Goal: Communication & Community: Answer question/provide support

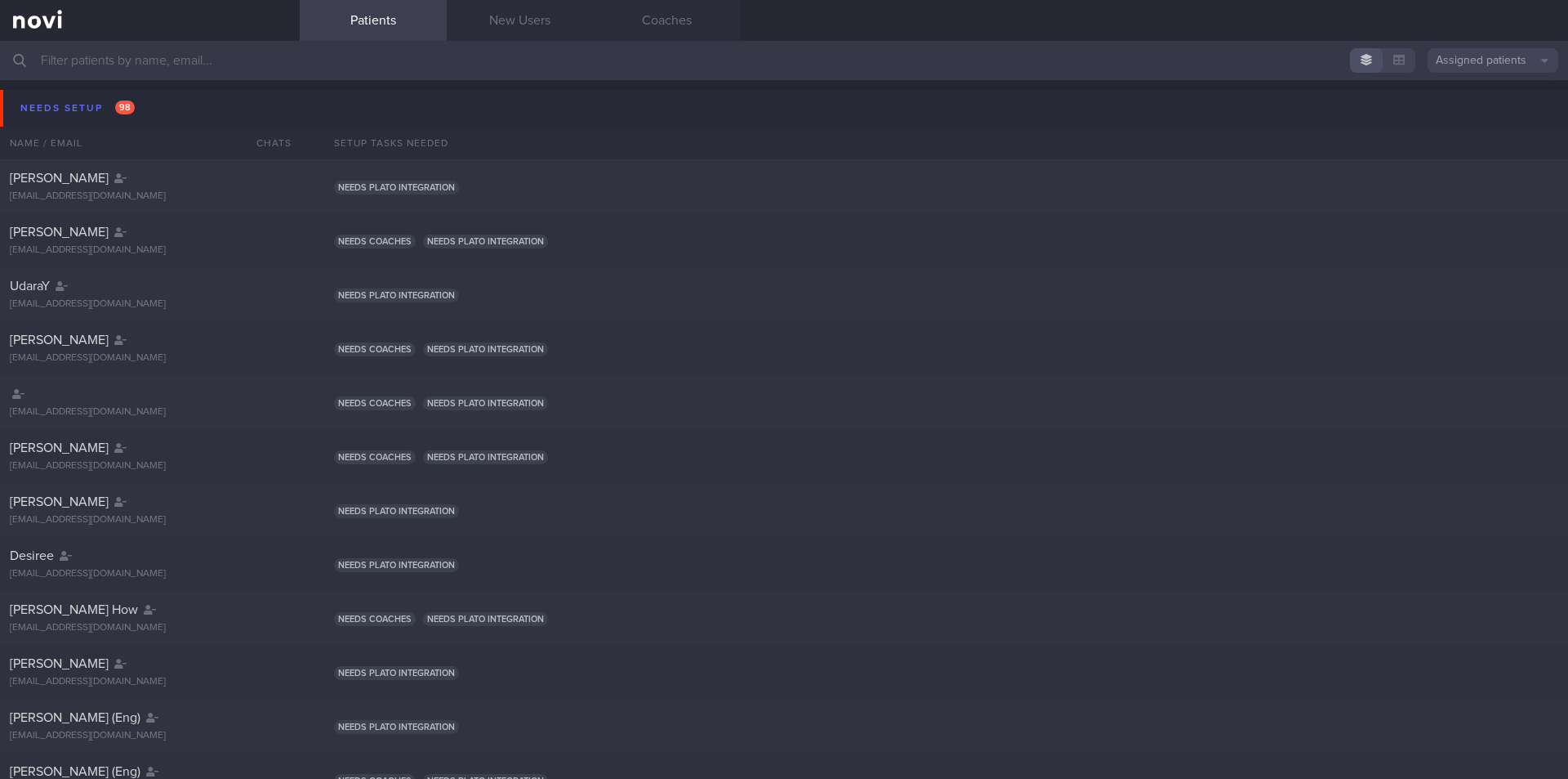
click at [247, 60] on input "text" at bounding box center [784, 61] width 1568 height 40
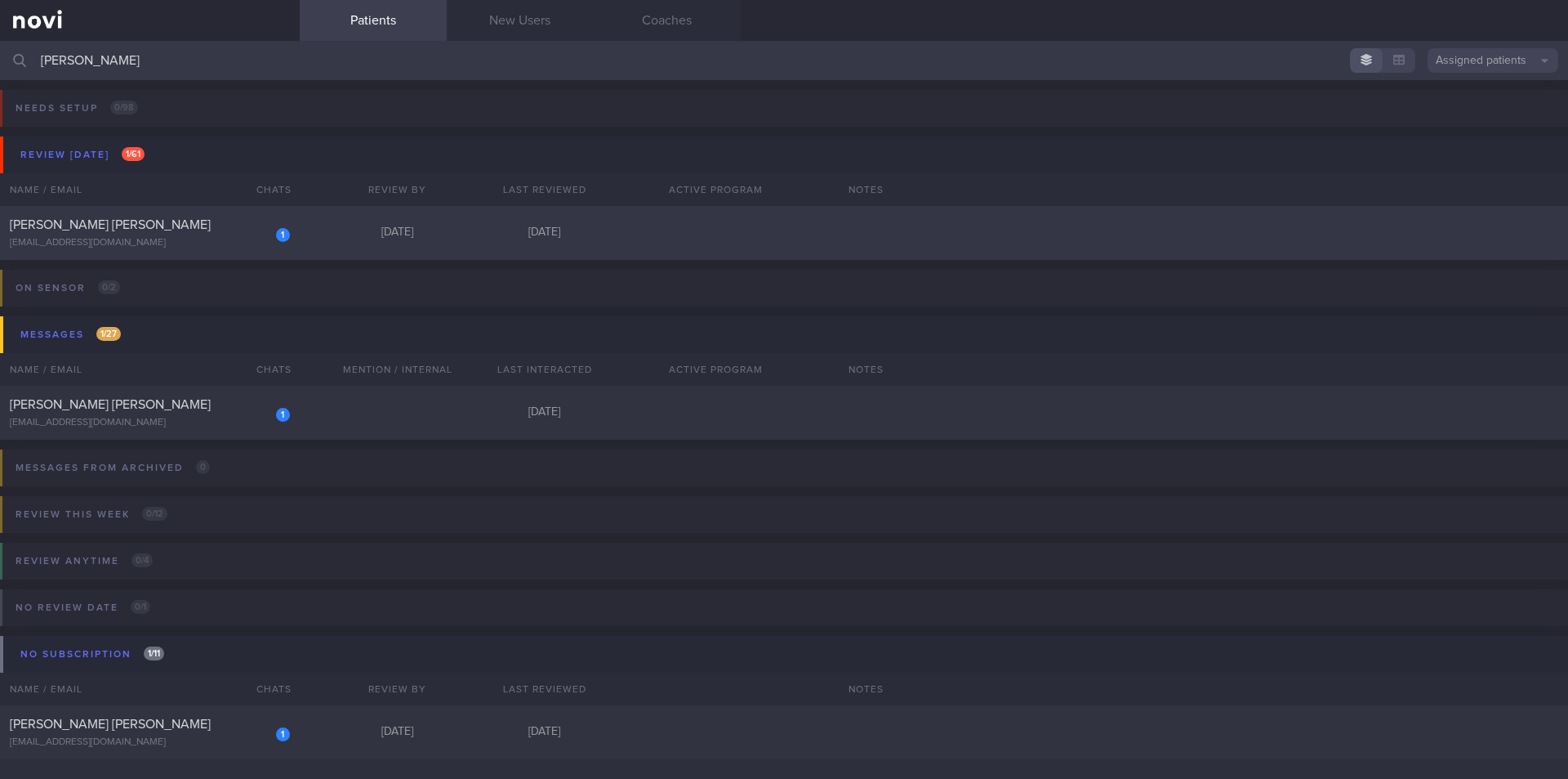
type input "rachel"
click at [111, 243] on div "[EMAIL_ADDRESS][DOMAIN_NAME]" at bounding box center [149, 243] width 280 height 12
select select "8"
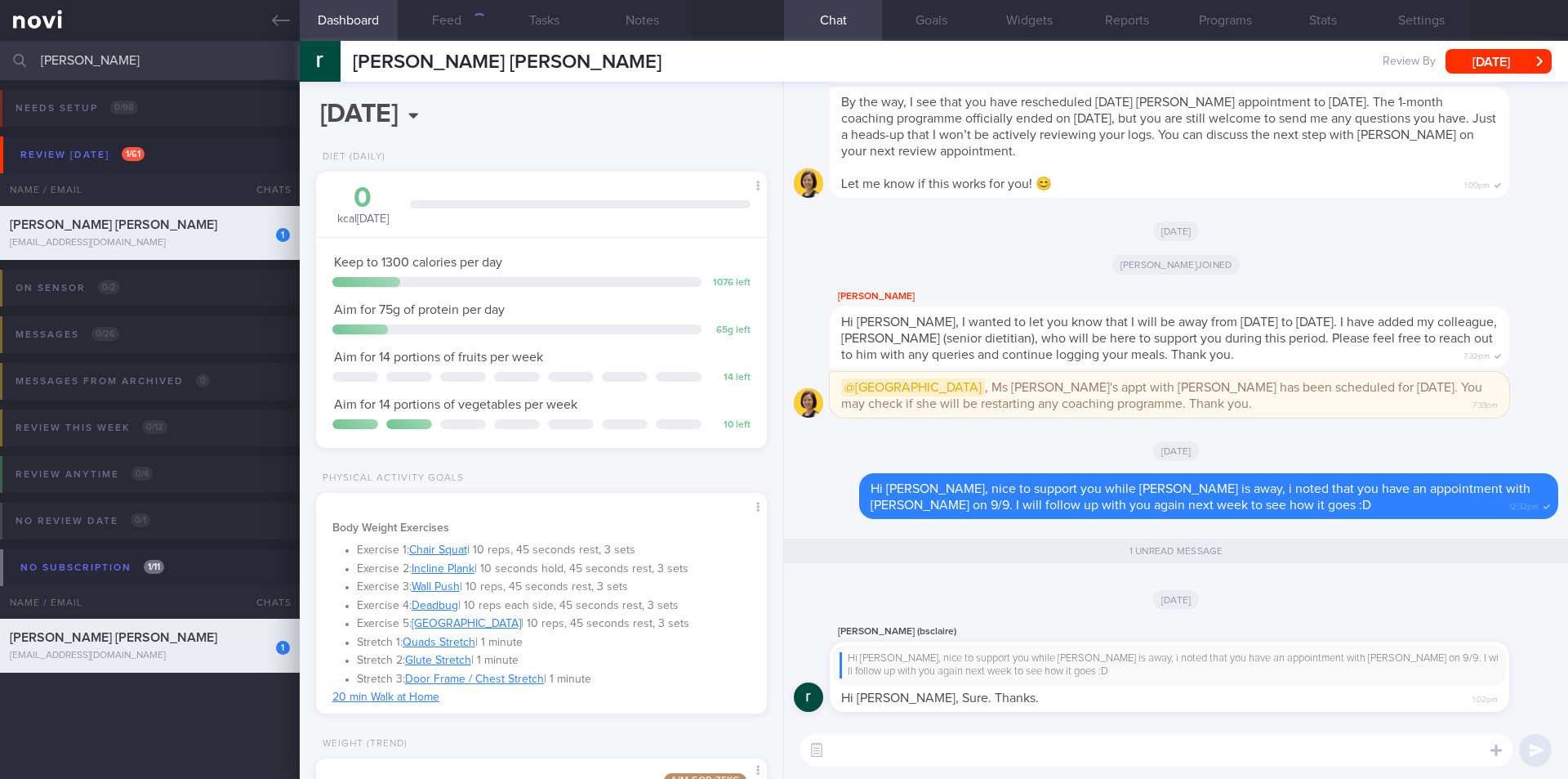
scroll to position [228, 410]
click at [993, 750] on textarea at bounding box center [1156, 749] width 712 height 32
click at [279, 21] on icon at bounding box center [281, 20] width 18 height 18
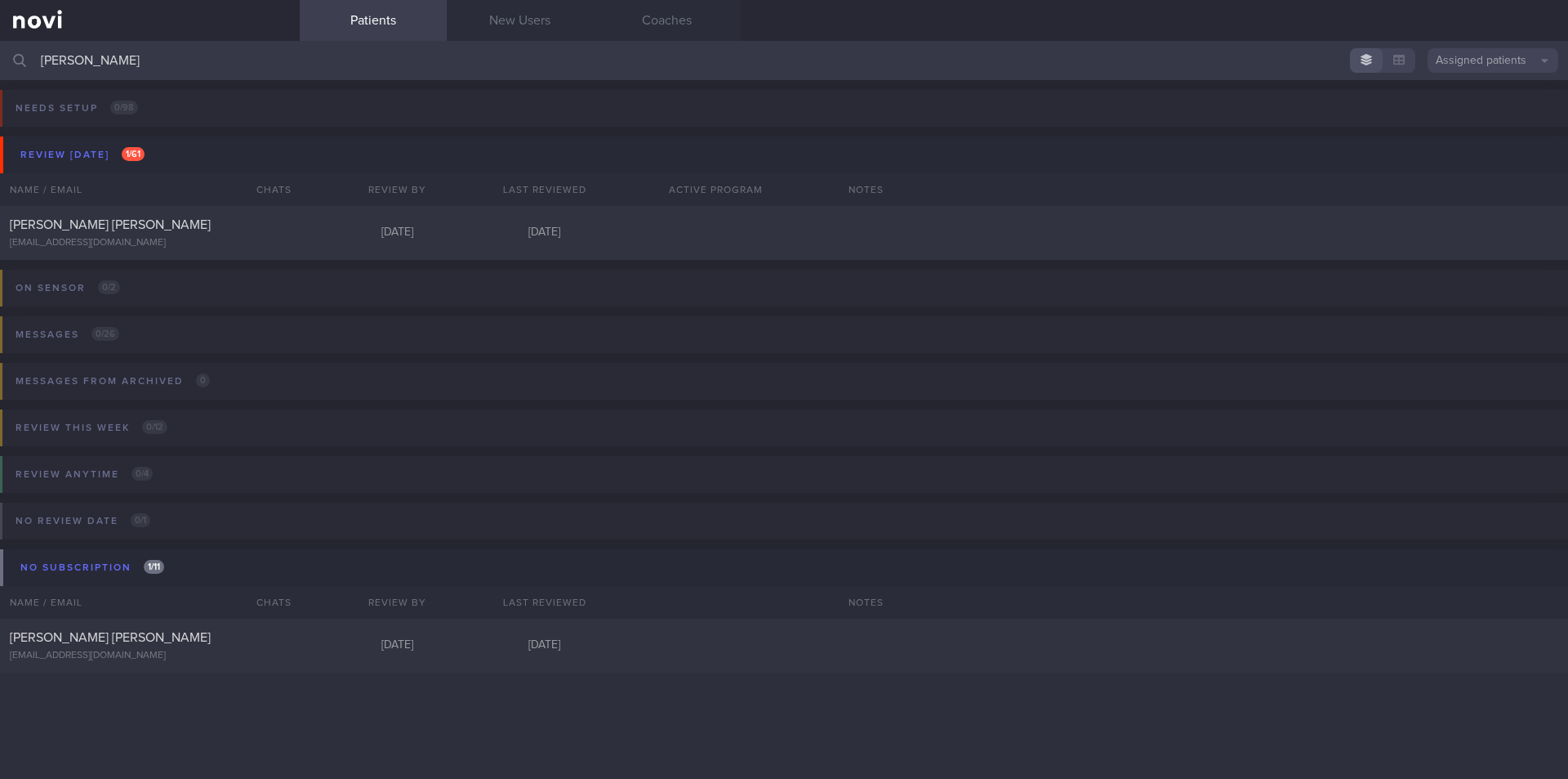
click at [208, 62] on input "rachel" at bounding box center [784, 61] width 1568 height 40
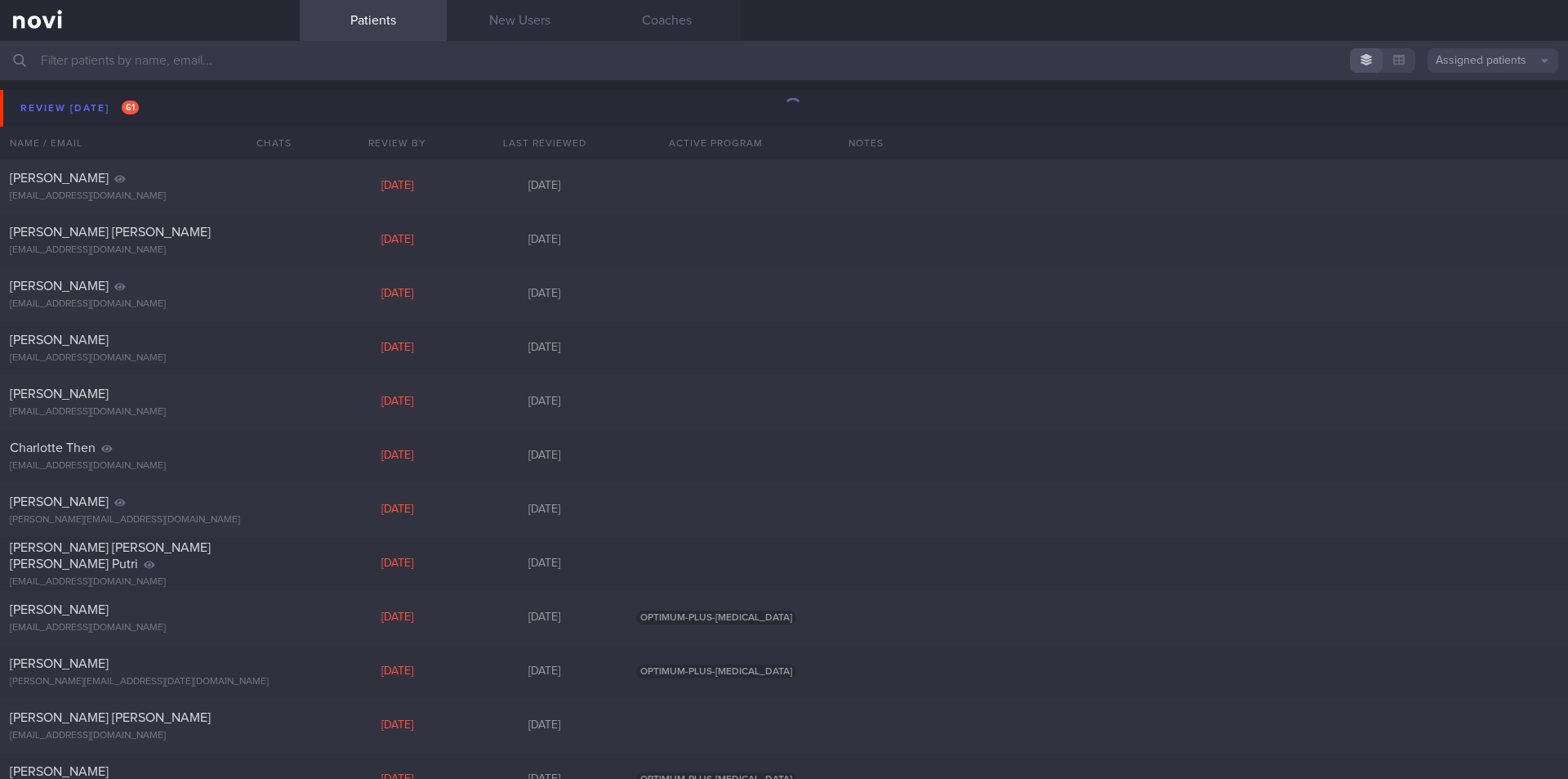
click at [296, 69] on input "text" at bounding box center [784, 61] width 1568 height 40
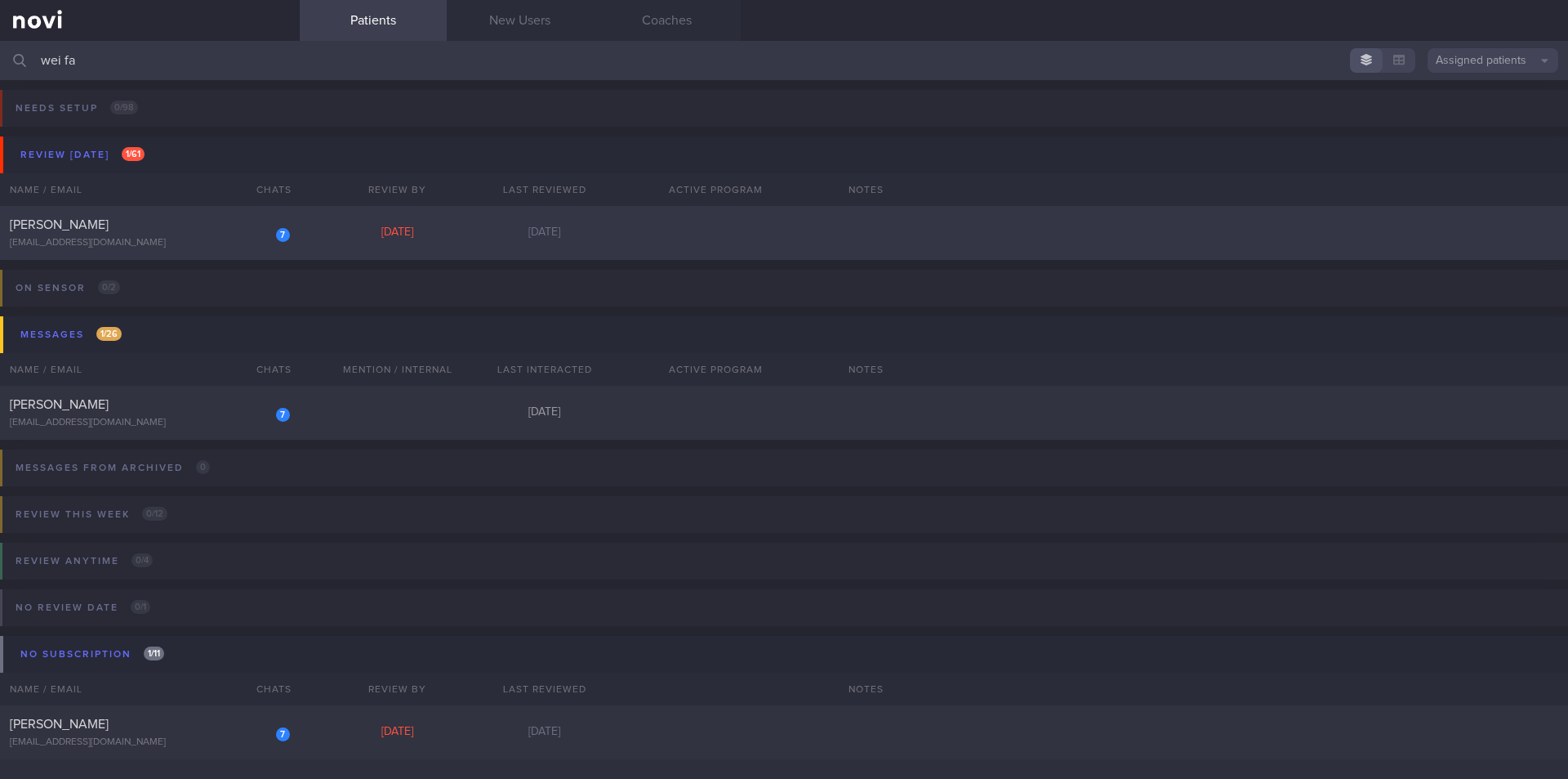
type input "wei fa"
click at [145, 229] on div "[PERSON_NAME]" at bounding box center [147, 225] width 276 height 17
select select "8"
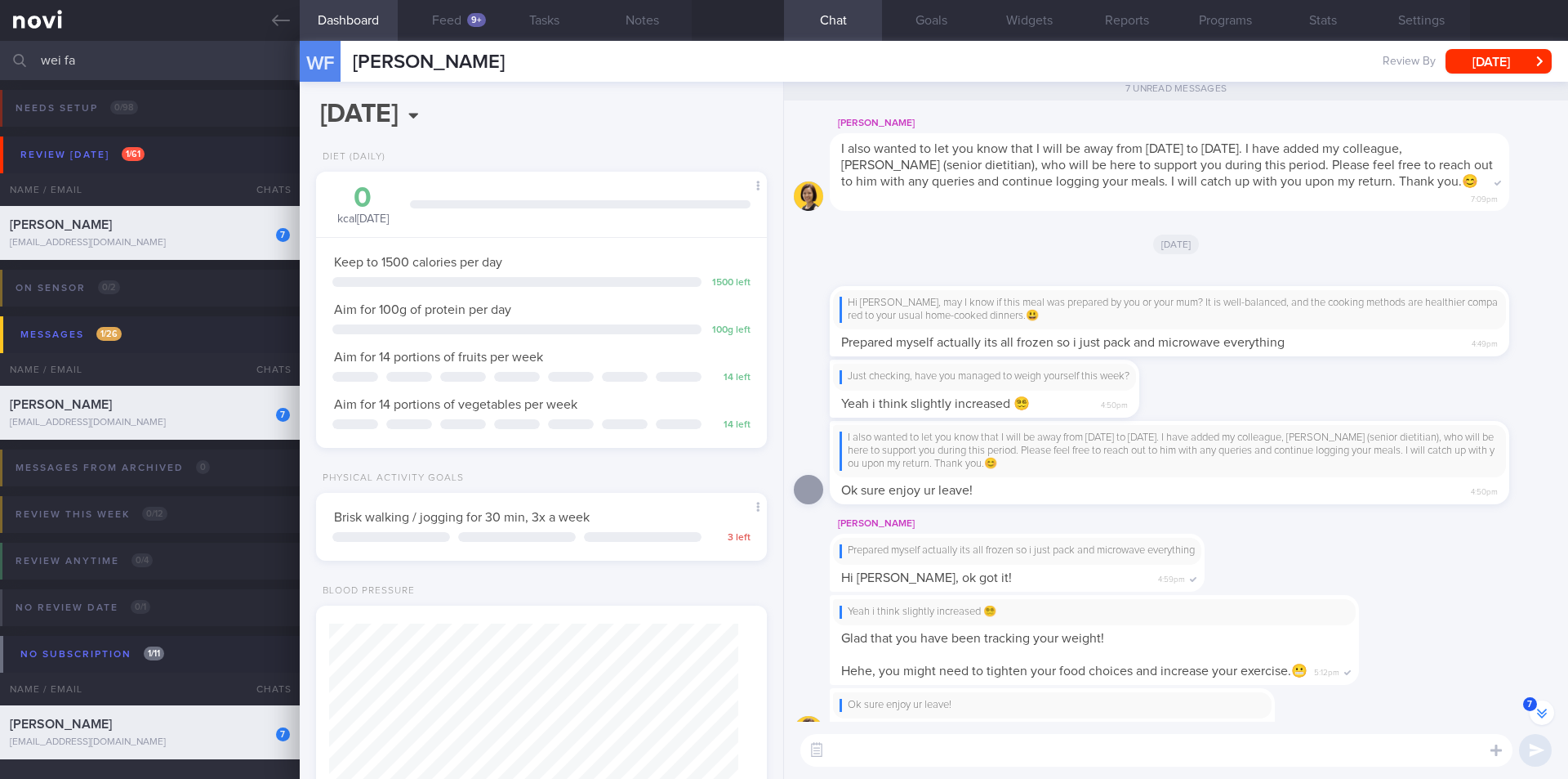
scroll to position [1, 0]
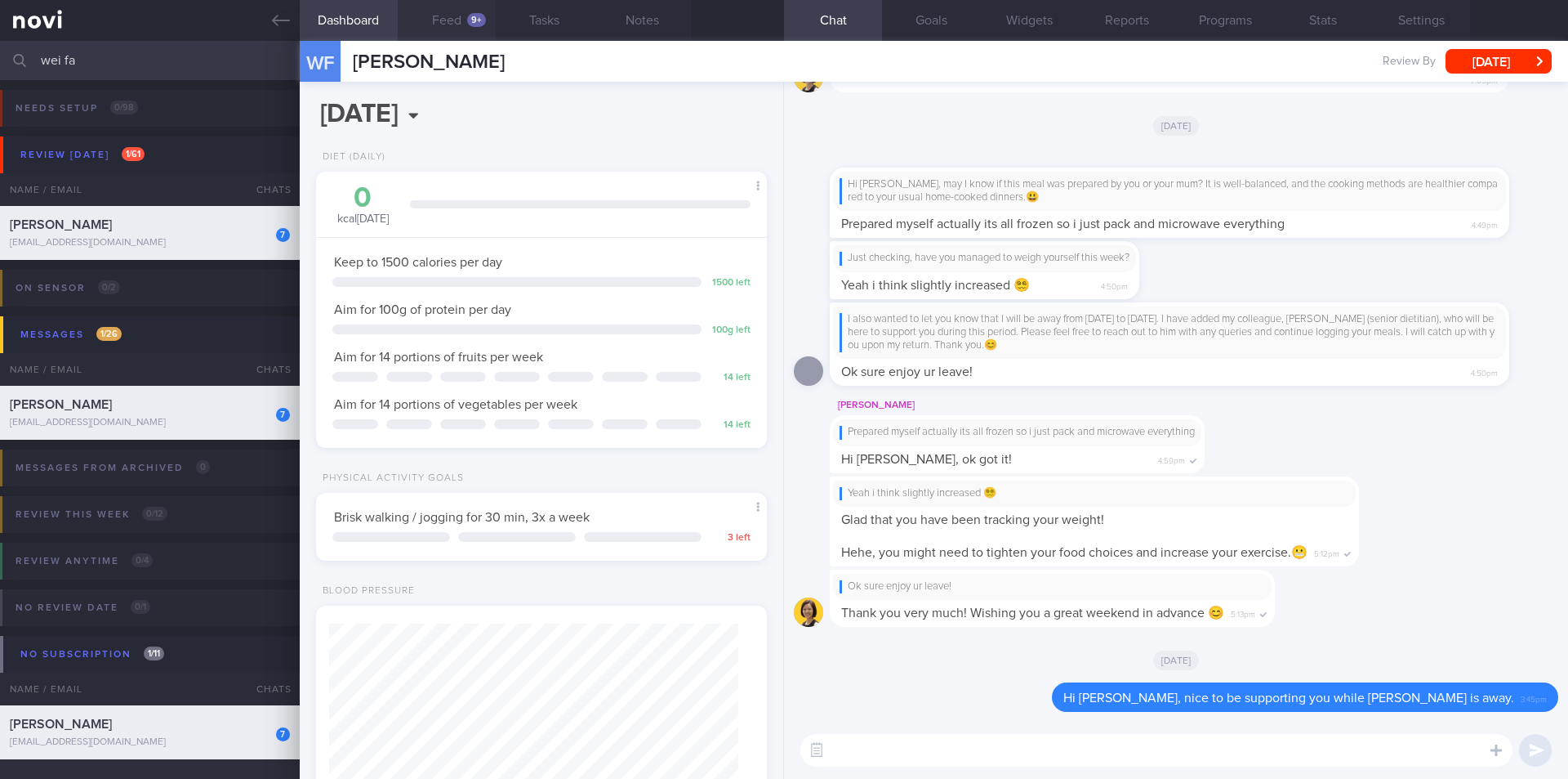
click at [463, 19] on button "Feed 9+" at bounding box center [447, 20] width 98 height 41
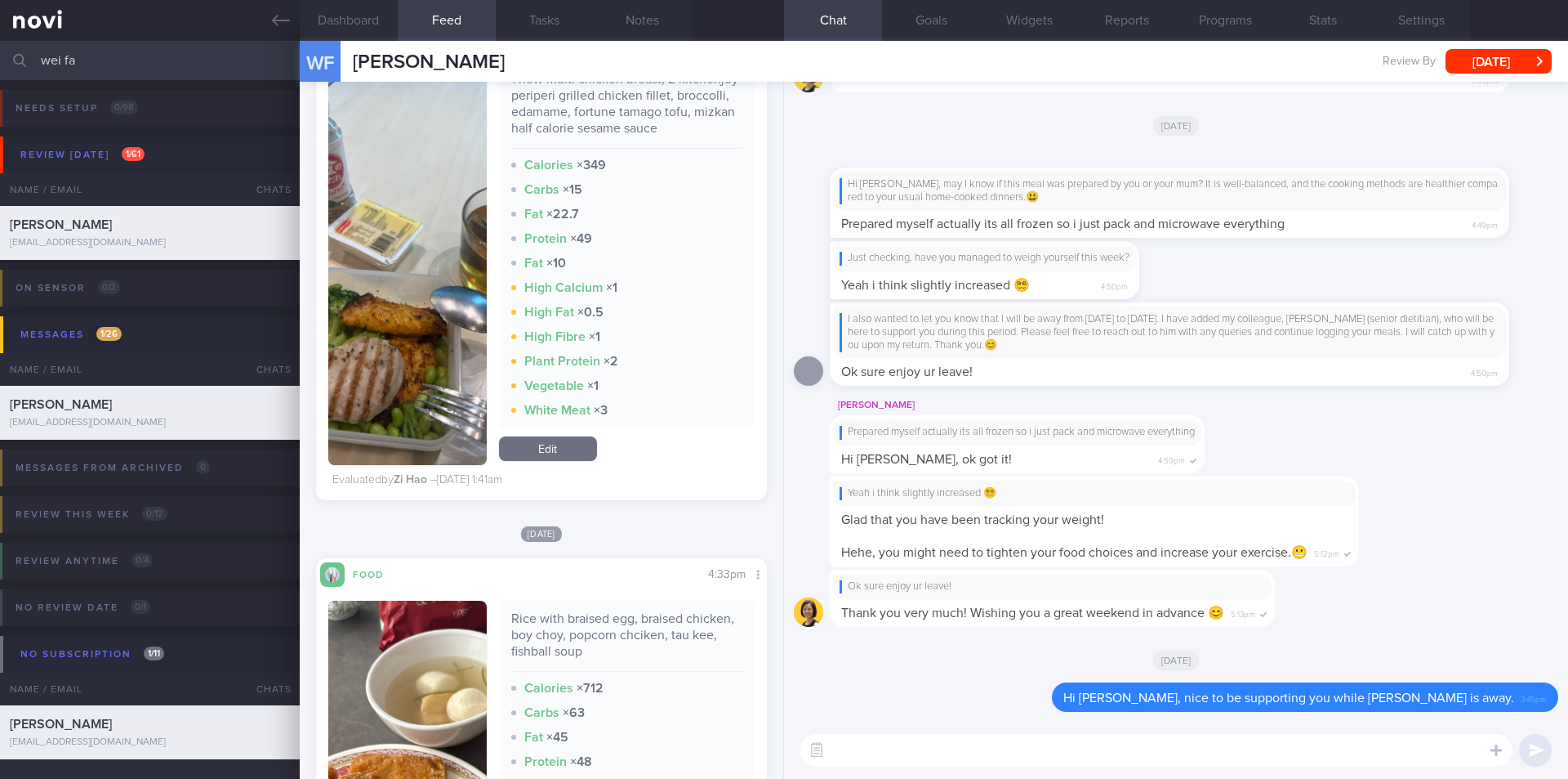
scroll to position [3677, 0]
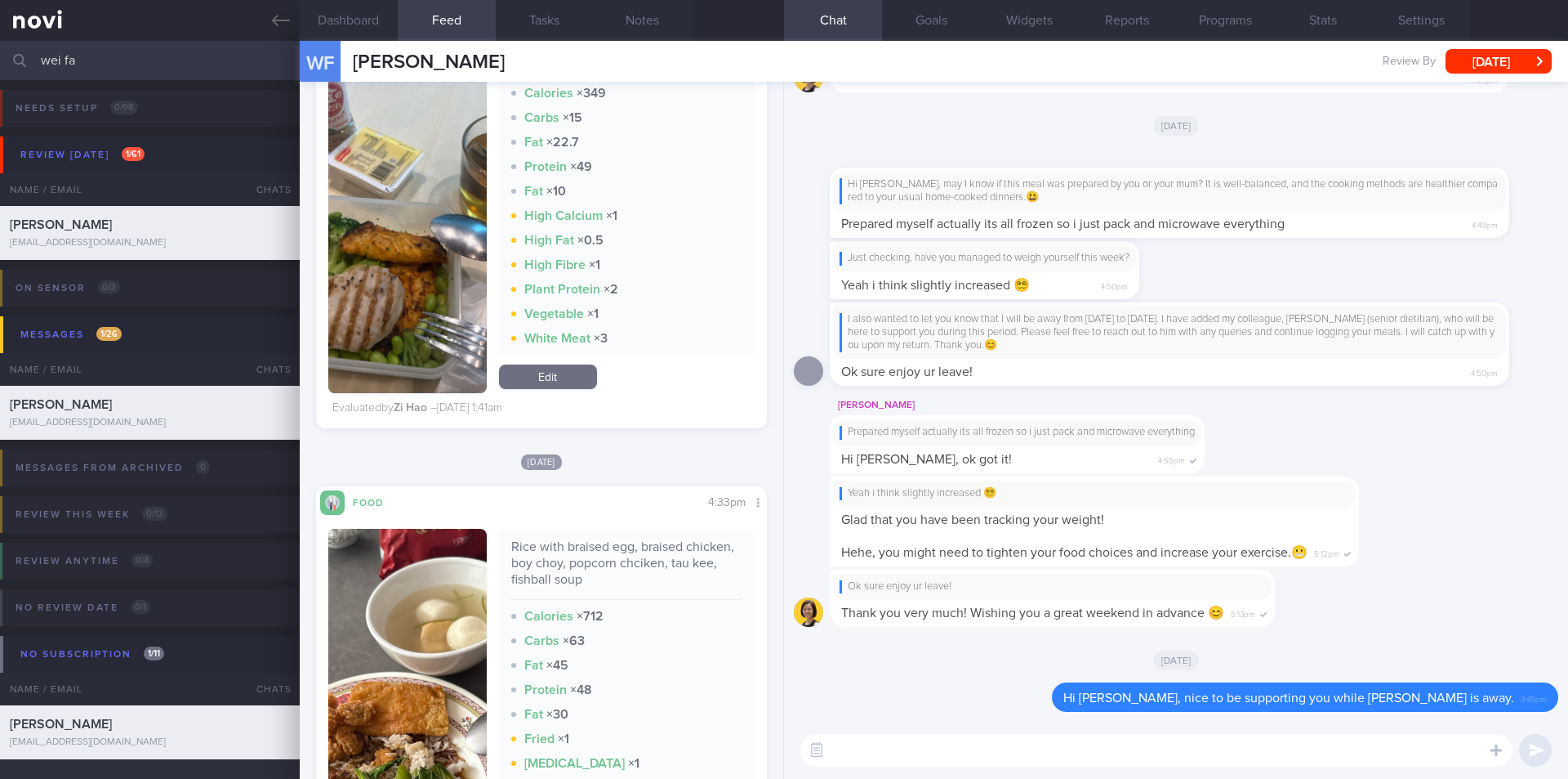
click at [398, 0] on button "Feed 22+" at bounding box center [447, 20] width 98 height 41
click at [918, 755] on textarea at bounding box center [1156, 749] width 712 height 32
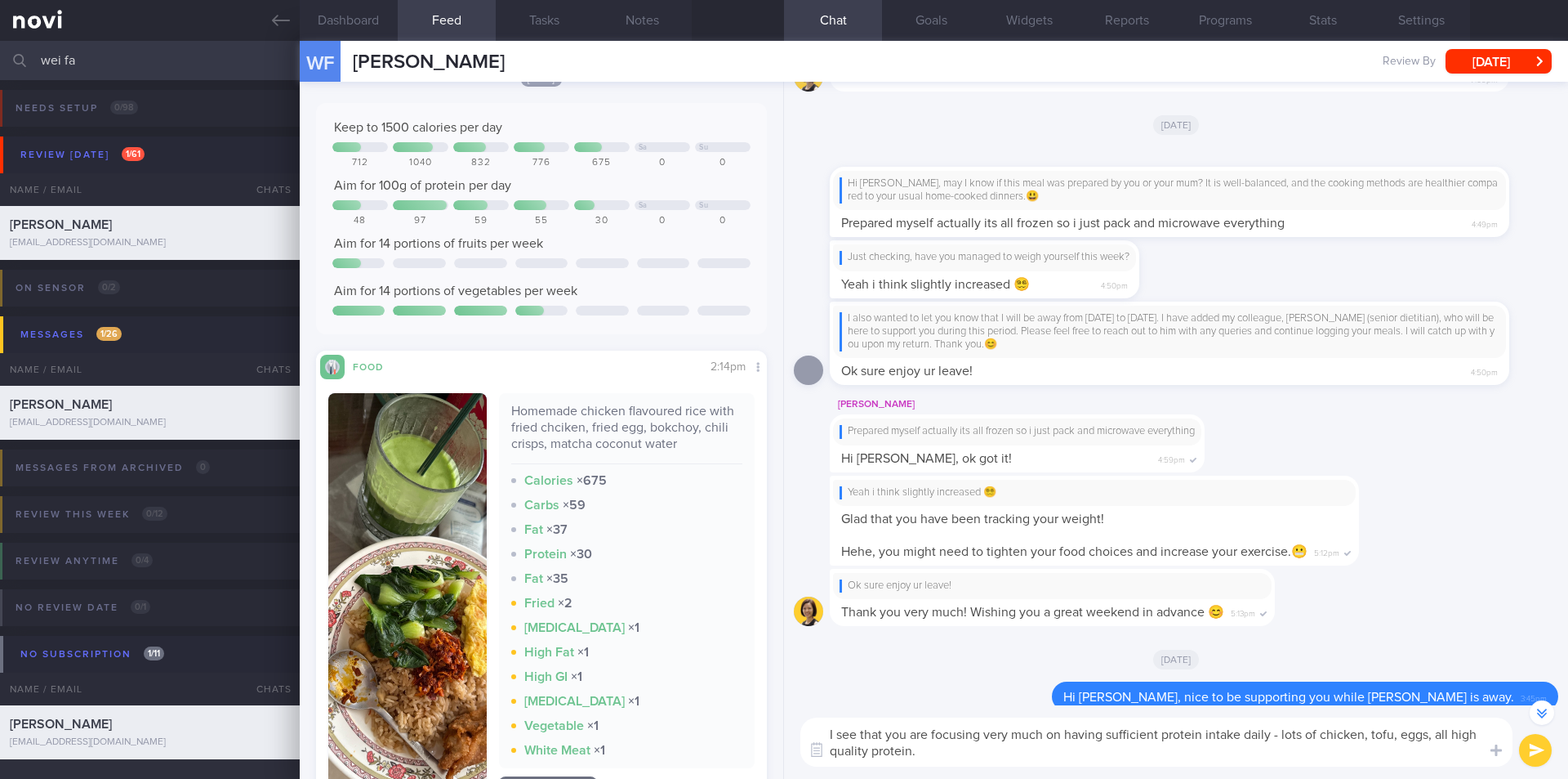
scroll to position [0, 0]
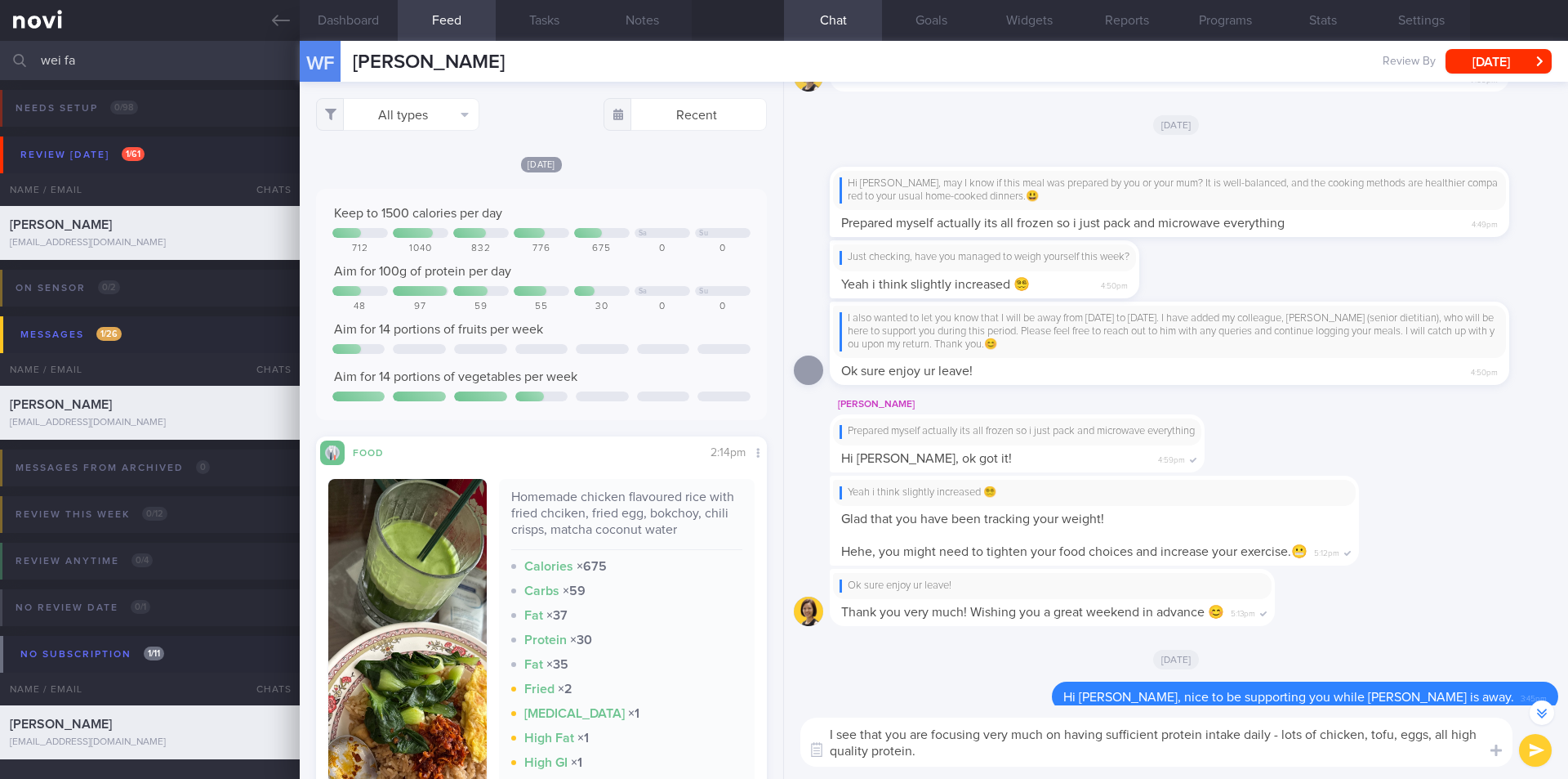
type textarea "I see that you are focusing very much on having sufficient protein intake daily…"
click at [1044, 754] on textarea "I see that you are focusing very much on having sufficient protein intake daily…" at bounding box center [1156, 742] width 712 height 49
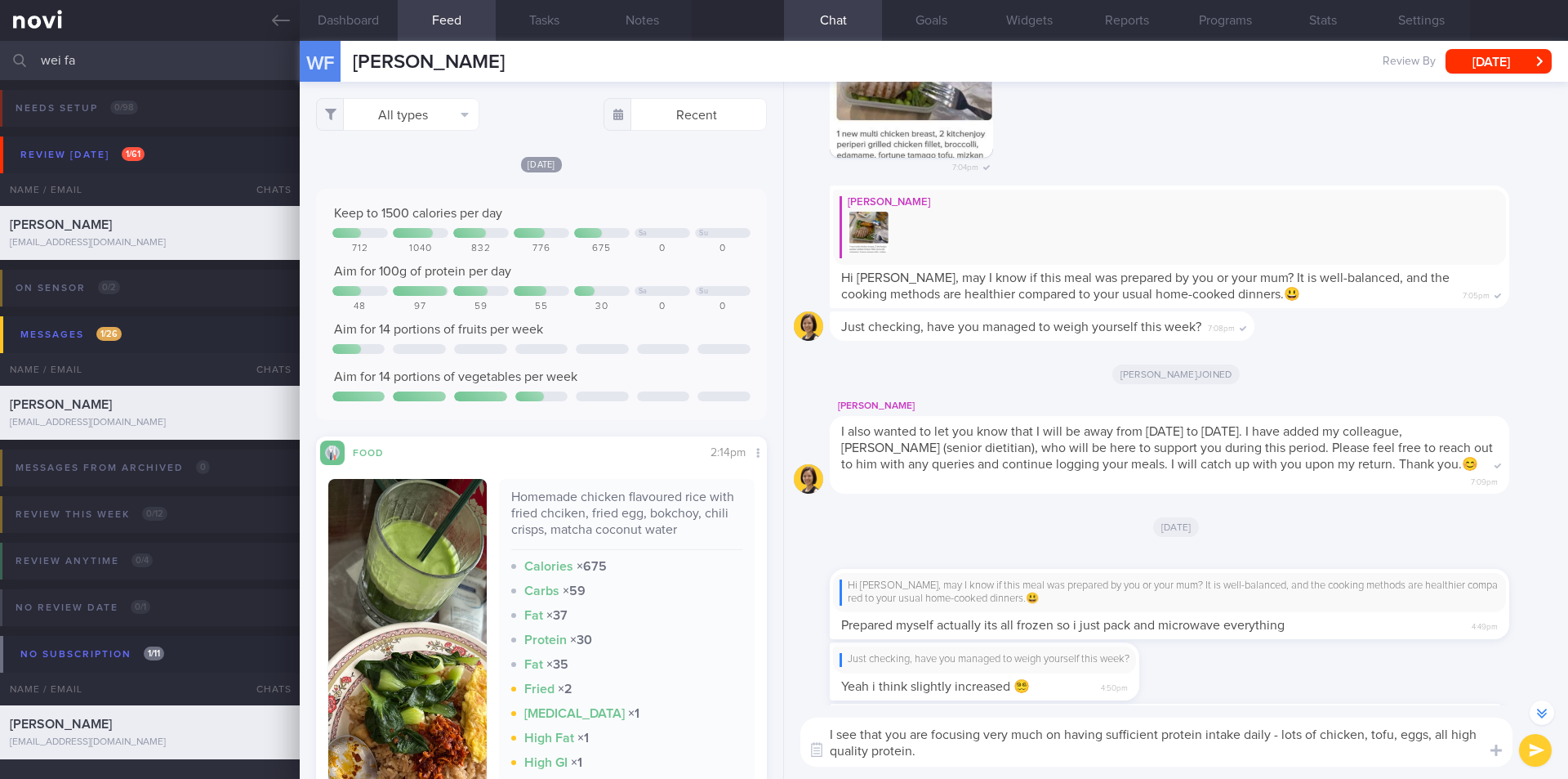
scroll to position [-424, 0]
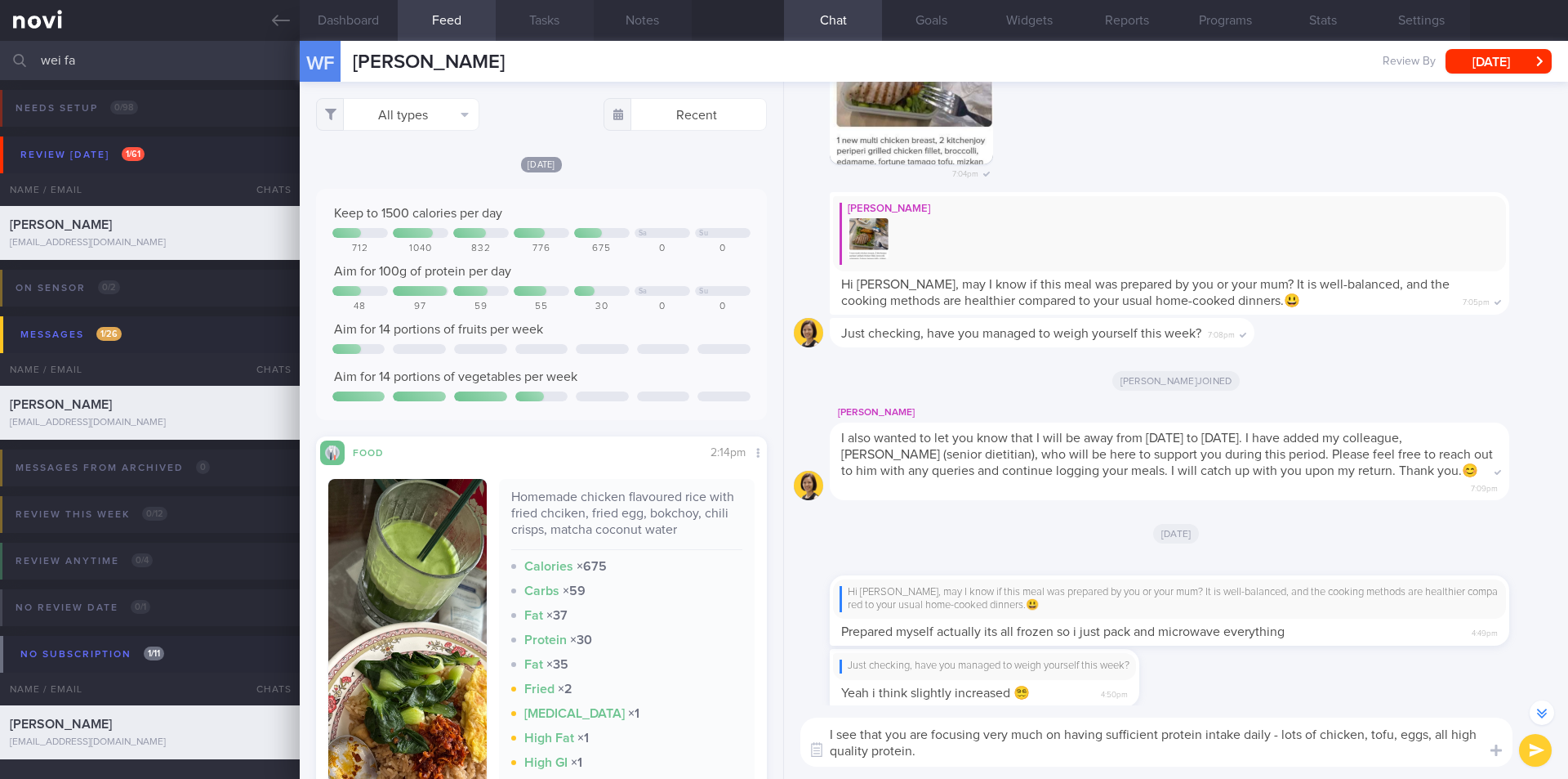
click at [553, 18] on button "Tasks" at bounding box center [545, 20] width 98 height 41
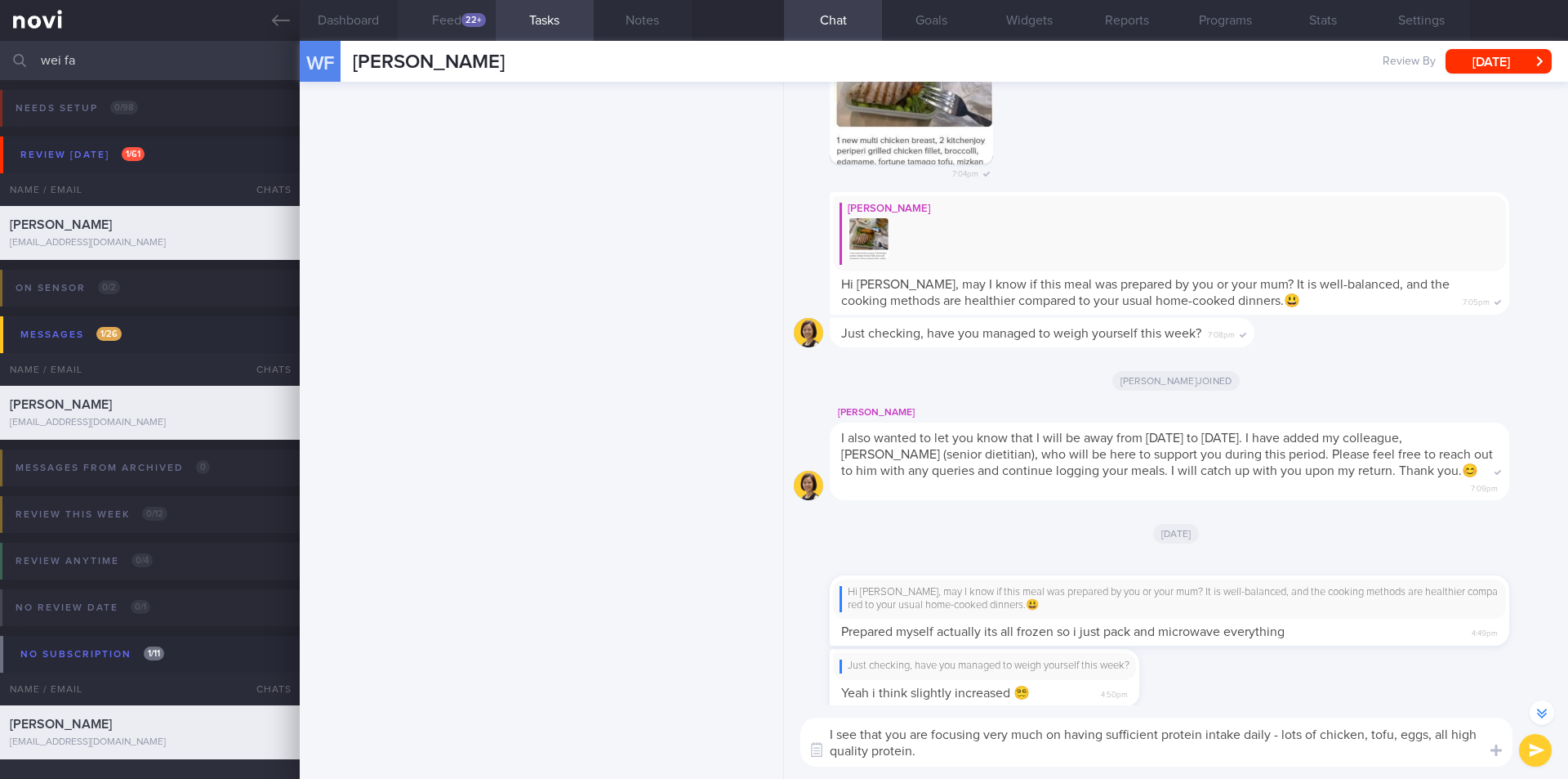
click at [471, 18] on div "22+" at bounding box center [474, 20] width 25 height 14
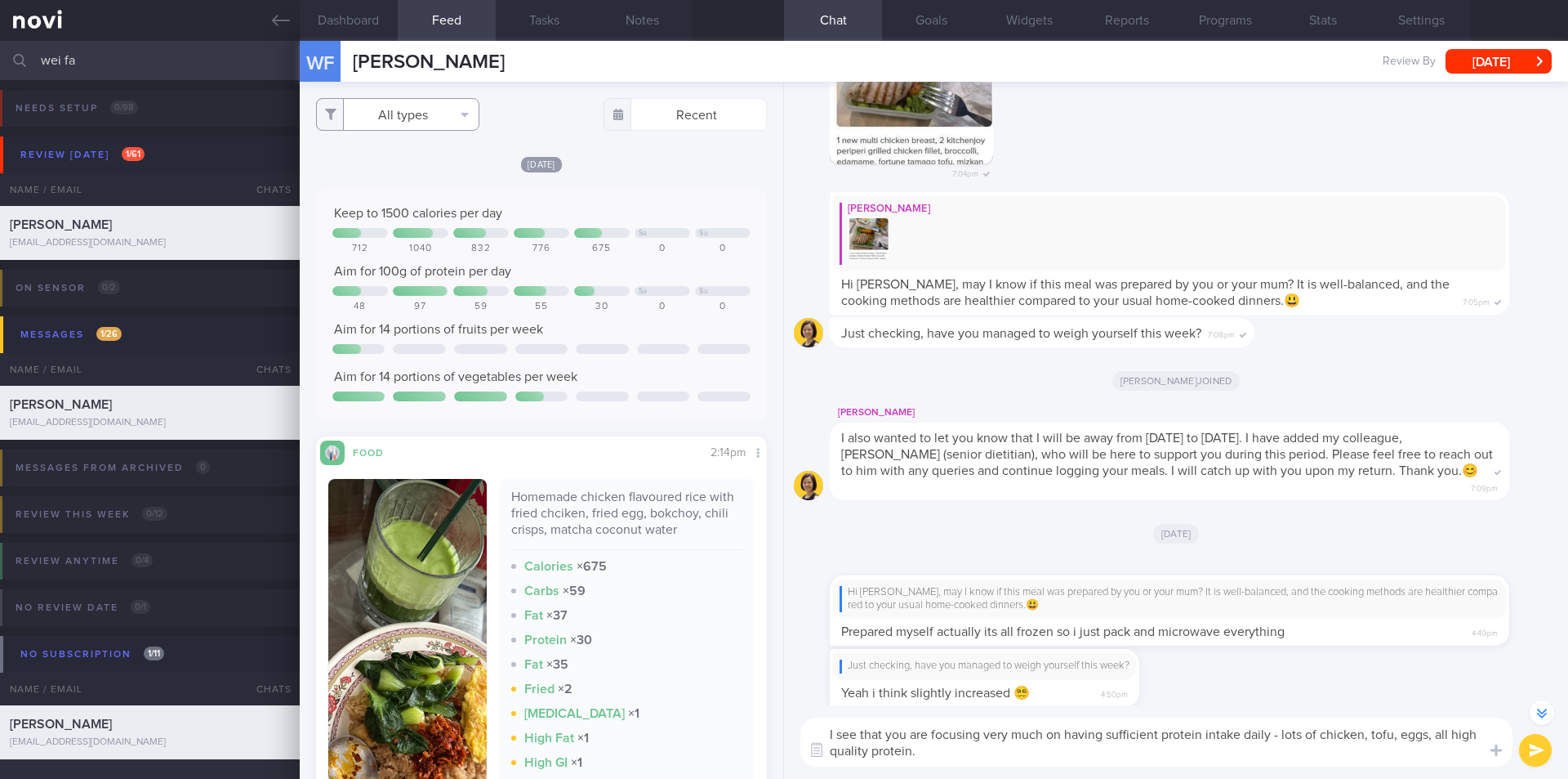
click at [450, 120] on button "All types" at bounding box center [398, 114] width 163 height 32
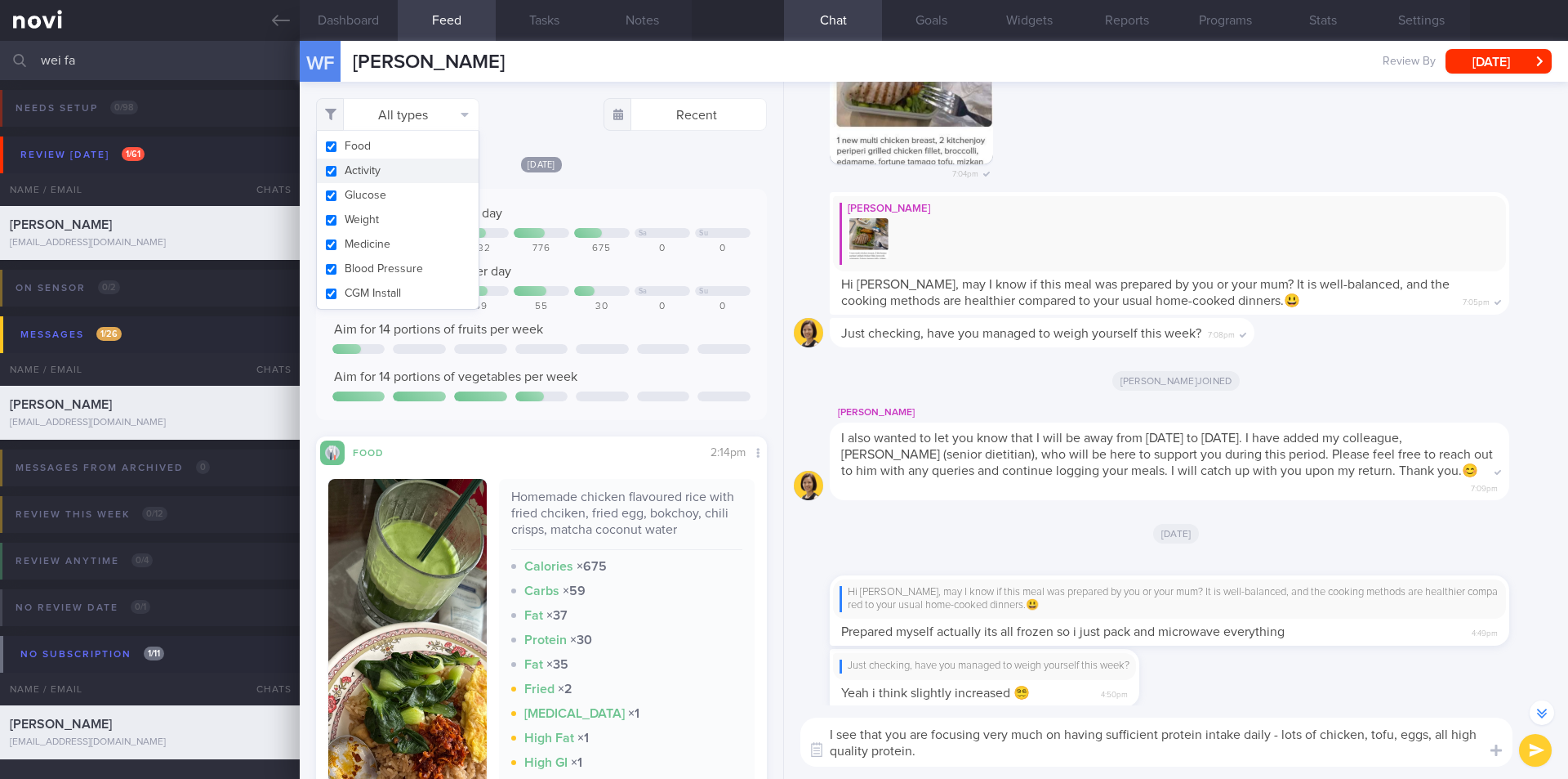
click at [356, 170] on button "Activity" at bounding box center [398, 170] width 162 height 25
checkbox input "false"
click at [365, 192] on button "Glucose" at bounding box center [398, 195] width 162 height 25
checkbox input "false"
drag, startPoint x: 361, startPoint y: 147, endPoint x: 376, endPoint y: 209, distance: 63.8
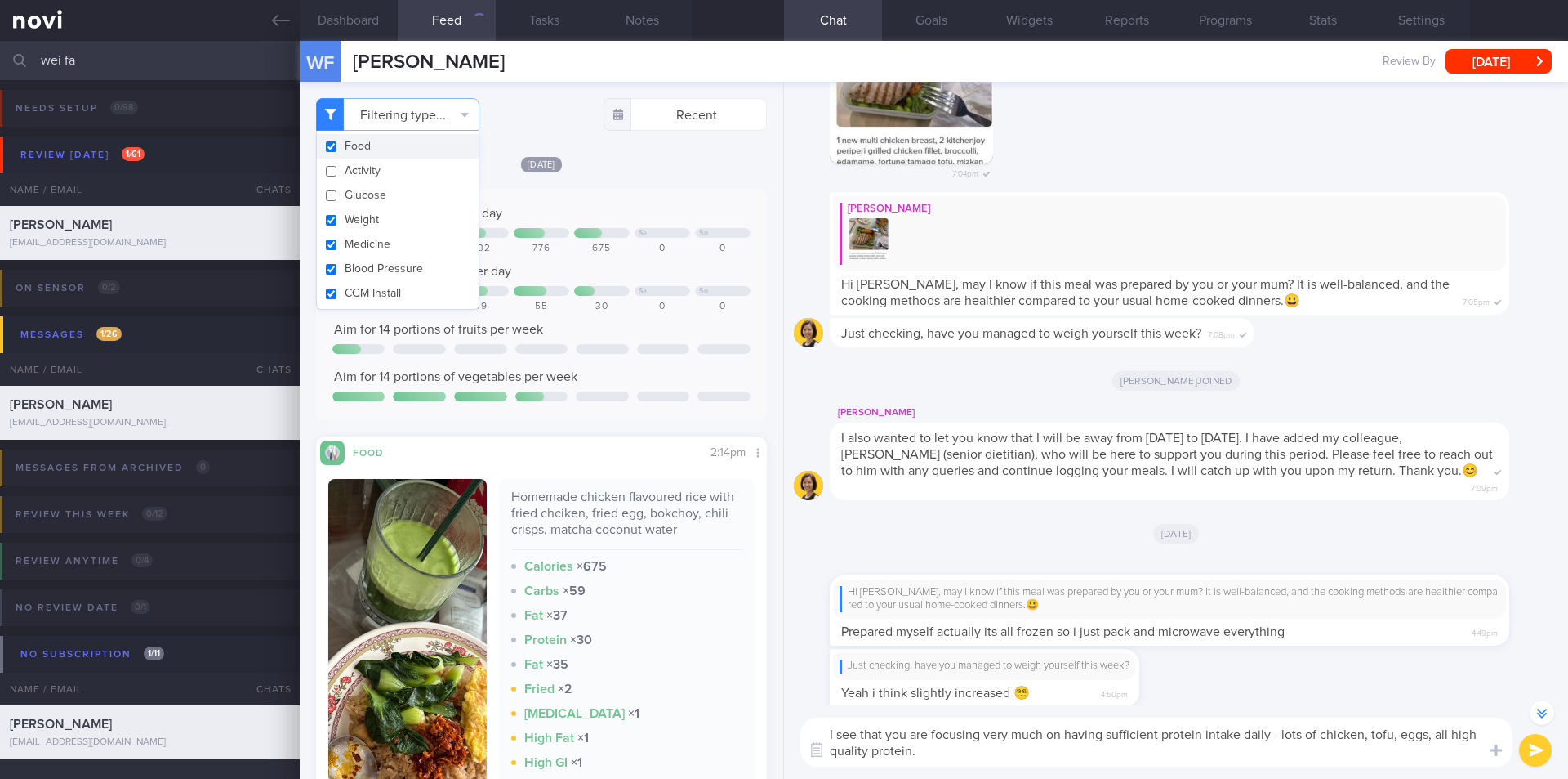
click at [361, 148] on button "Food" at bounding box center [398, 147] width 162 height 25
checkbox input "false"
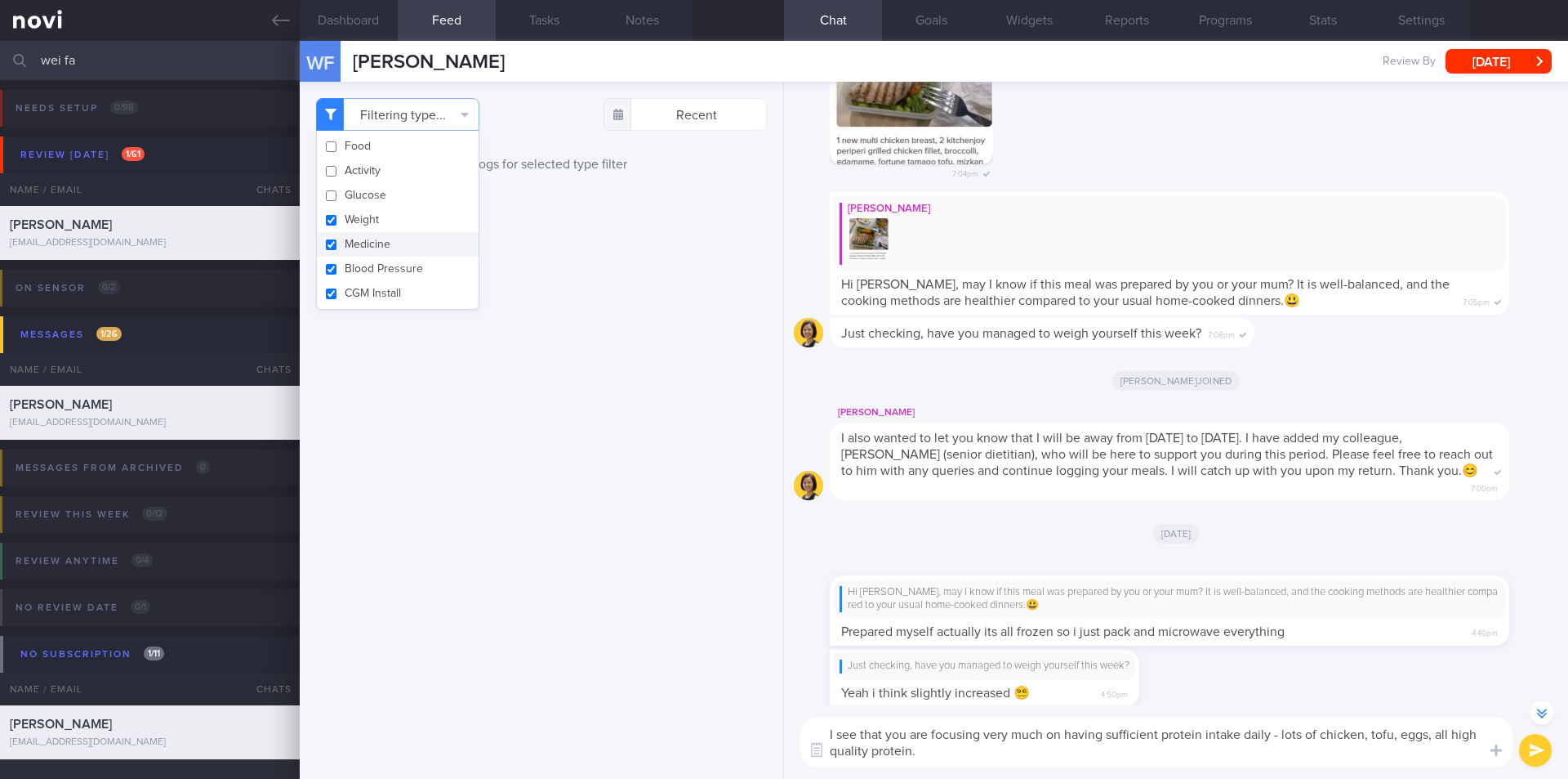
click at [377, 243] on button "Medicine" at bounding box center [398, 244] width 162 height 25
checkbox input "false"
click at [377, 280] on button "Blood Pressure" at bounding box center [398, 269] width 162 height 25
checkbox input "false"
click at [377, 292] on button "CGM Install" at bounding box center [398, 293] width 162 height 25
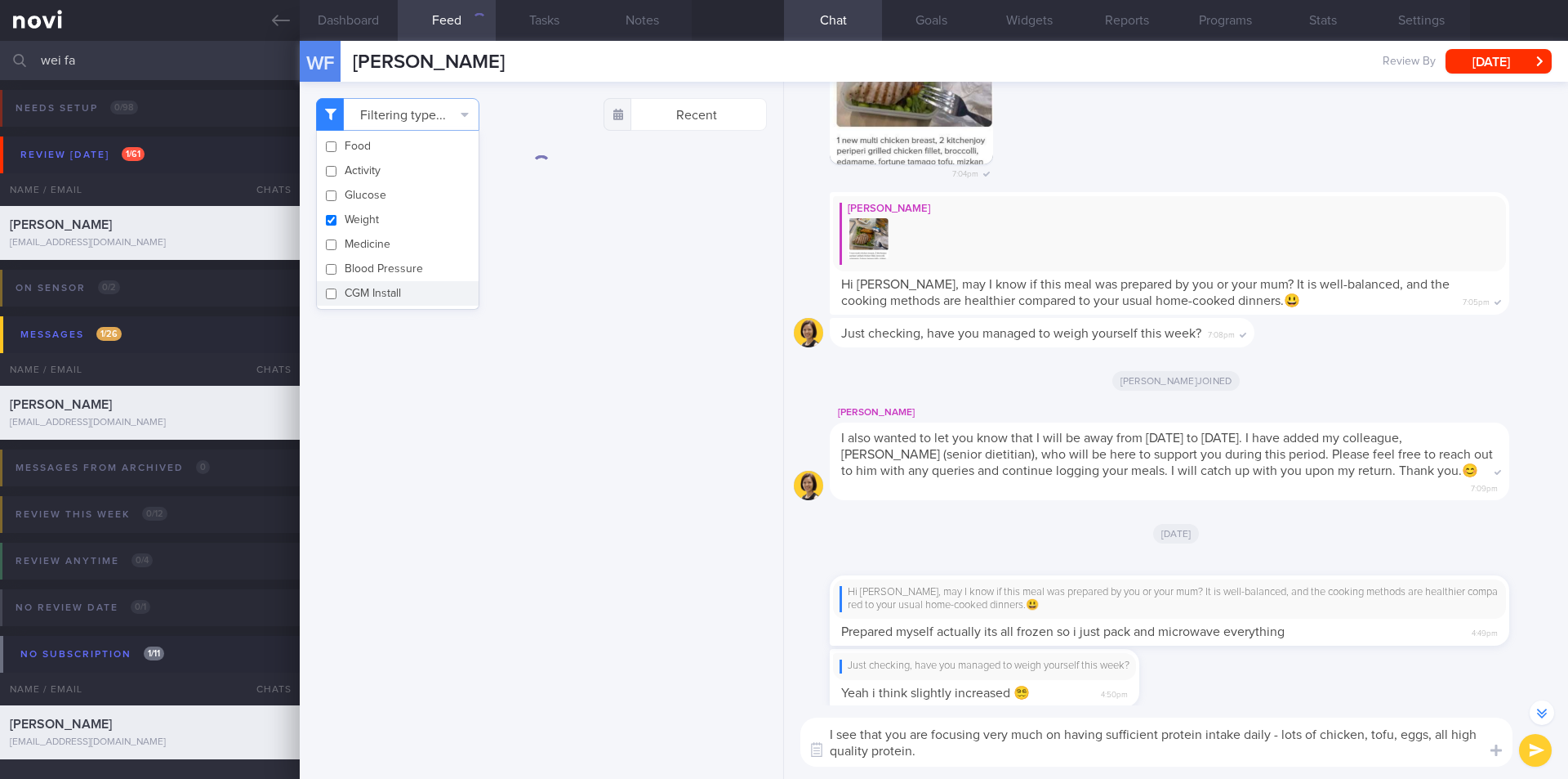
checkbox input "false"
click at [509, 458] on div "Filtering type... Food Activity Glucose Weight Medicine Blood Pressure [MEDICAL…" at bounding box center [541, 430] width 484 height 697
click at [1094, 761] on textarea "I see that you are focusing very much on having sufficient protein intake daily…" at bounding box center [1156, 742] width 712 height 49
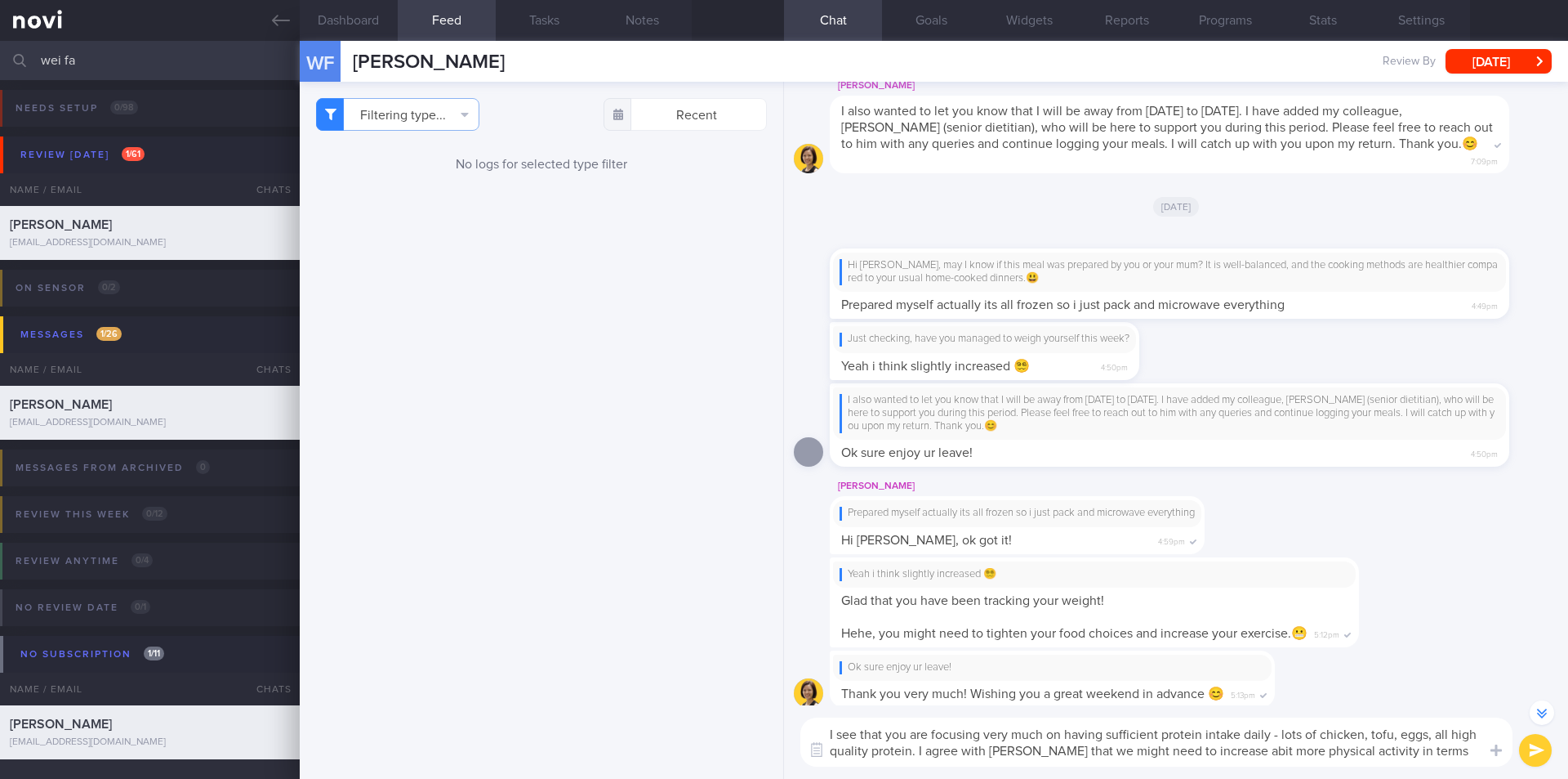
scroll to position [-113, 0]
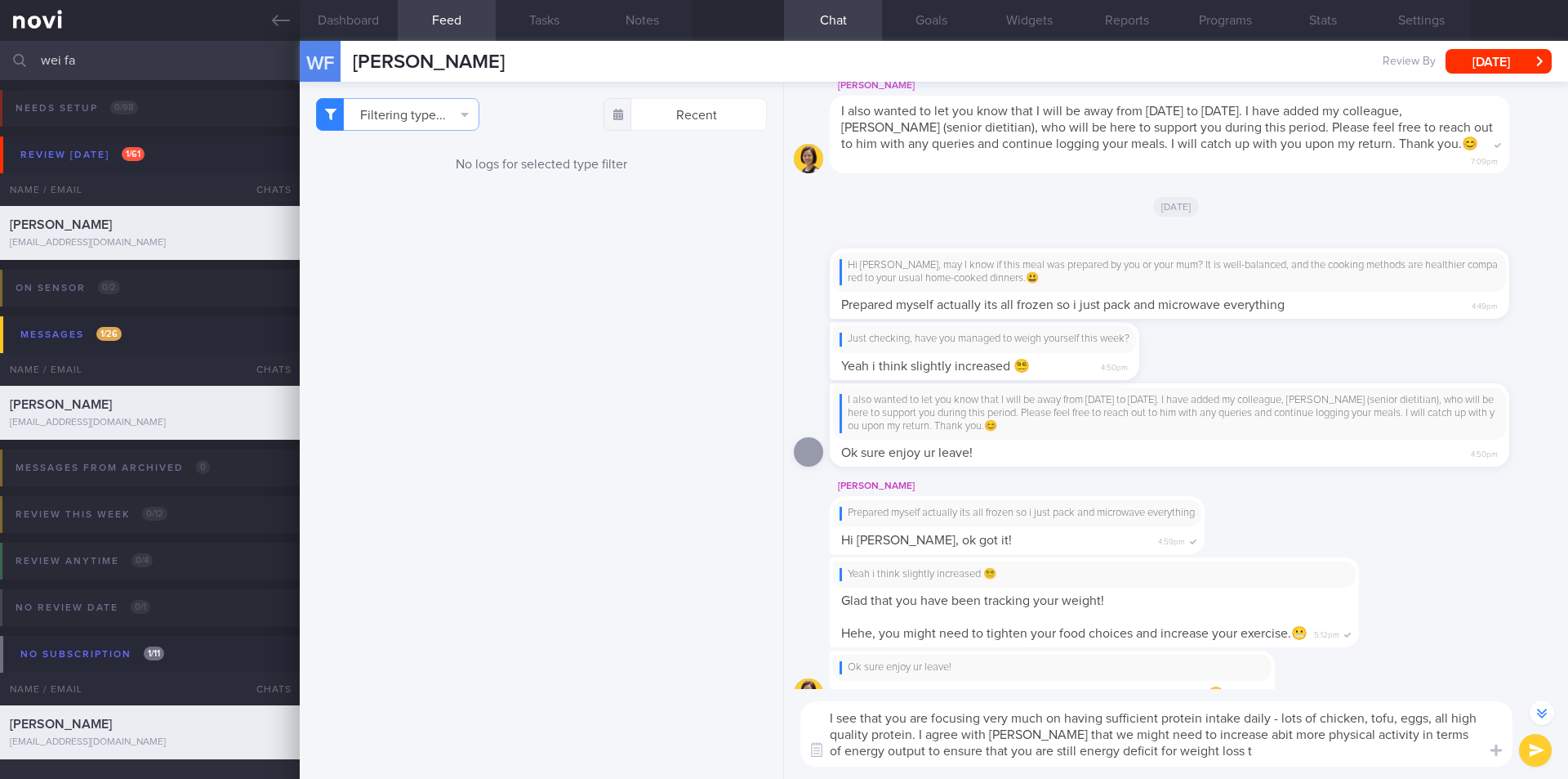
type textarea "I see that you are focusing very much on having sufficient protein intake daily…"
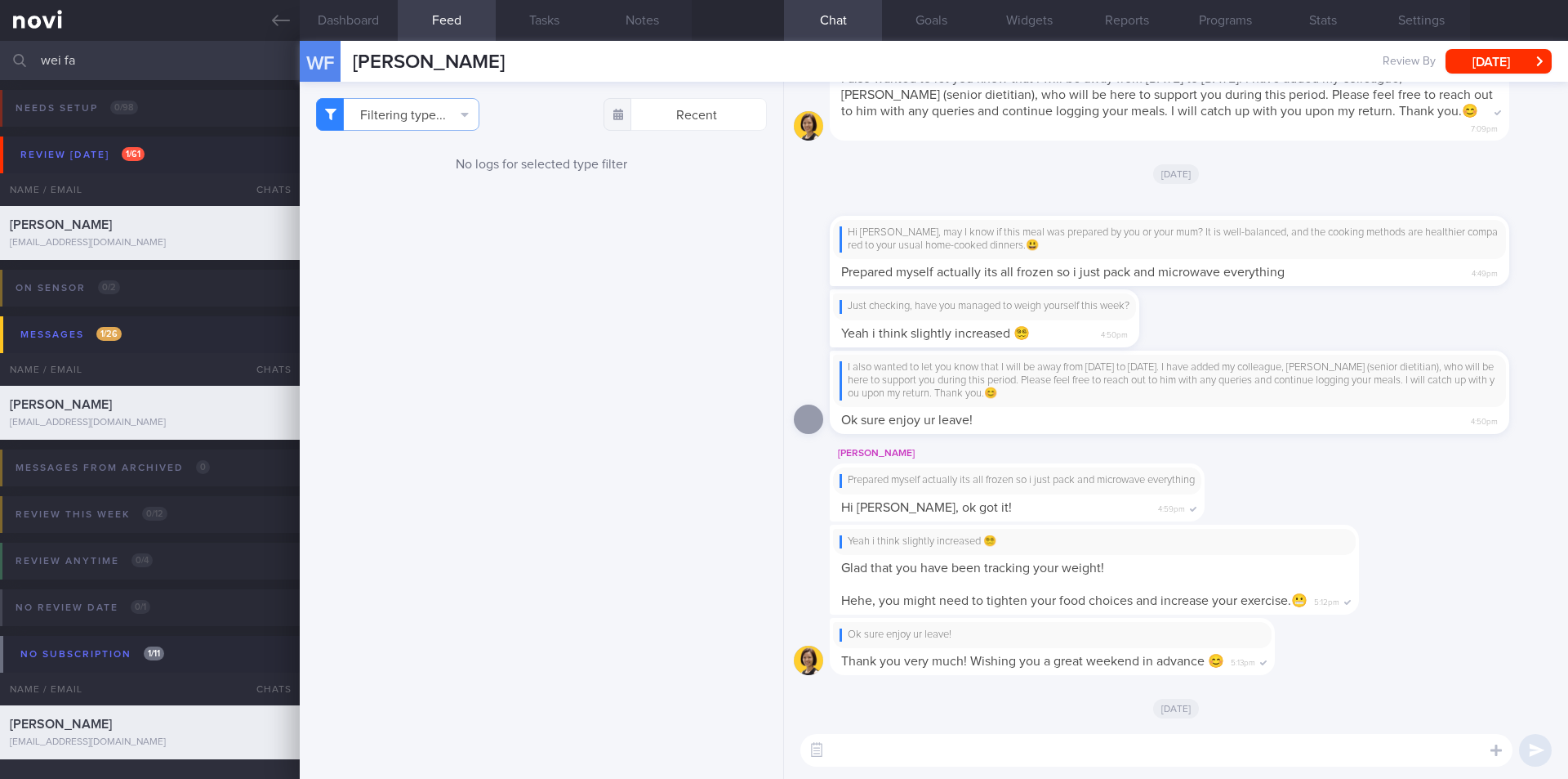
scroll to position [0, 0]
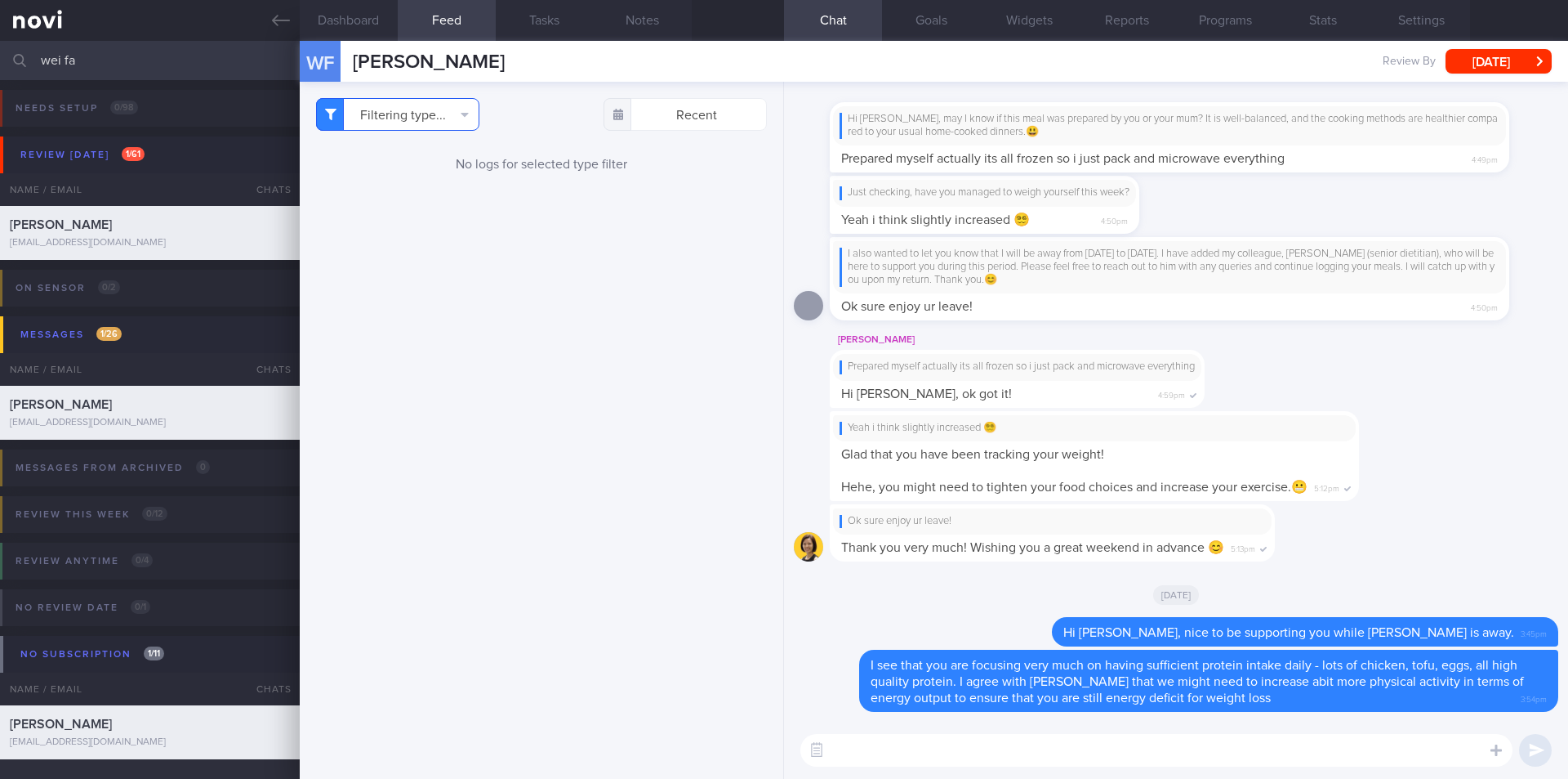
click at [471, 119] on button "Filtering type..." at bounding box center [398, 114] width 163 height 32
click at [411, 151] on button "Food" at bounding box center [398, 147] width 162 height 25
checkbox input "true"
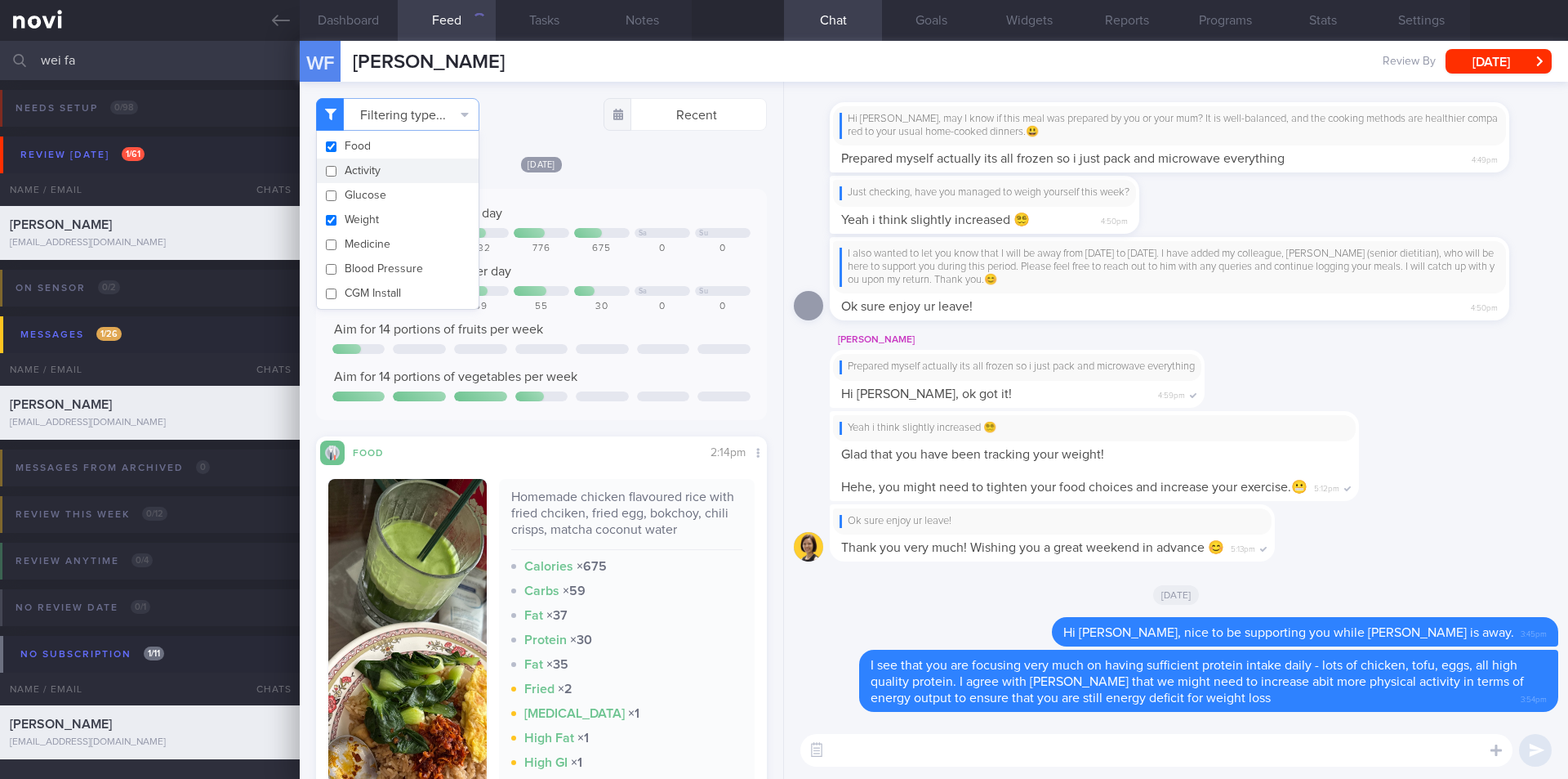
click at [405, 170] on button "Activity" at bounding box center [398, 170] width 162 height 25
checkbox input "true"
click at [404, 189] on button "Glucose" at bounding box center [398, 195] width 162 height 25
checkbox input "true"
click at [399, 231] on button "Weight" at bounding box center [398, 220] width 162 height 25
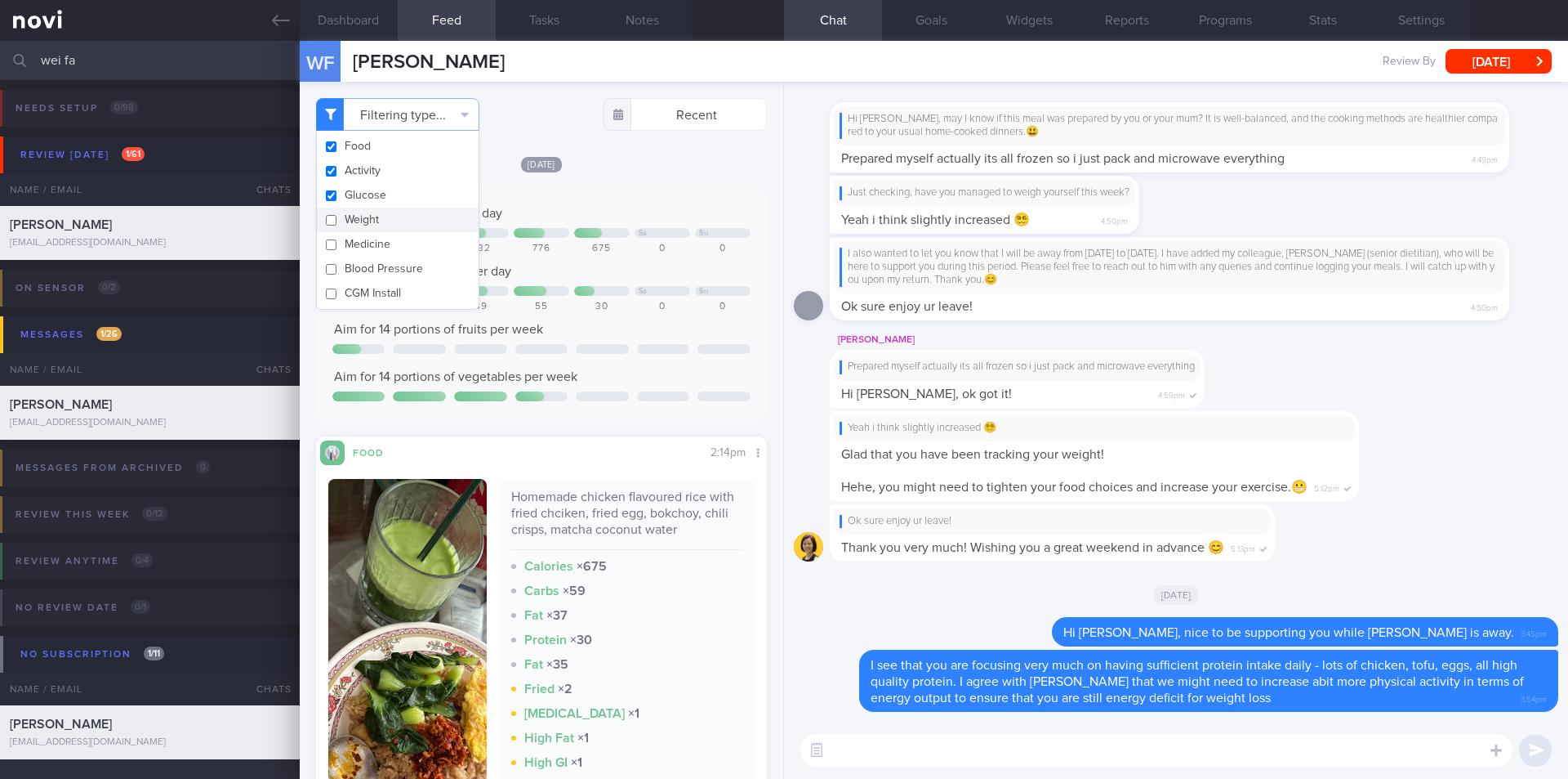
checkbox input "false"
click at [396, 257] on button "Blood Pressure" at bounding box center [398, 269] width 162 height 25
checkbox input "true"
click at [390, 217] on button "Weight" at bounding box center [398, 220] width 162 height 25
checkbox input "true"
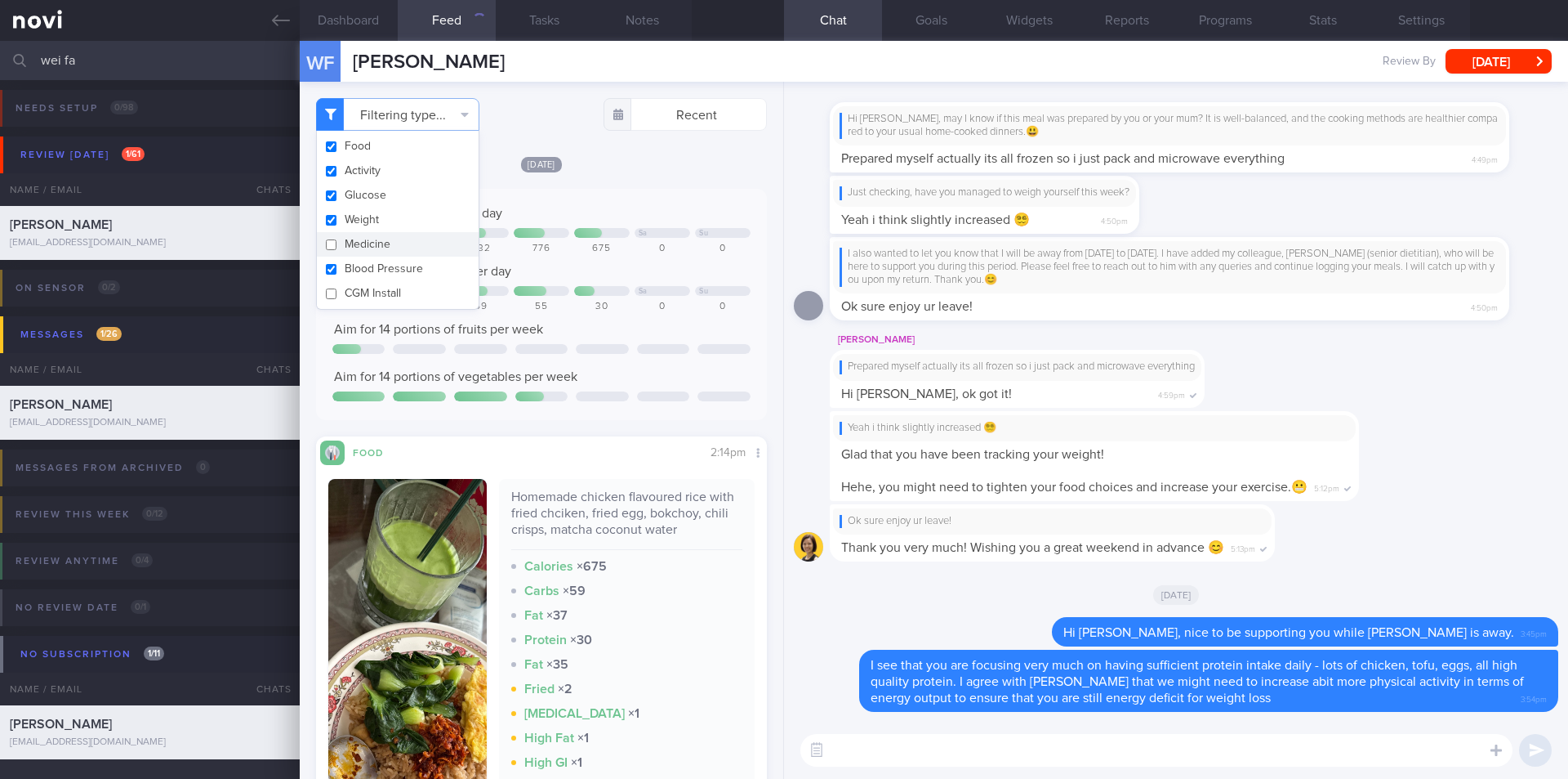
click at [375, 244] on button "Medicine" at bounding box center [398, 244] width 162 height 25
checkbox input "true"
click at [387, 287] on button "CGM Install" at bounding box center [398, 293] width 162 height 25
checkbox input "true"
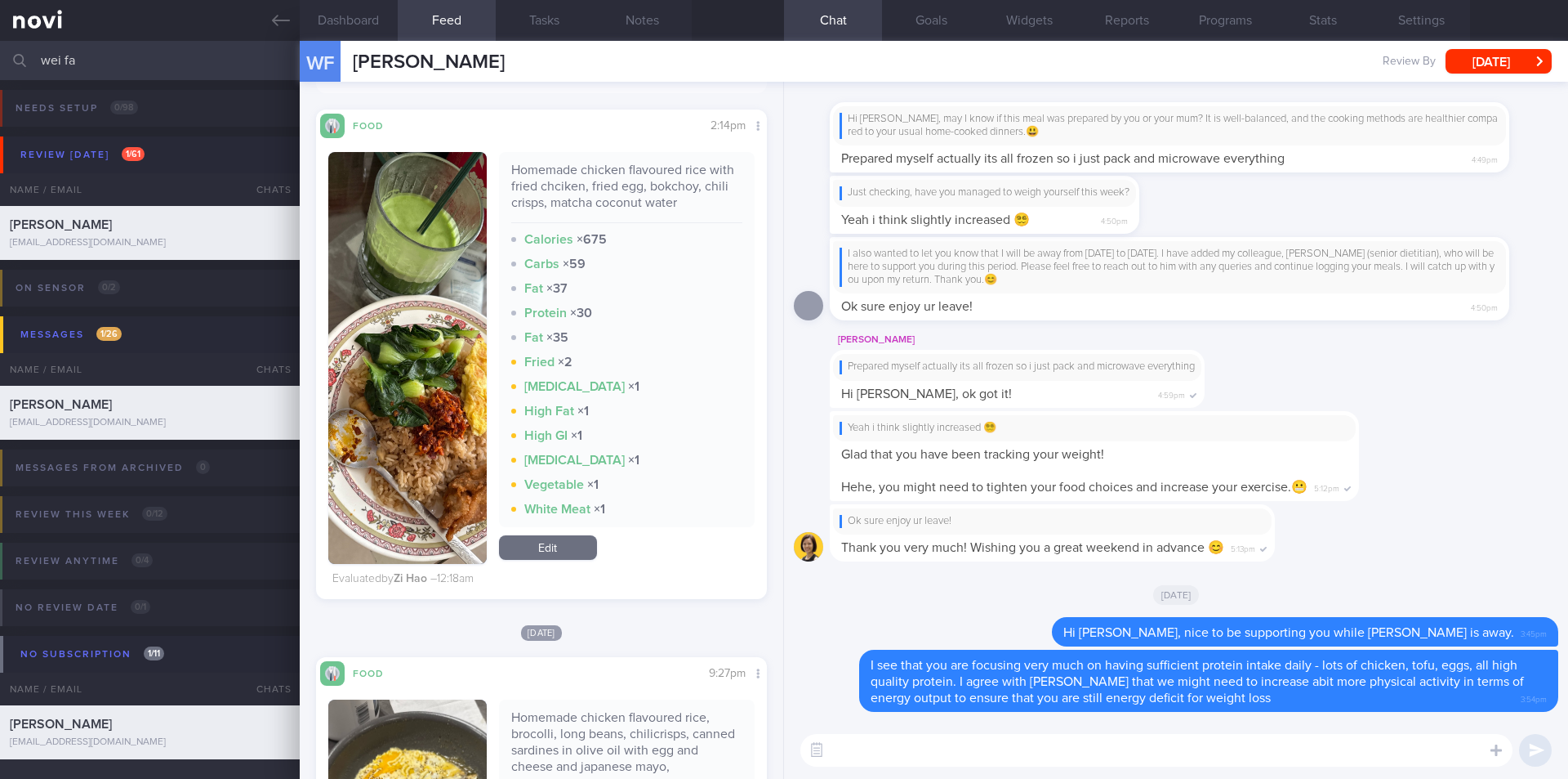
scroll to position [245, 0]
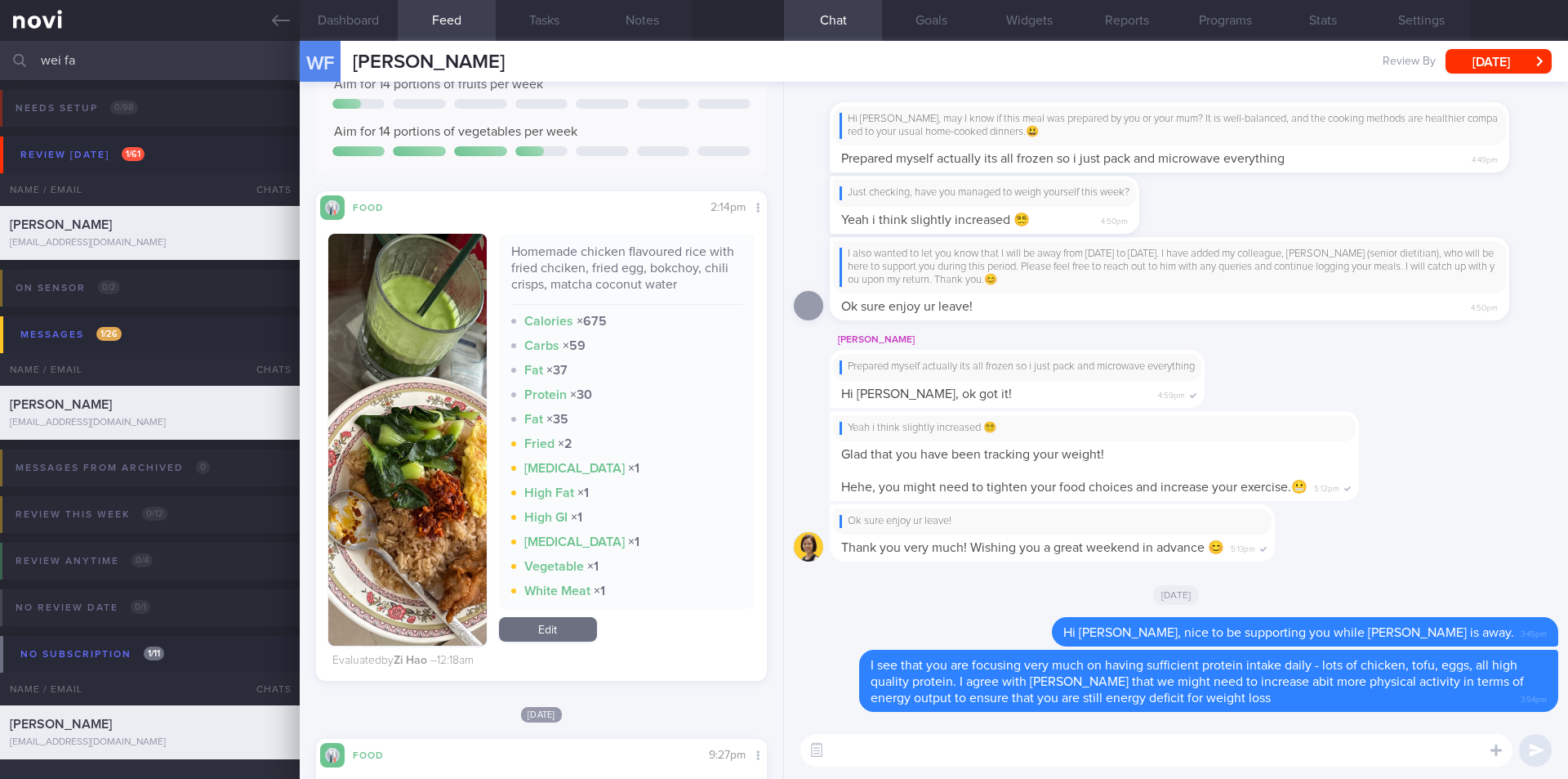
click at [403, 481] on button "button" at bounding box center [407, 439] width 158 height 412
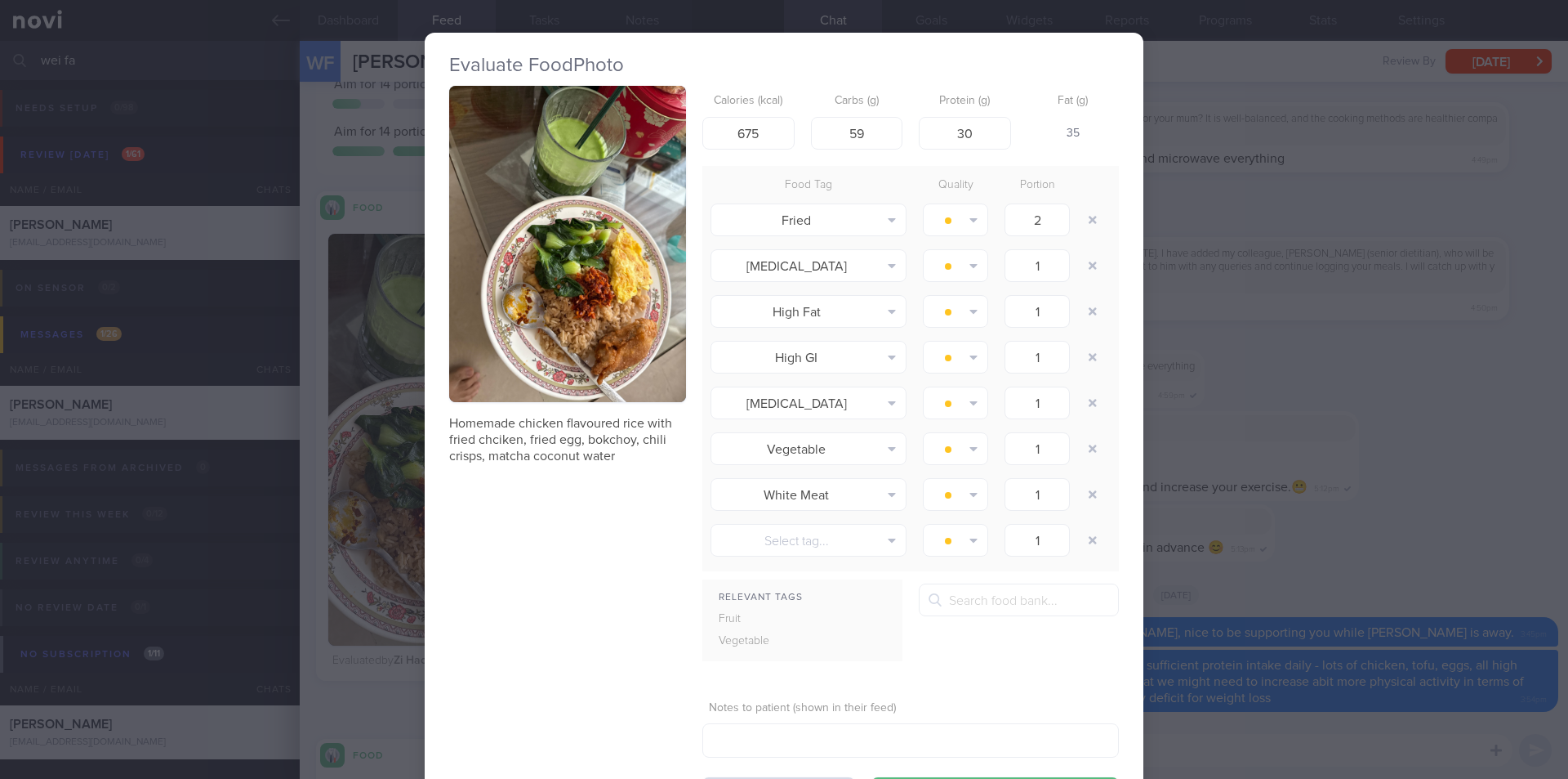
click at [639, 299] on button "button" at bounding box center [568, 244] width 237 height 316
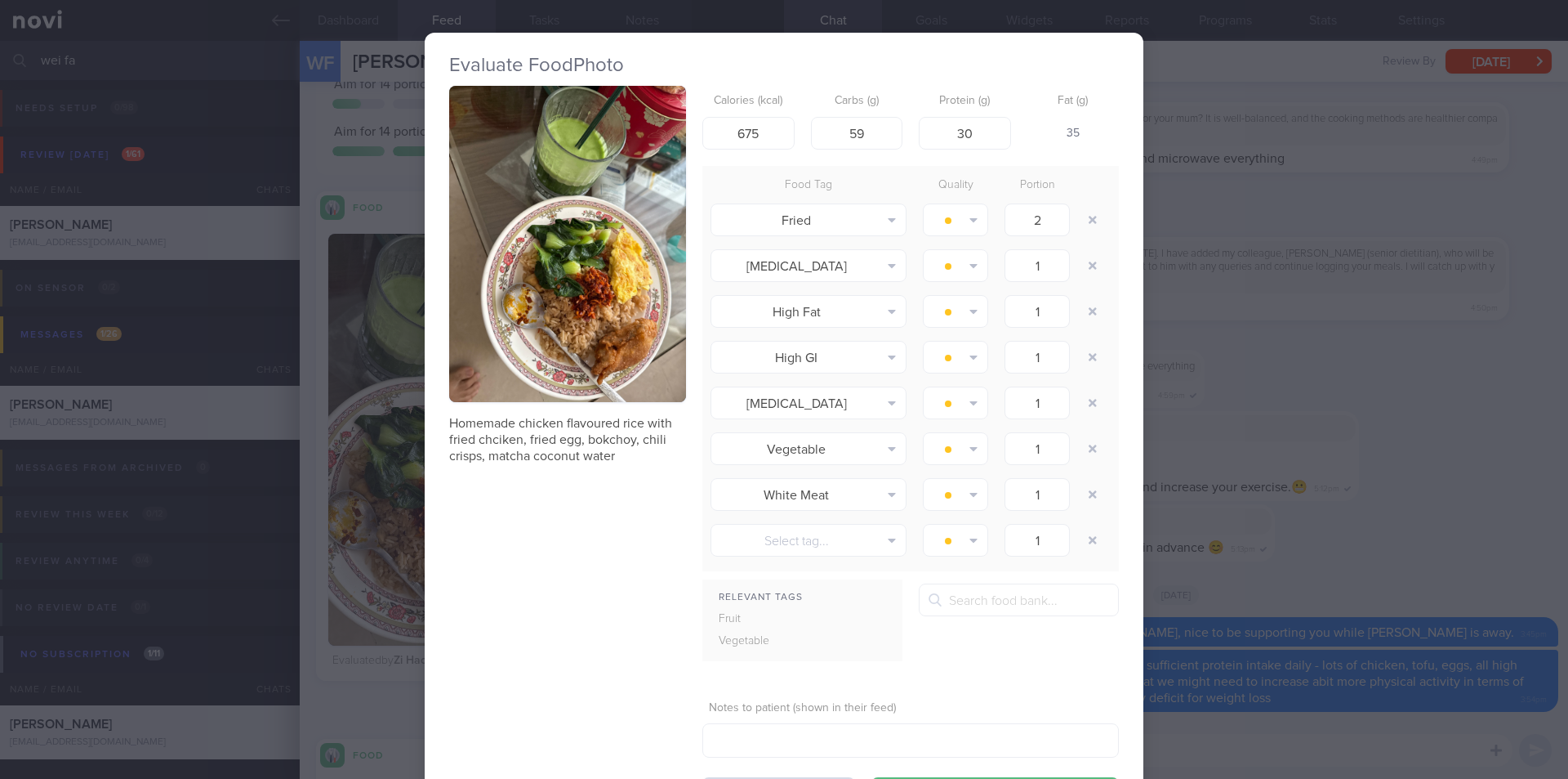
click at [1273, 407] on div "Evaluate Food Photo Homemade chicken flavoured rice with fried chciken, fried e…" at bounding box center [784, 389] width 1568 height 779
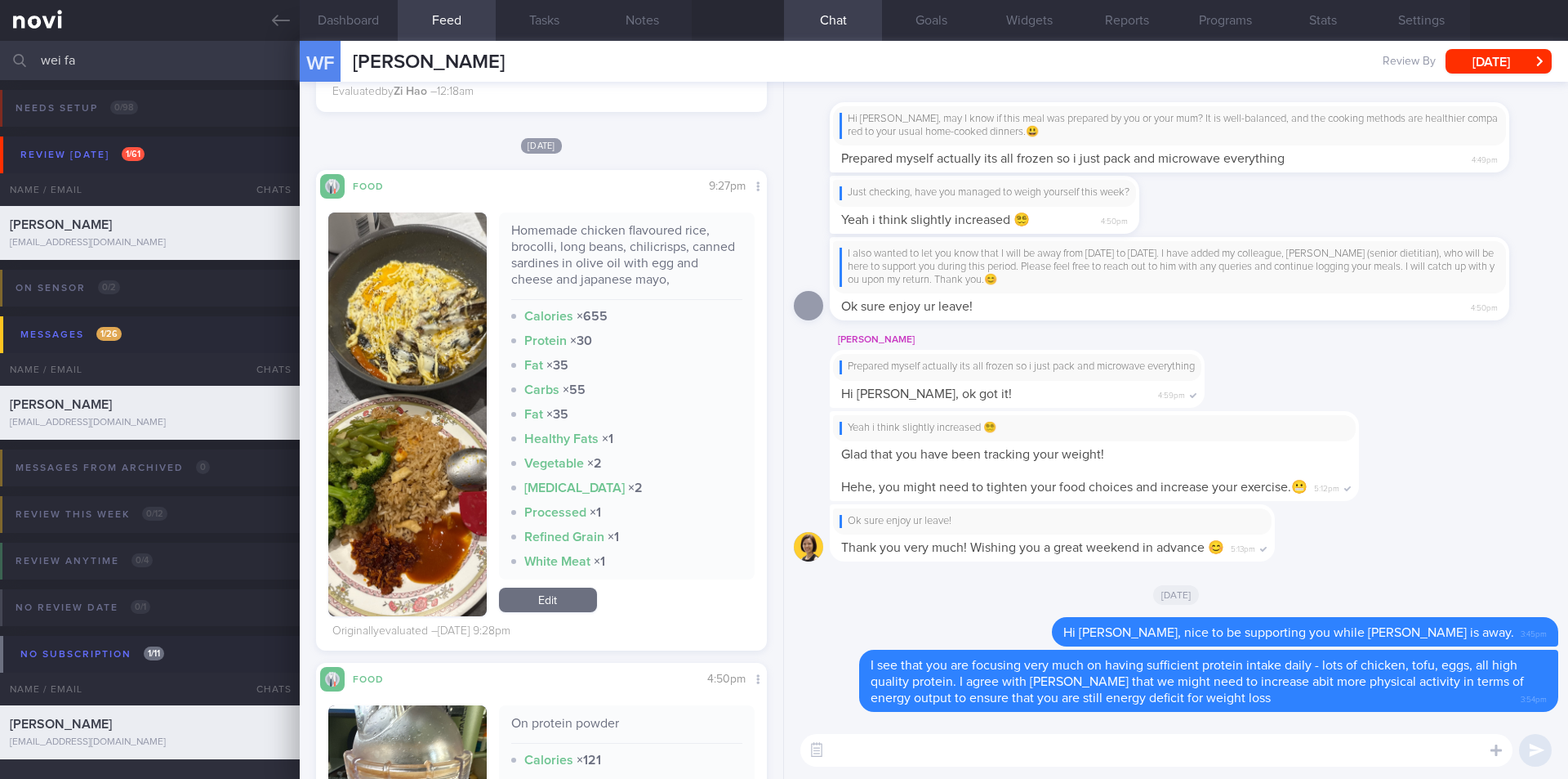
scroll to position [817, 0]
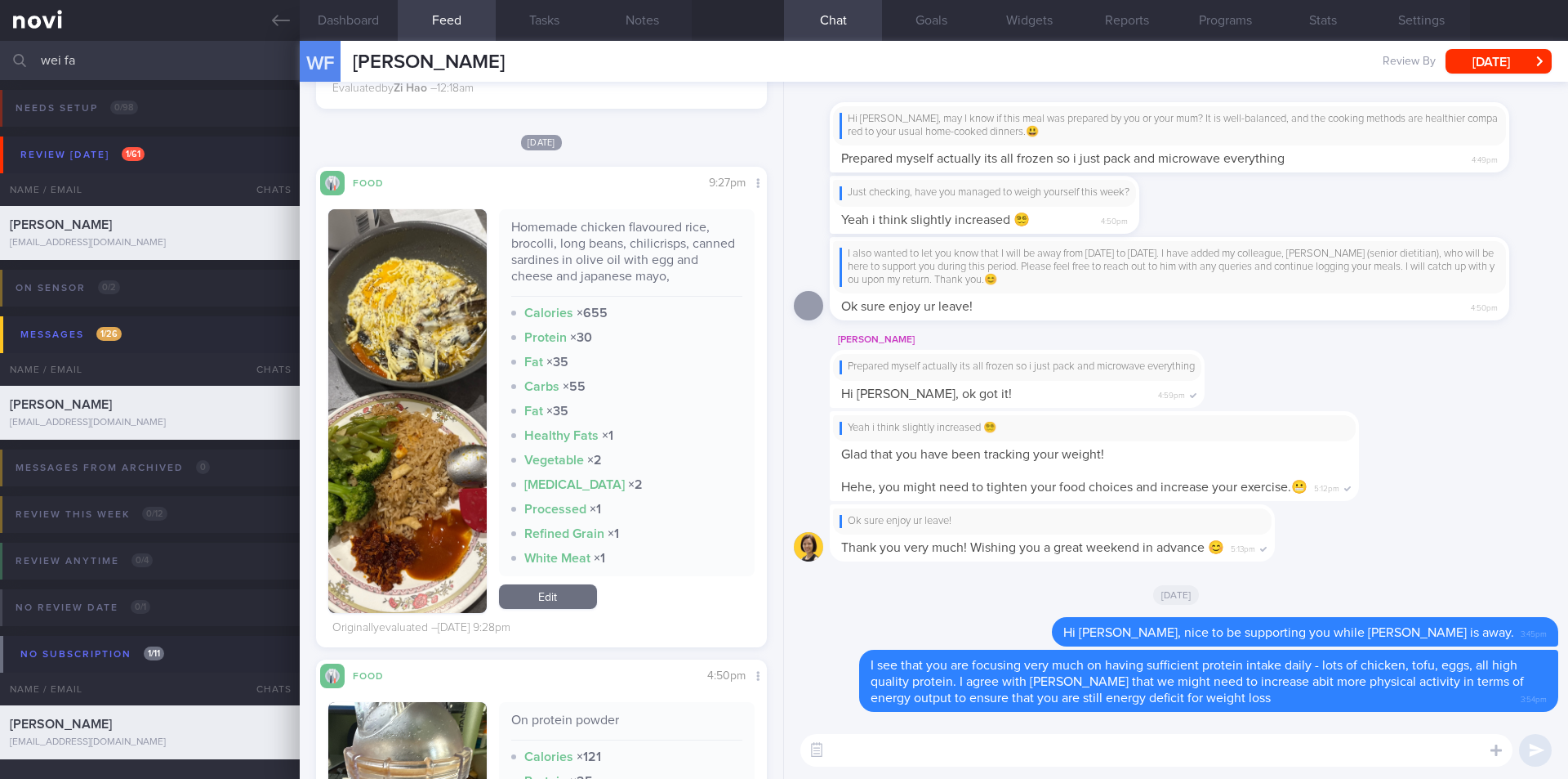
click at [428, 364] on button "button" at bounding box center [407, 411] width 158 height 404
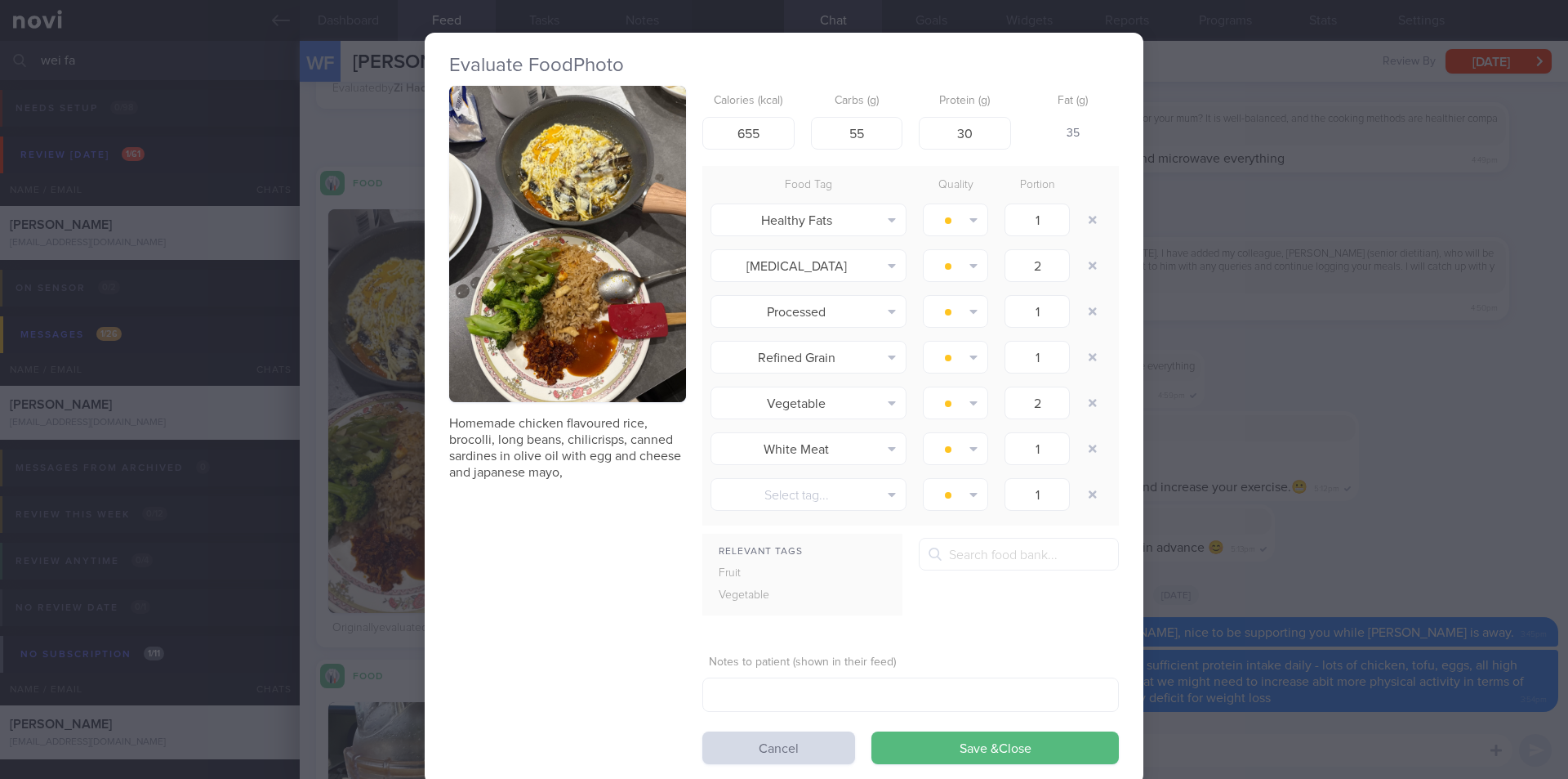
click at [1447, 428] on div "Evaluate Food Photo Homemade chicken flavoured rice, brocolli, long beans, chil…" at bounding box center [784, 389] width 1568 height 779
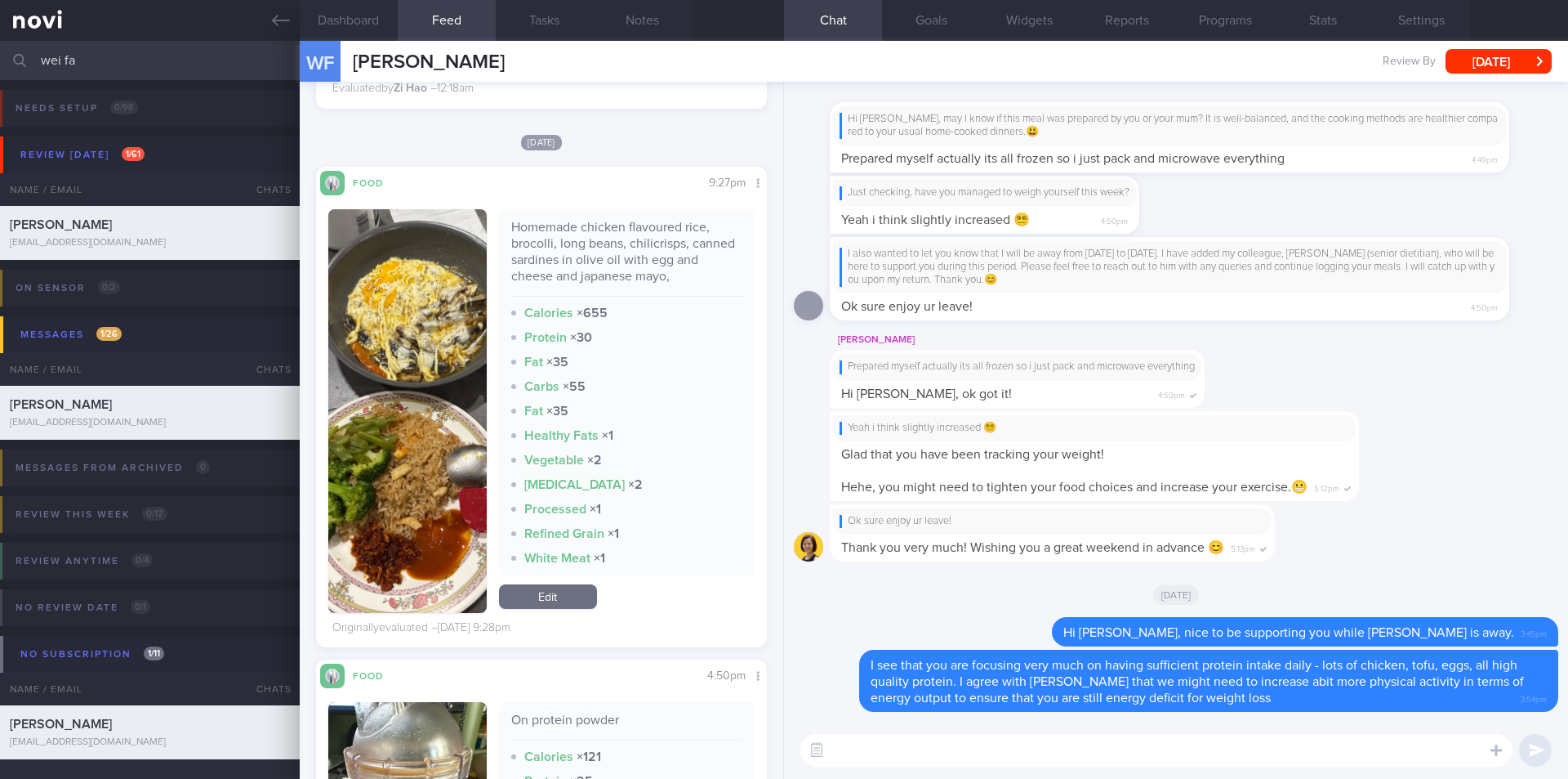
click at [973, 749] on textarea at bounding box center [1156, 749] width 712 height 32
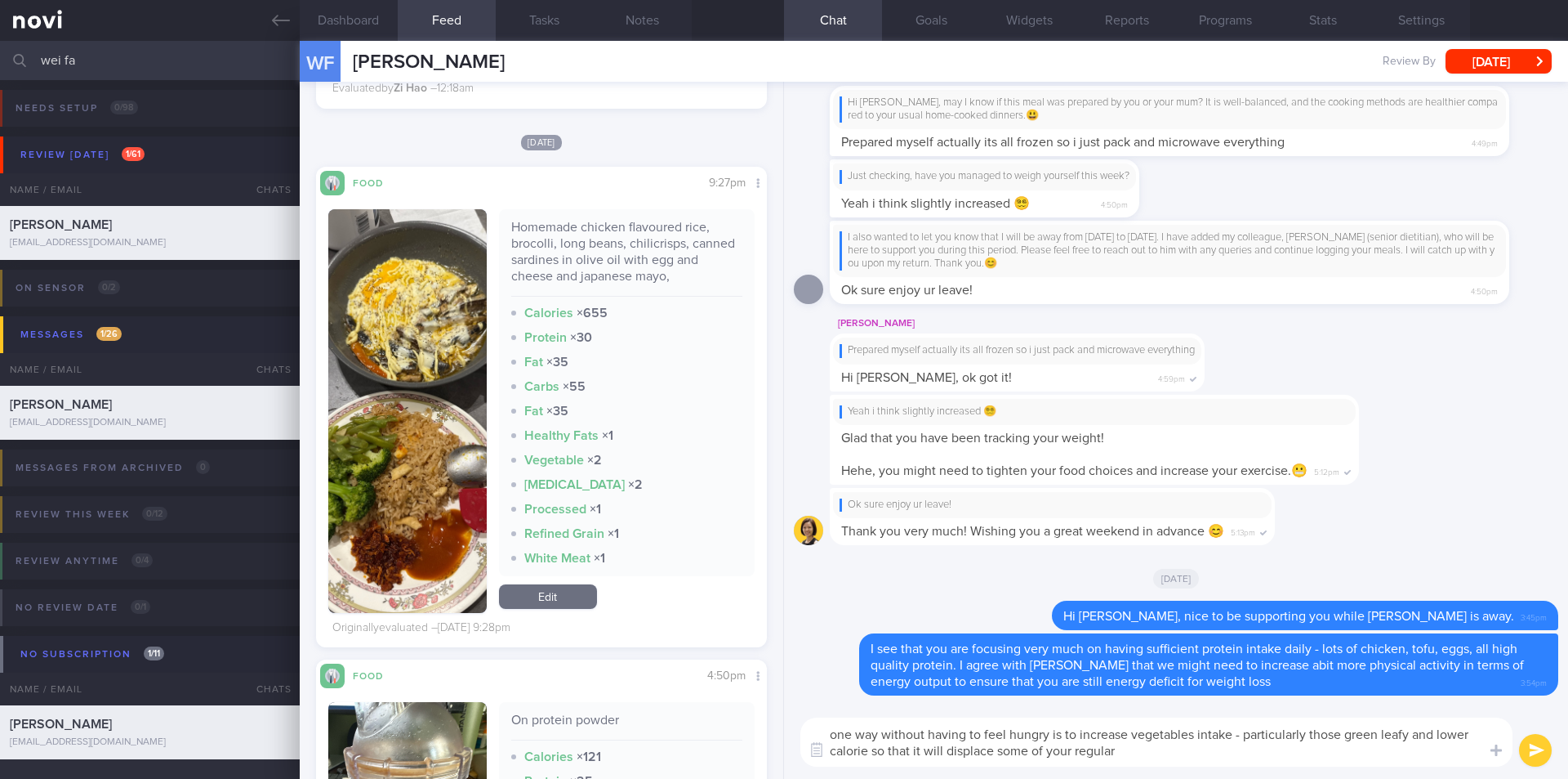
drag, startPoint x: 850, startPoint y: 735, endPoint x: 832, endPoint y: 732, distance: 18.2
click at [832, 732] on textarea "one way without having to feel hungry is to increase vegetables intake - partic…" at bounding box center [1156, 742] width 712 height 49
click at [1222, 756] on textarea "another way without having to feel hungry is to increase vegetables intake - pa…" at bounding box center [1156, 742] width 712 height 49
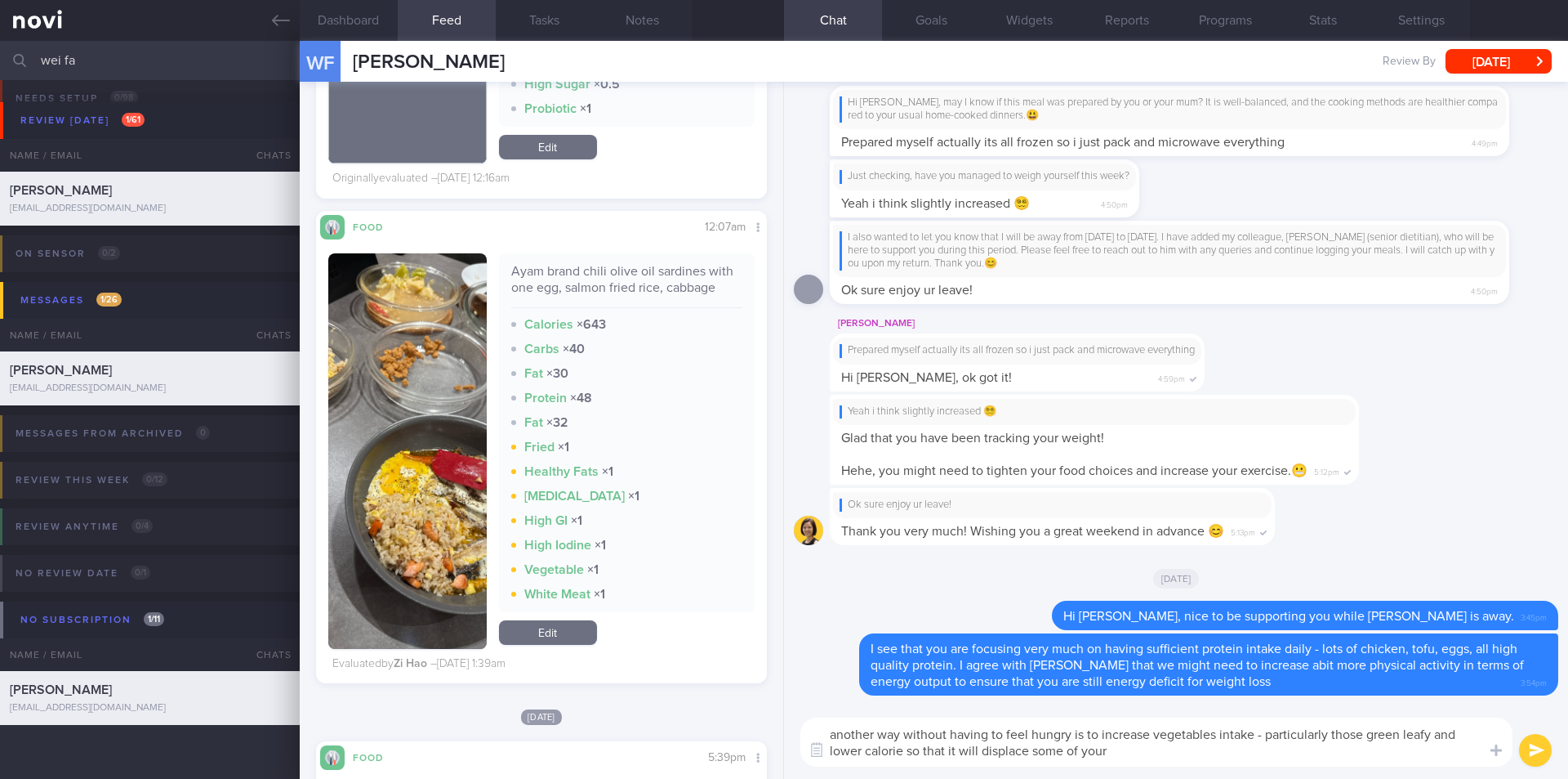
scroll to position [3105, 0]
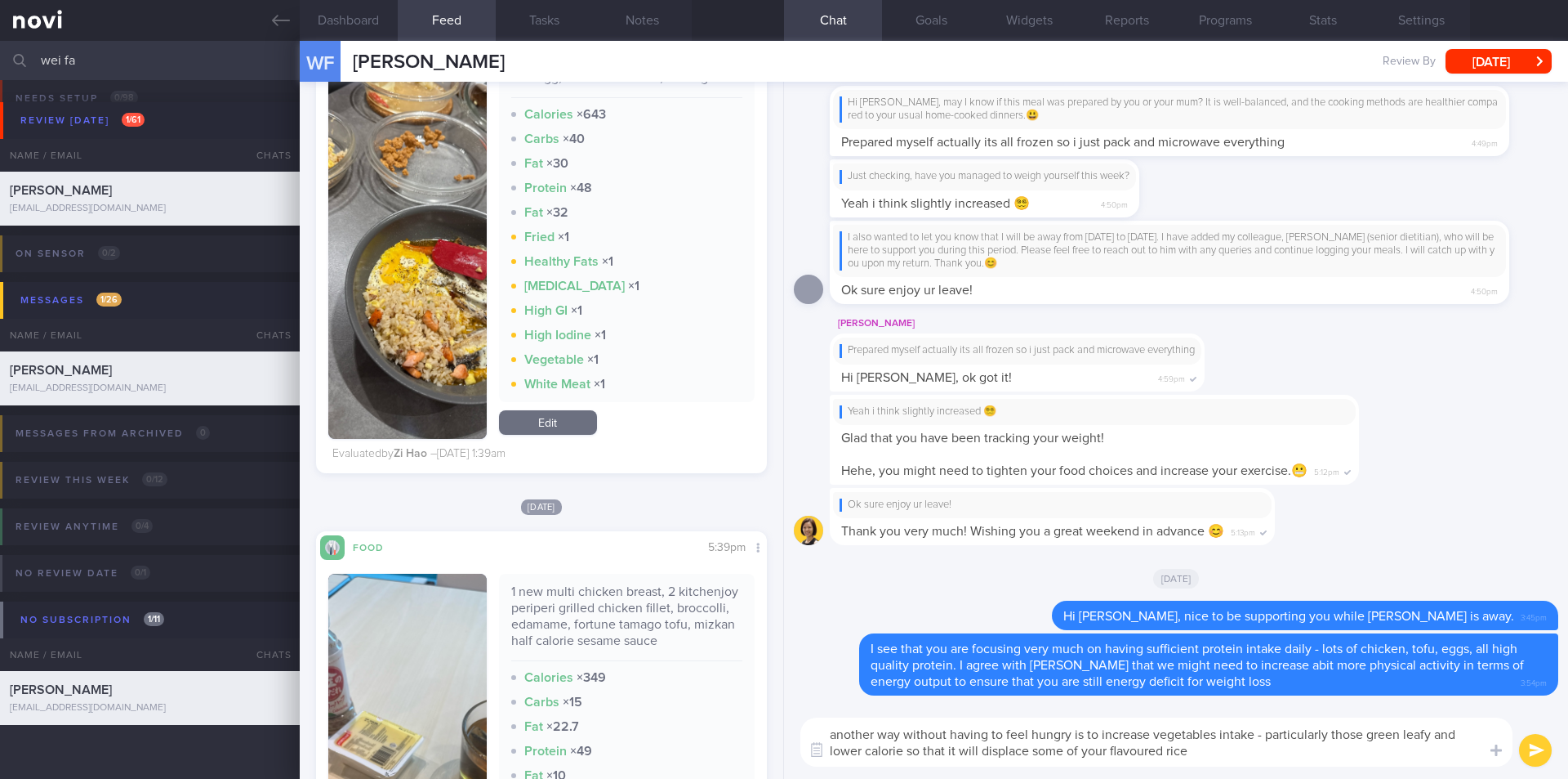
type textarea "another way without having to feel hungry is to increase vegetables intake - pa…"
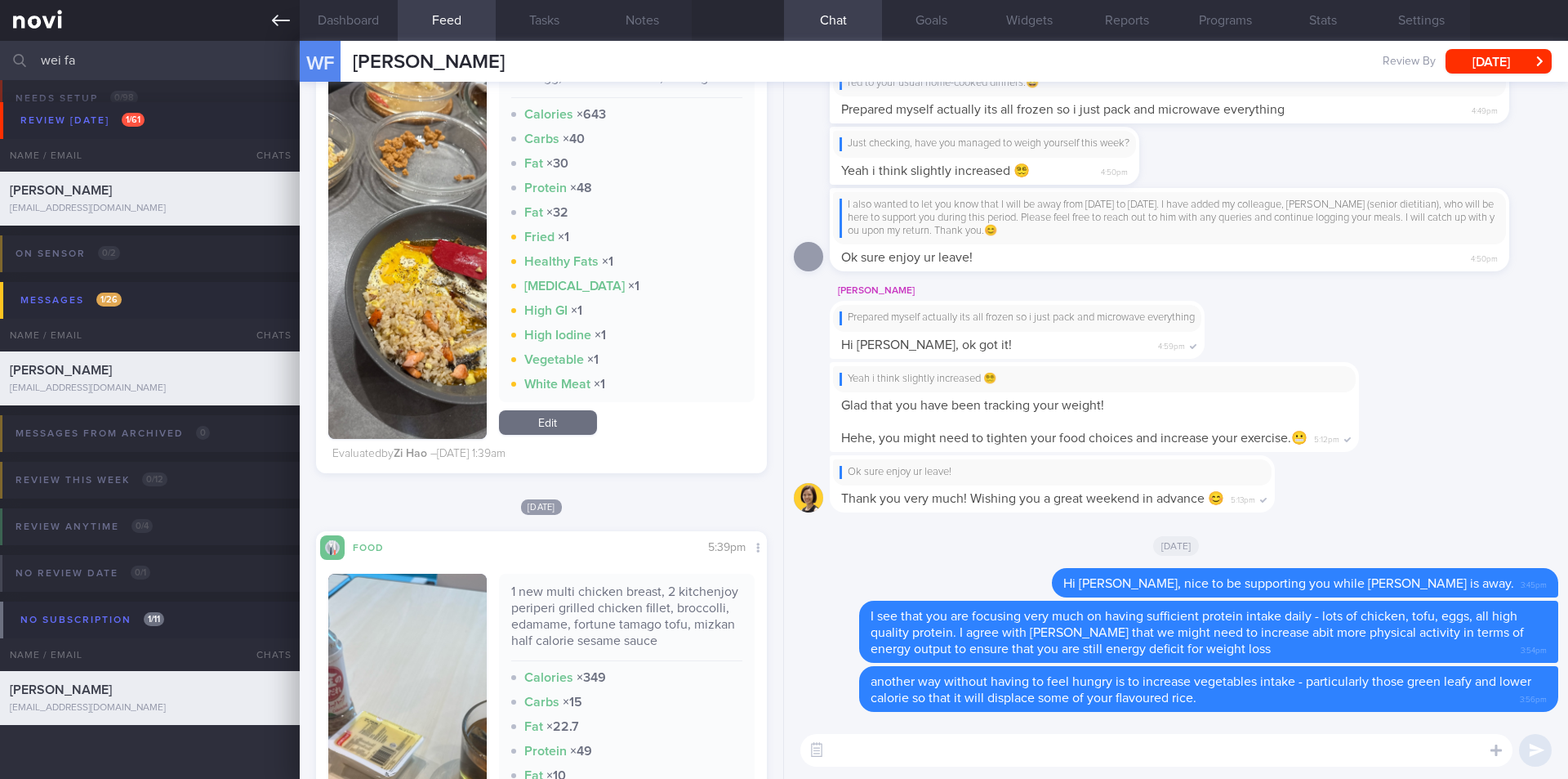
click at [283, 25] on icon at bounding box center [281, 20] width 18 height 18
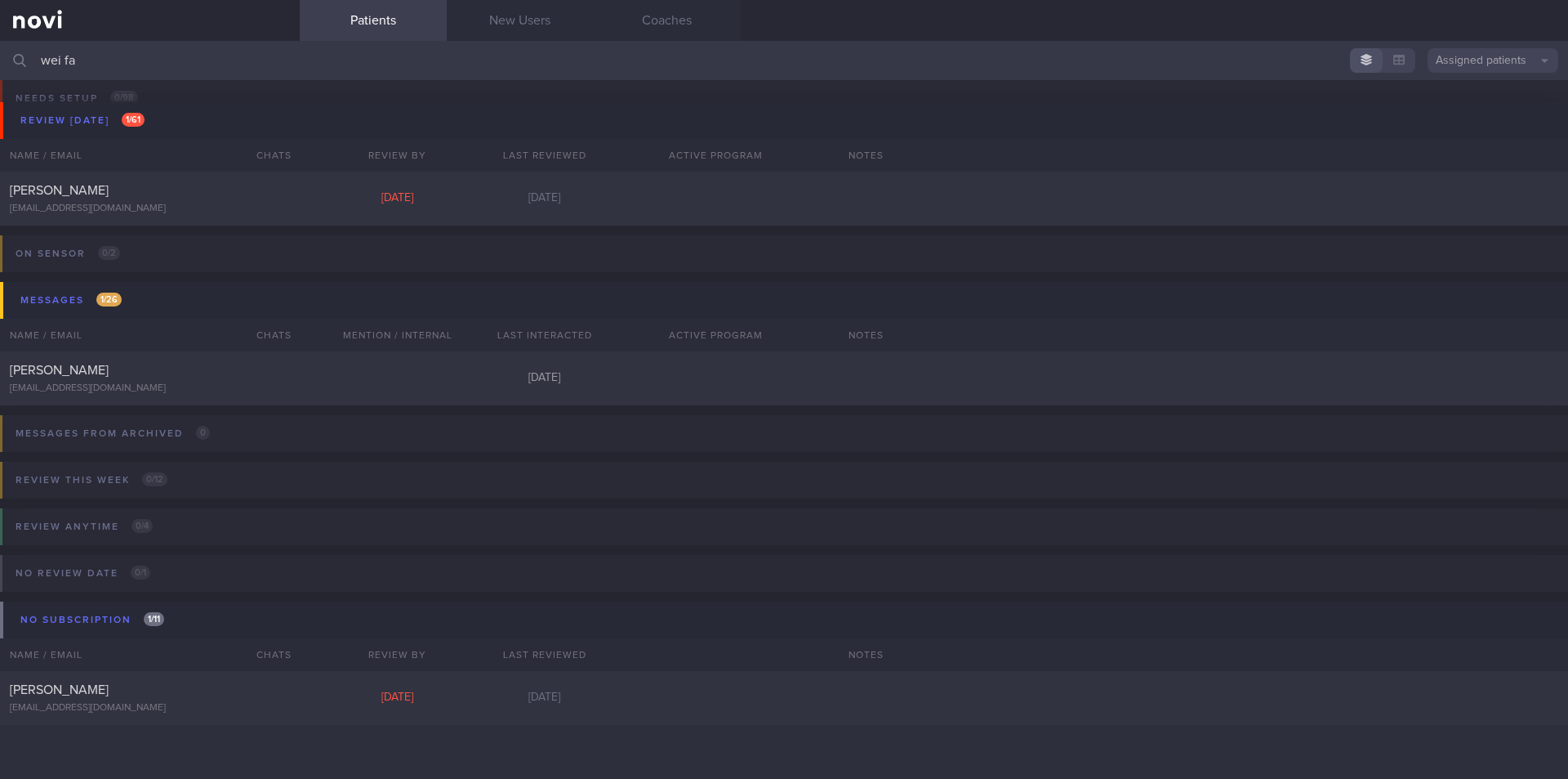
click at [222, 59] on input "wei fa" at bounding box center [784, 61] width 1568 height 40
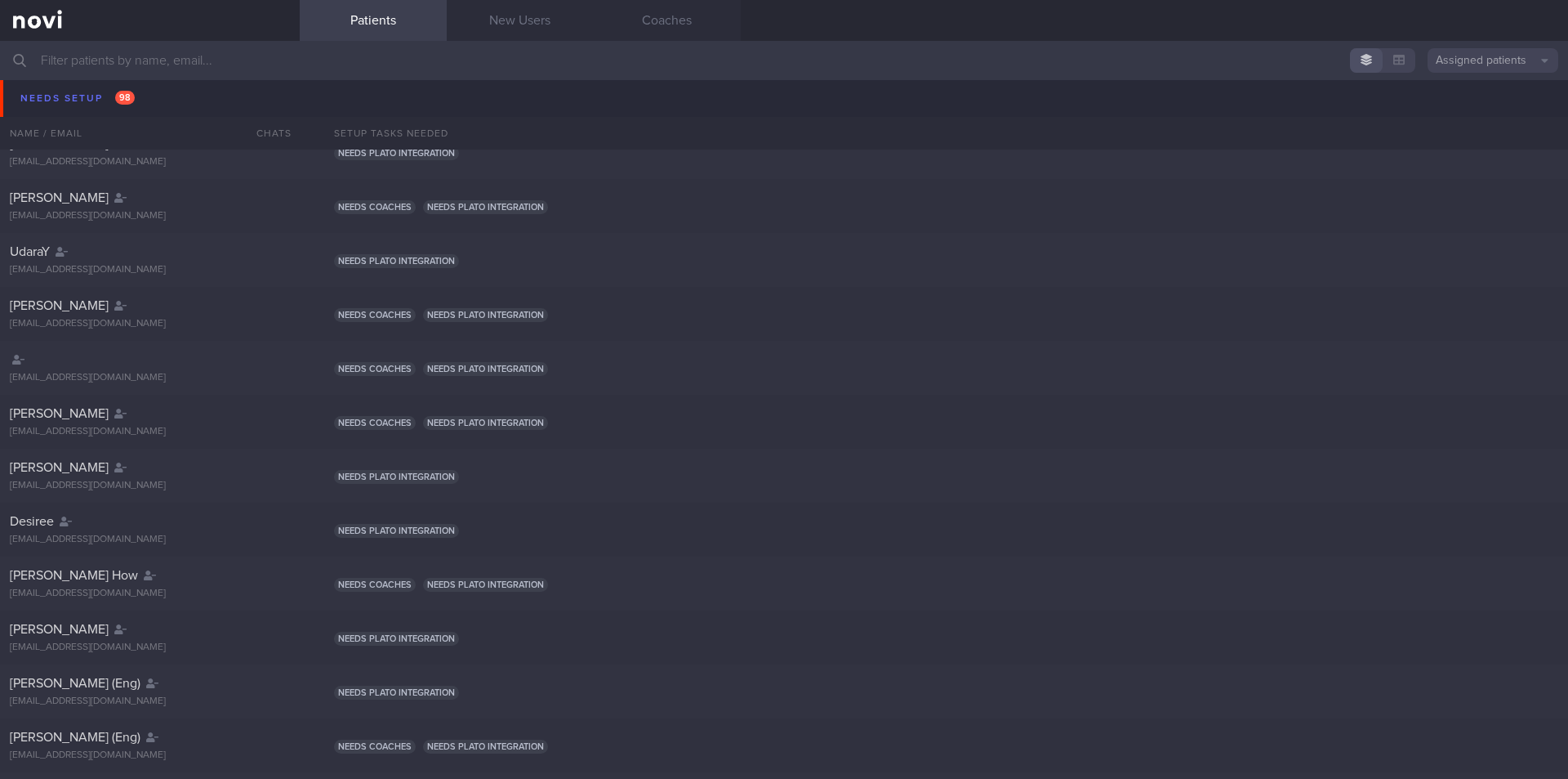
click at [54, 97] on div "Needs setup 98 Name / Email Chats Setup tasks needed" at bounding box center [784, 85] width 1568 height 79
click at [92, 99] on div "Needs setup 98 Name / Email Chats Setup tasks needed" at bounding box center [784, 85] width 1568 height 79
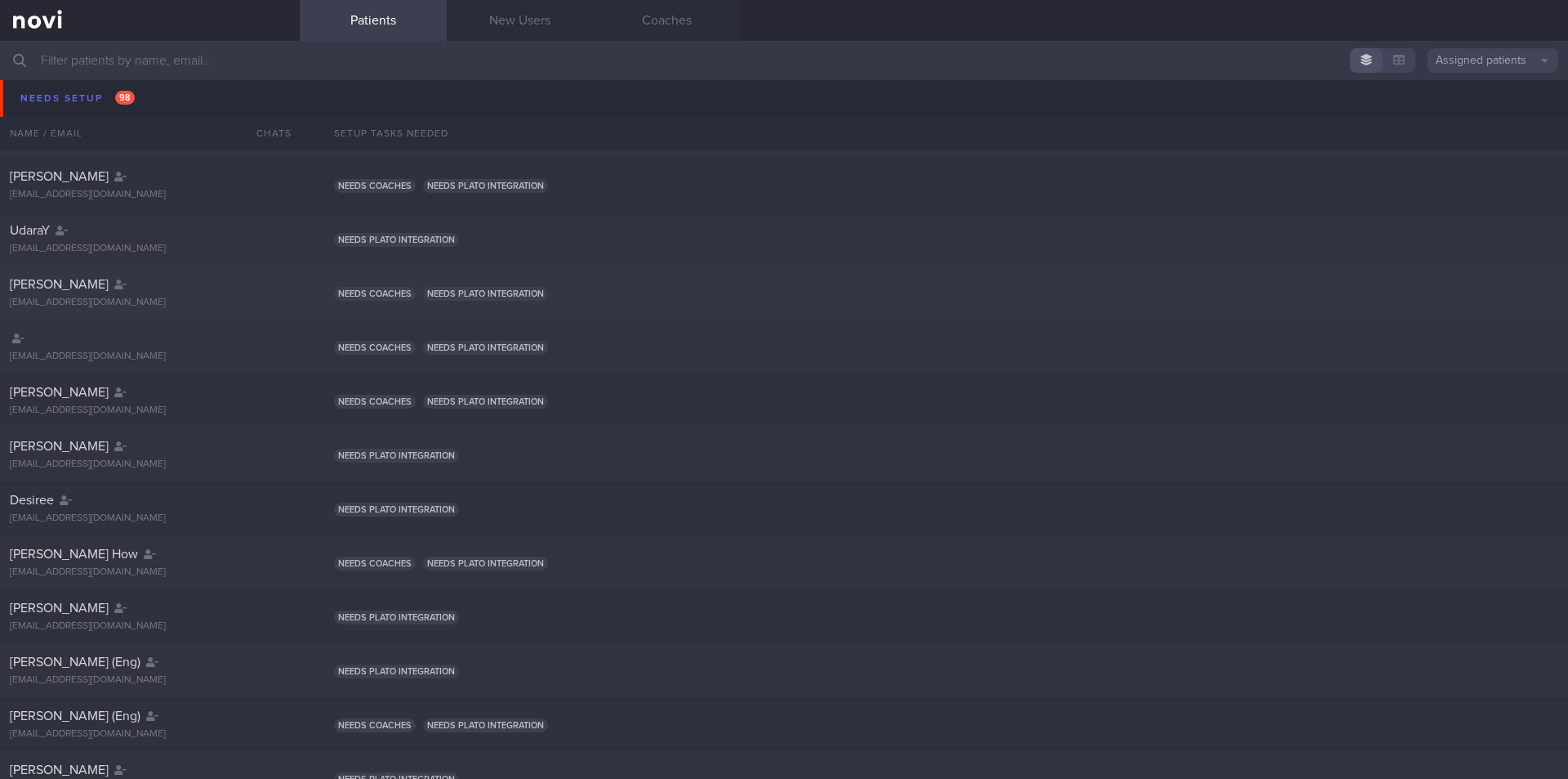
scroll to position [163, 0]
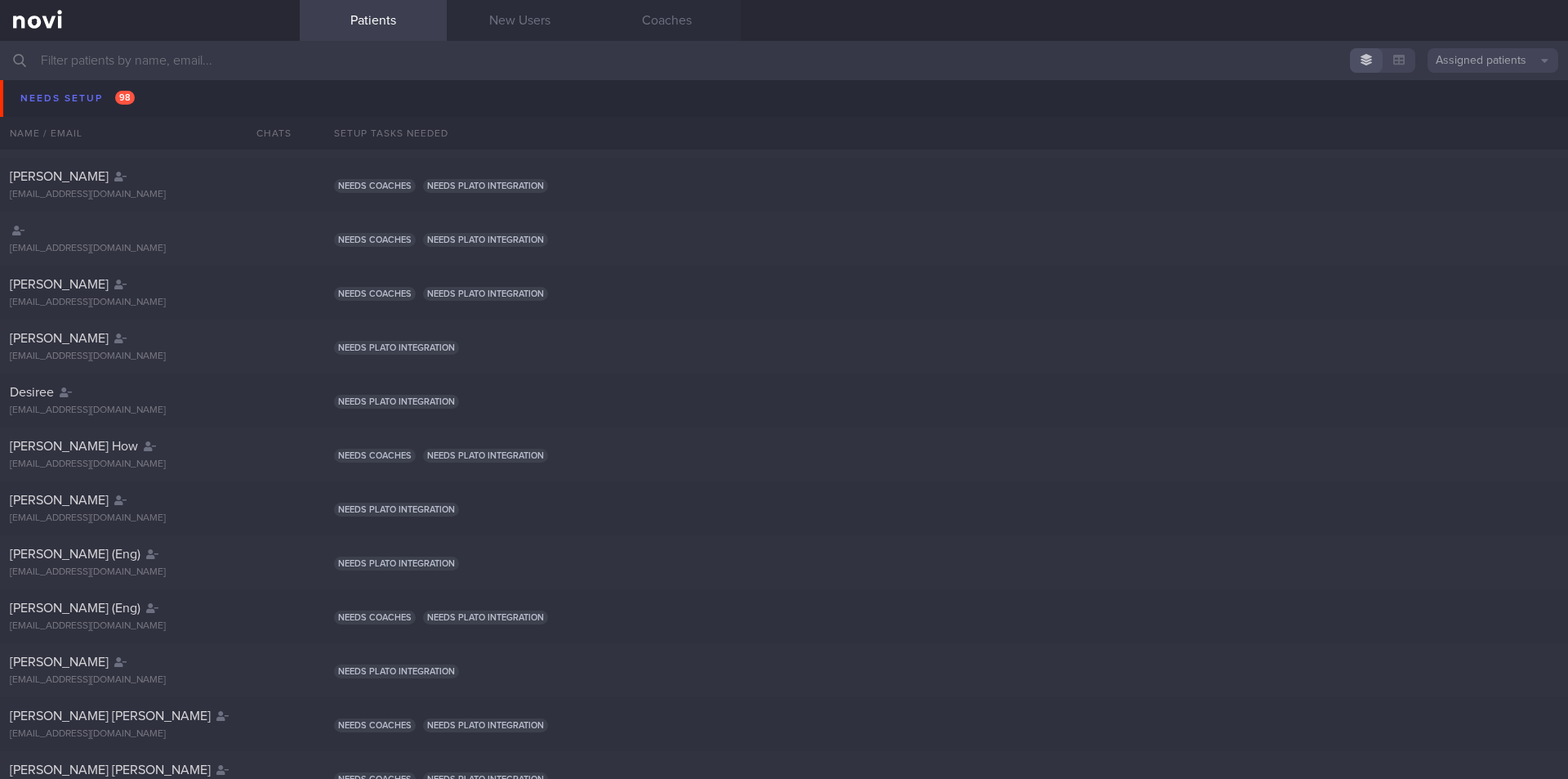
click at [83, 96] on div "[PERSON_NAME] [EMAIL_ADDRESS][DOMAIN_NAME] Needs coaches Needs plato integration" at bounding box center [784, 76] width 1568 height 54
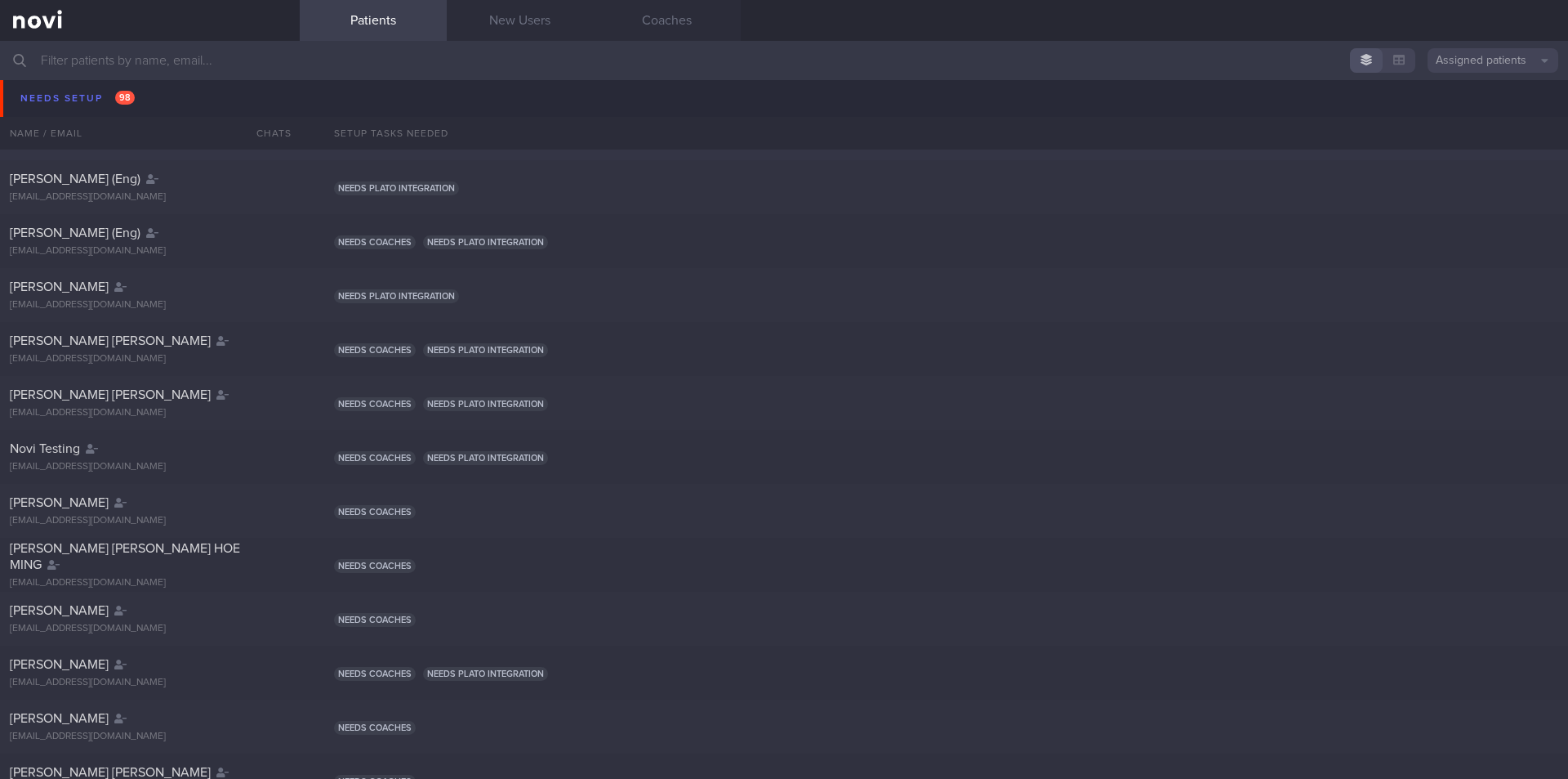
scroll to position [572, 0]
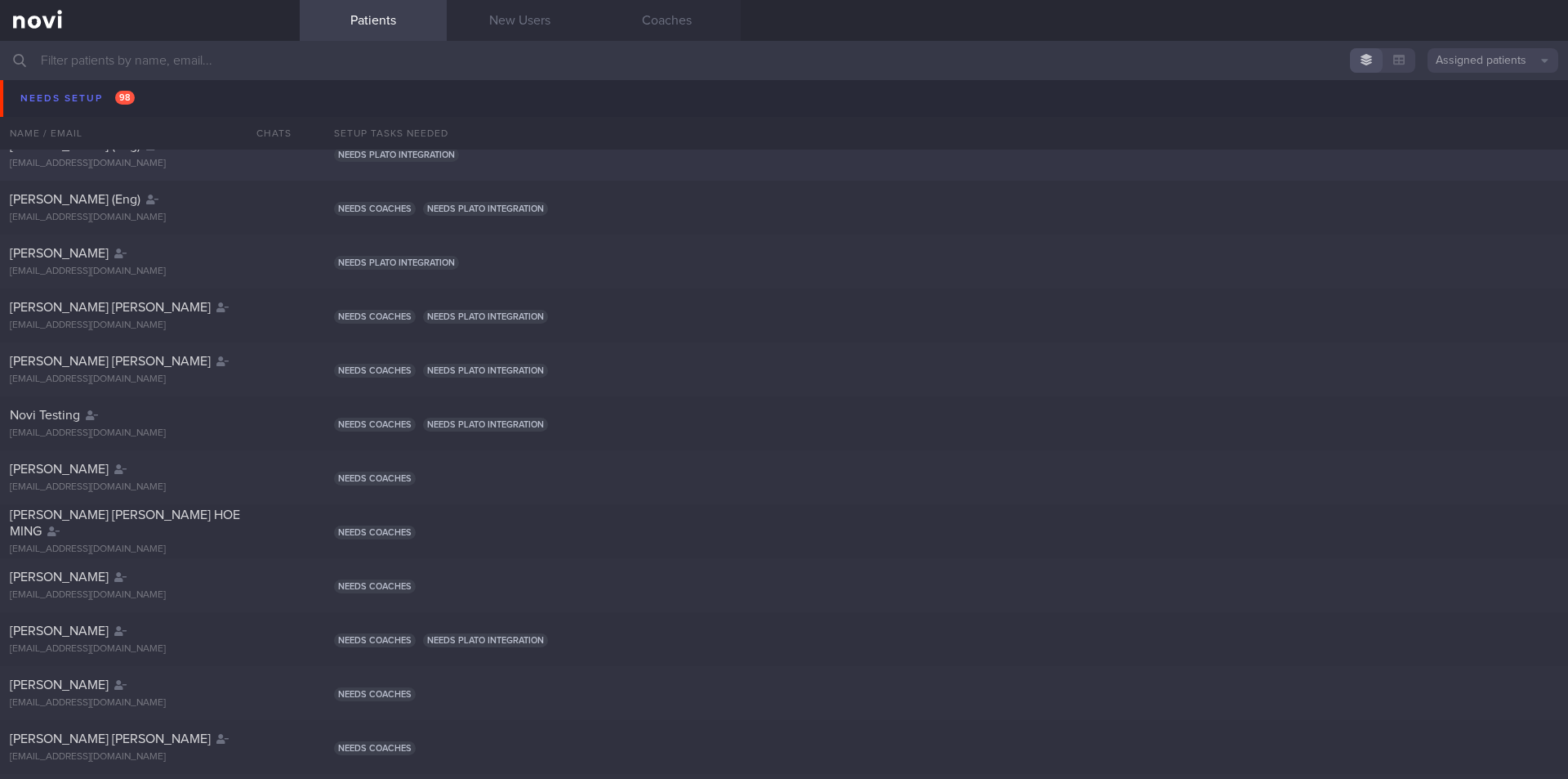
click at [62, 136] on div "[PERSON_NAME] (Eng) [PERSON_NAME][EMAIL_ADDRESS][DOMAIN_NAME] Needs plato integ…" at bounding box center [784, 153] width 1568 height 54
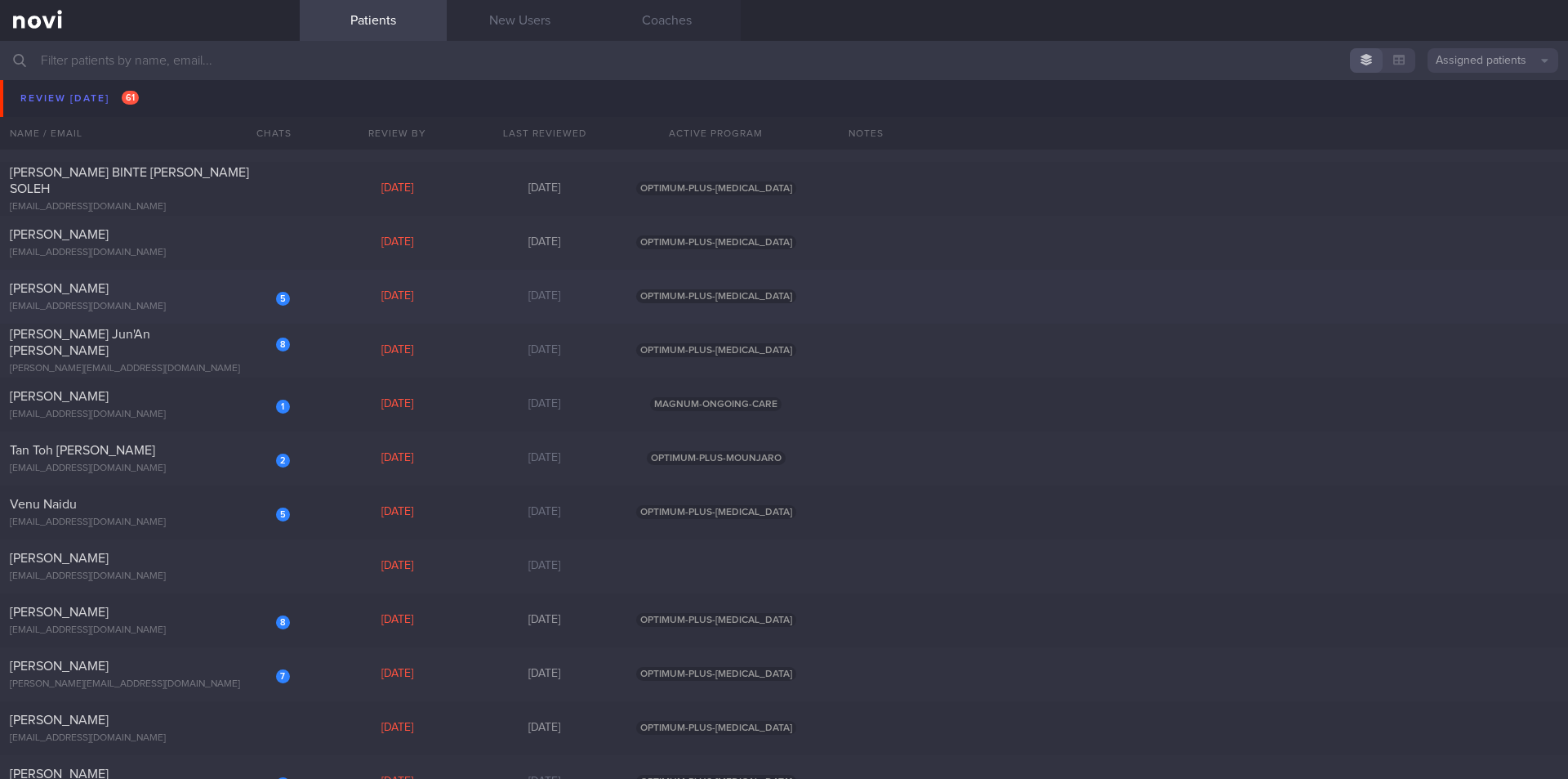
scroll to position [6782, 0]
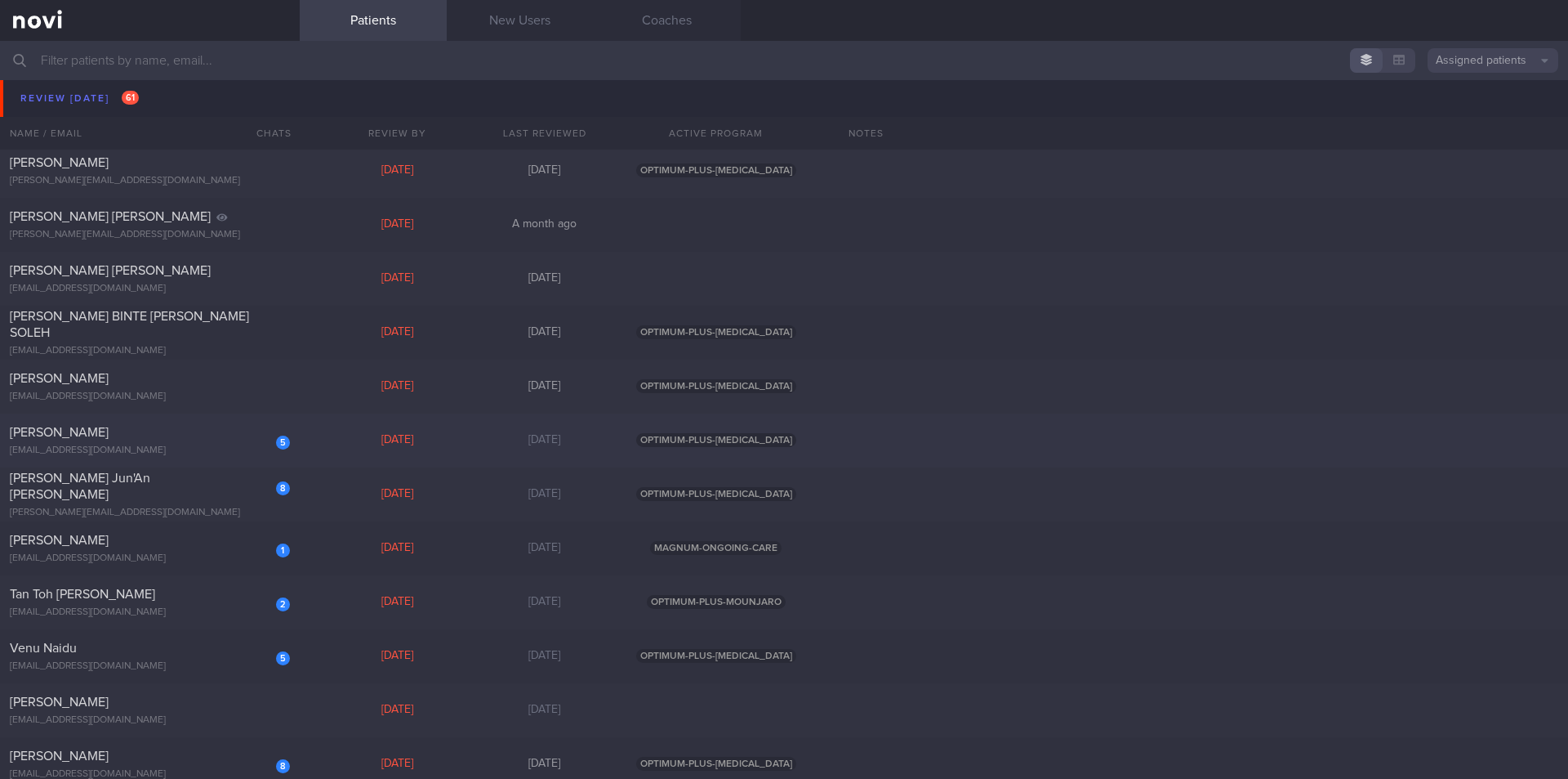
click at [106, 429] on span "[PERSON_NAME]" at bounding box center [59, 432] width 99 height 13
select select "8"
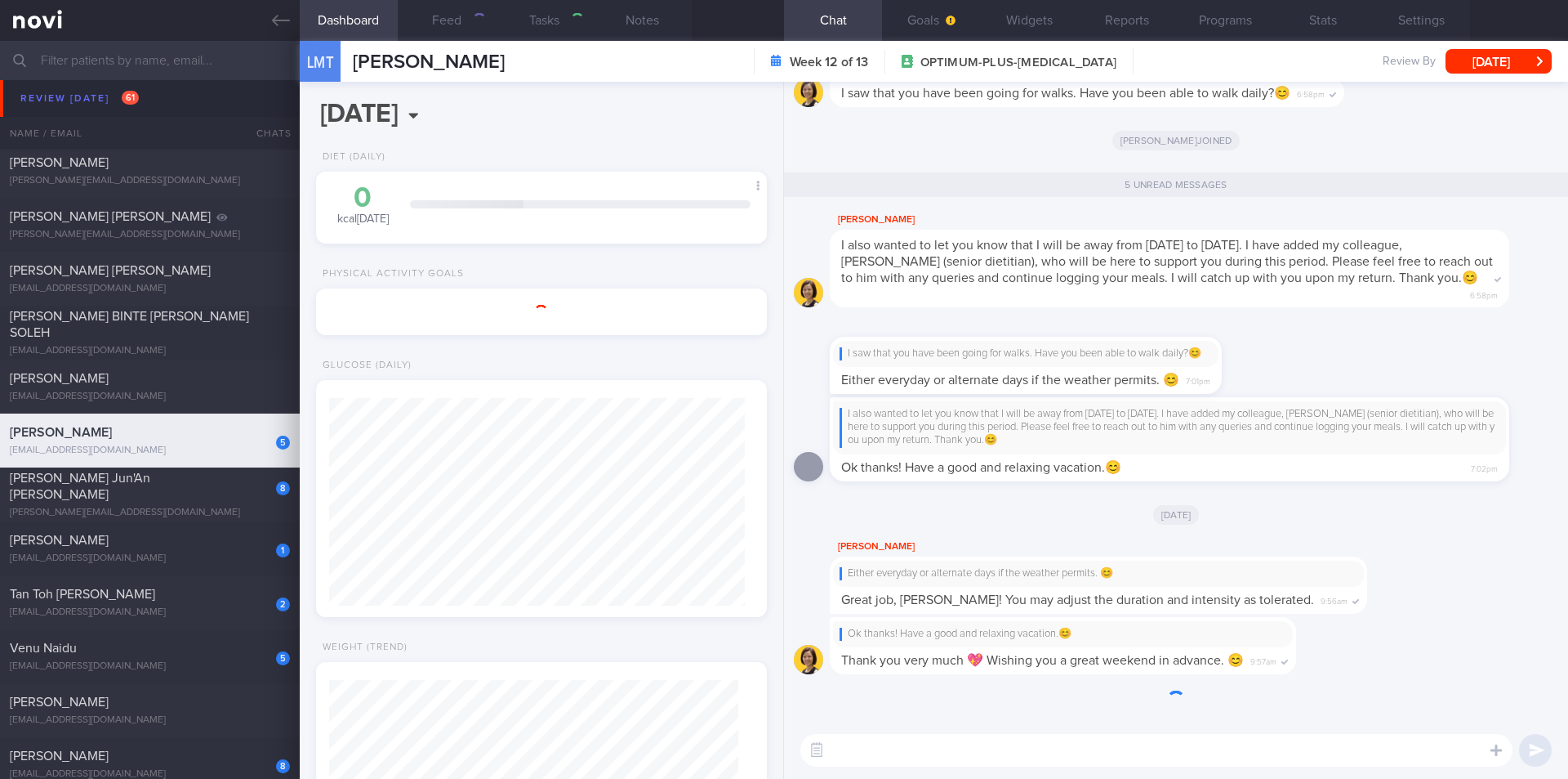
scroll to position [228, 410]
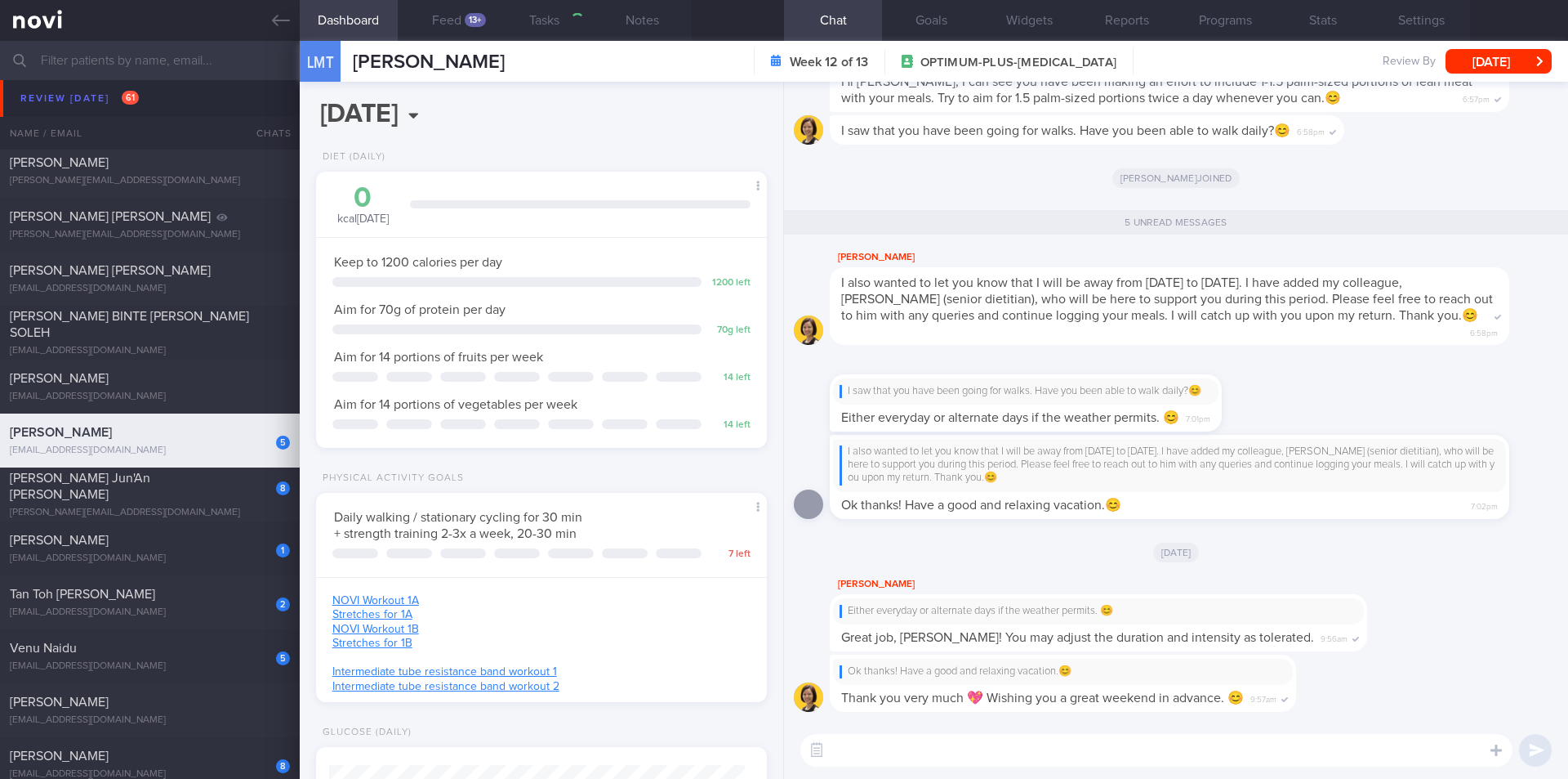
click at [968, 740] on textarea at bounding box center [1156, 749] width 712 height 32
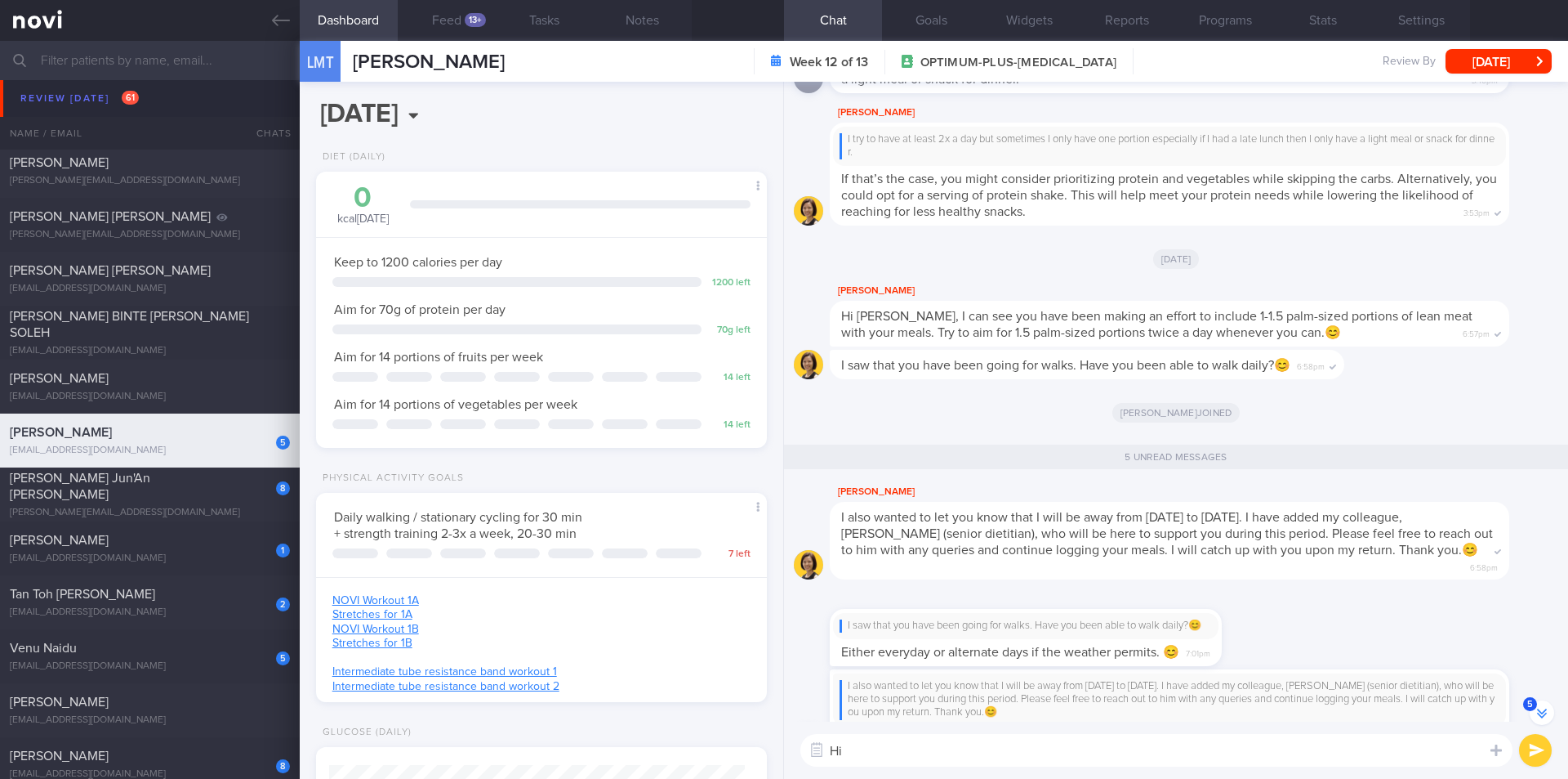
scroll to position [-243, 0]
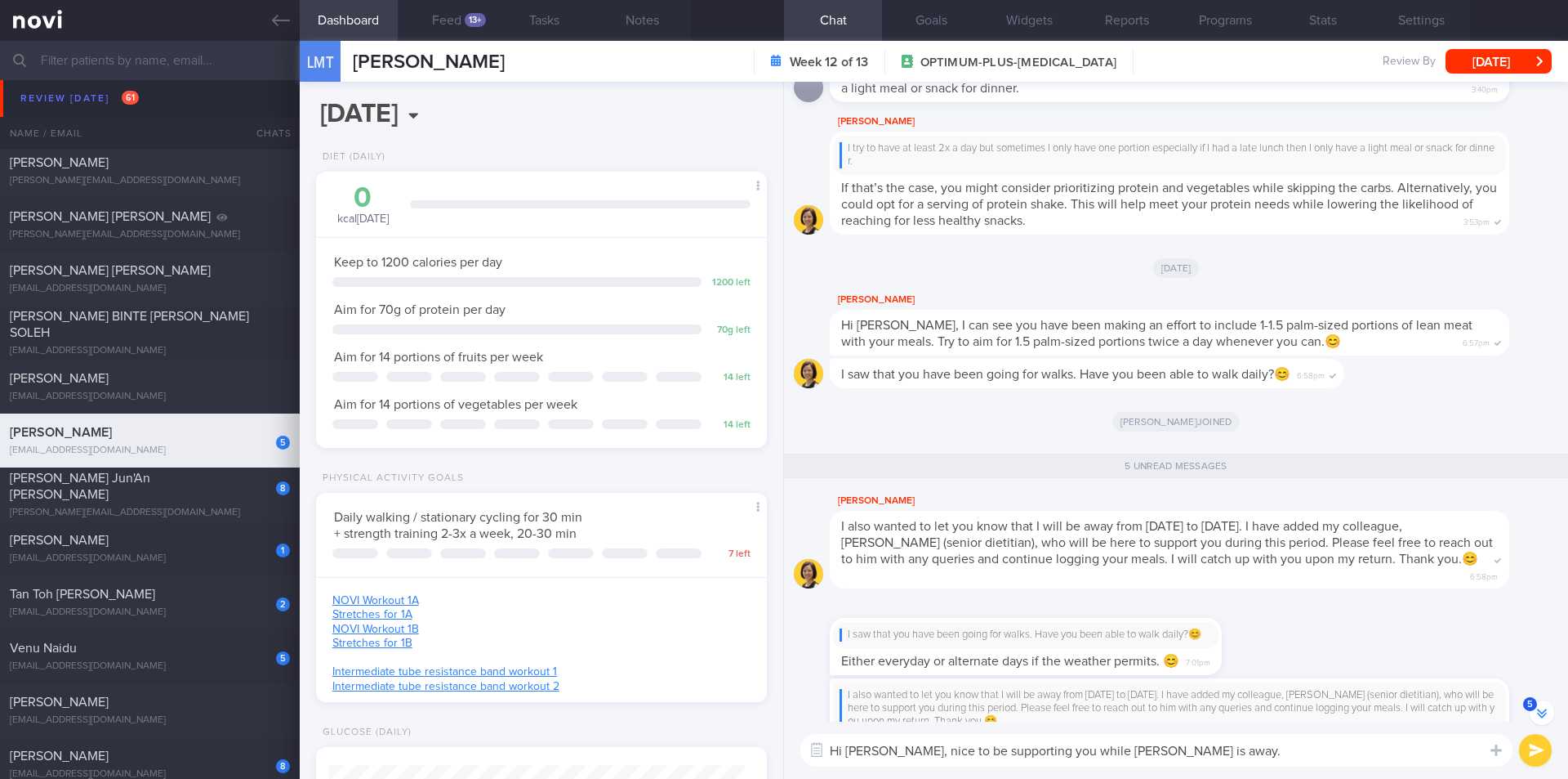
type textarea "Hi [PERSON_NAME], nice to be supporting you while [PERSON_NAME] is away."
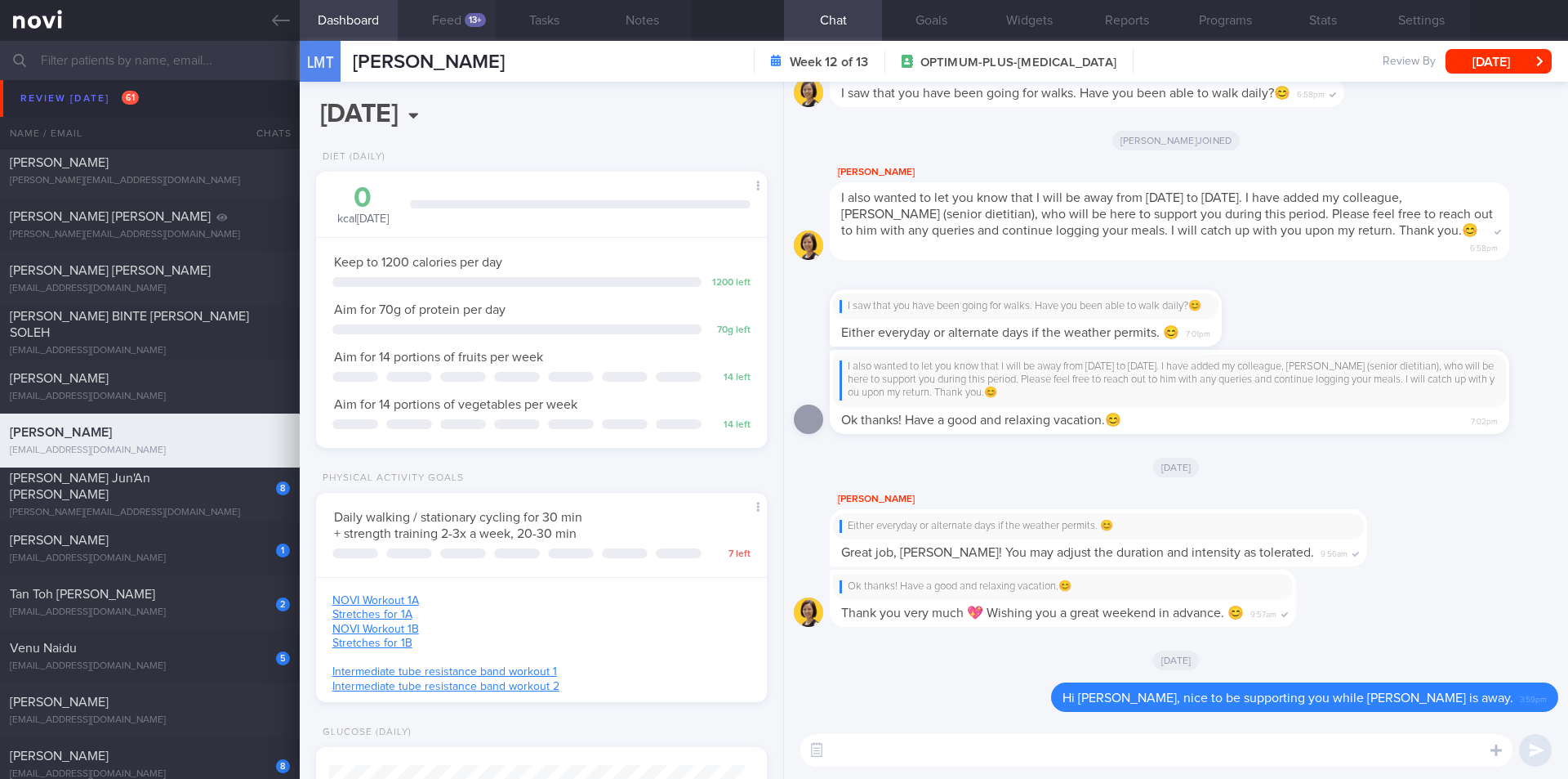
click at [467, 25] on div "13+" at bounding box center [475, 20] width 21 height 14
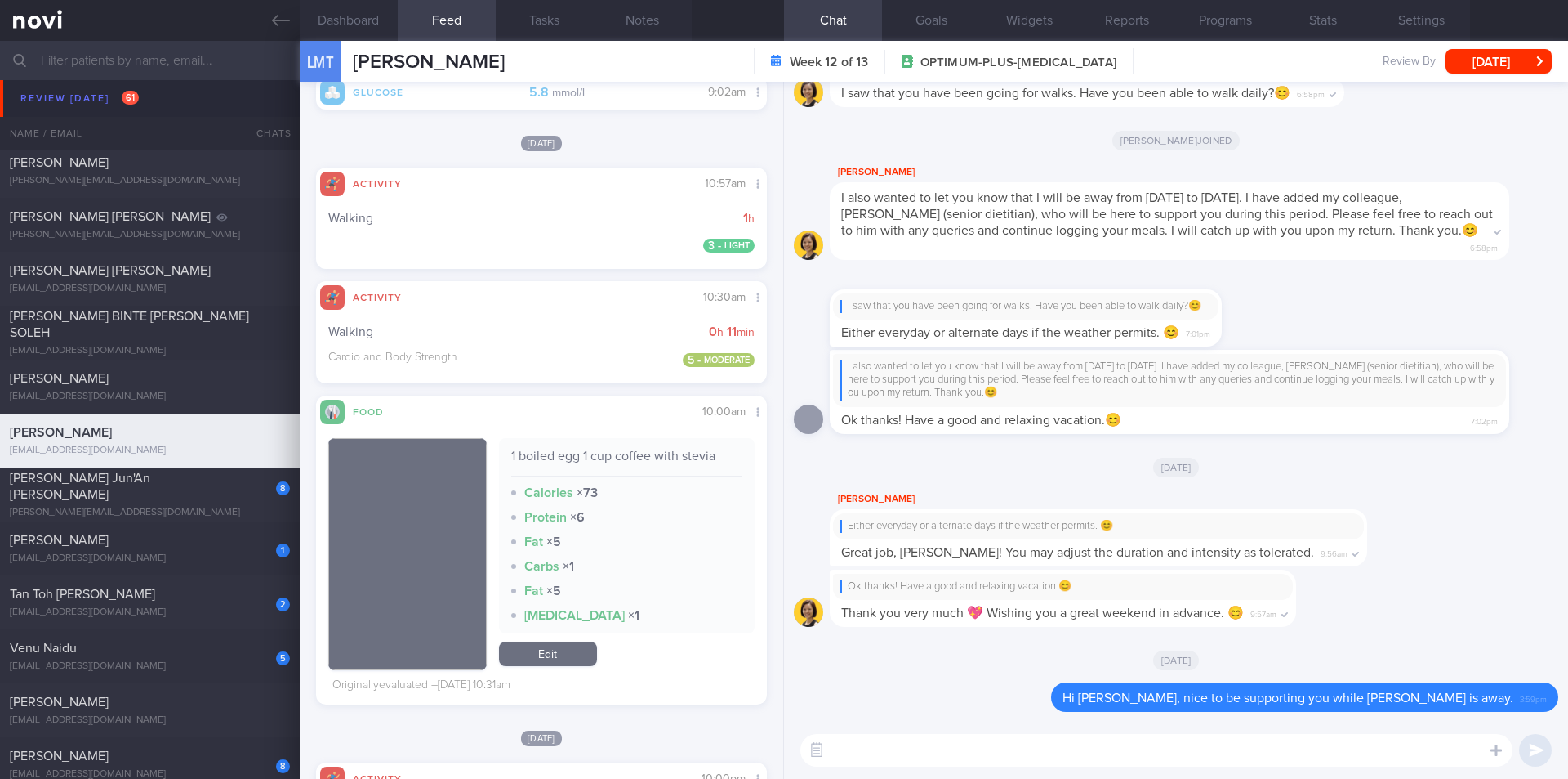
scroll to position [653, 0]
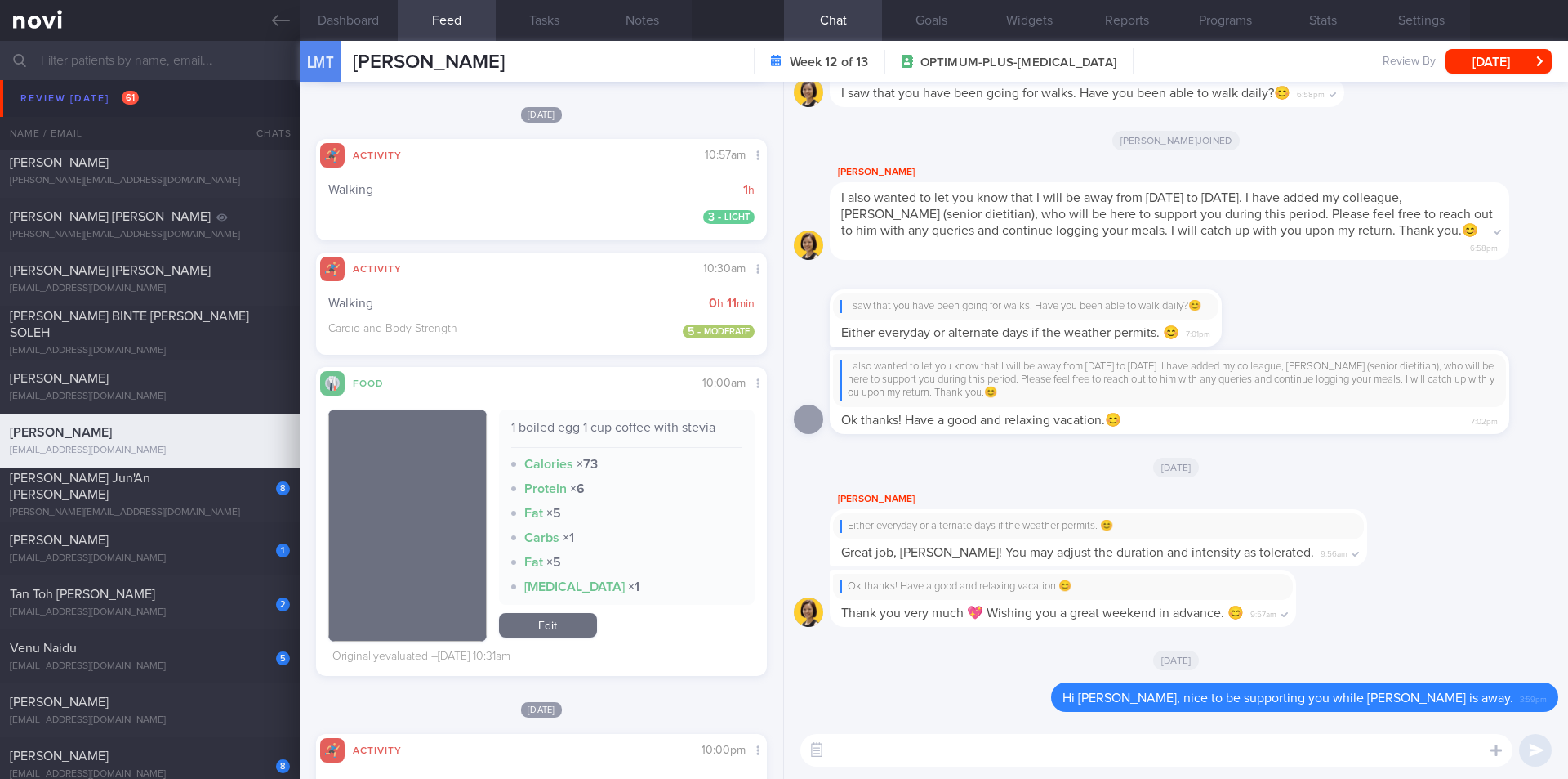
click at [877, 757] on textarea at bounding box center [1156, 749] width 712 height 32
type textarea "Feel free to continue to log in your food too ok? I will be here to provide sug…"
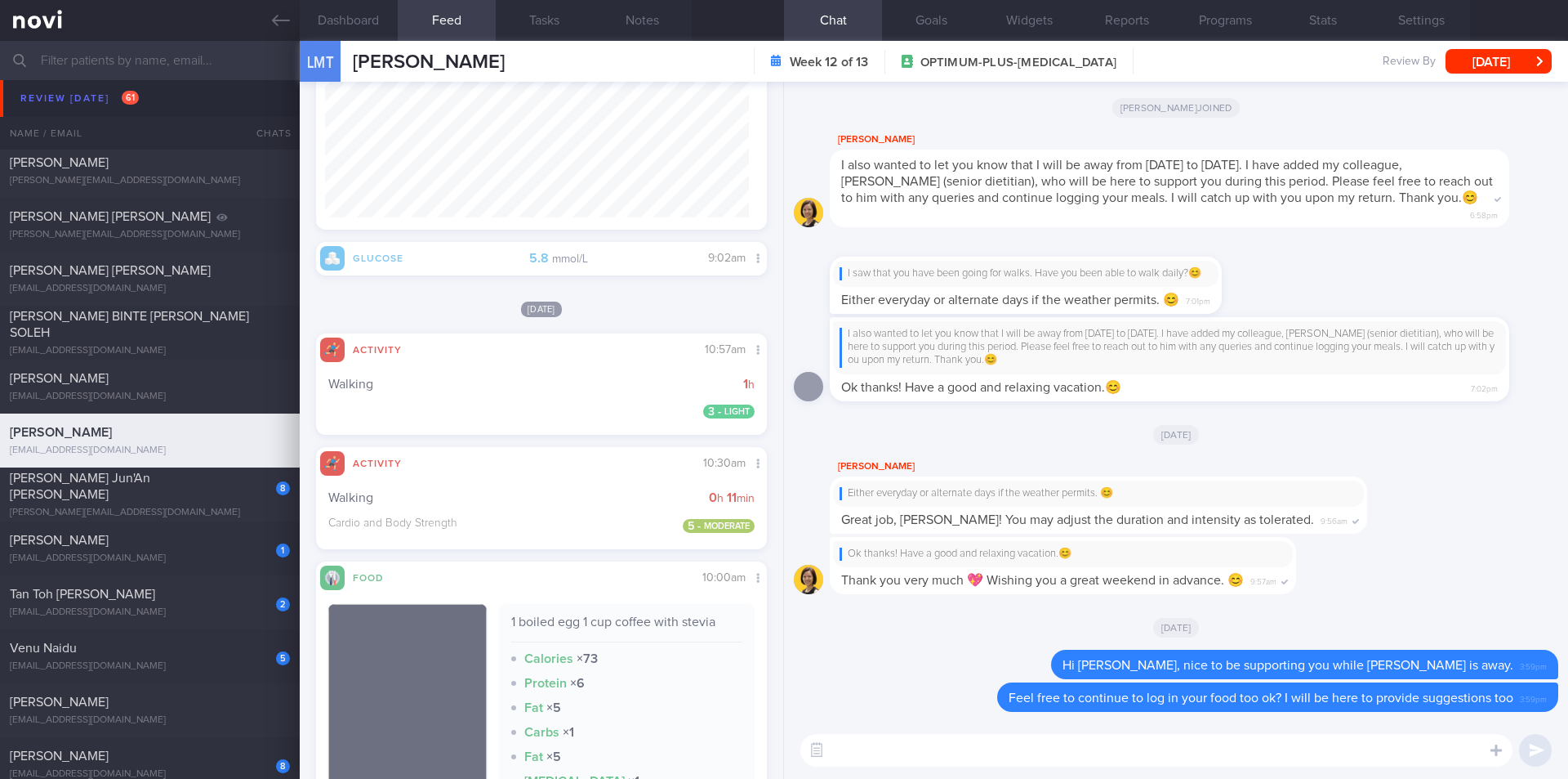
scroll to position [490, 0]
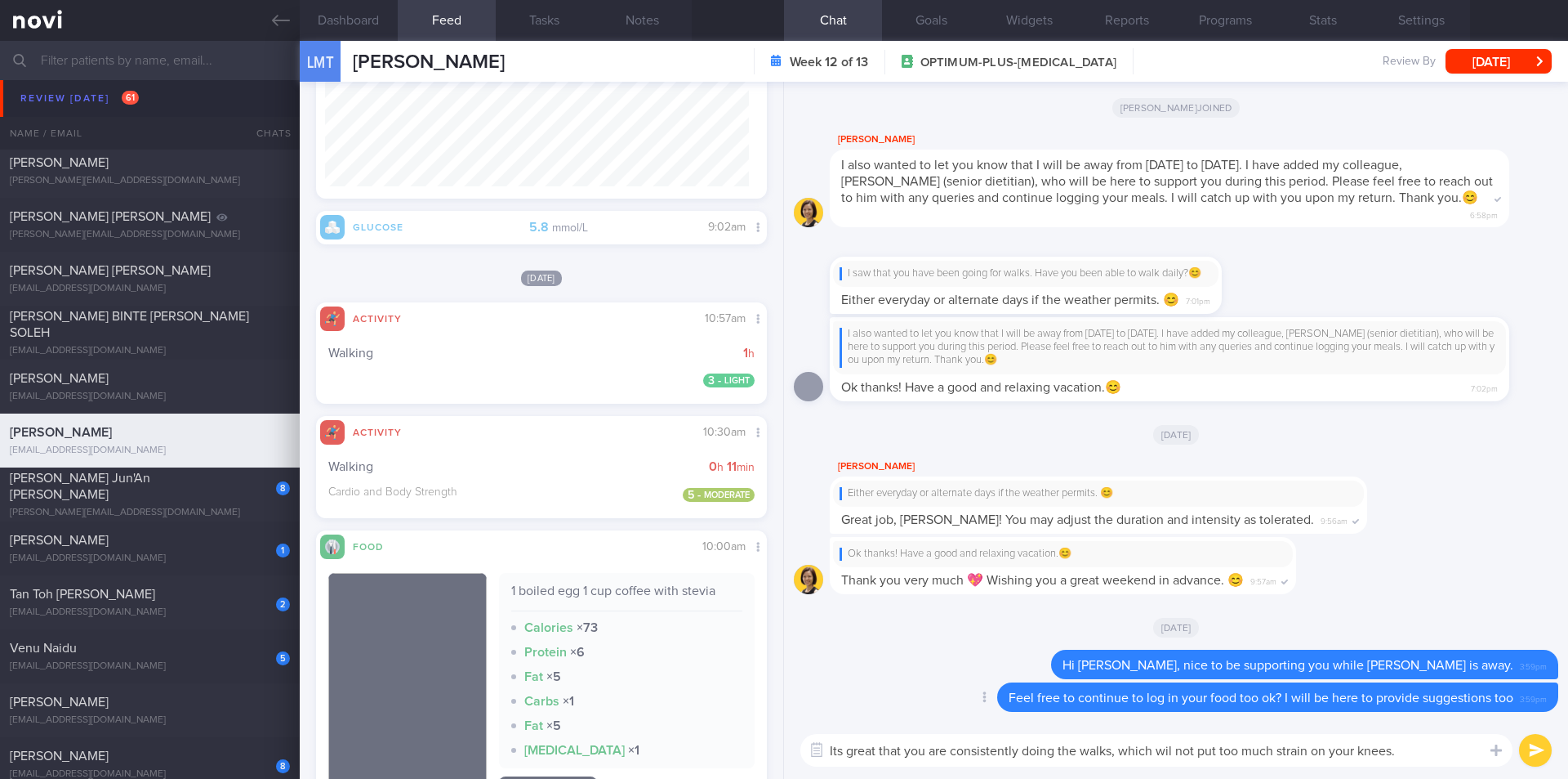
type textarea "Its great that you are consistently doing the walks, which wil not put too much…"
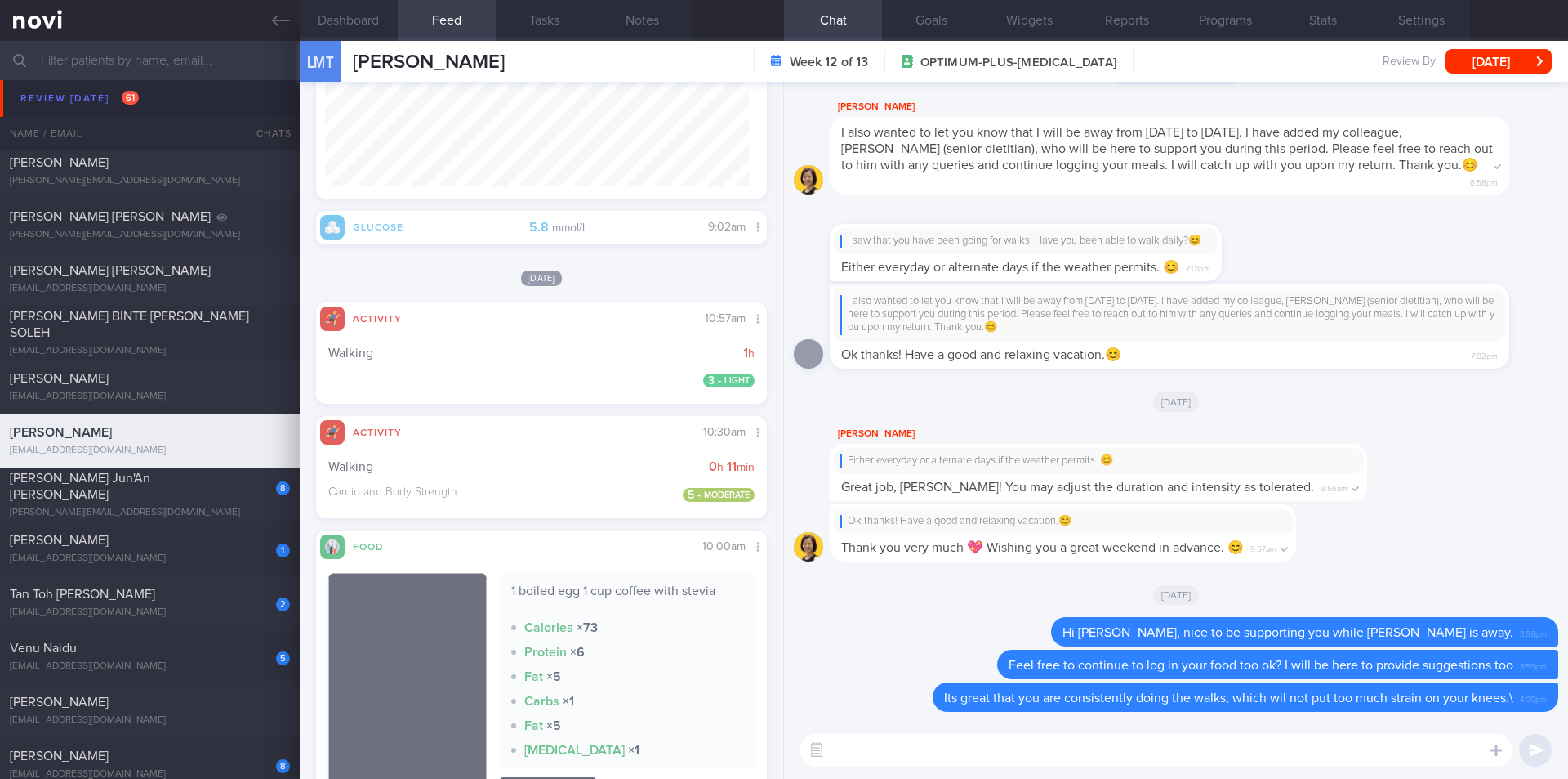
drag, startPoint x: 197, startPoint y: 507, endPoint x: 1050, endPoint y: 112, distance: 940.0
click at [197, 507] on div "[PERSON_NAME][EMAIL_ADDRESS][DOMAIN_NAME]" at bounding box center [149, 513] width 280 height 12
click at [1507, 68] on button "[DATE]" at bounding box center [1499, 61] width 106 height 25
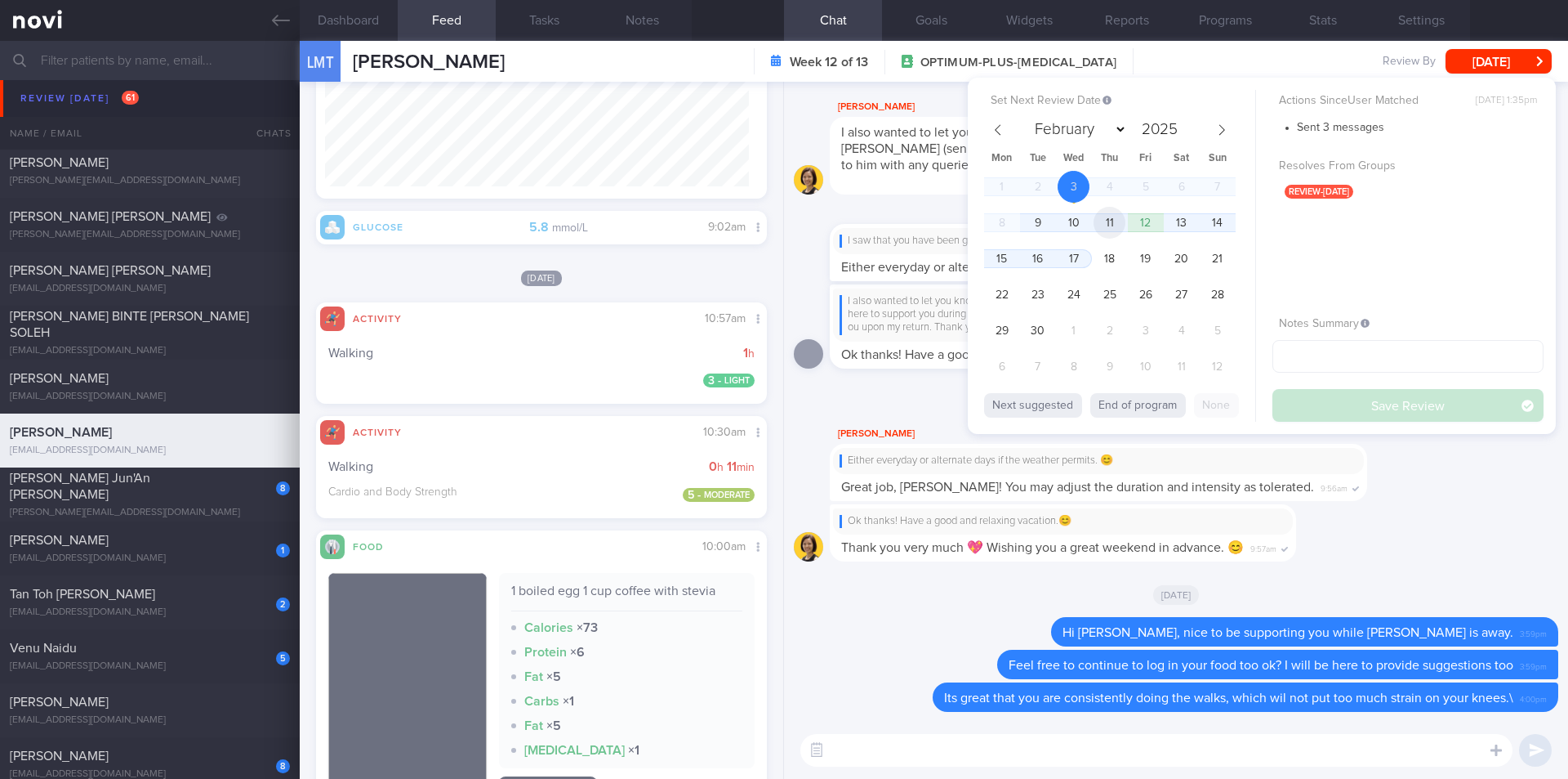
click at [1113, 224] on span "11" at bounding box center [1110, 222] width 32 height 32
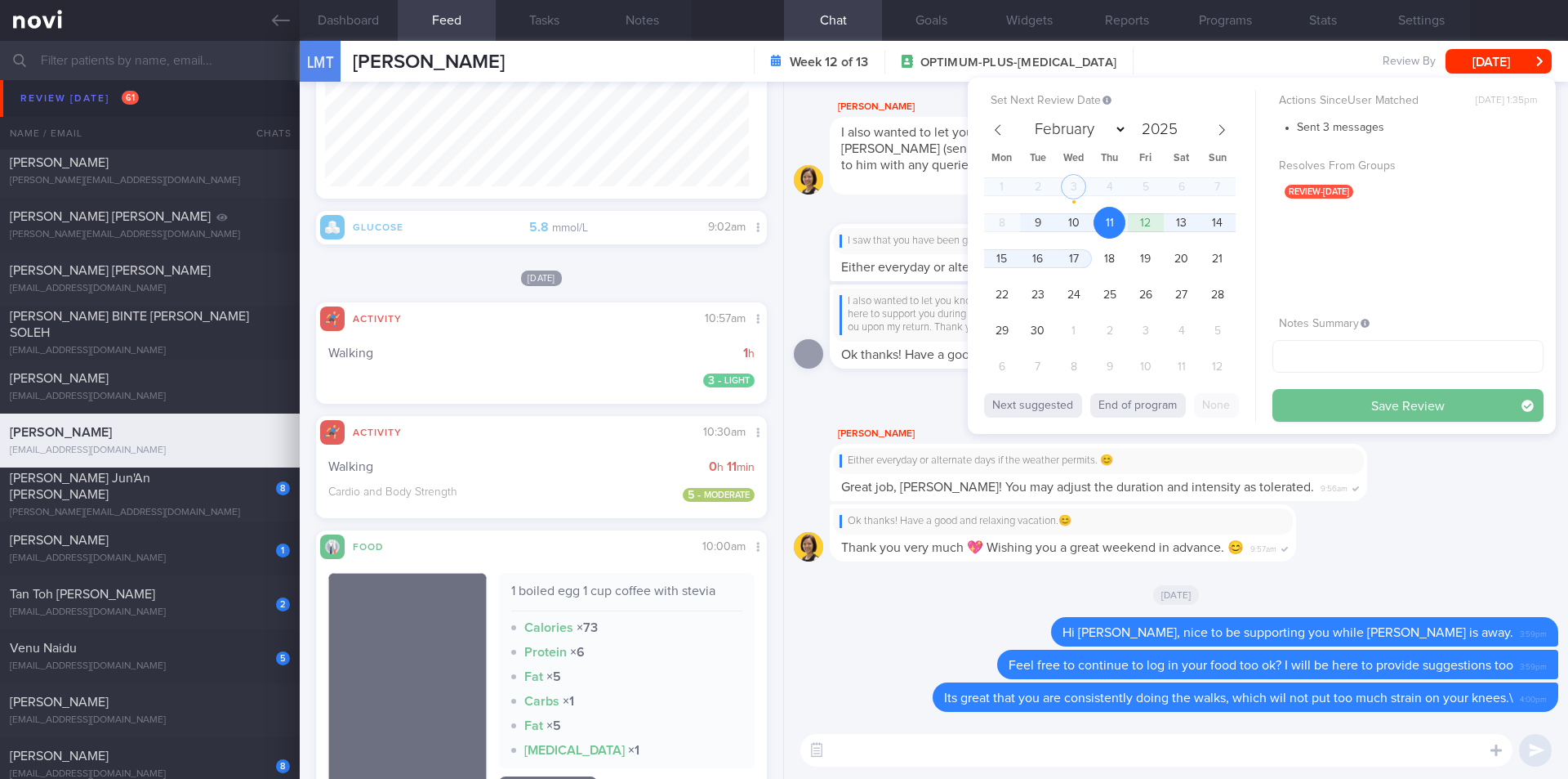
click at [1308, 415] on button "Save Review" at bounding box center [1408, 405] width 271 height 32
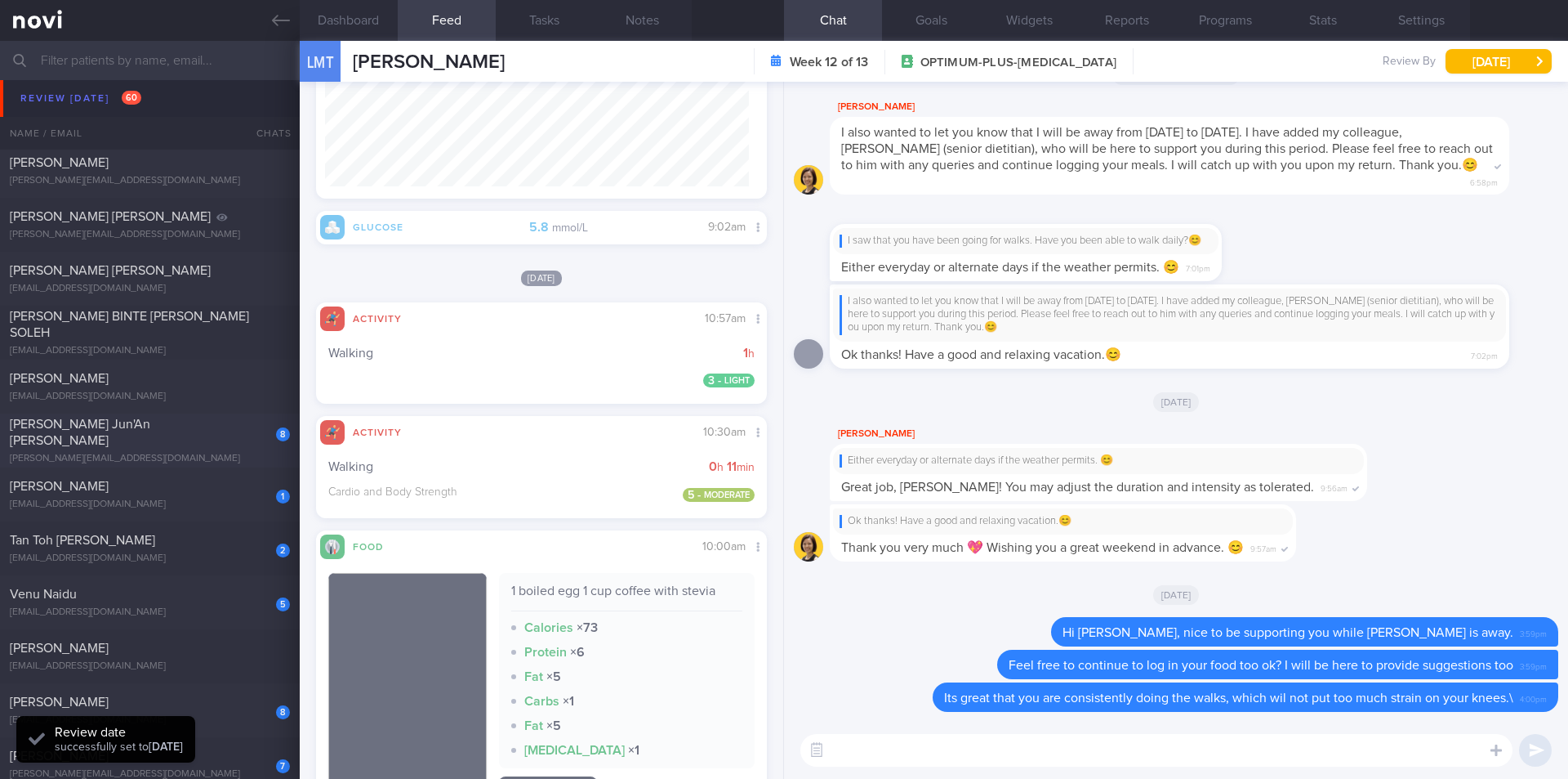
scroll to position [230, 425]
click at [174, 452] on div "[PERSON_NAME][EMAIL_ADDRESS][DOMAIN_NAME]" at bounding box center [149, 458] width 280 height 12
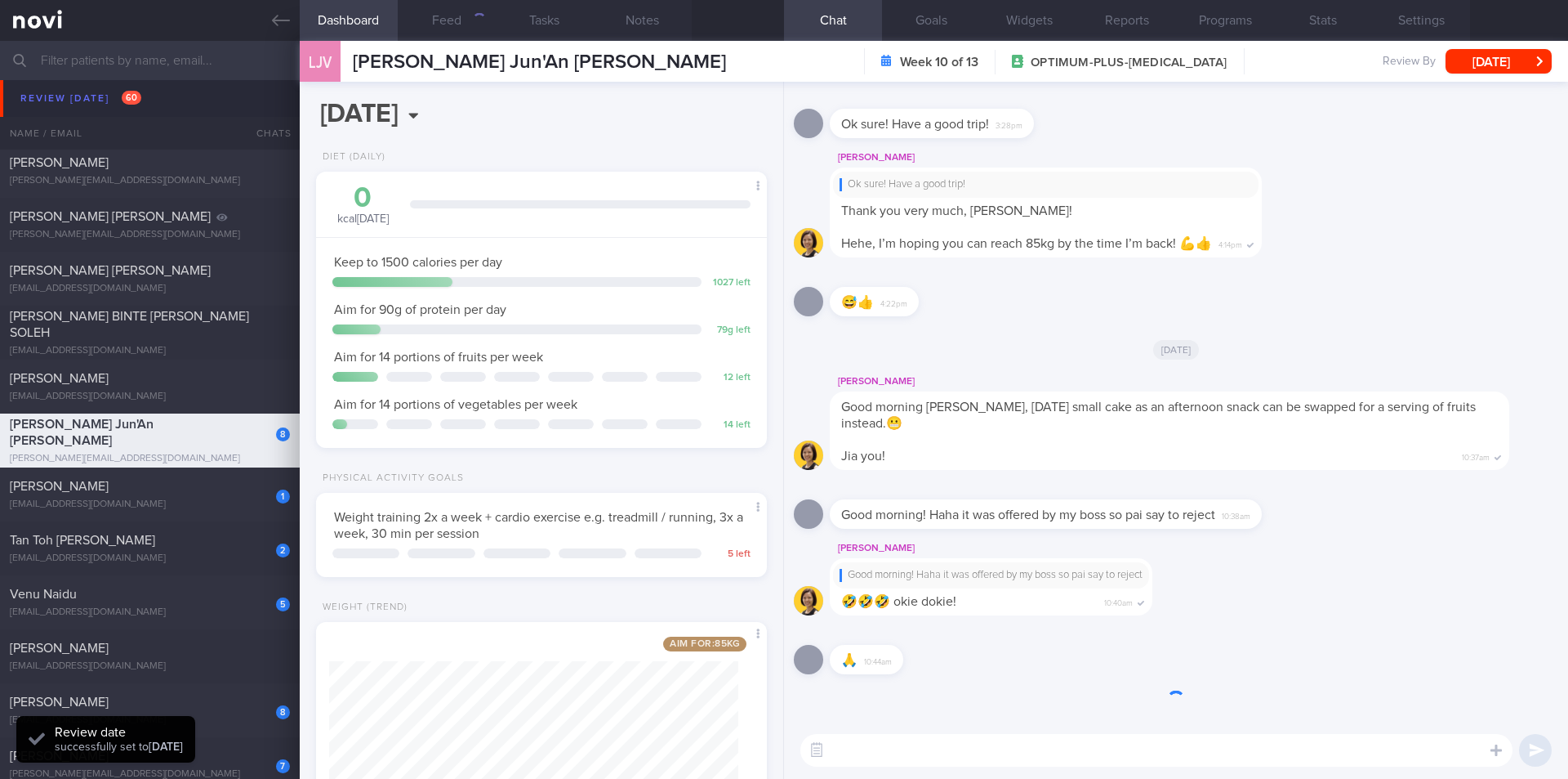
scroll to position [228, 410]
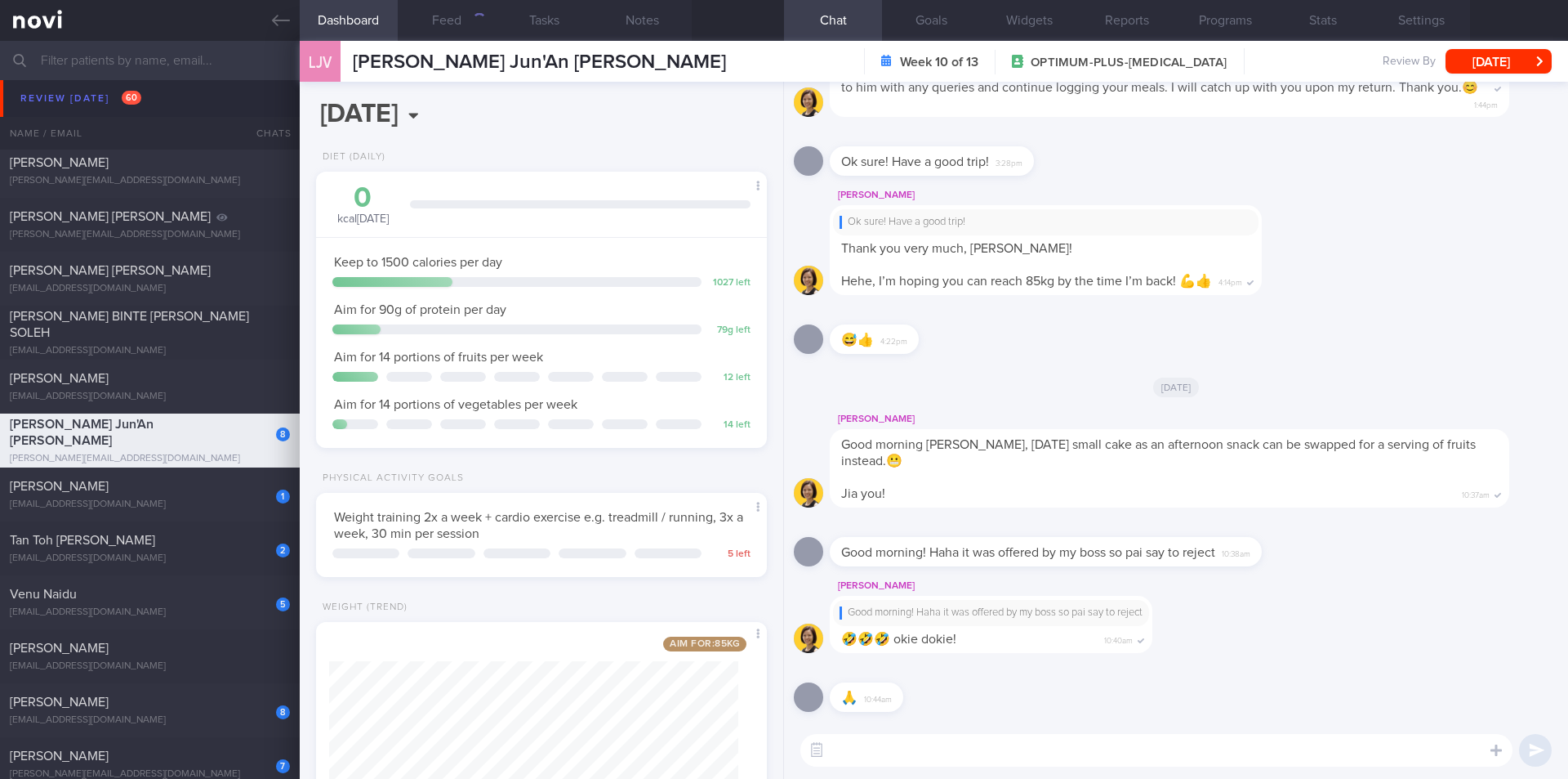
click at [1009, 755] on textarea at bounding box center [1156, 749] width 712 height 32
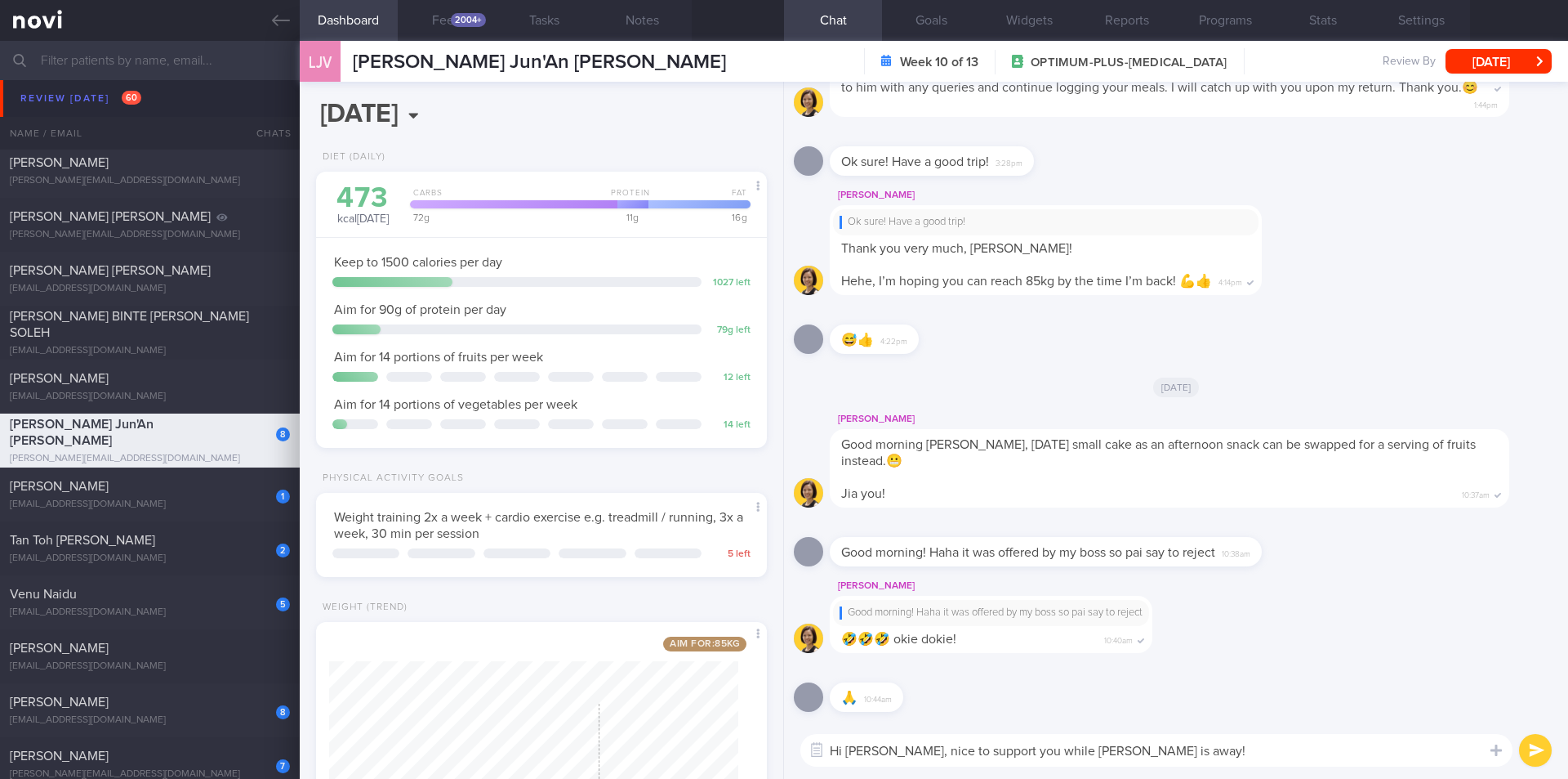
scroll to position [139, 0]
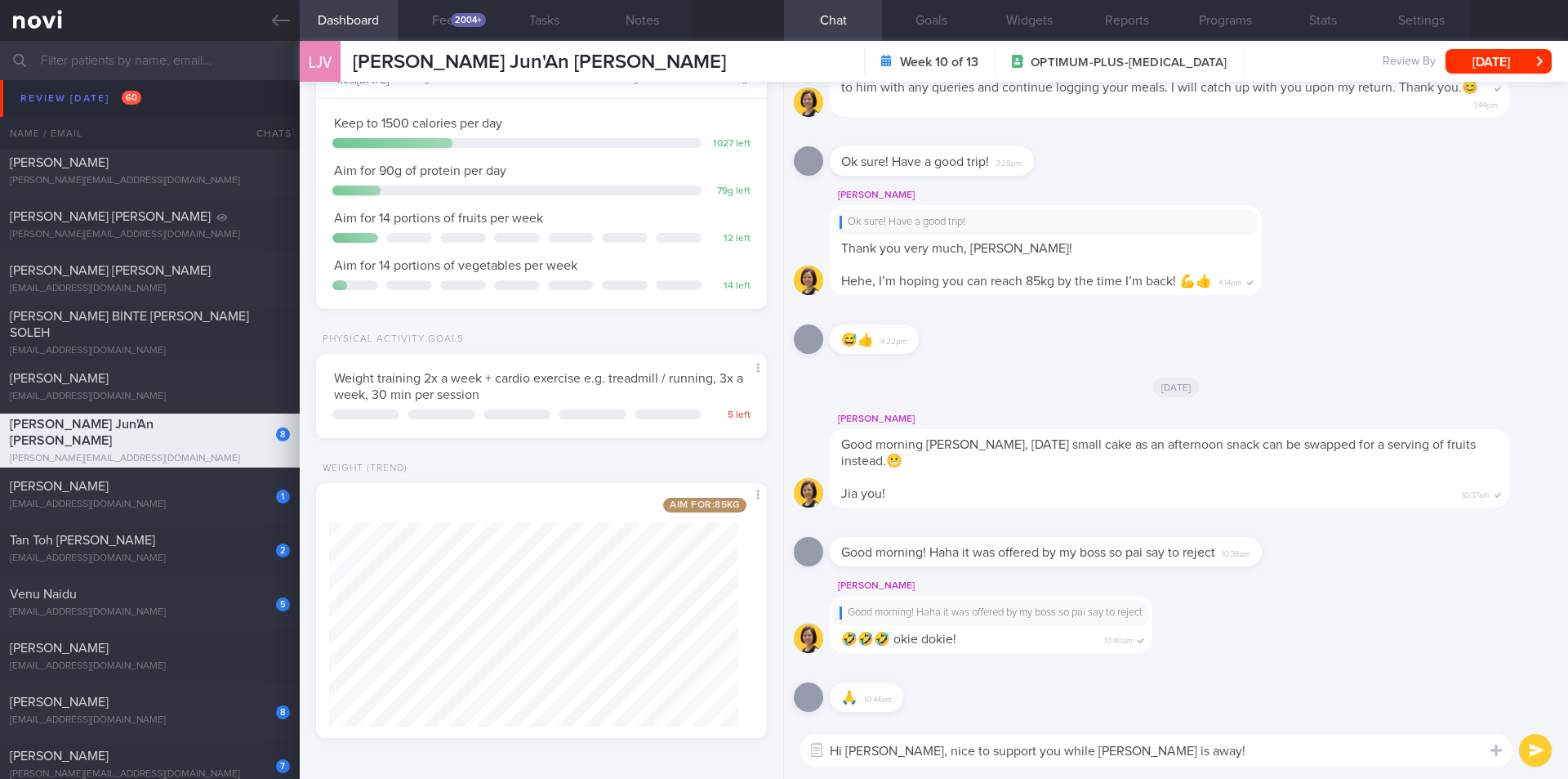
click at [1229, 764] on textarea "Hi [PERSON_NAME], nice to support you while [PERSON_NAME] is away!" at bounding box center [1156, 749] width 712 height 32
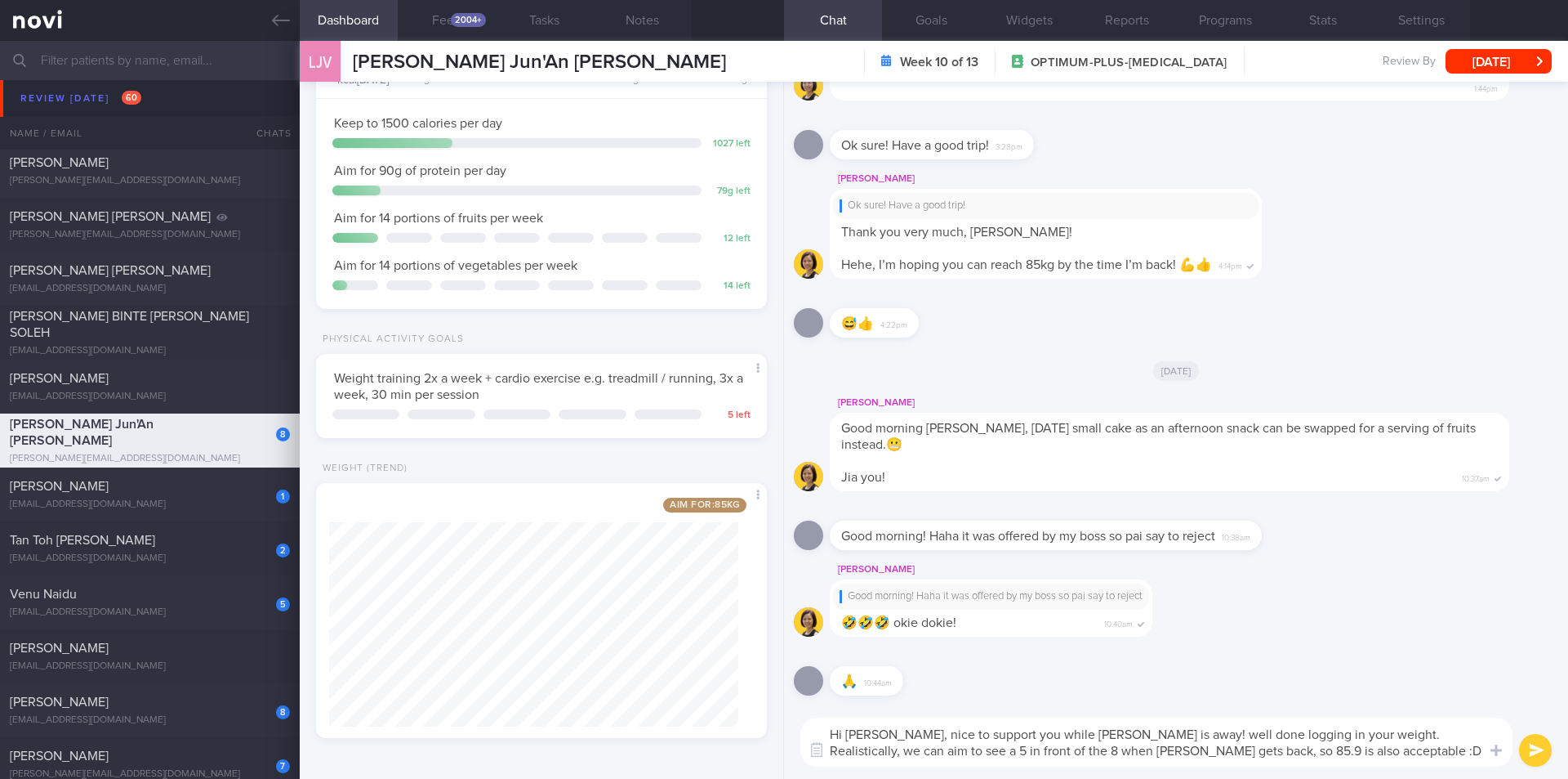
type textarea "Hi [PERSON_NAME], nice to support you while [PERSON_NAME] is away! well done lo…"
click at [1529, 748] on button "submit" at bounding box center [1536, 749] width 32 height 32
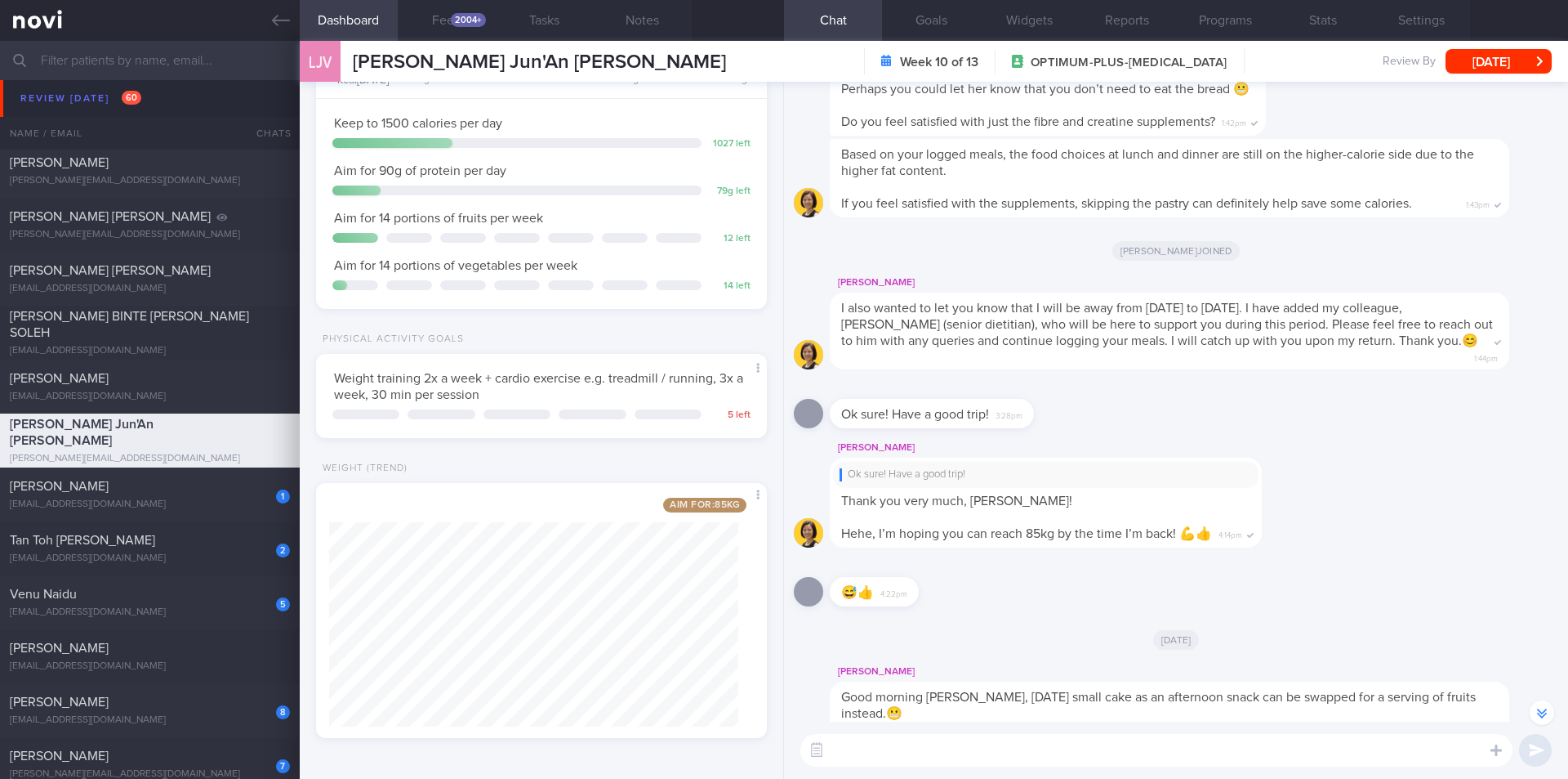
scroll to position [-408, 0]
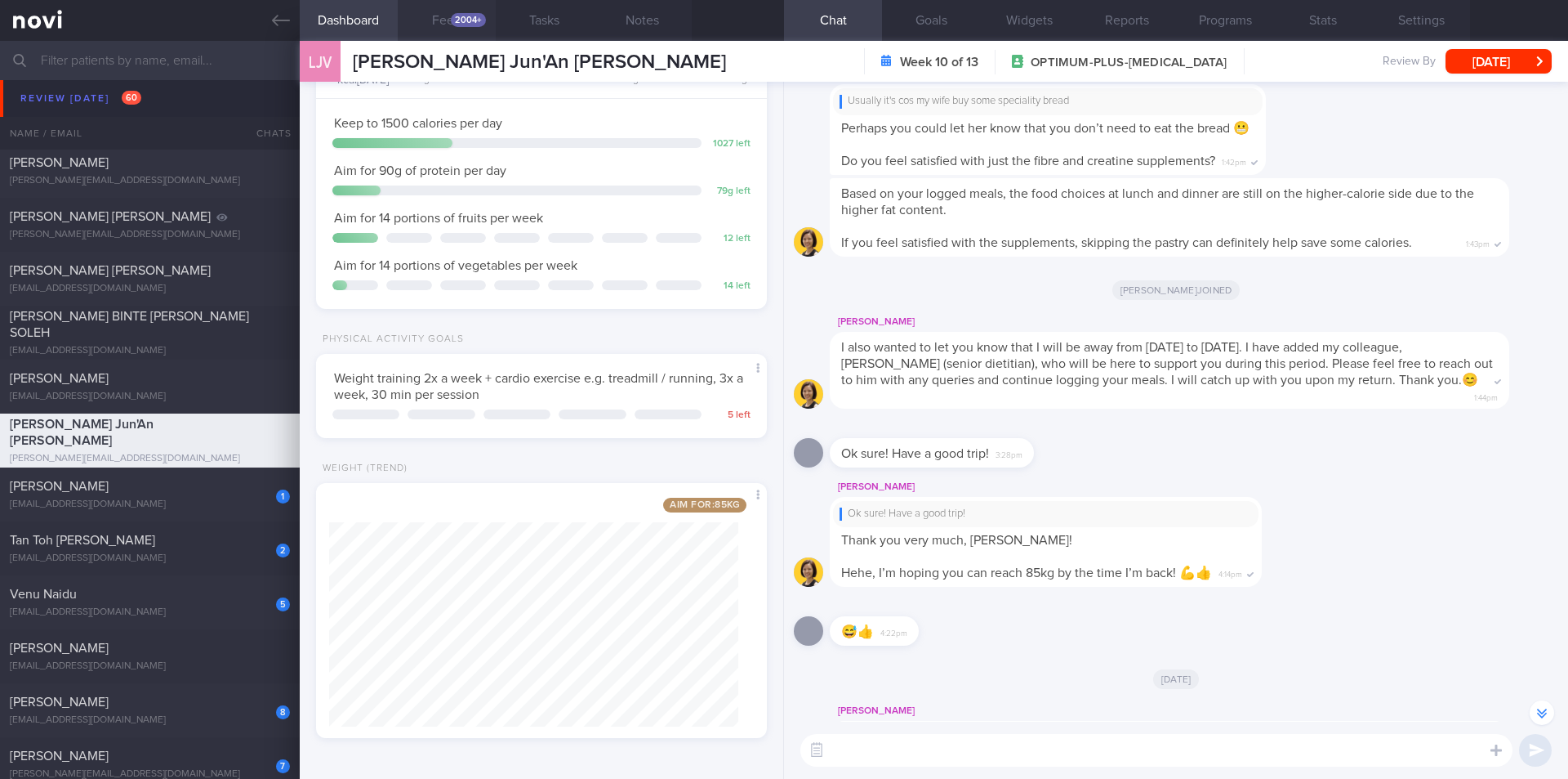
click at [415, 25] on button "Feed 2004+" at bounding box center [447, 20] width 98 height 41
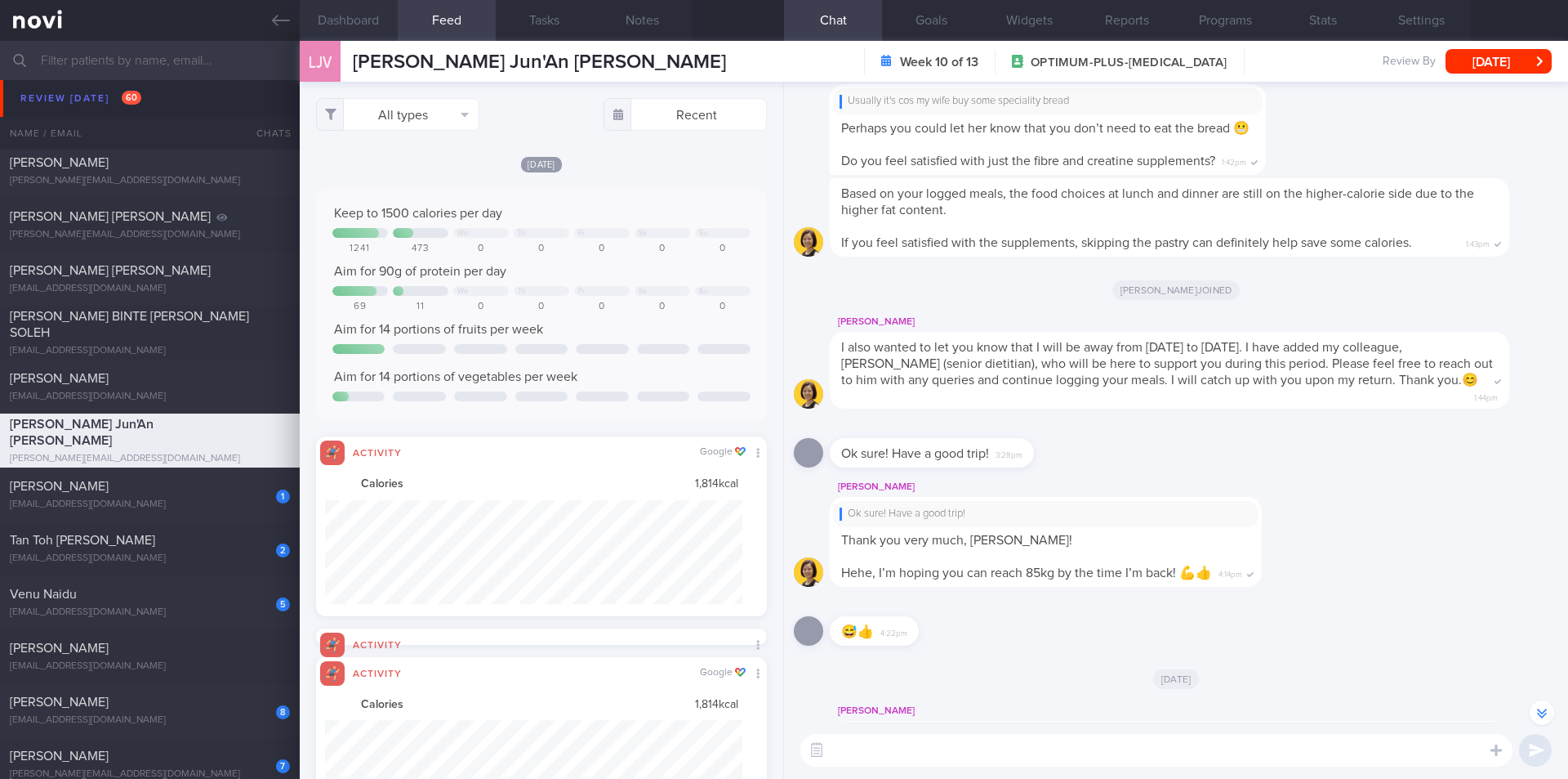
click at [364, 24] on button "Dashboard" at bounding box center [349, 20] width 98 height 41
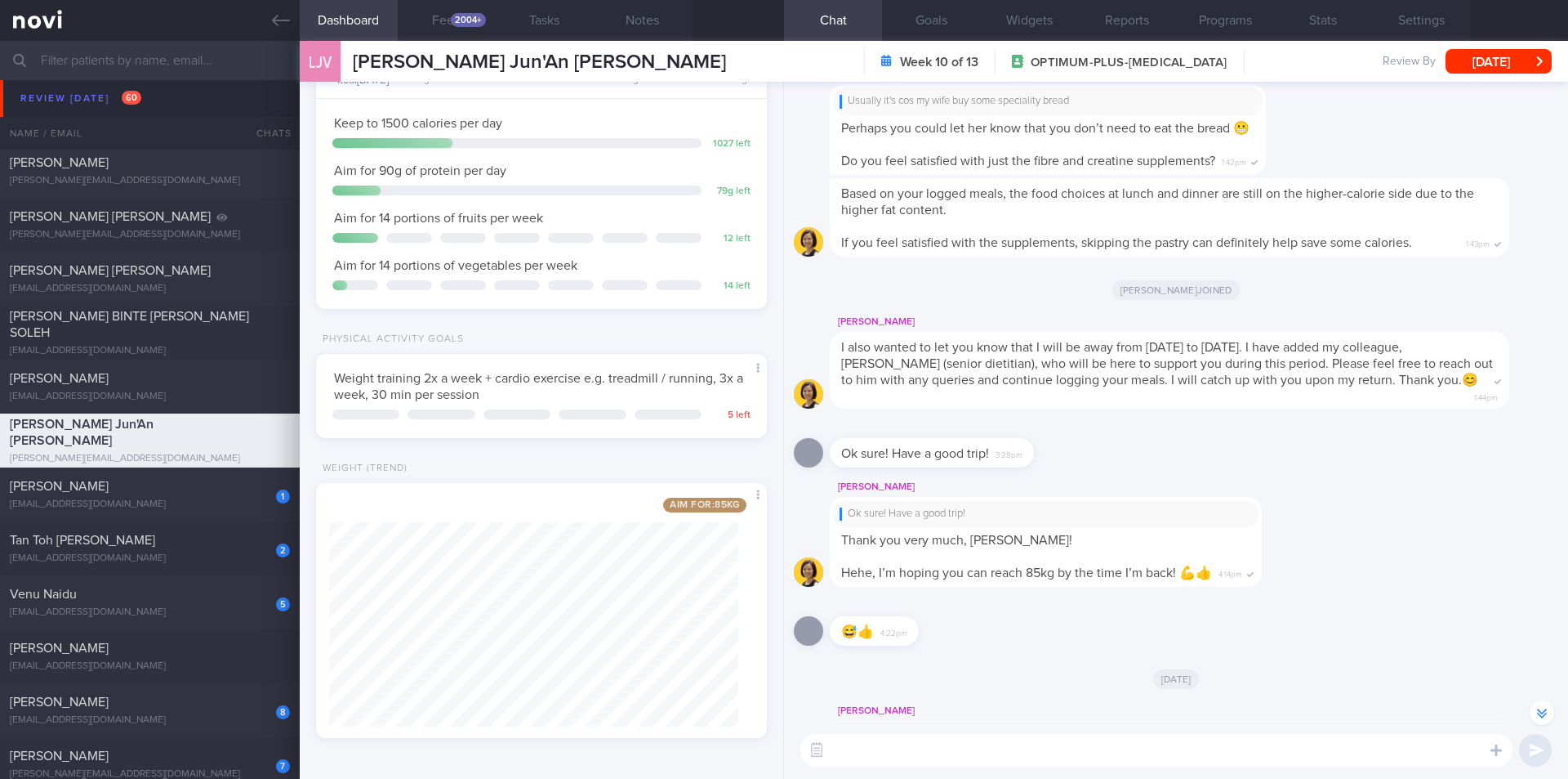
click at [972, 733] on textarea at bounding box center [1156, 749] width 712 height 32
type textarea "shall we aim to be consistent with exercise this week?"
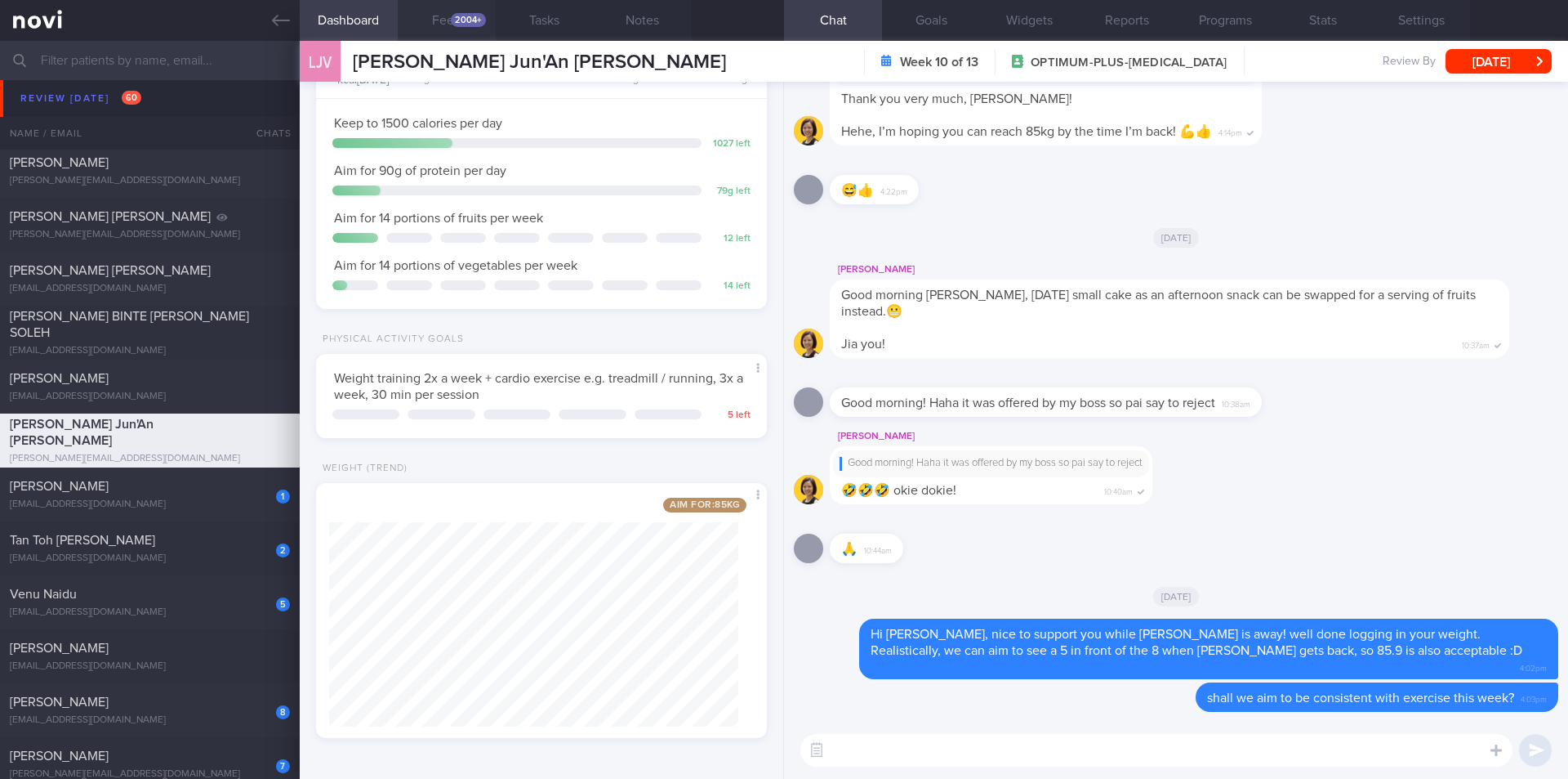
click at [464, 16] on div "2004+" at bounding box center [469, 20] width 35 height 14
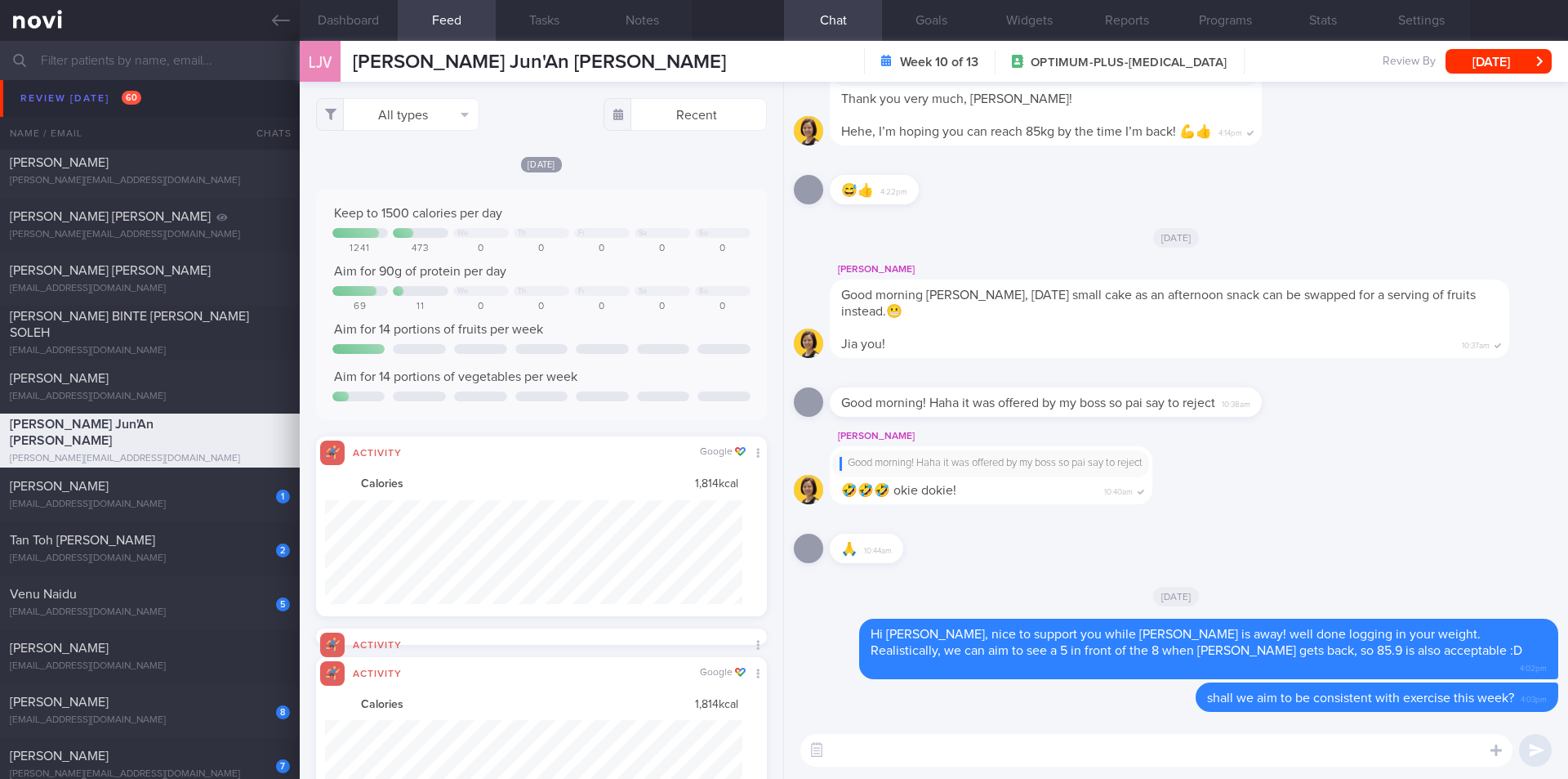
click at [1161, 754] on textarea at bounding box center [1156, 749] width 712 height 32
click at [1042, 748] on textarea "do you have any plans this week for" at bounding box center [1156, 749] width 712 height 32
click at [1042, 747] on textarea "do you have any plans this week for" at bounding box center [1156, 749] width 712 height 32
type textarea "do you have any plans this week to head to the gym or some cardio?"
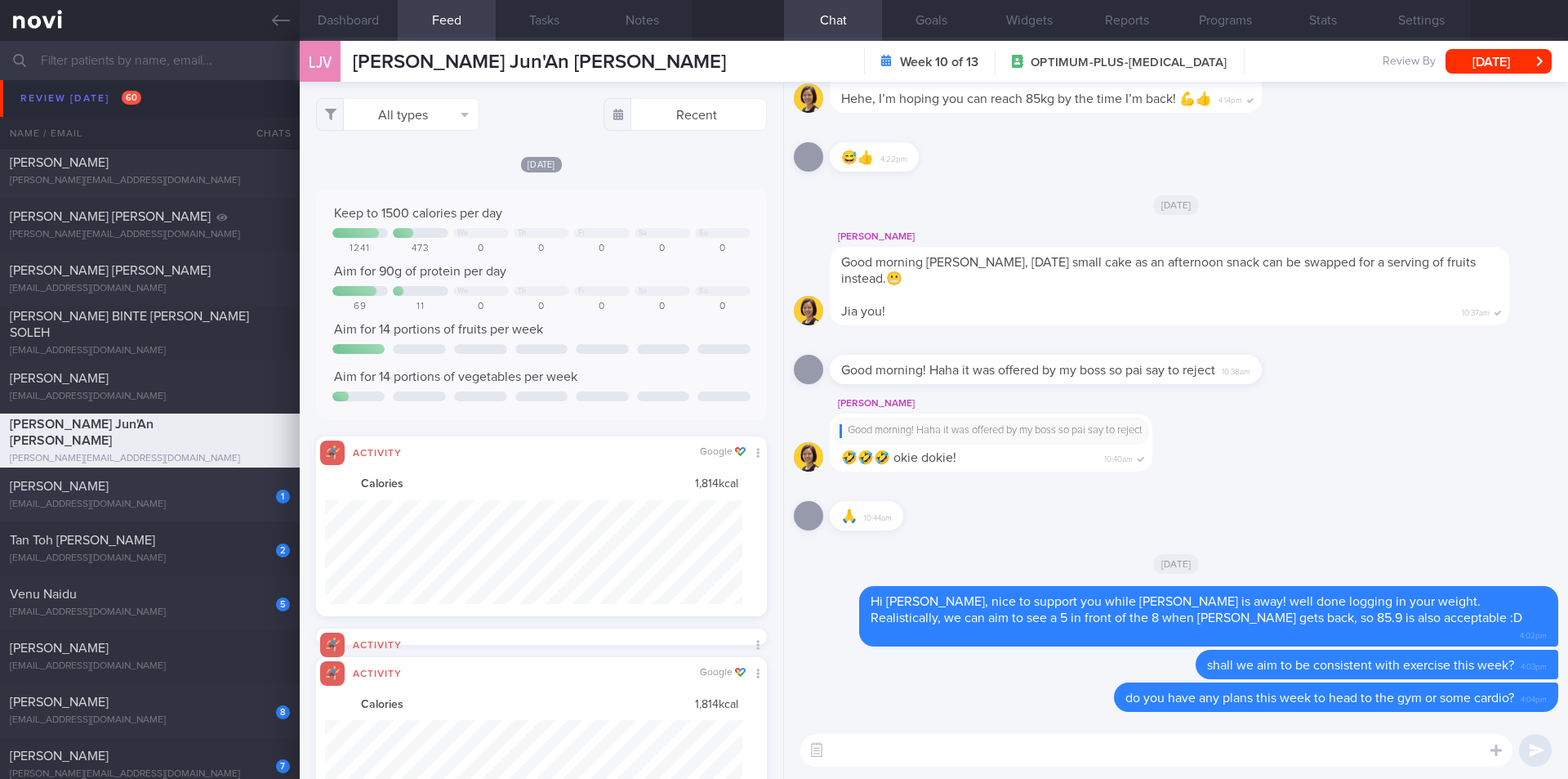
click at [155, 494] on div "[PERSON_NAME]" at bounding box center [147, 486] width 276 height 17
click at [1492, 72] on button "[DATE]" at bounding box center [1499, 61] width 106 height 25
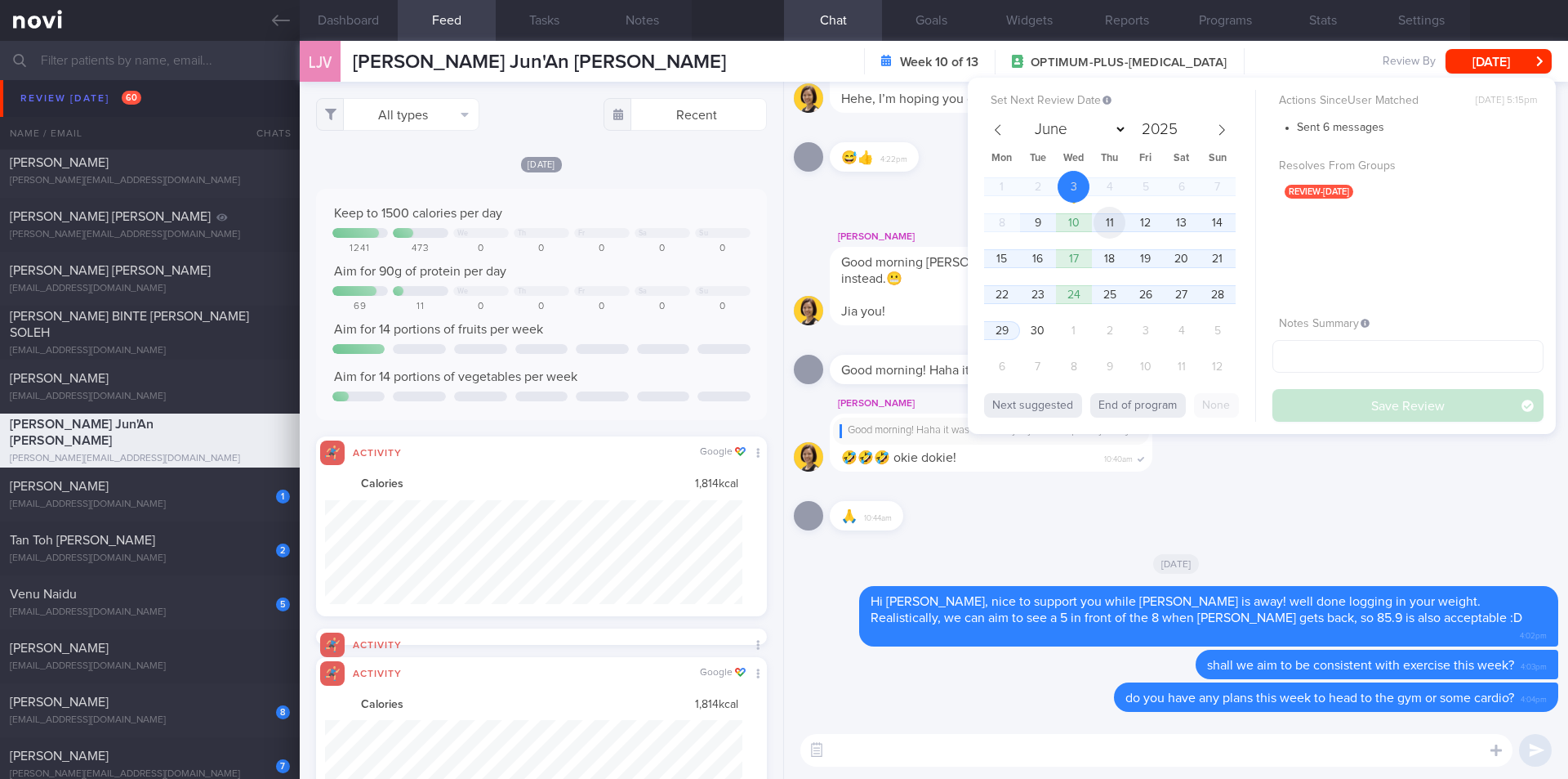
click at [1112, 228] on span "11" at bounding box center [1110, 222] width 32 height 32
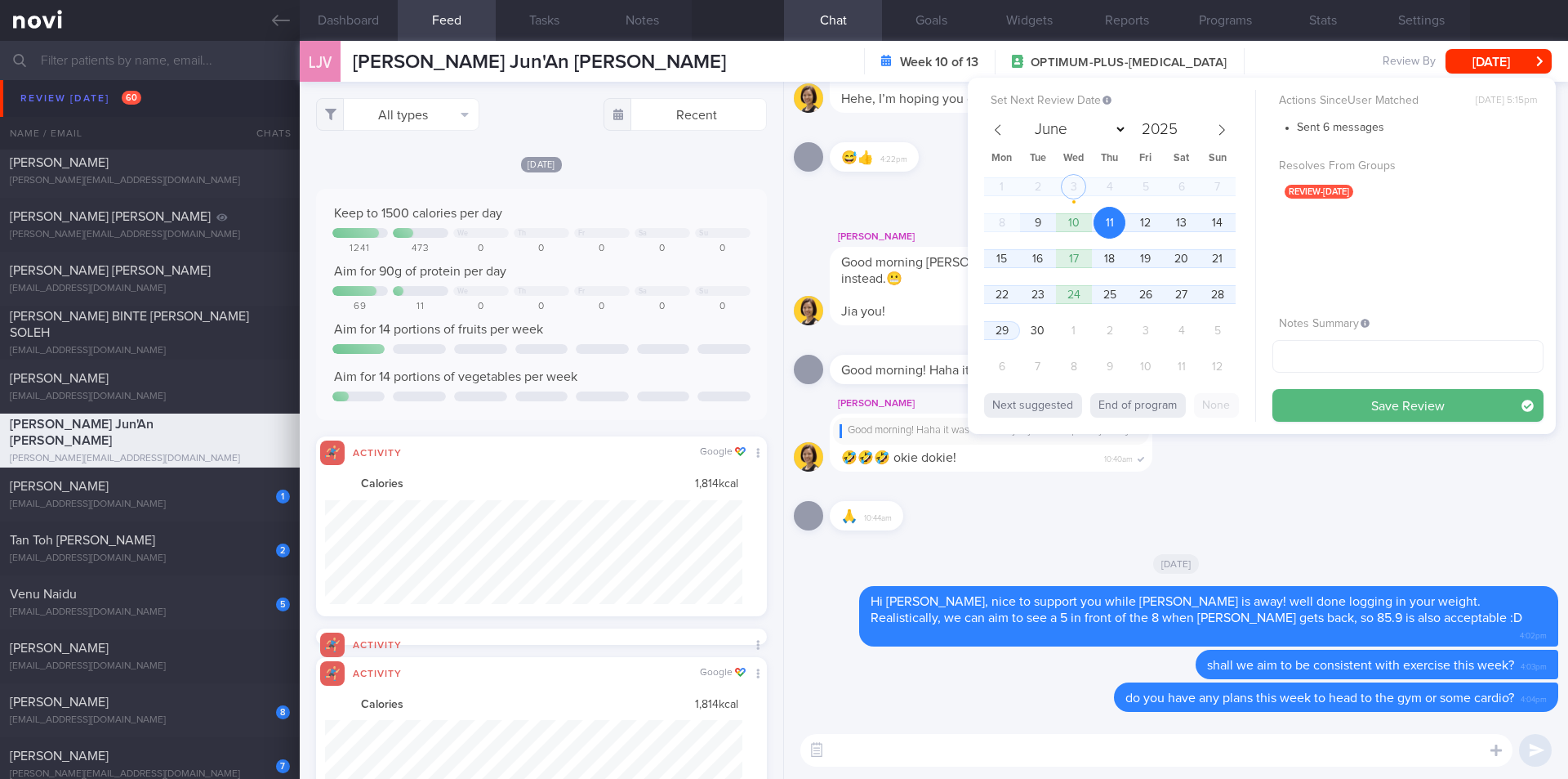
click at [1298, 400] on button "Save Review" at bounding box center [1408, 405] width 271 height 32
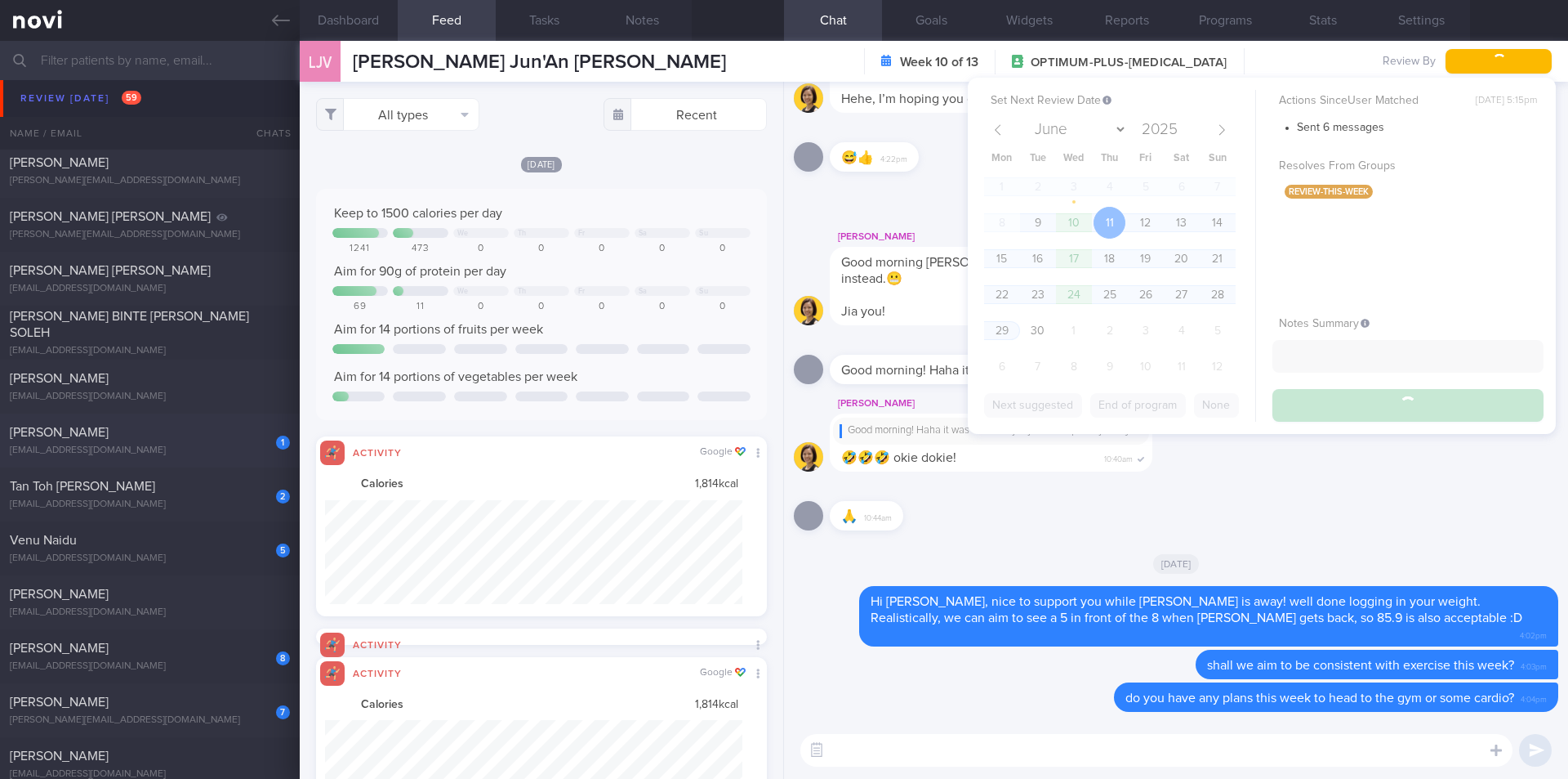
click at [126, 464] on div "1 Tan [PERSON_NAME] [EMAIL_ADDRESS][DOMAIN_NAME] [DATE] [DATE] MAGNUM-ONGOING-C…" at bounding box center [784, 440] width 1568 height 54
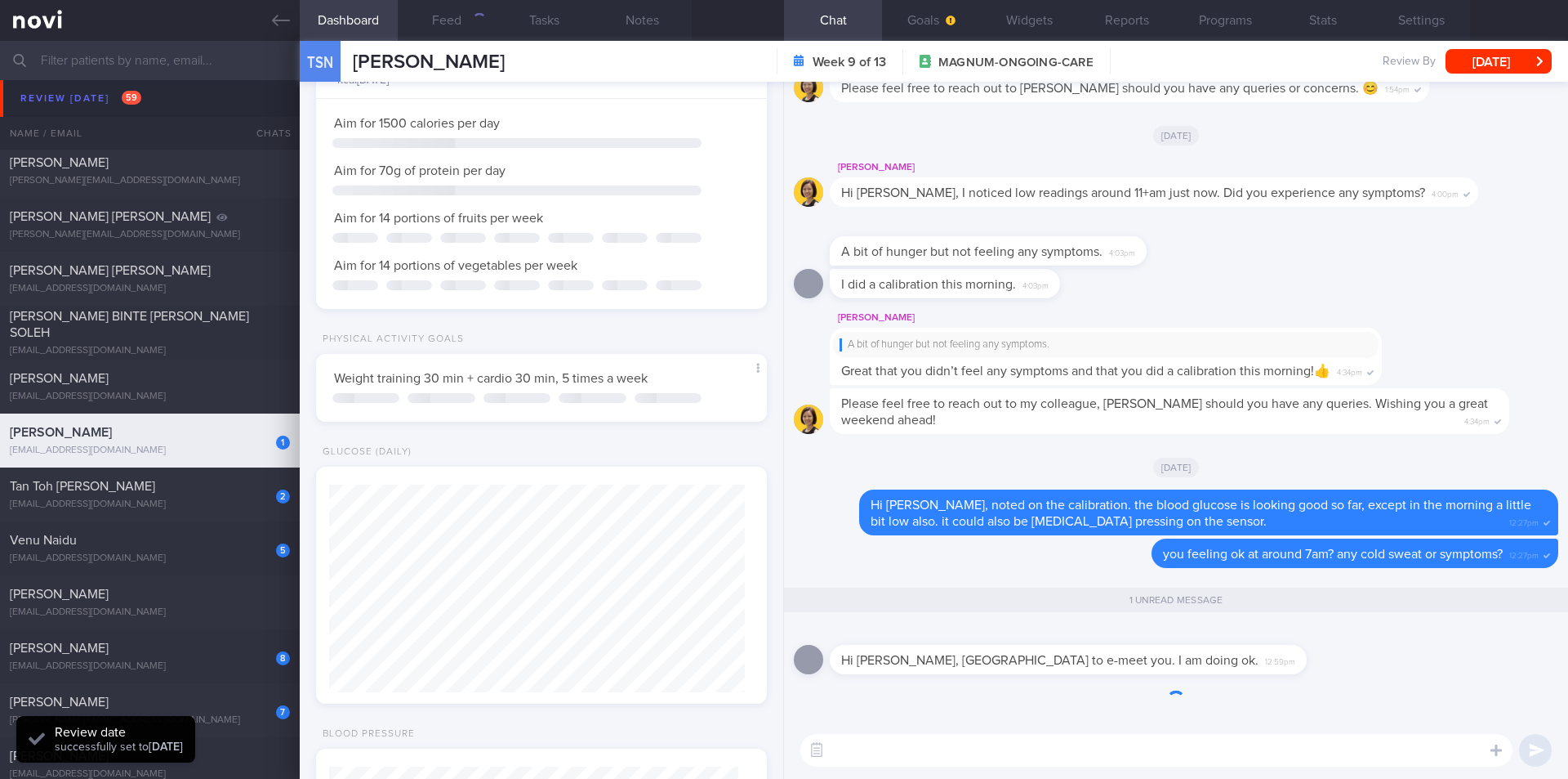
scroll to position [1, 0]
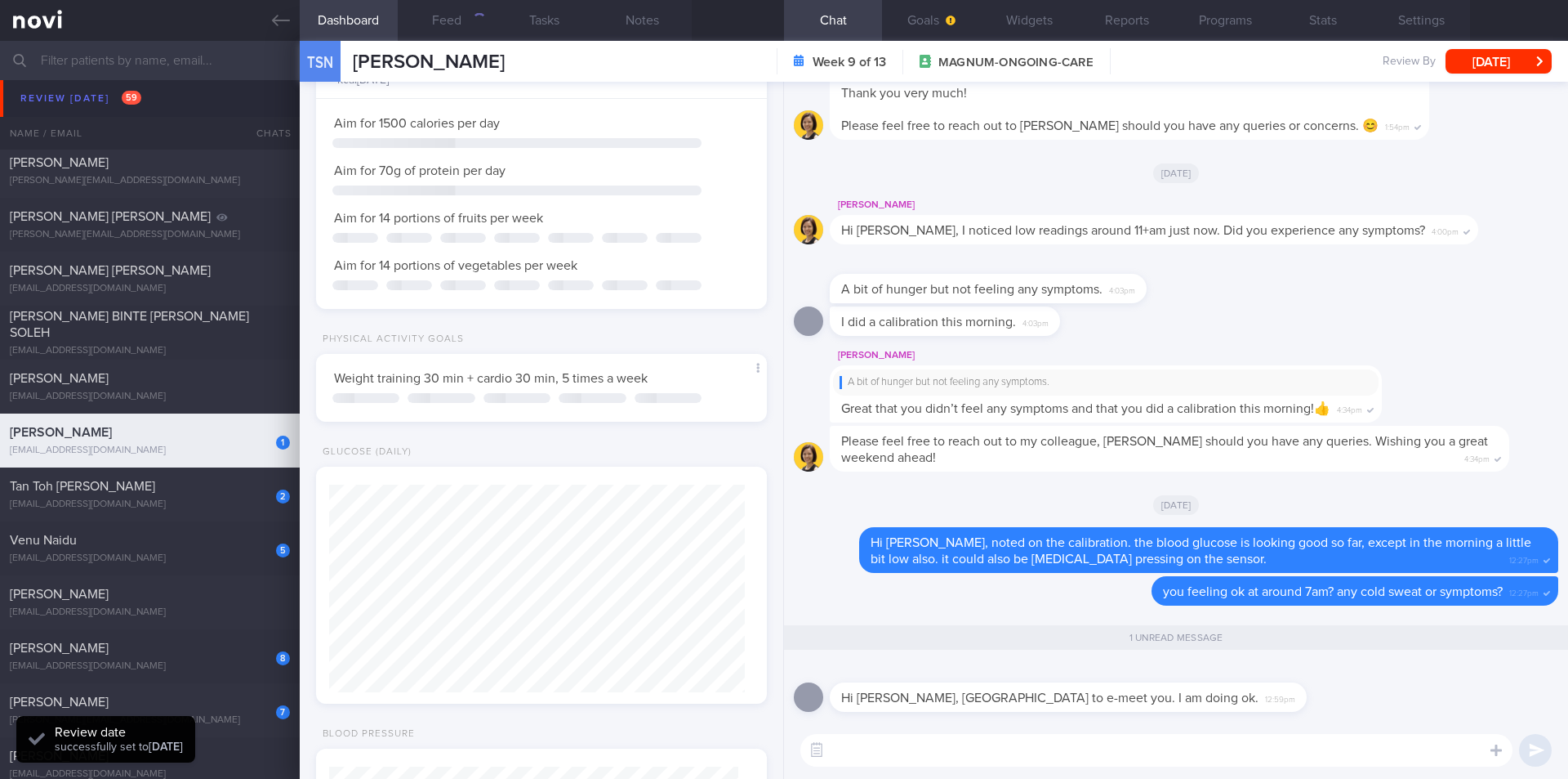
click at [986, 759] on textarea at bounding box center [1156, 749] width 712 height 32
click at [435, 24] on button "Feed" at bounding box center [447, 20] width 98 height 41
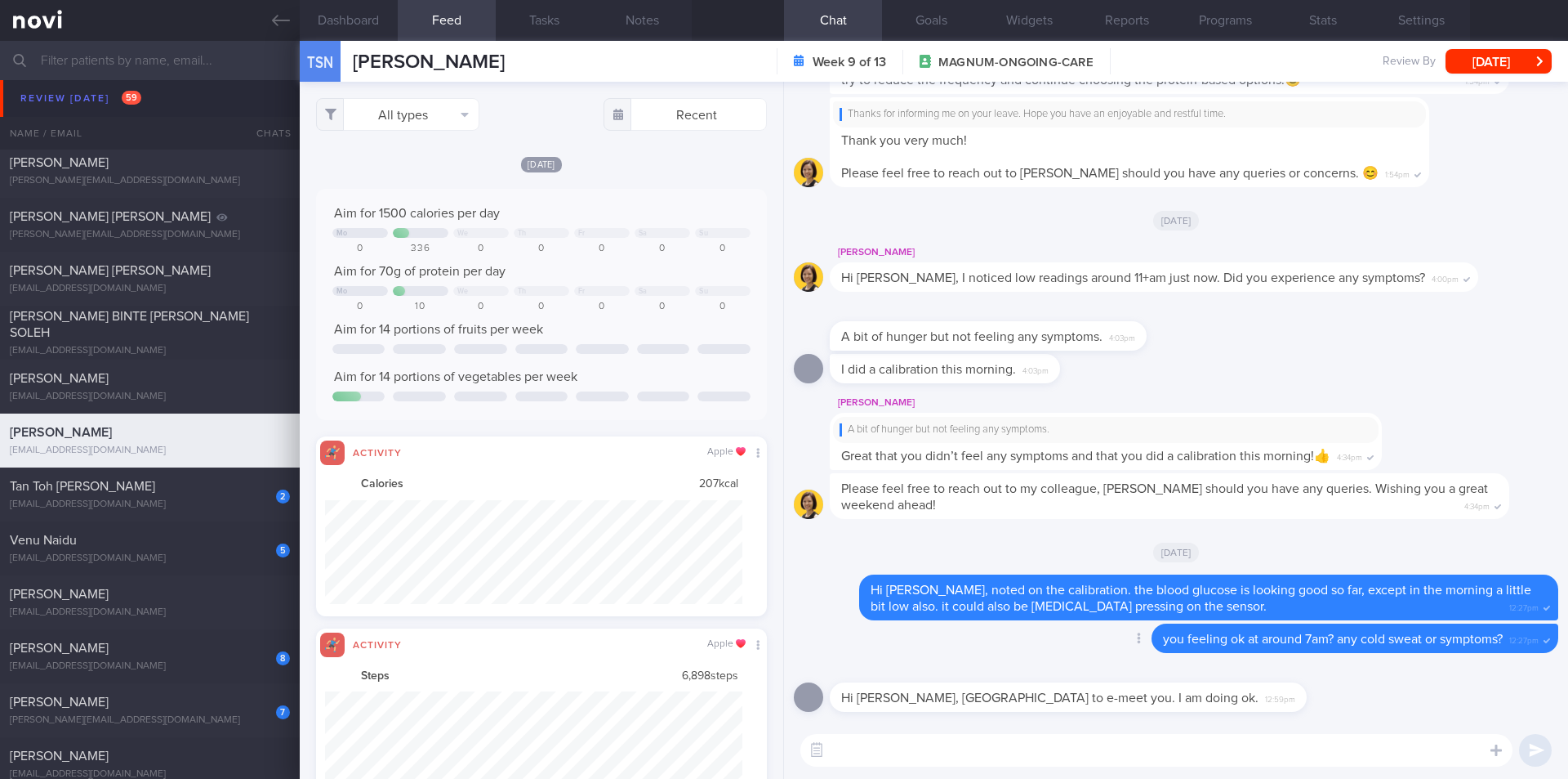
scroll to position [104, 418]
click at [960, 752] on textarea at bounding box center [1156, 749] width 712 height 32
type textarea "thats good to know, sounds like its just the positioning"
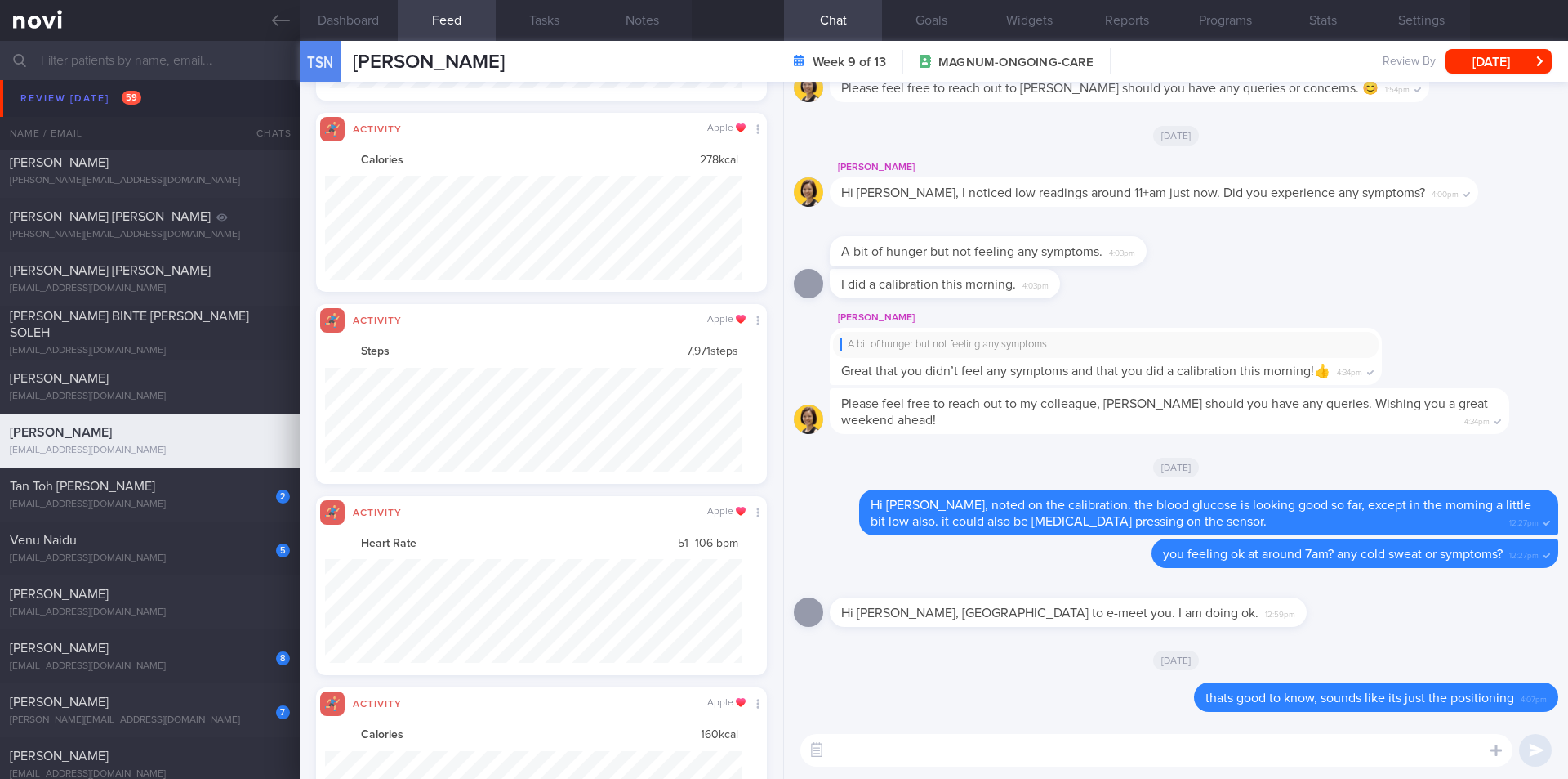
scroll to position [817001, 816407]
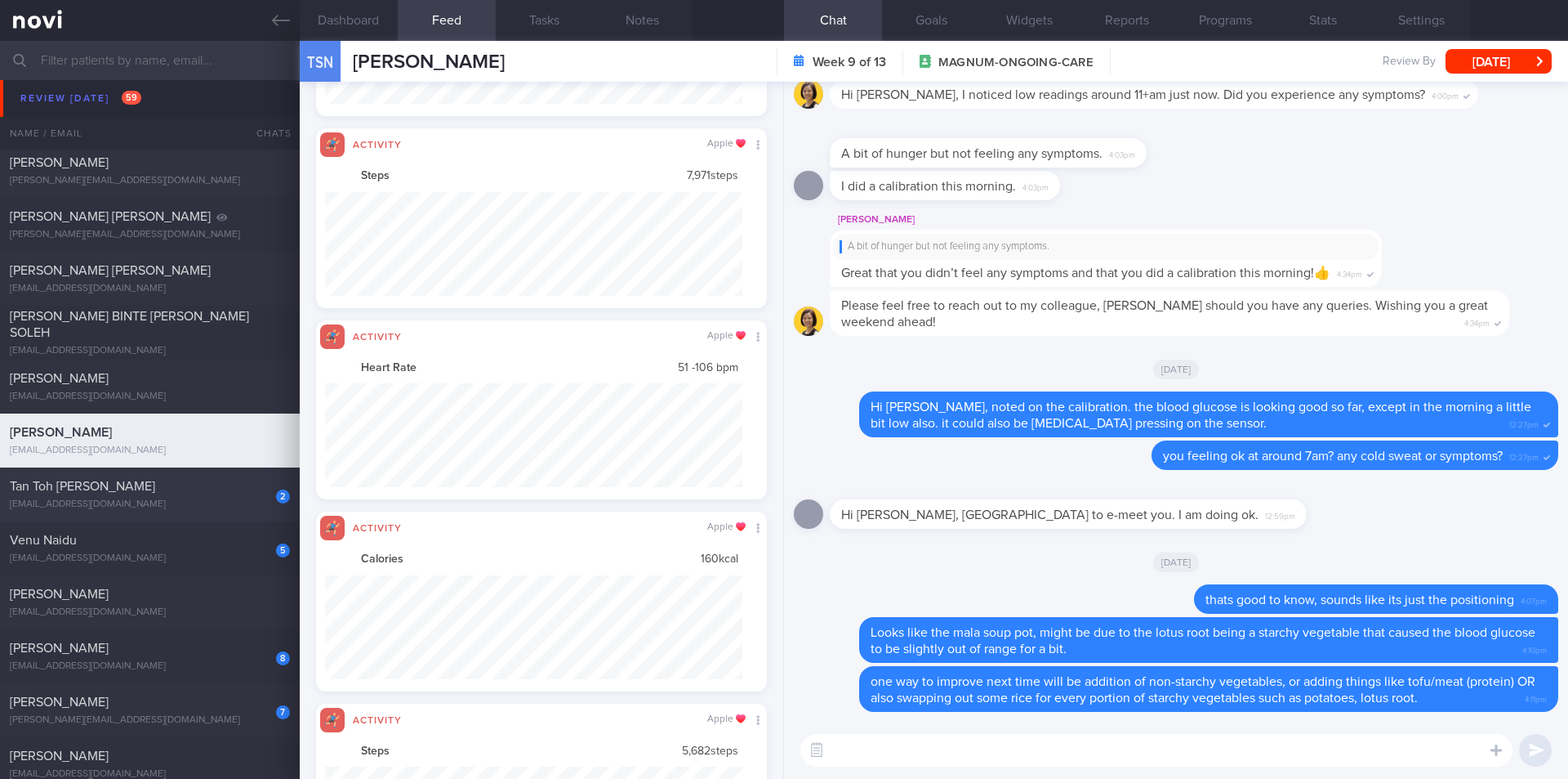
click at [170, 507] on div "[EMAIL_ADDRESS][DOMAIN_NAME]" at bounding box center [149, 505] width 280 height 12
click at [1515, 65] on button "[DATE]" at bounding box center [1499, 61] width 106 height 25
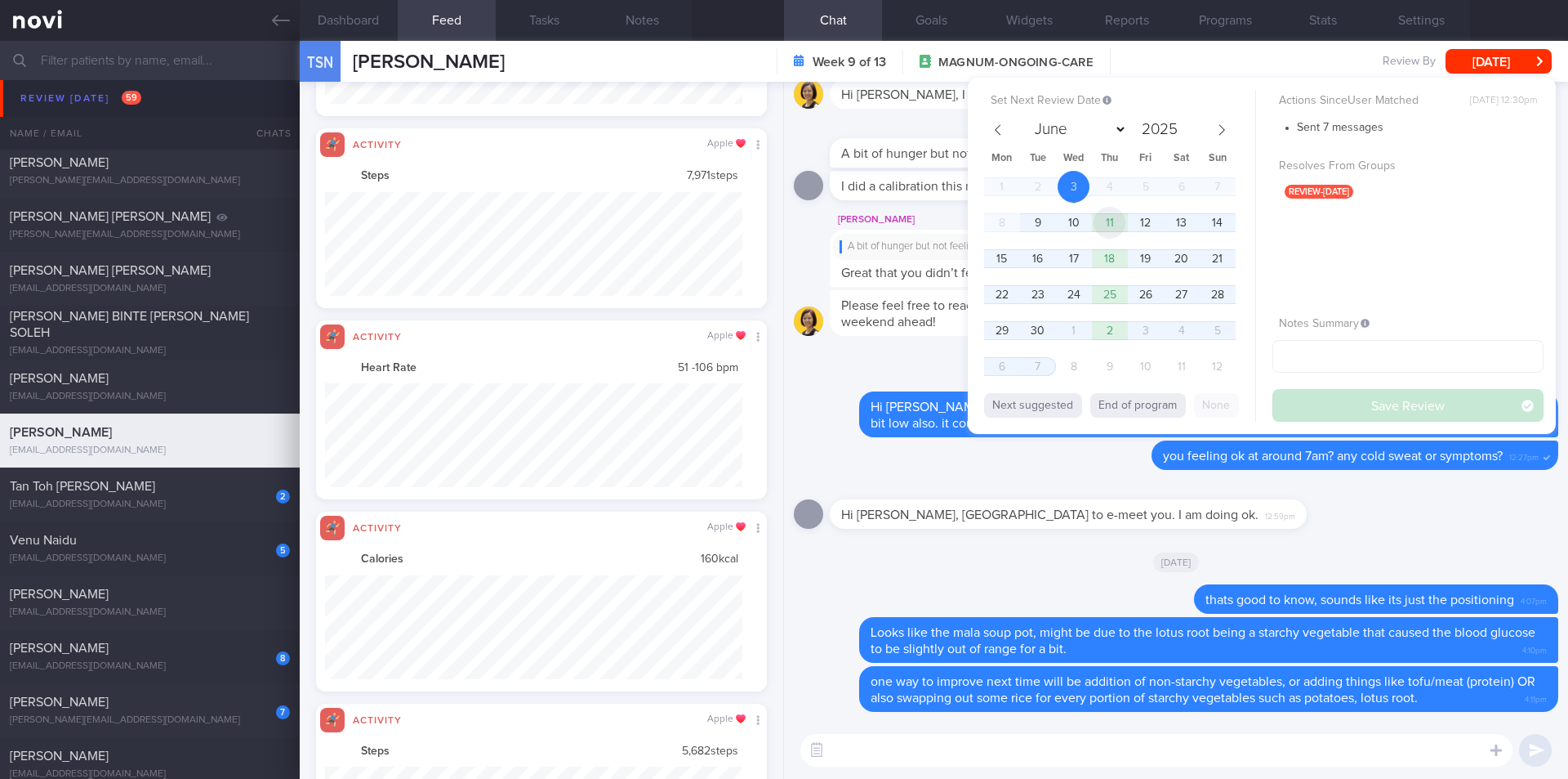
click at [1117, 220] on span "11" at bounding box center [1110, 222] width 32 height 32
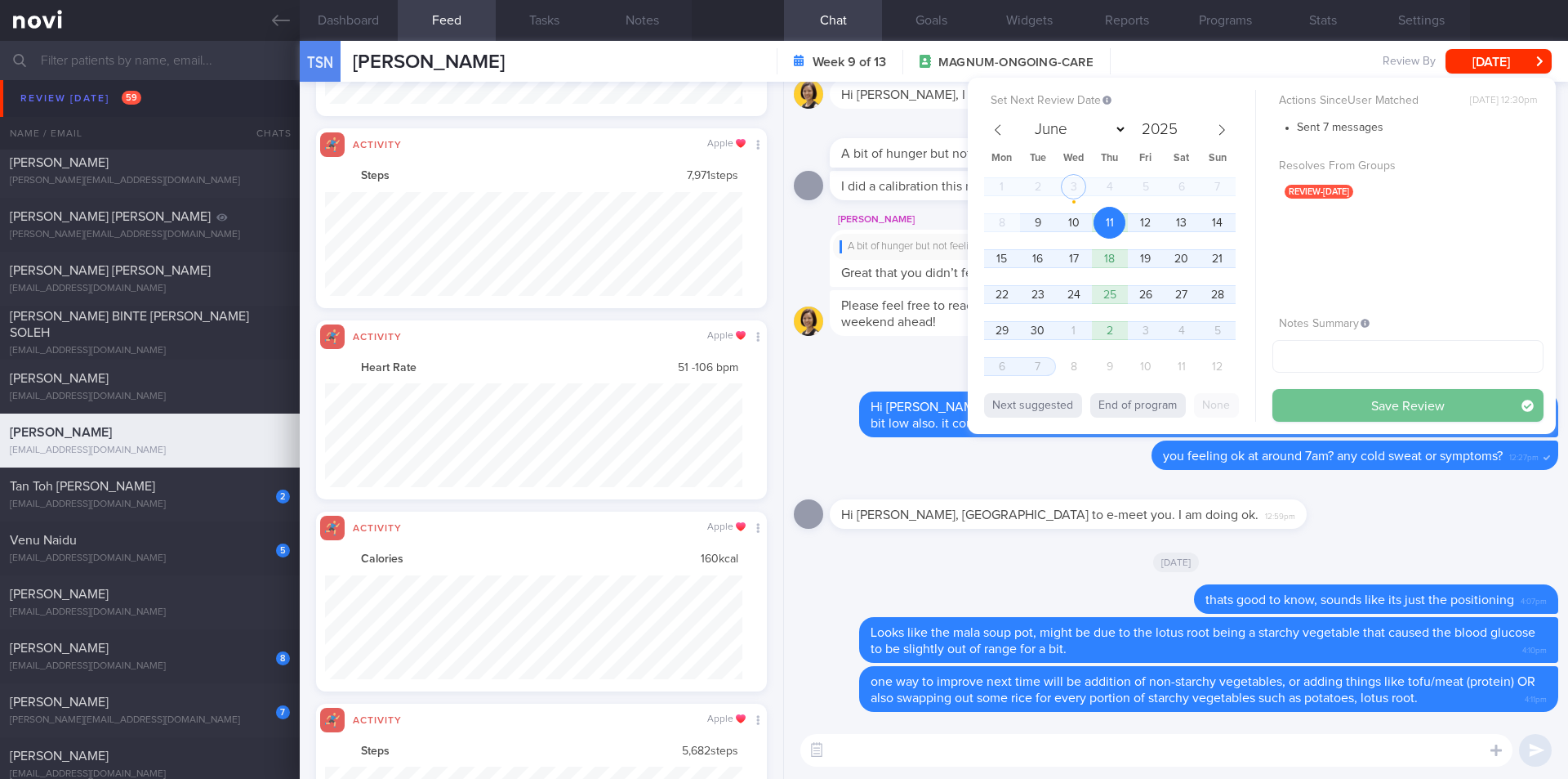
click at [1327, 415] on button "Save Review" at bounding box center [1408, 405] width 271 height 32
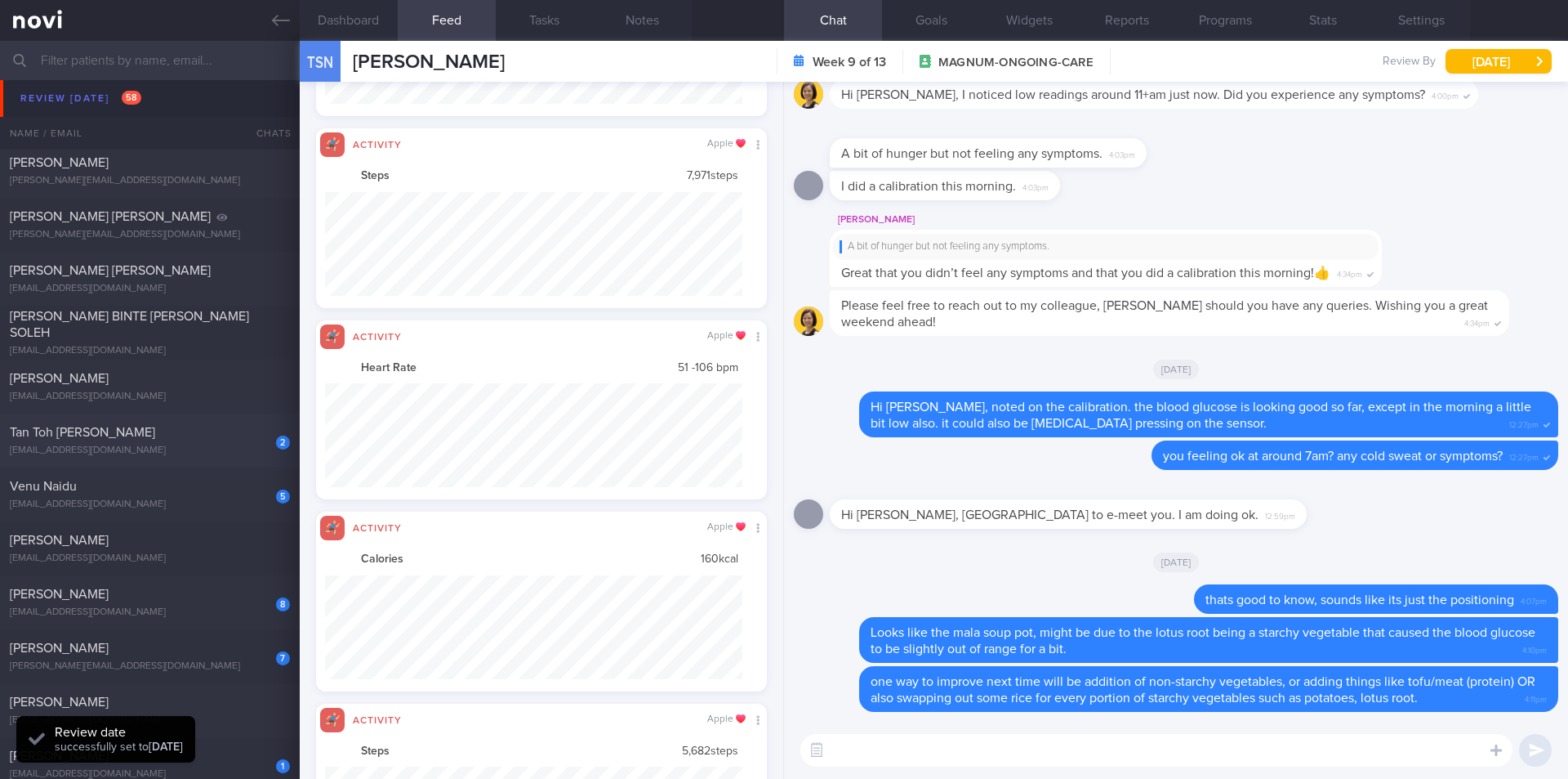
click at [119, 448] on div "[EMAIL_ADDRESS][DOMAIN_NAME]" at bounding box center [149, 451] width 280 height 12
click at [141, 427] on div "Tan Toh [PERSON_NAME]" at bounding box center [147, 432] width 276 height 17
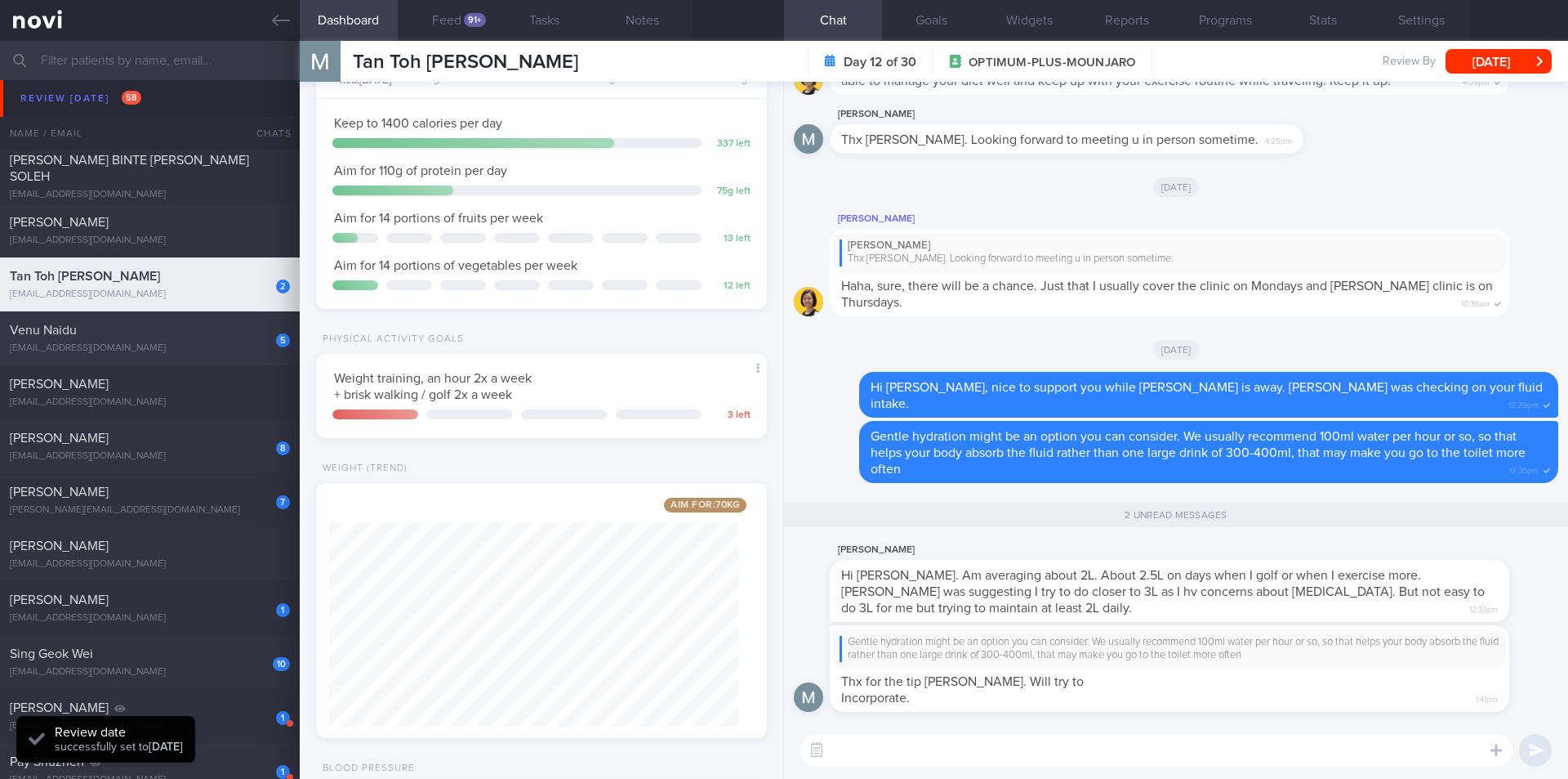
scroll to position [6863, 0]
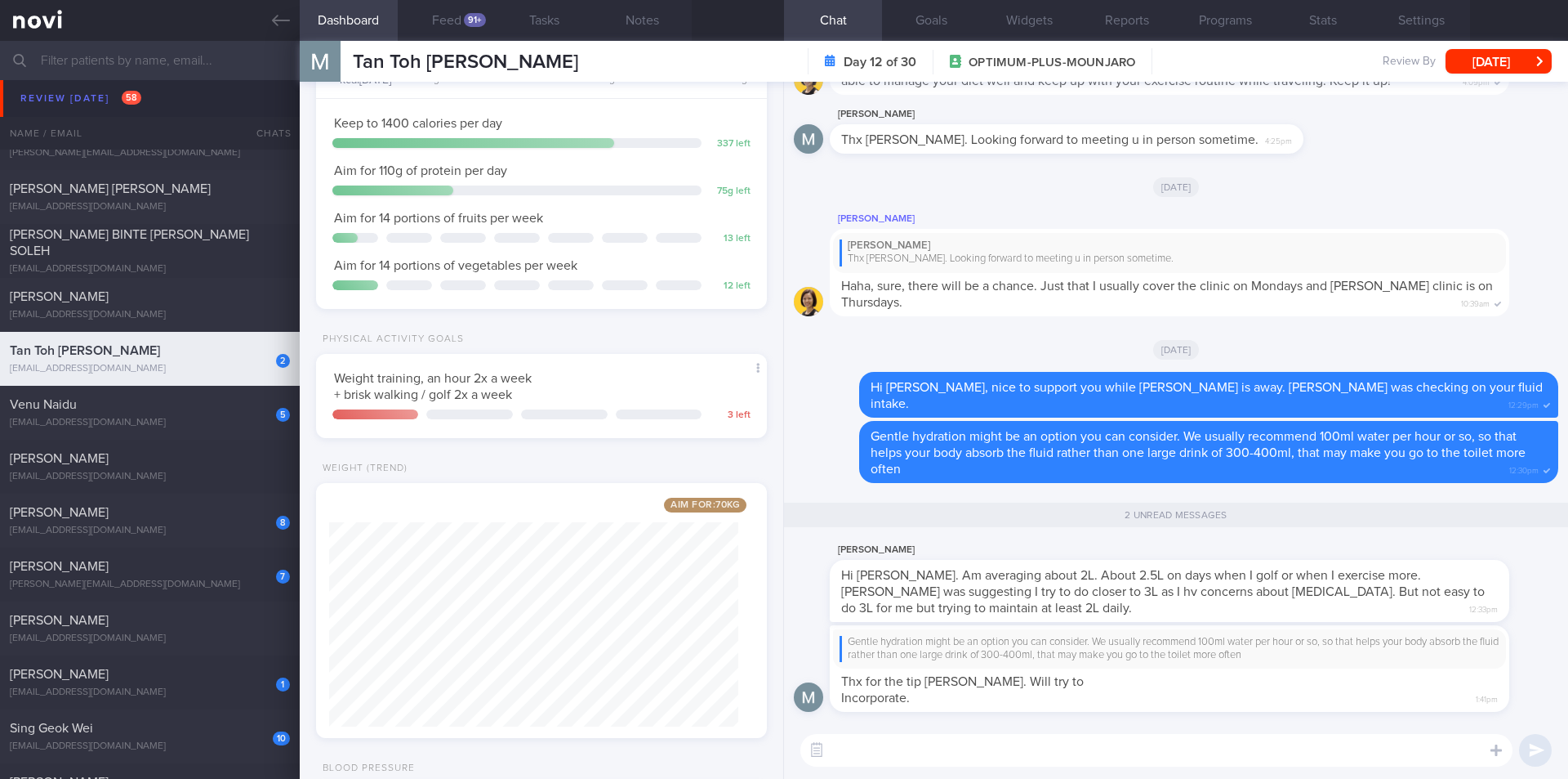
click at [985, 745] on textarea at bounding box center [1156, 749] width 712 height 32
click at [987, 745] on textarea at bounding box center [1156, 749] width 712 height 32
type textarea "Y"
click at [465, 22] on div "91+" at bounding box center [474, 20] width 22 height 14
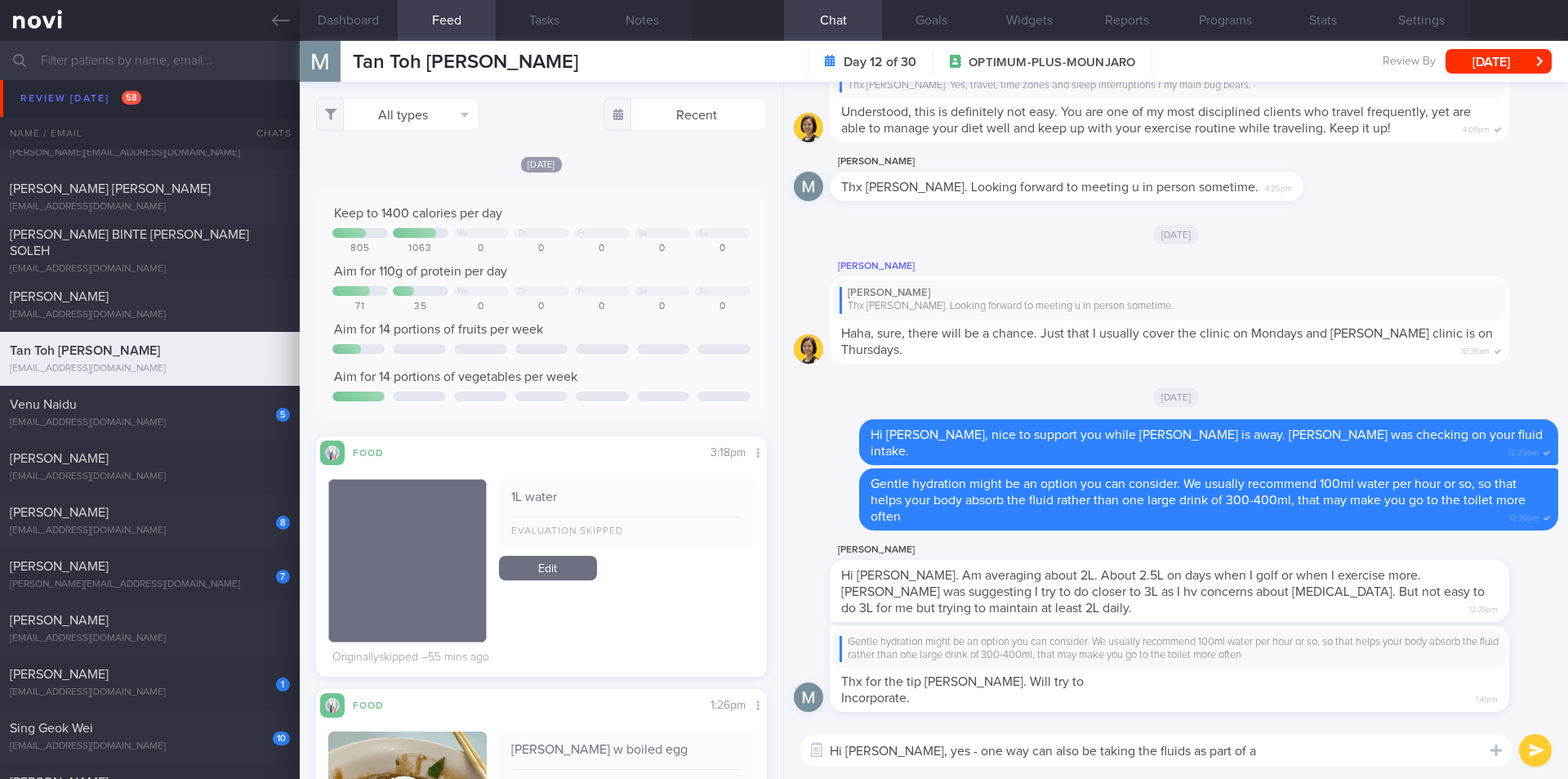
click at [1232, 749] on textarea "Hi [PERSON_NAME], yes - one way can also be taking the fluids as part of a" at bounding box center [1156, 749] width 712 height 32
drag, startPoint x: 1334, startPoint y: 750, endPoint x: 1038, endPoint y: 742, distance: 296.1
click at [1038, 742] on textarea "Hi [PERSON_NAME], yes - one way can also be flavouring the drink using an effer…" at bounding box center [1156, 749] width 712 height 32
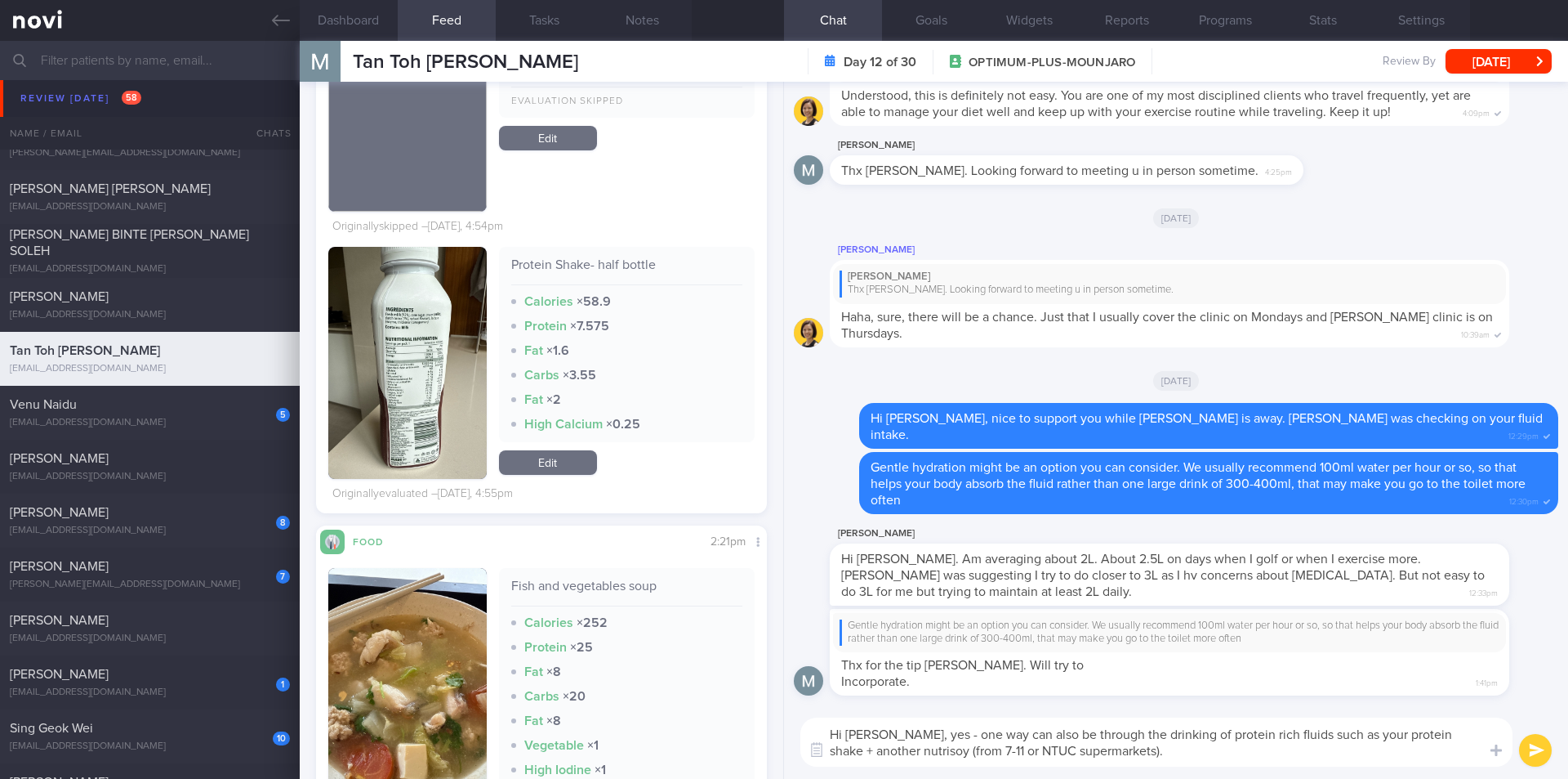
type textarea "Hi [PERSON_NAME], yes - one way can also be through the drinking of protein ric…"
click at [1536, 749] on button "submit" at bounding box center [1536, 749] width 32 height 32
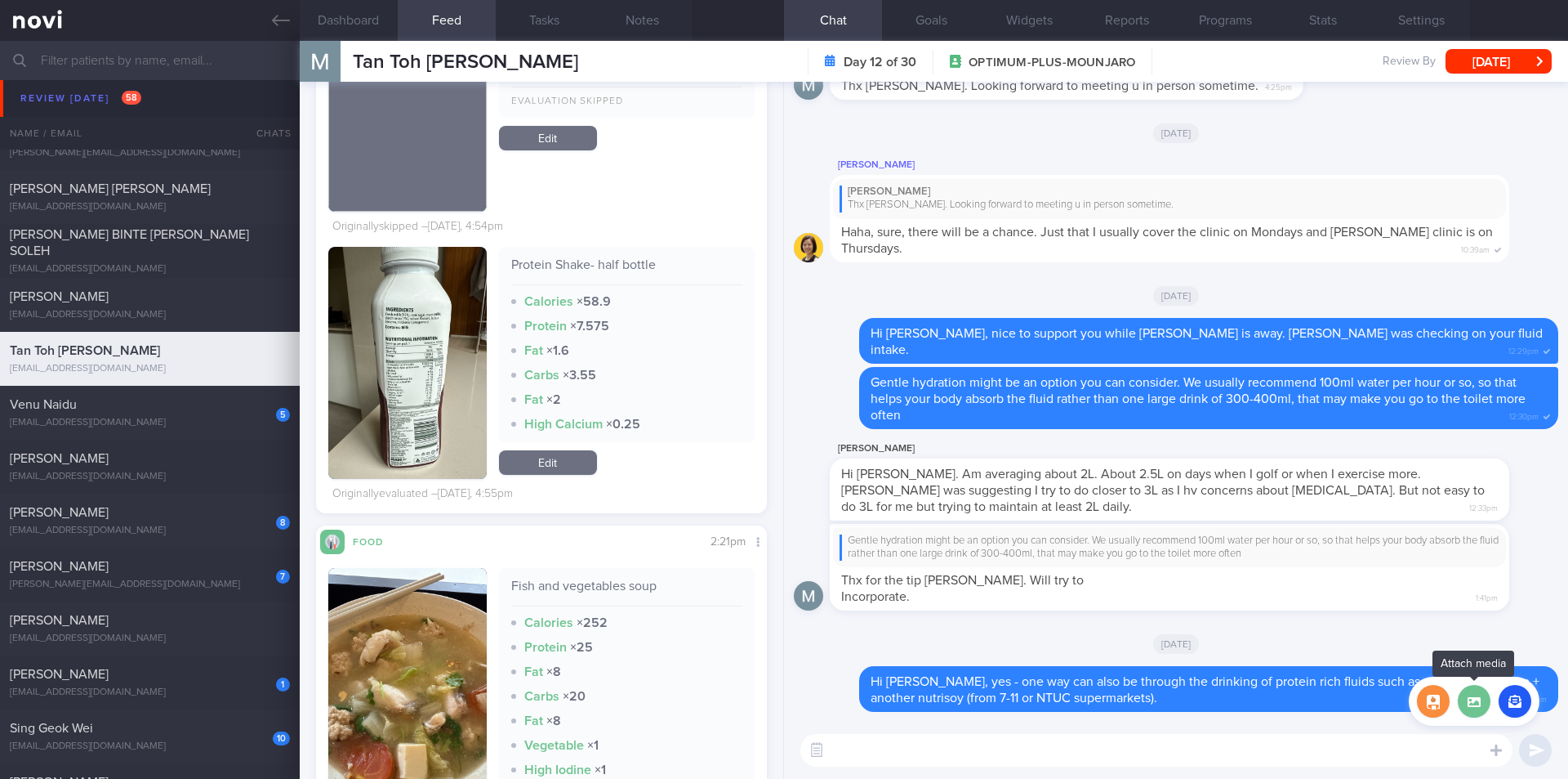
click at [1474, 706] on label at bounding box center [1474, 701] width 32 height 32
click at [0, 0] on input "file" at bounding box center [0, 0] width 0 height 0
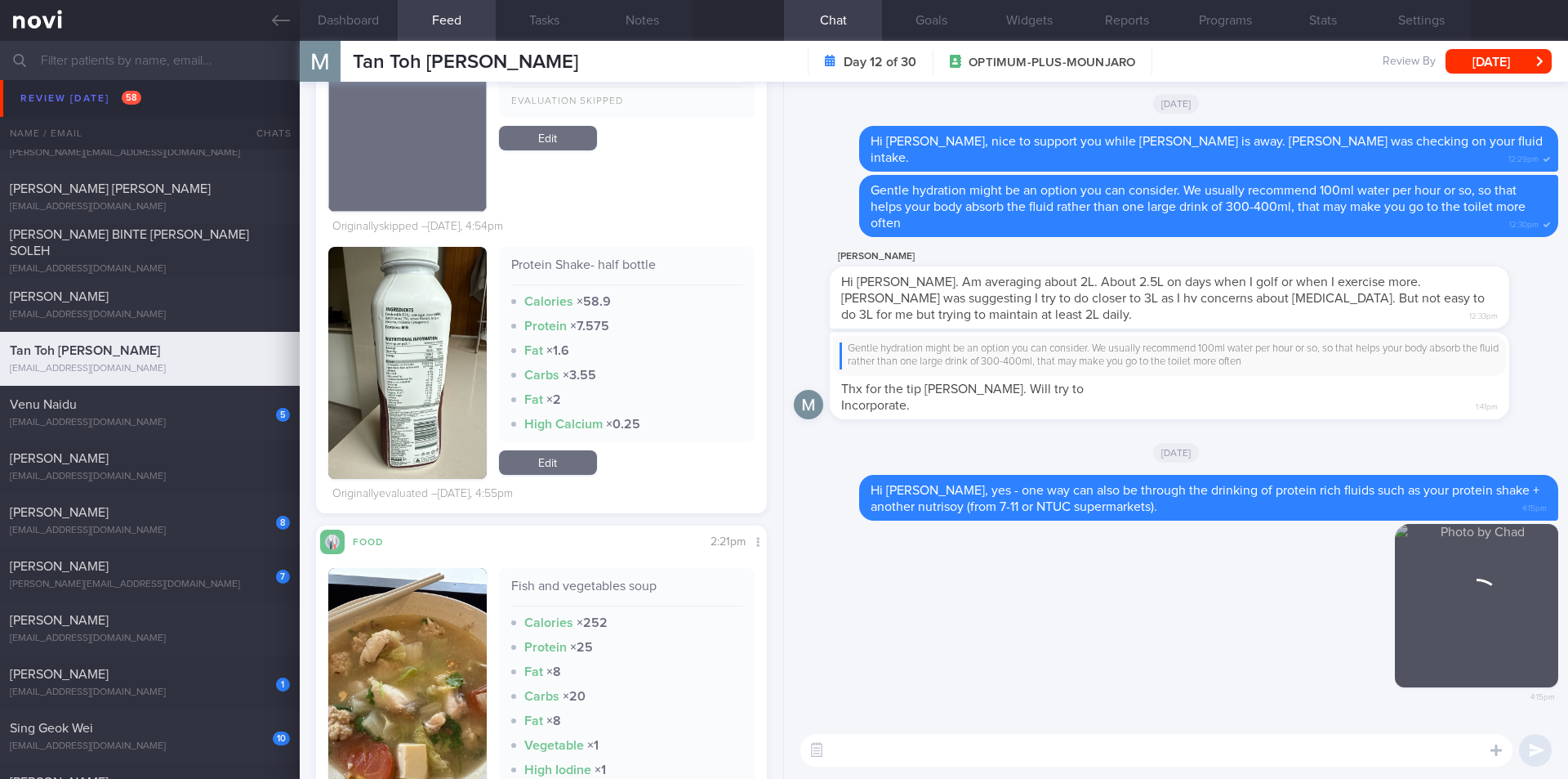
click at [1068, 757] on textarea at bounding box center [1156, 749] width 712 height 32
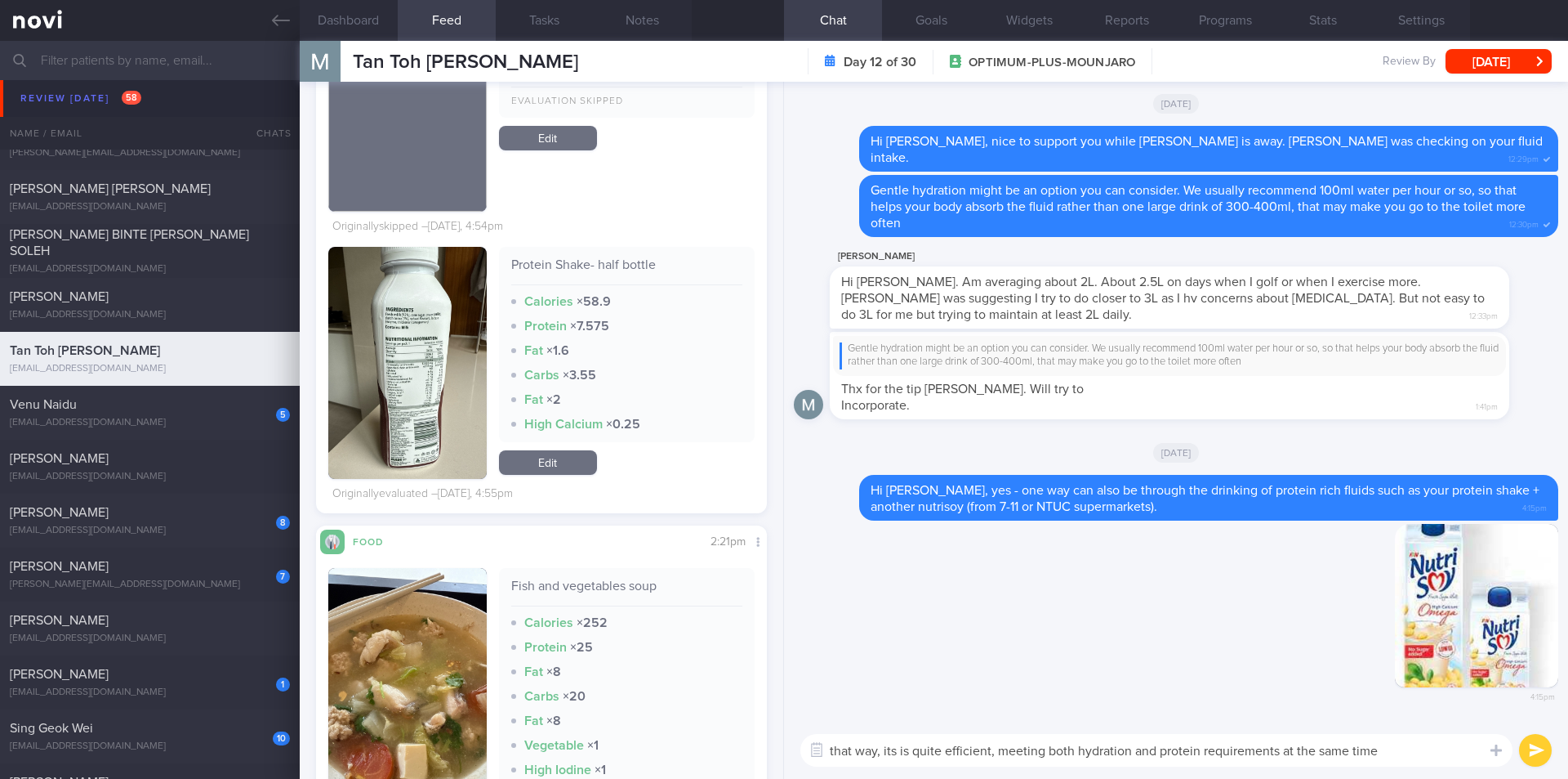
type textarea "that way, its is quite efficient, meeting both hydration and protein requiremen…"
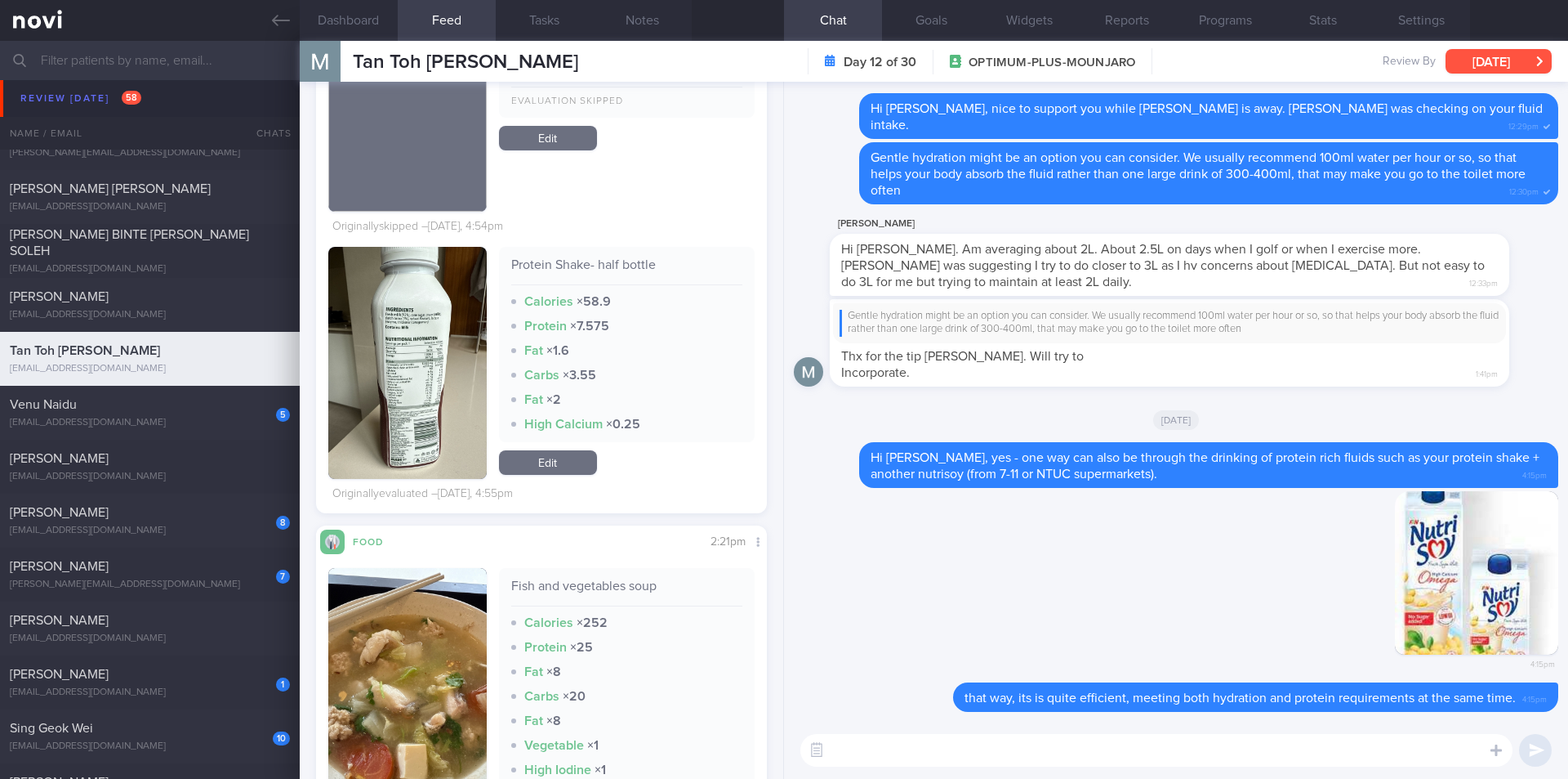
click at [1479, 64] on button "[DATE]" at bounding box center [1499, 61] width 106 height 25
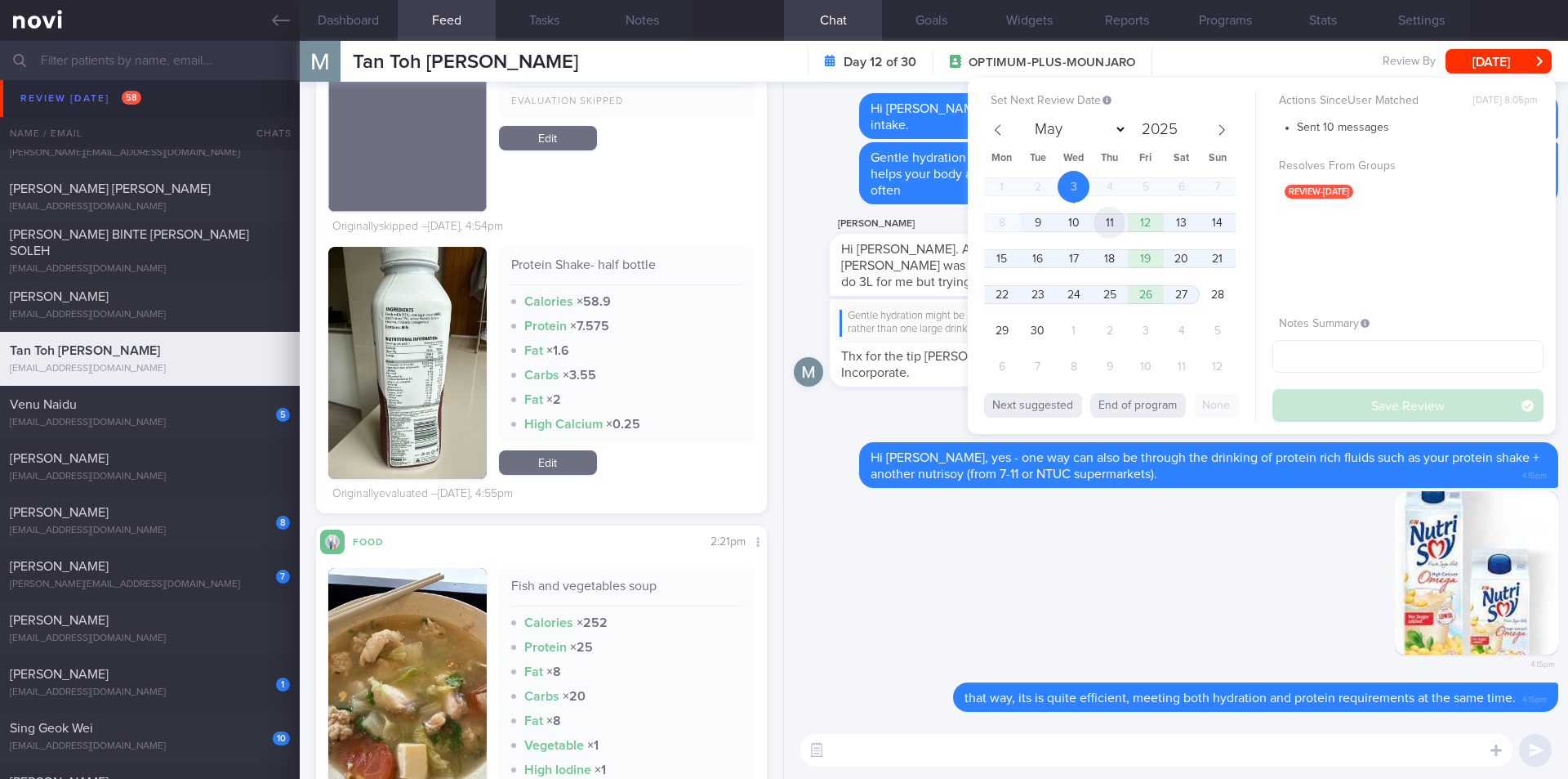
click at [1107, 220] on span "11" at bounding box center [1110, 222] width 32 height 32
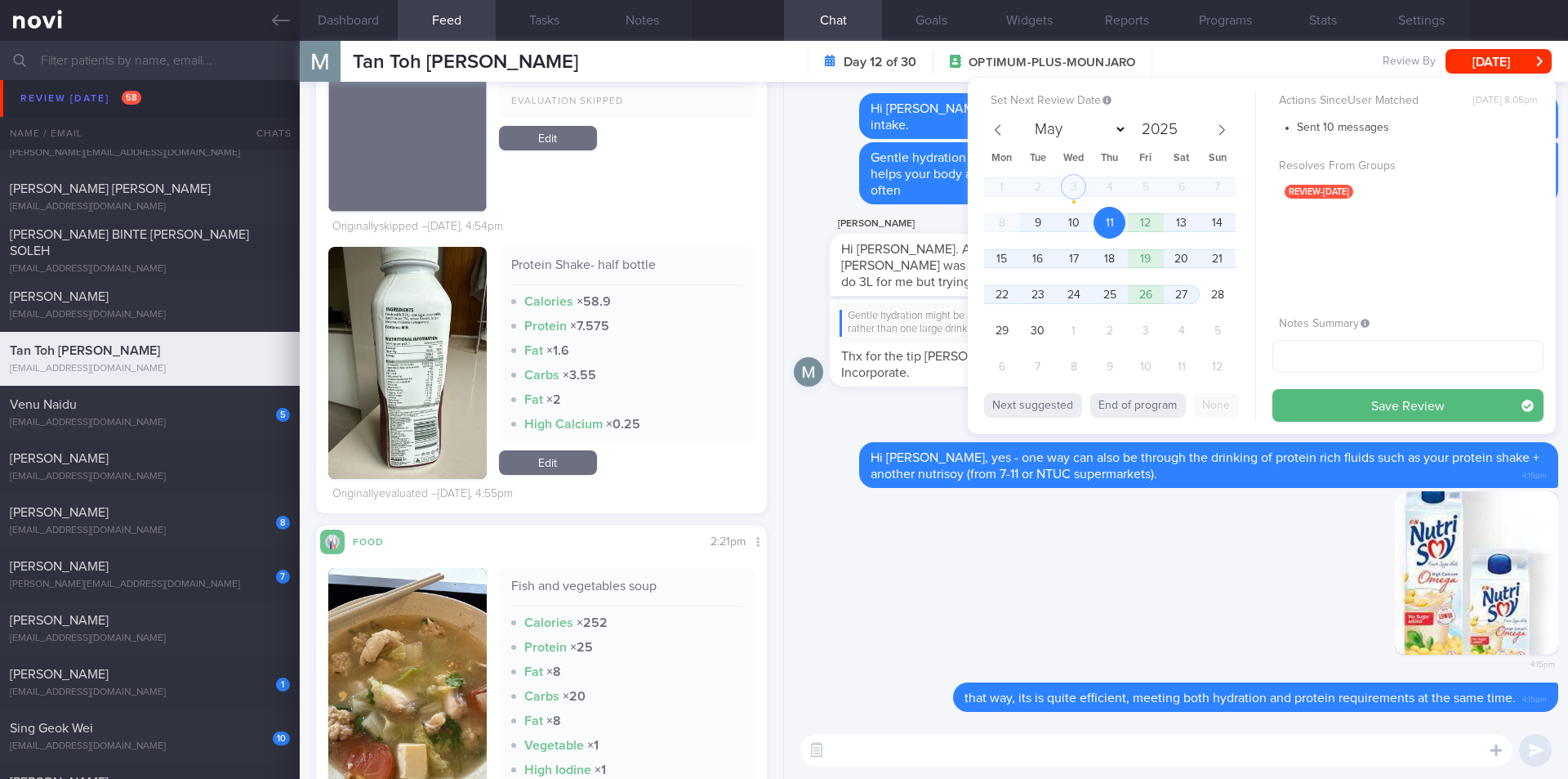
drag, startPoint x: 1309, startPoint y: 411, endPoint x: 1285, endPoint y: 398, distance: 27.3
click at [1310, 411] on button "Save Review" at bounding box center [1408, 405] width 271 height 32
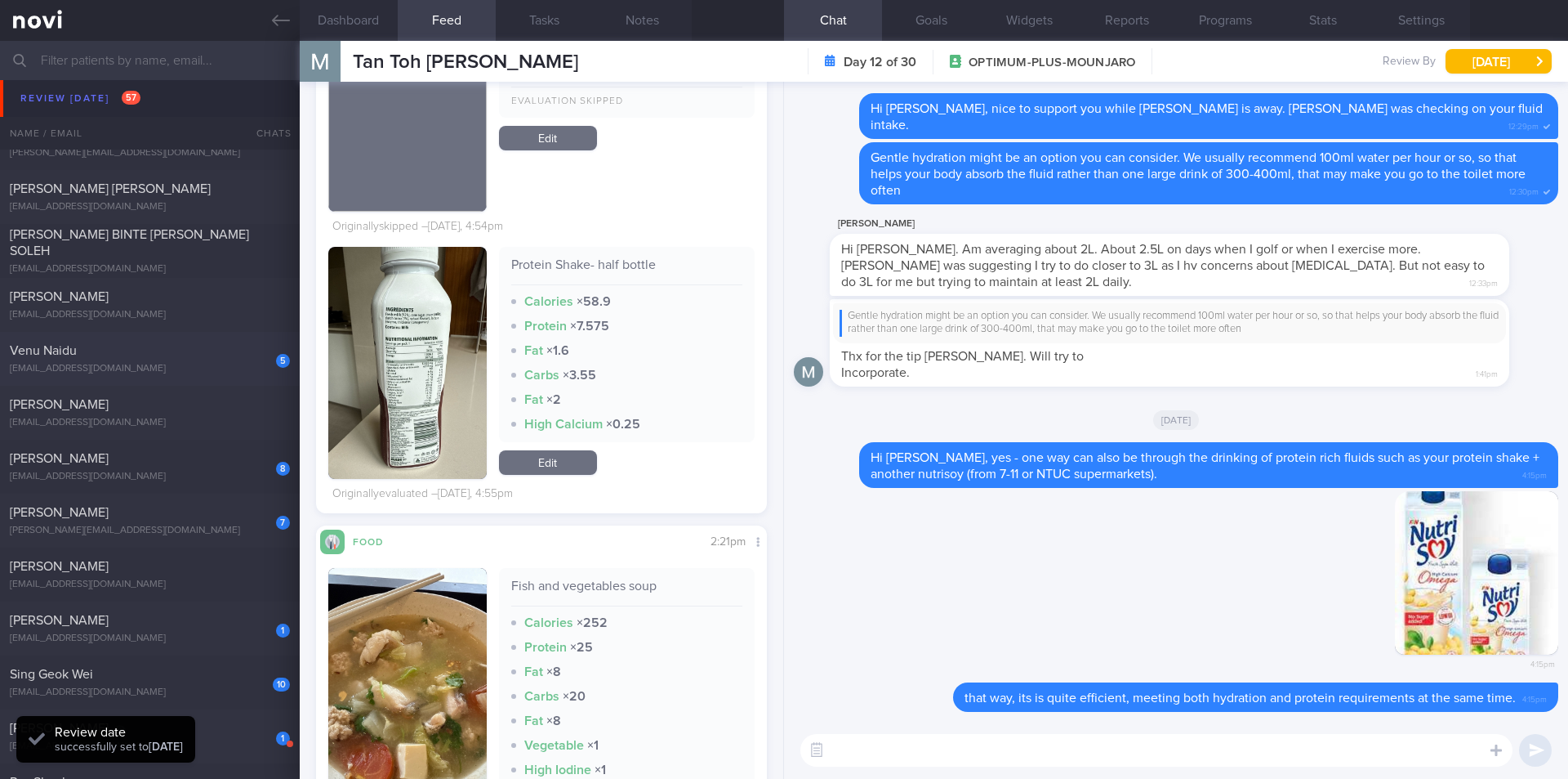
click at [155, 360] on div "5 [PERSON_NAME] [EMAIL_ADDRESS][DOMAIN_NAME]" at bounding box center [149, 358] width 299 height 32
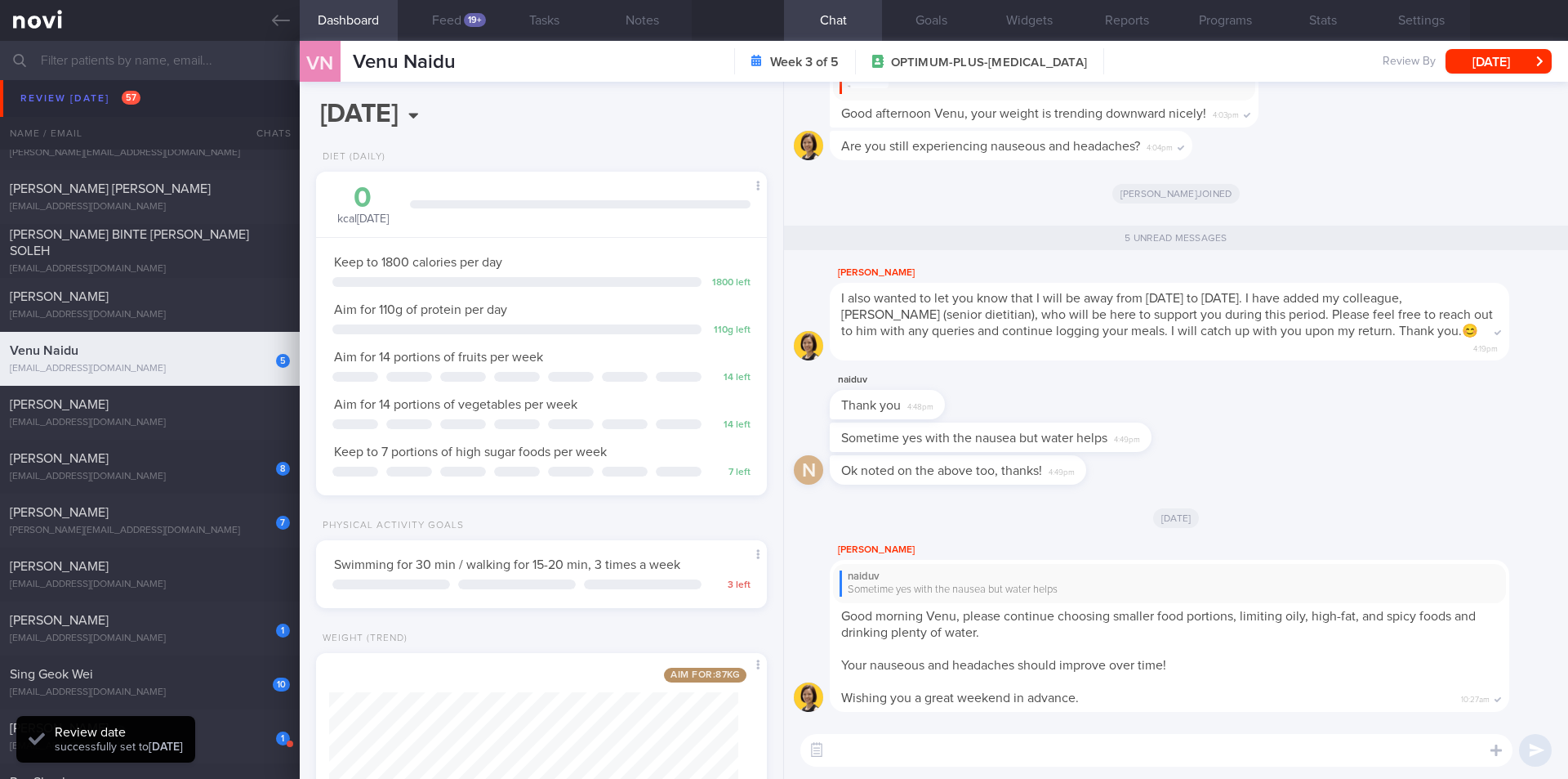
scroll to position [228, 410]
click at [961, 764] on textarea at bounding box center [1156, 749] width 712 height 32
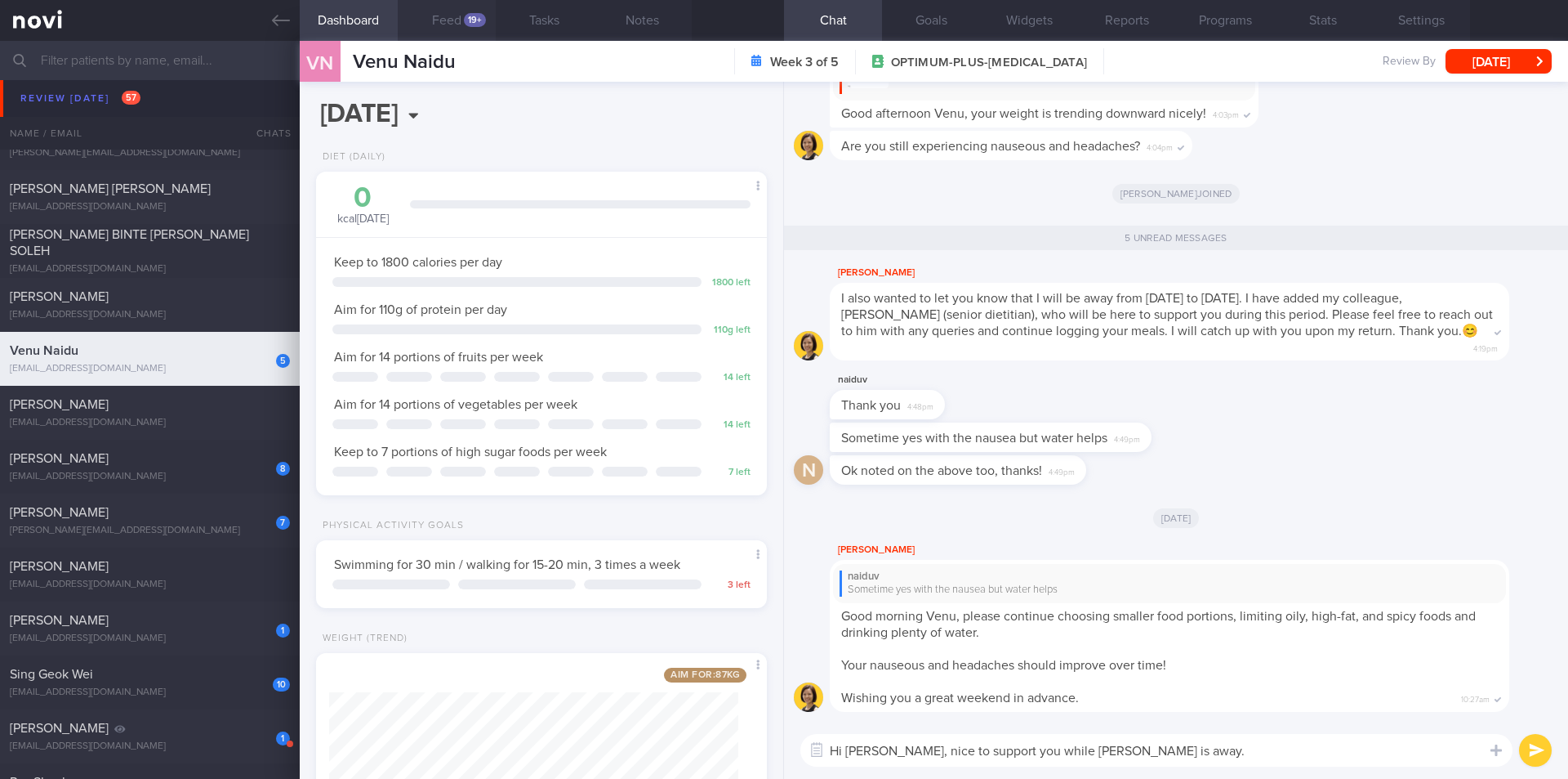
drag, startPoint x: 473, startPoint y: 12, endPoint x: 457, endPoint y: 25, distance: 20.6
click at [474, 11] on button "Feed 19+" at bounding box center [447, 20] width 98 height 41
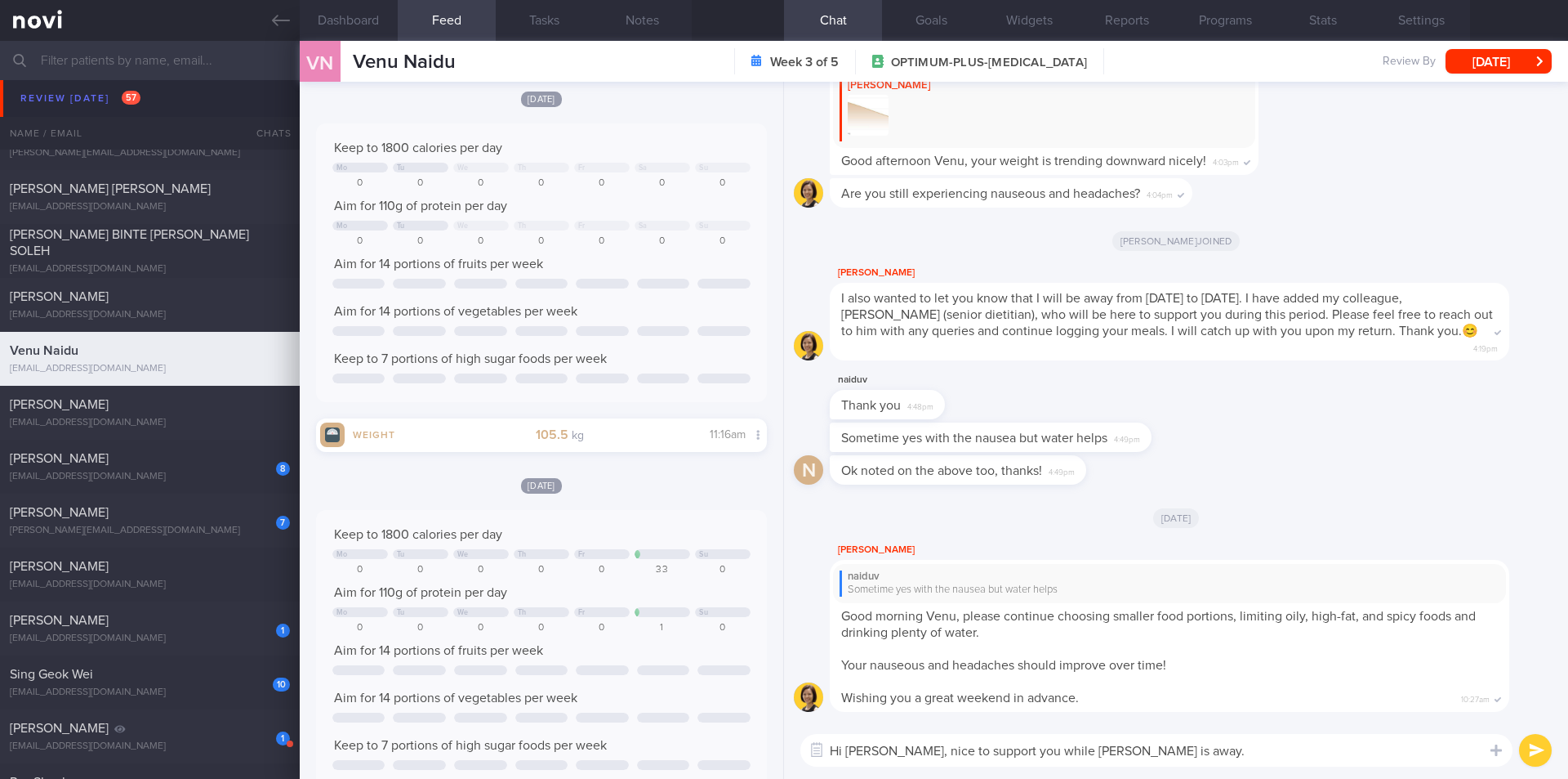
scroll to position [163, 0]
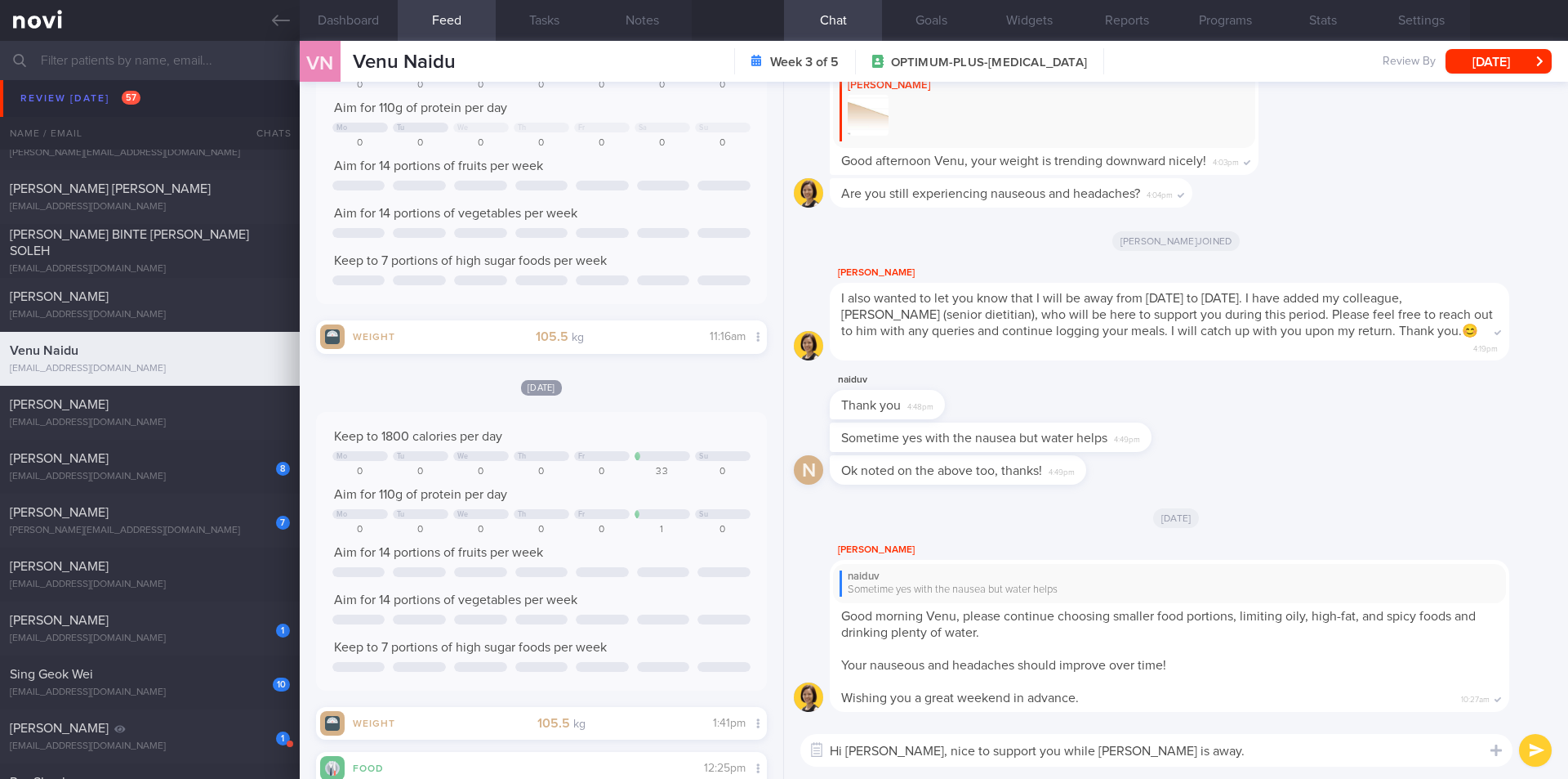
click at [1185, 754] on textarea "Hi [PERSON_NAME], nice to support you while [PERSON_NAME] is away." at bounding box center [1156, 749] width 712 height 32
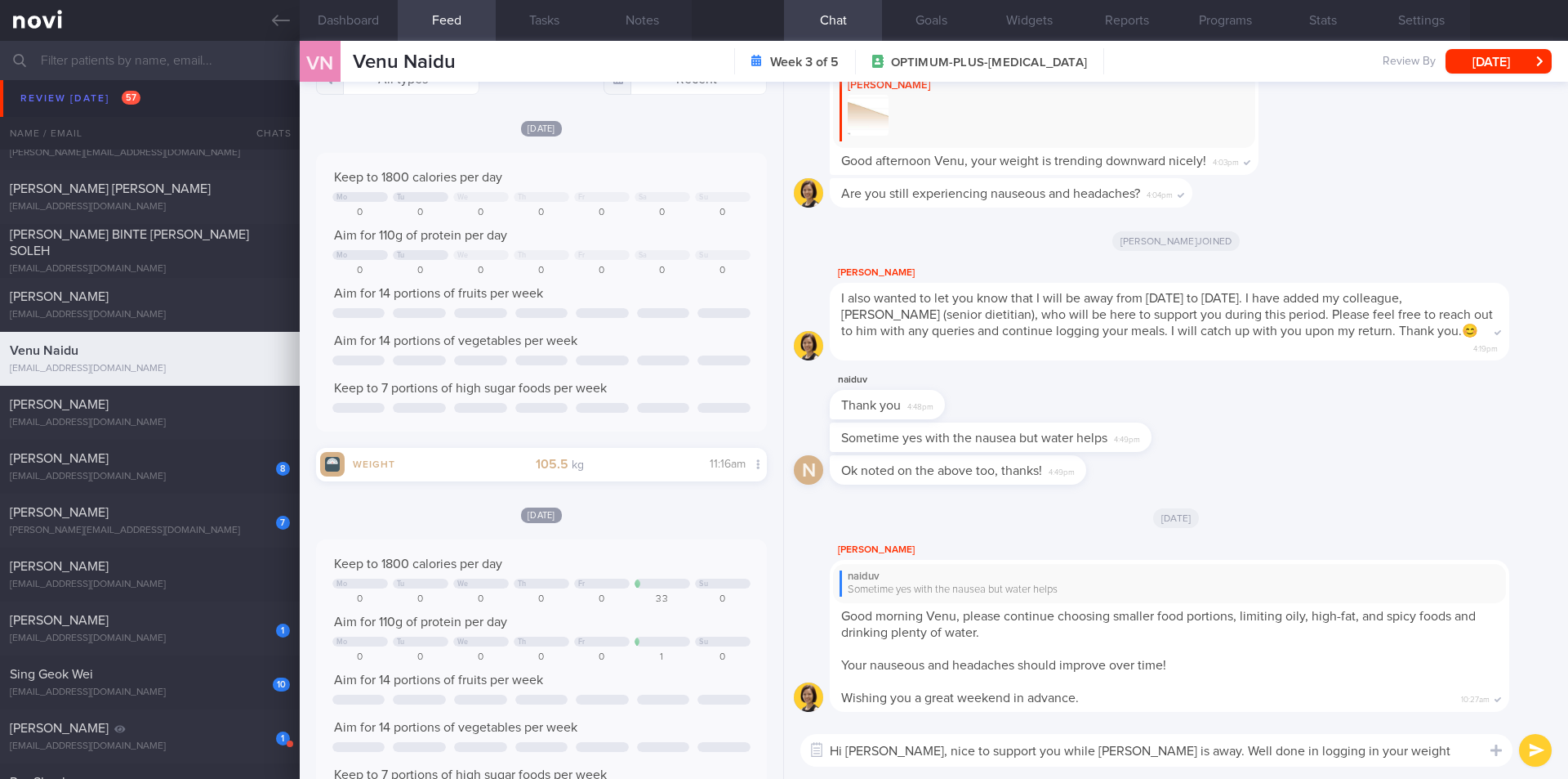
scroll to position [0, 0]
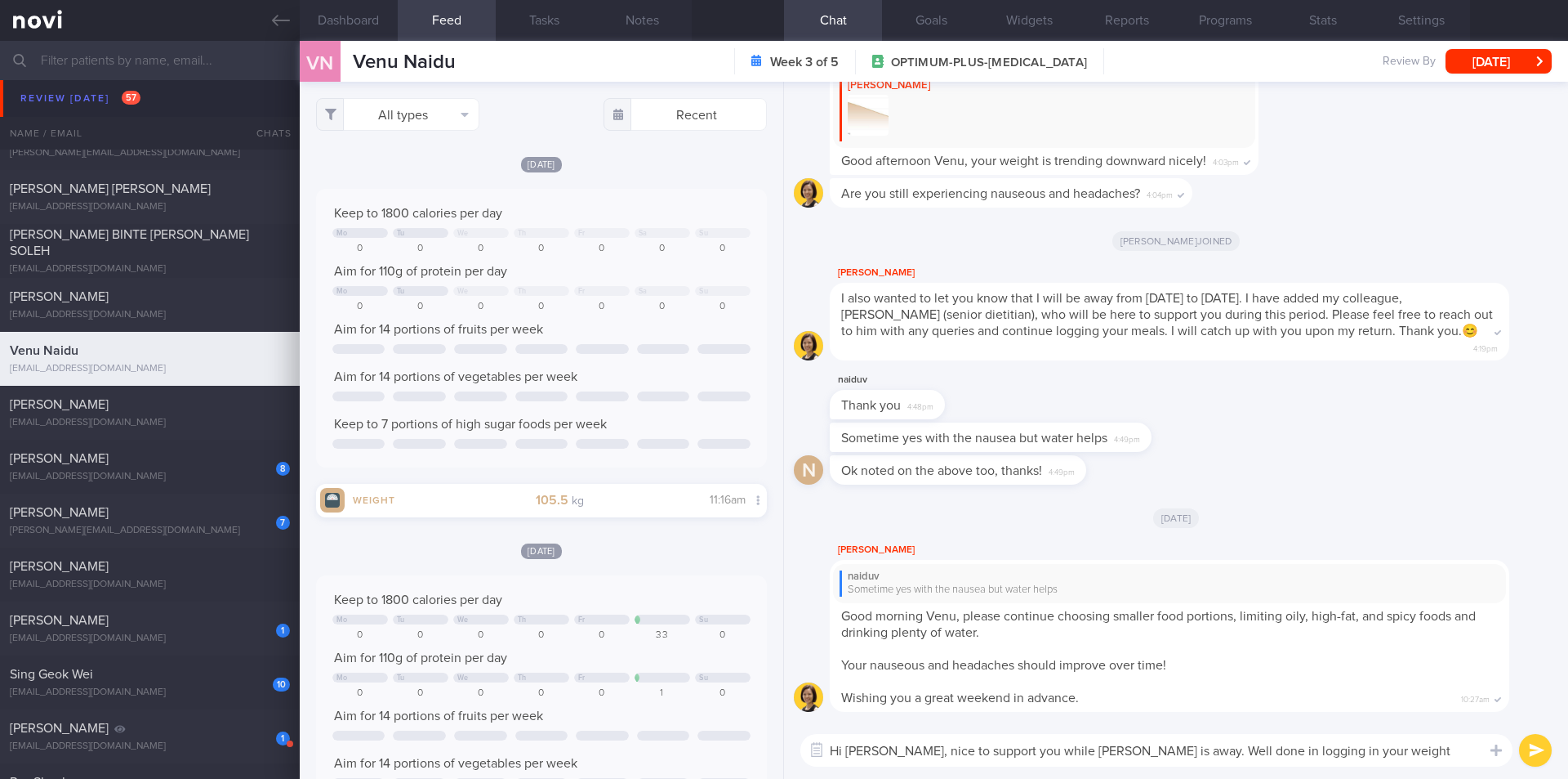
click at [1331, 747] on textarea "Hi [PERSON_NAME], nice to support you while [PERSON_NAME] is away. Well done in…" at bounding box center [1156, 749] width 712 height 32
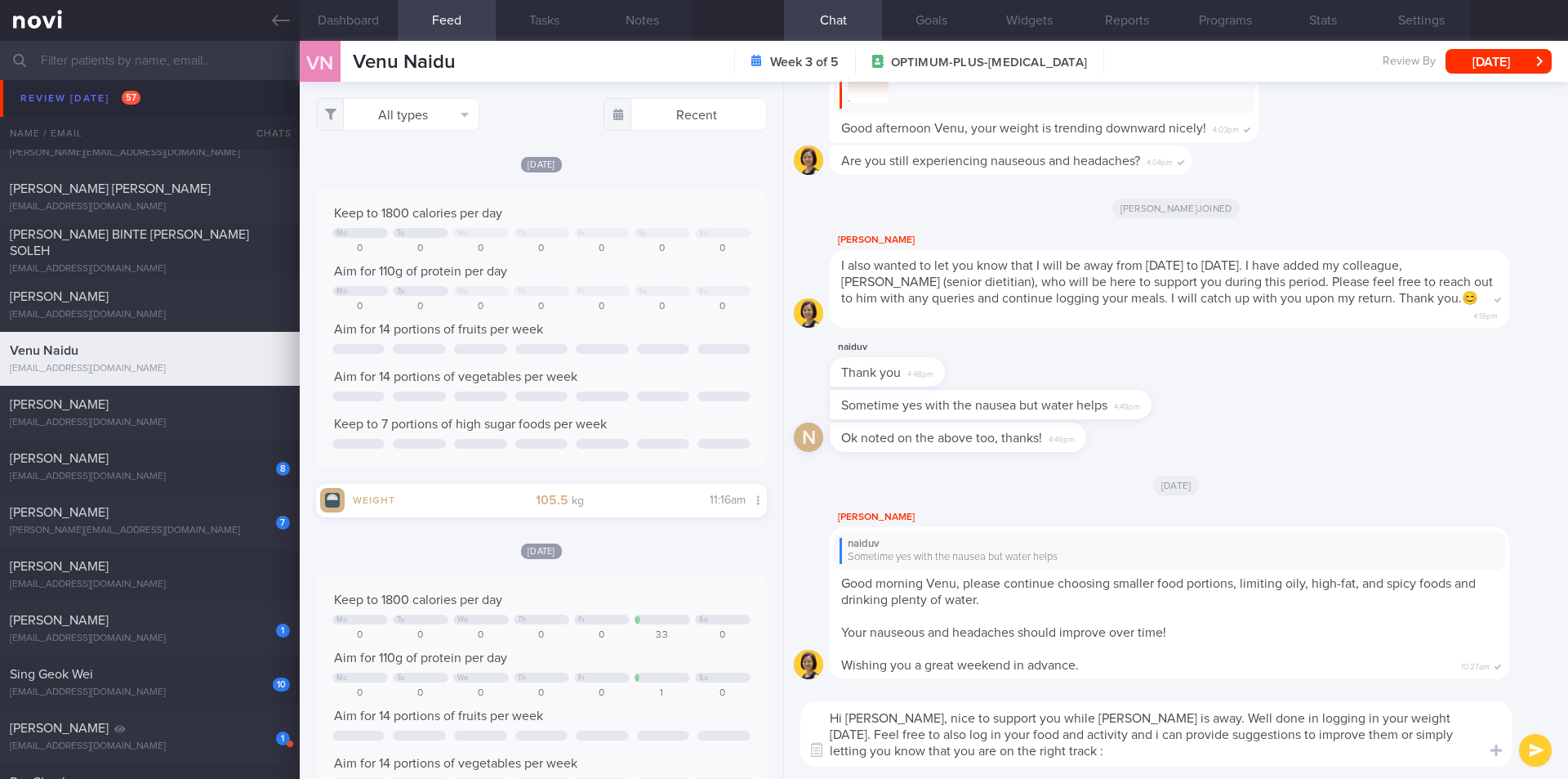
type textarea "Hi [PERSON_NAME], nice to support you while [PERSON_NAME] is away. Well done in…"
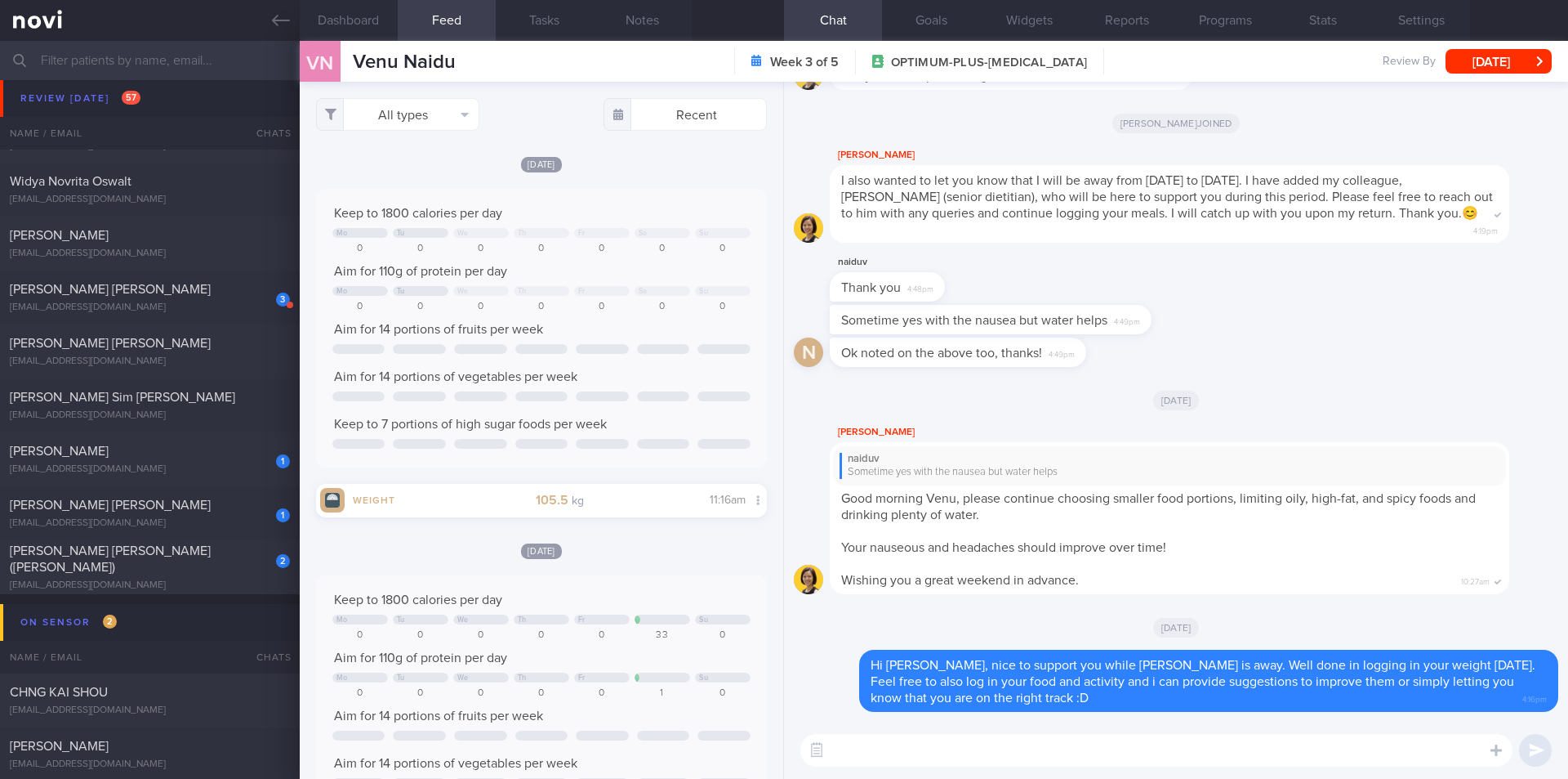
scroll to position [8008, 0]
drag, startPoint x: 139, startPoint y: 329, endPoint x: 931, endPoint y: 119, distance: 819.4
click at [140, 328] on div "[PERSON_NAME] [PERSON_NAME] [EMAIL_ADDRESS][DOMAIN_NAME] [DATE] [DATE]" at bounding box center [784, 347] width 1568 height 54
click at [1496, 61] on button "[DATE]" at bounding box center [1499, 61] width 106 height 25
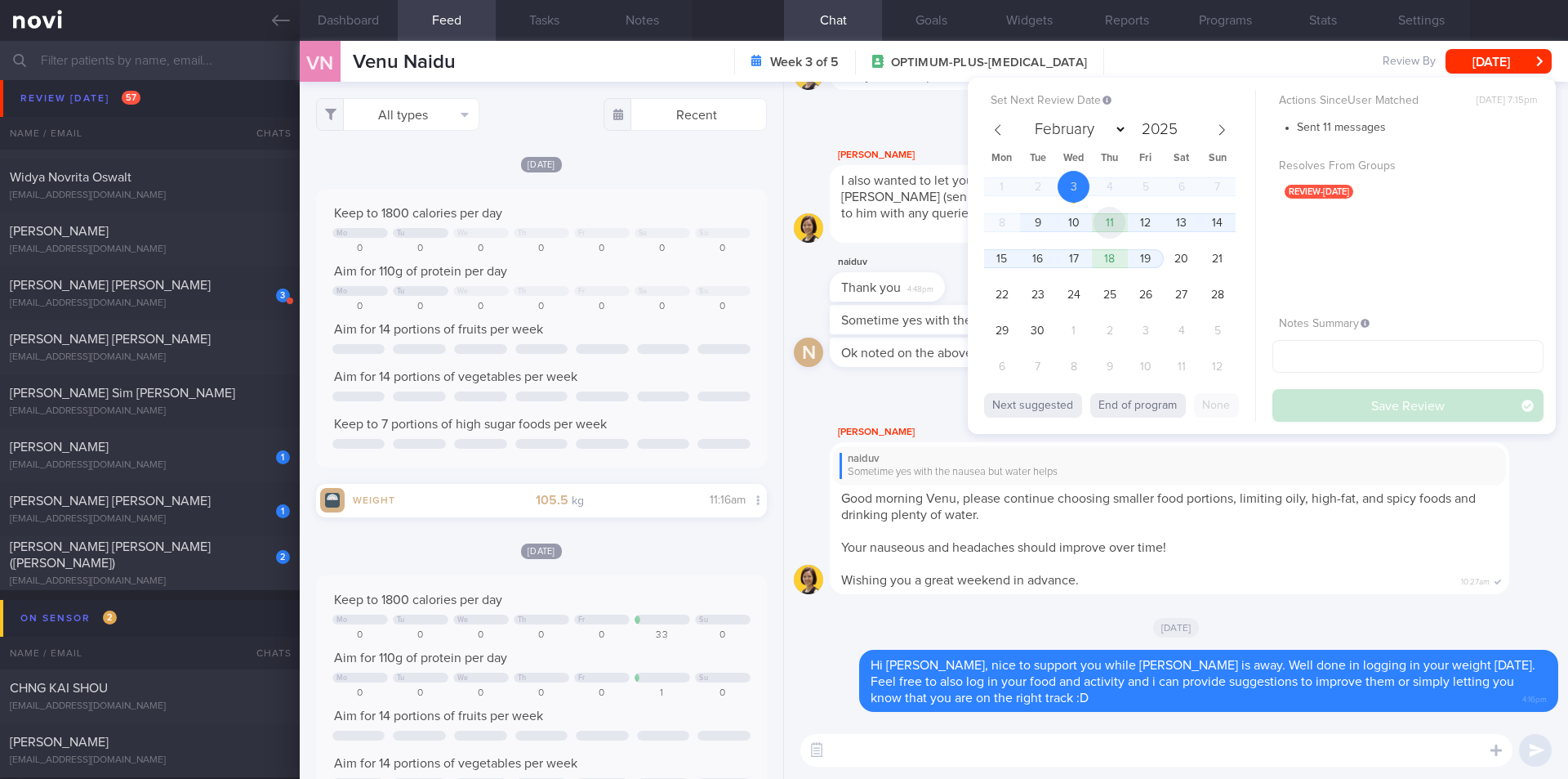
click at [1119, 224] on span "11" at bounding box center [1110, 222] width 32 height 32
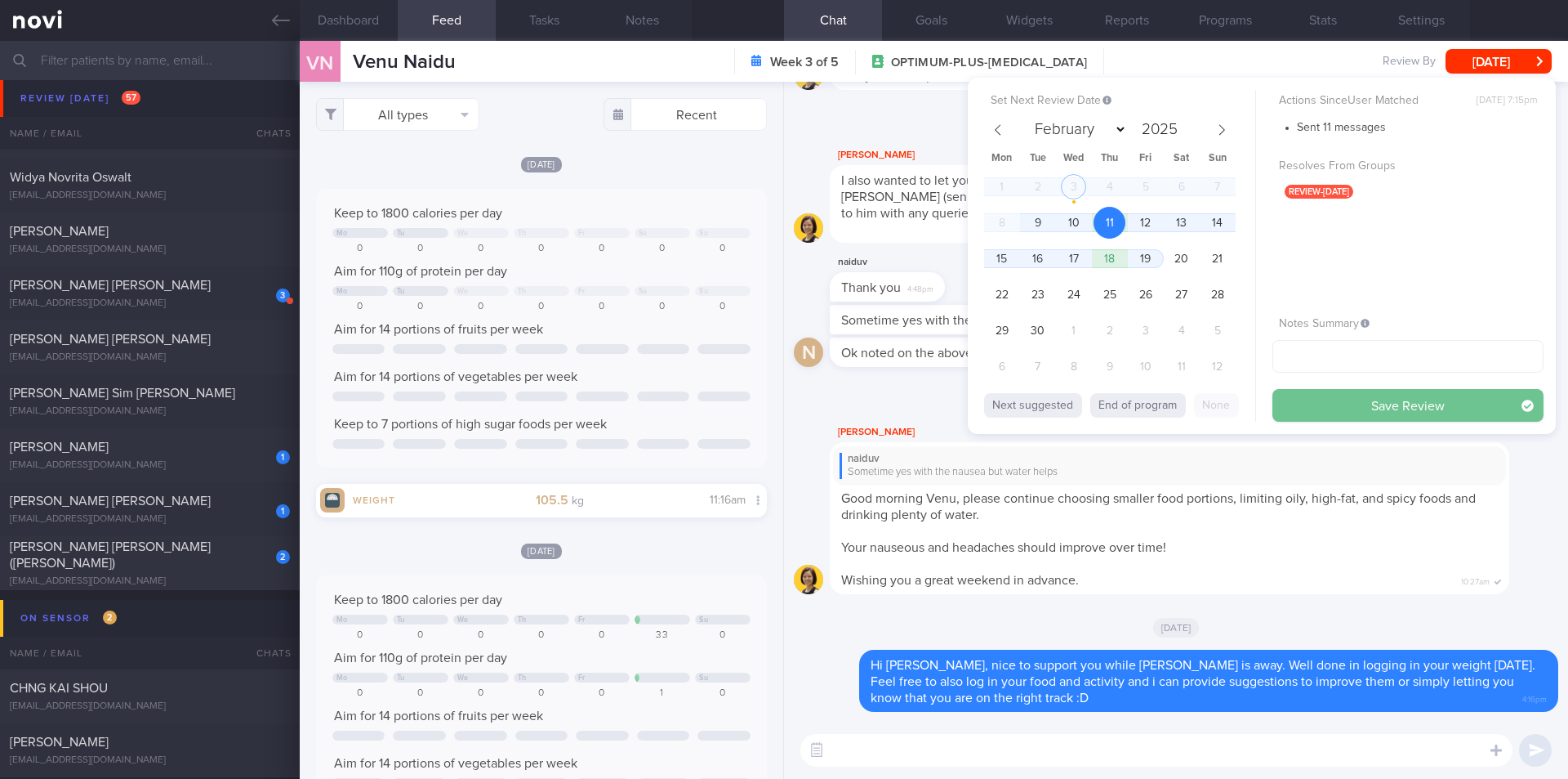
click at [1320, 400] on button "Save Review" at bounding box center [1408, 405] width 271 height 32
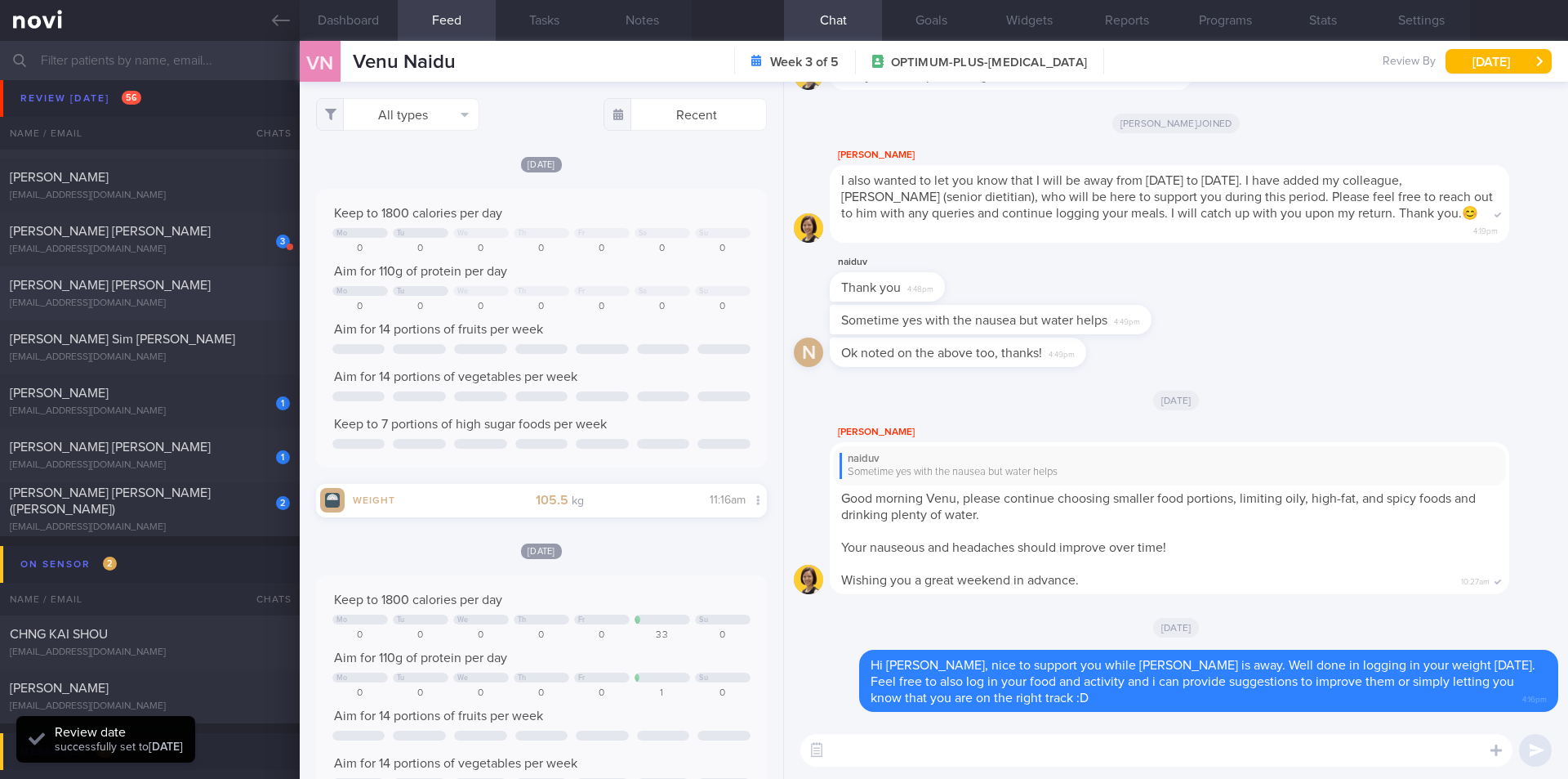
click at [108, 304] on div "[EMAIL_ADDRESS][DOMAIN_NAME]" at bounding box center [149, 304] width 280 height 12
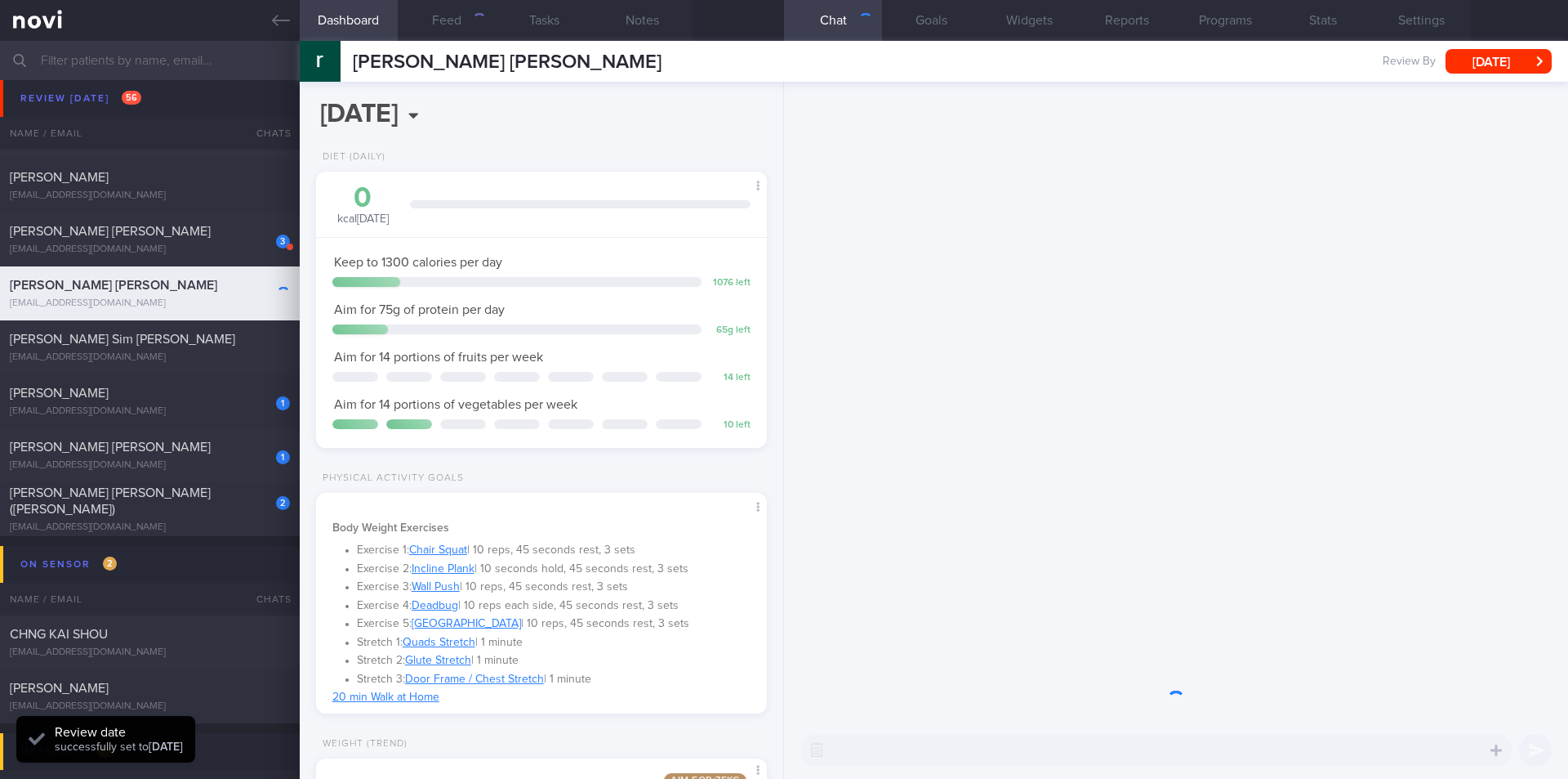
scroll to position [228, 410]
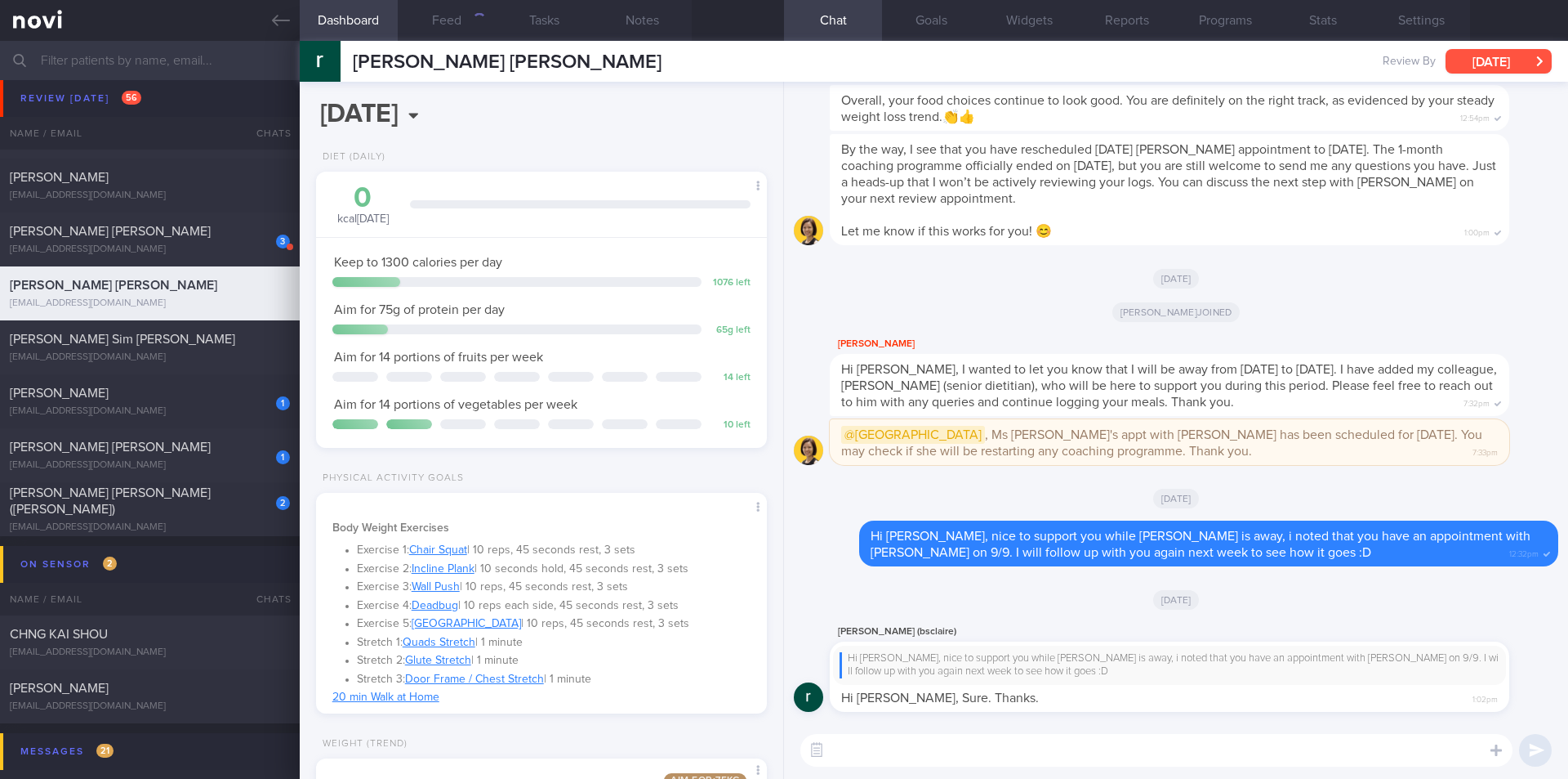
click at [1507, 60] on button "[DATE]" at bounding box center [1499, 61] width 106 height 25
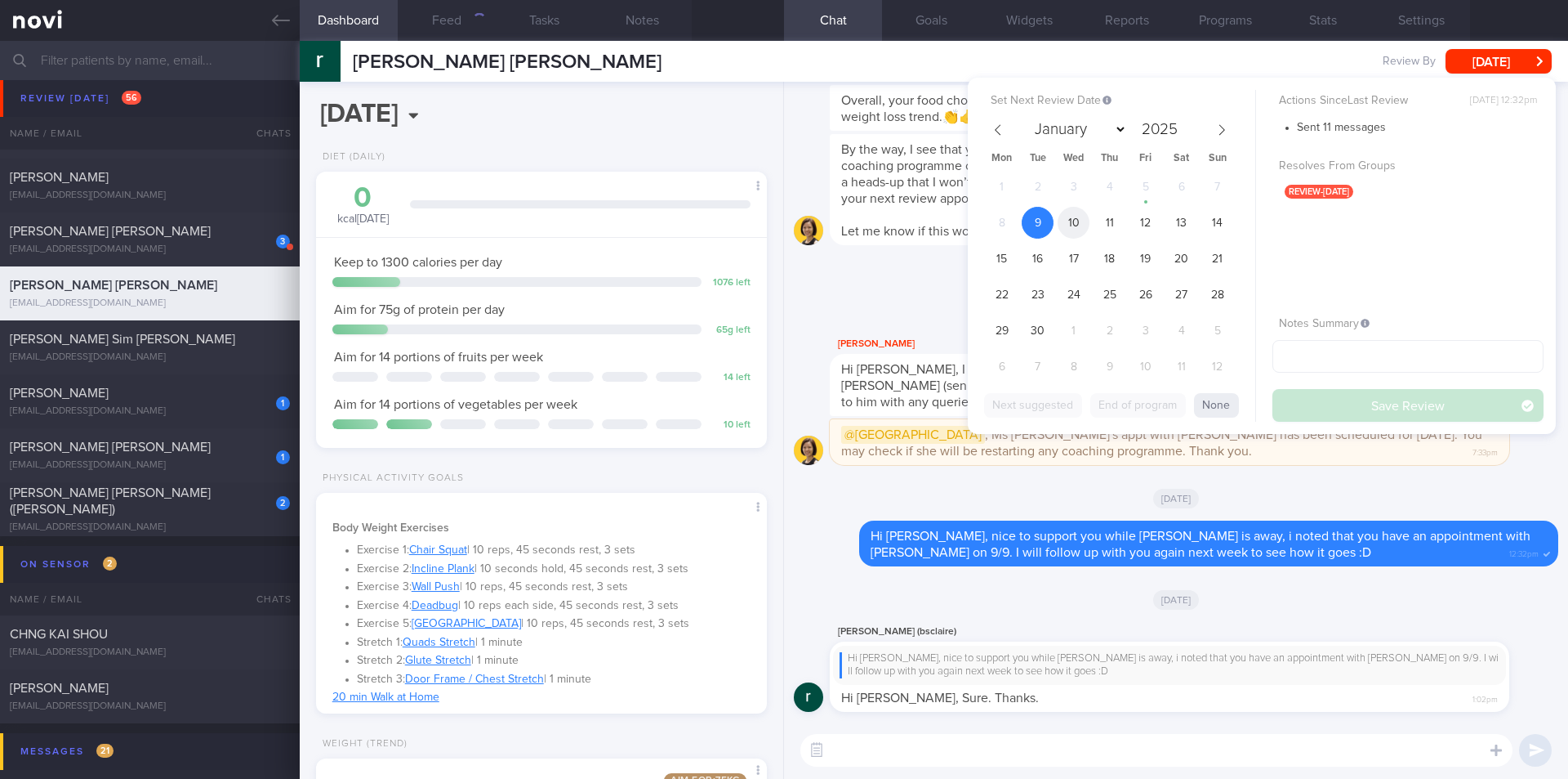
click at [1060, 216] on span "10" at bounding box center [1074, 222] width 32 height 32
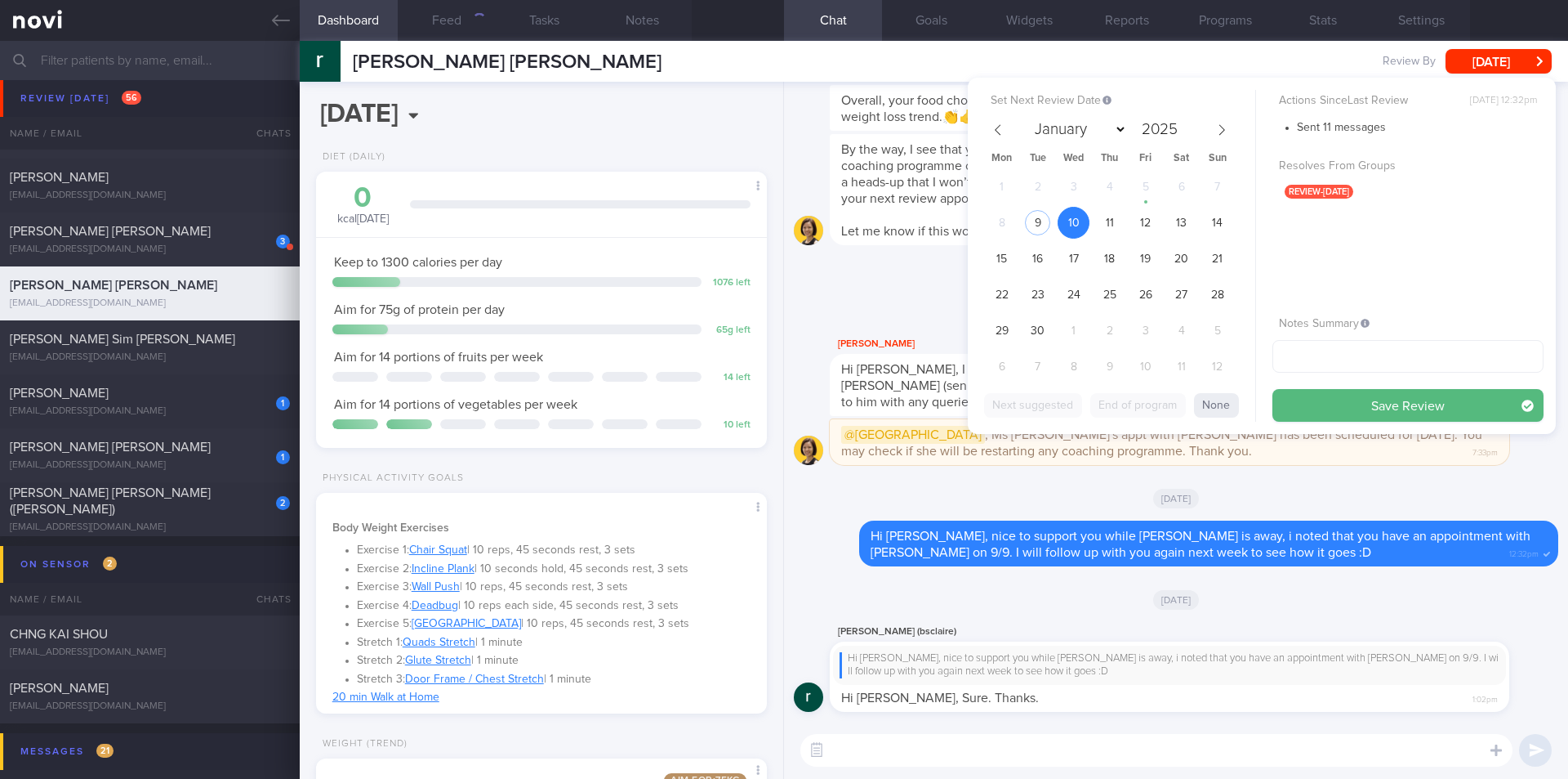
click at [1320, 415] on button "Save Review" at bounding box center [1408, 405] width 271 height 32
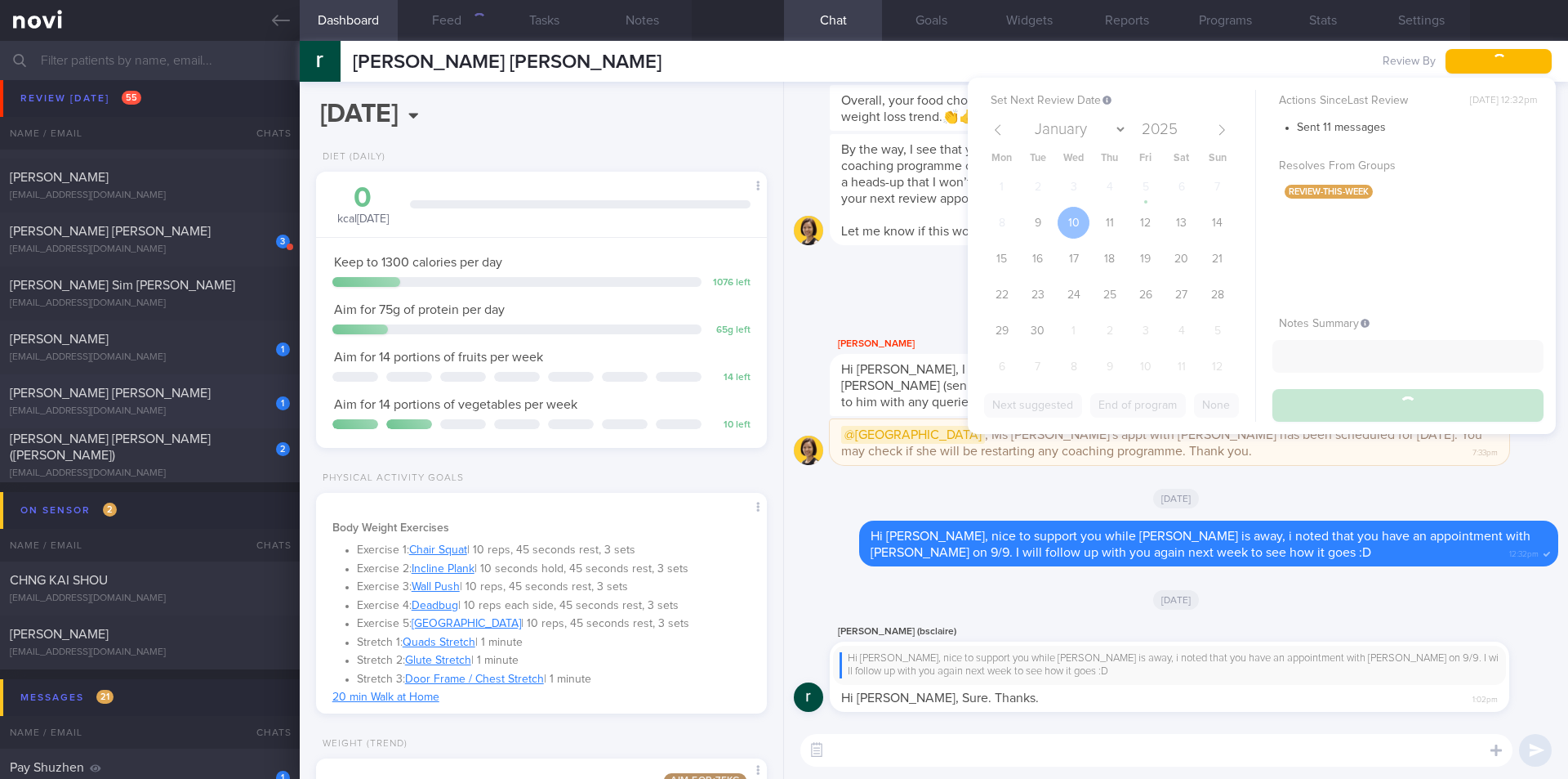
click at [111, 400] on div "[PERSON_NAME] [PERSON_NAME]" at bounding box center [147, 393] width 276 height 17
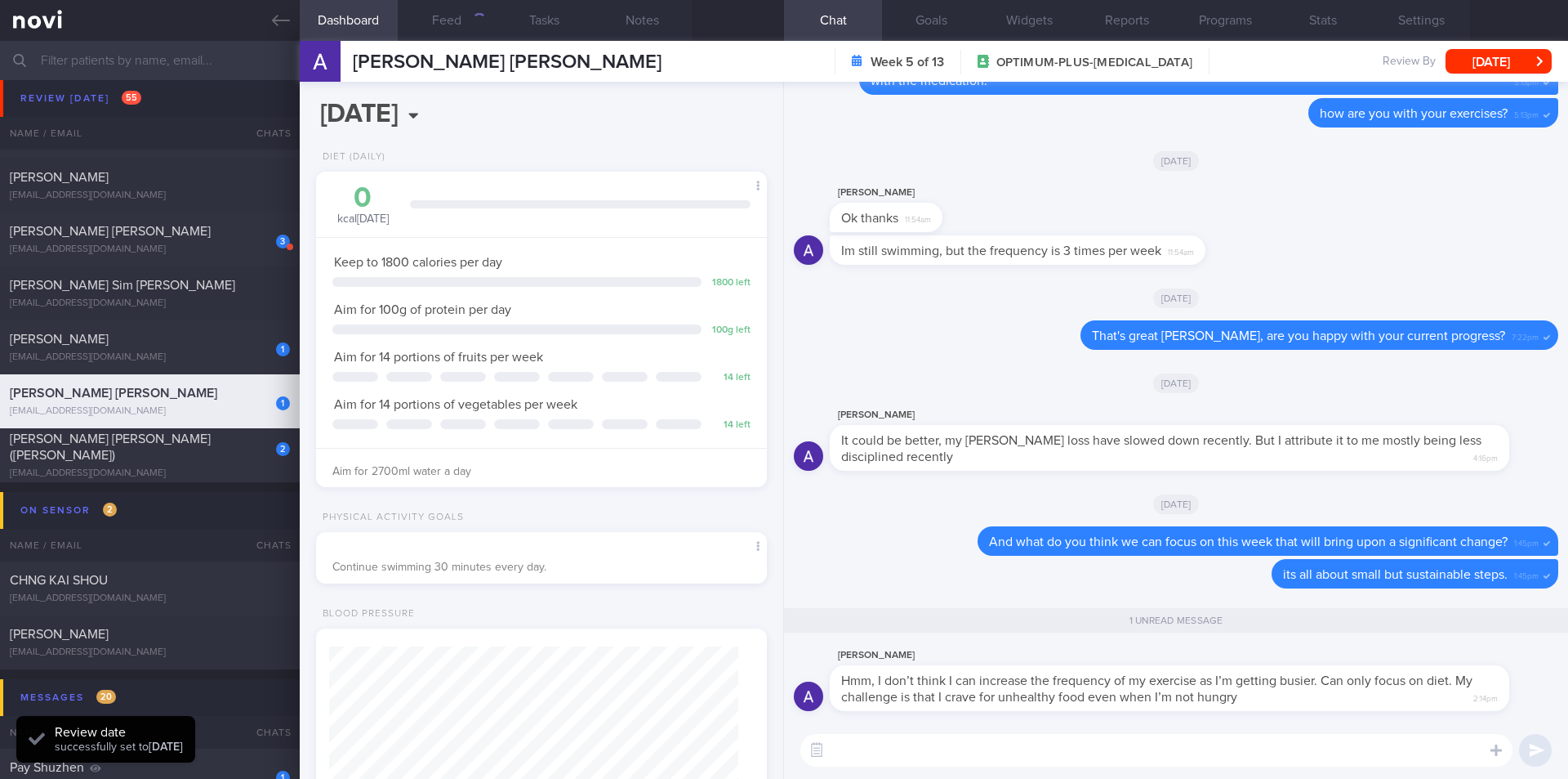
scroll to position [228, 410]
click at [1015, 748] on textarea at bounding box center [1156, 749] width 712 height 32
click at [946, 748] on textarea "Ah.. can i te" at bounding box center [1156, 749] width 712 height 32
type textarea "Ah.. i see"
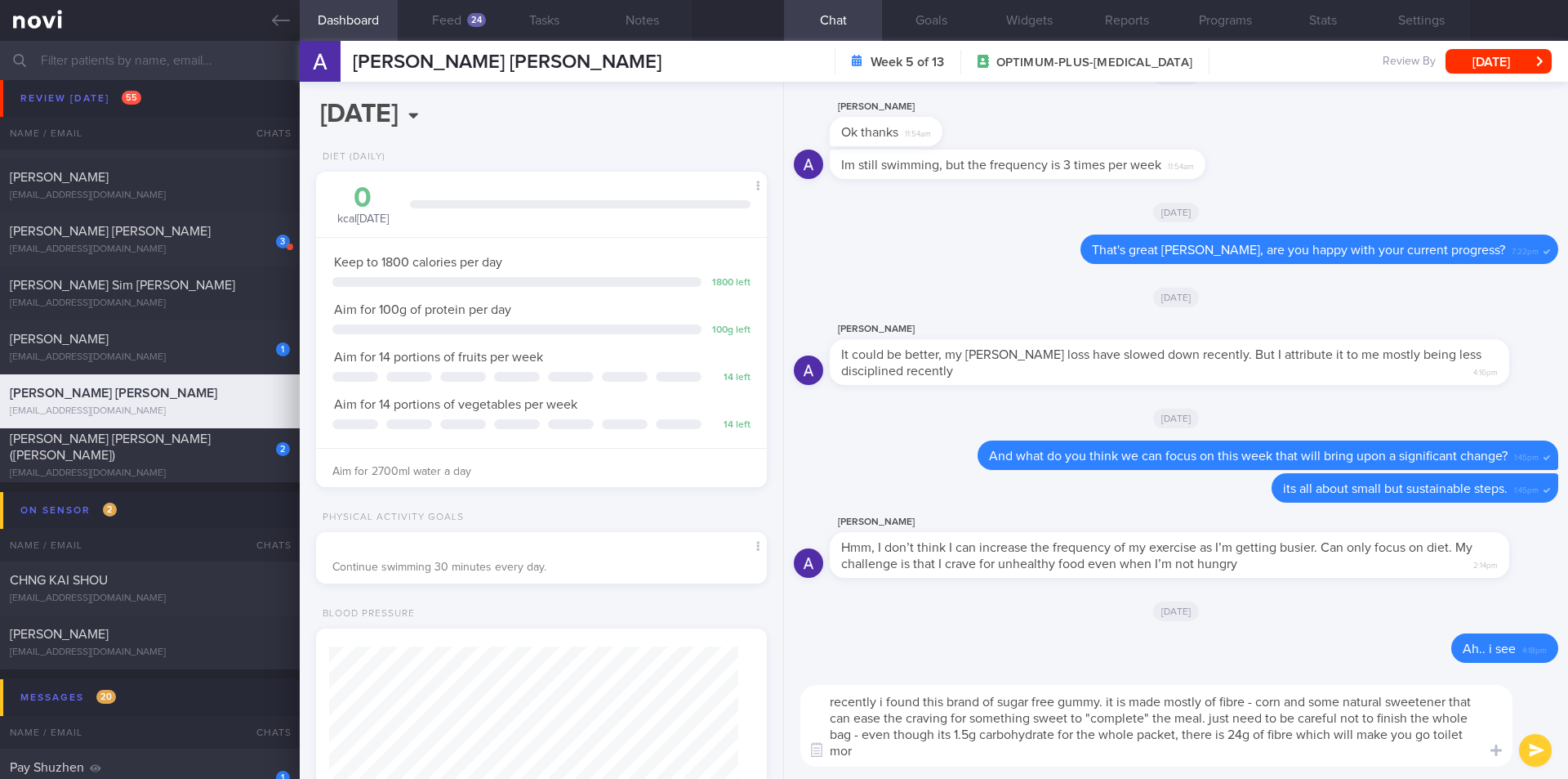
scroll to position [0, 0]
type textarea "recently i found this brand of sugar free gummy. it is made mostly of fibre - c…"
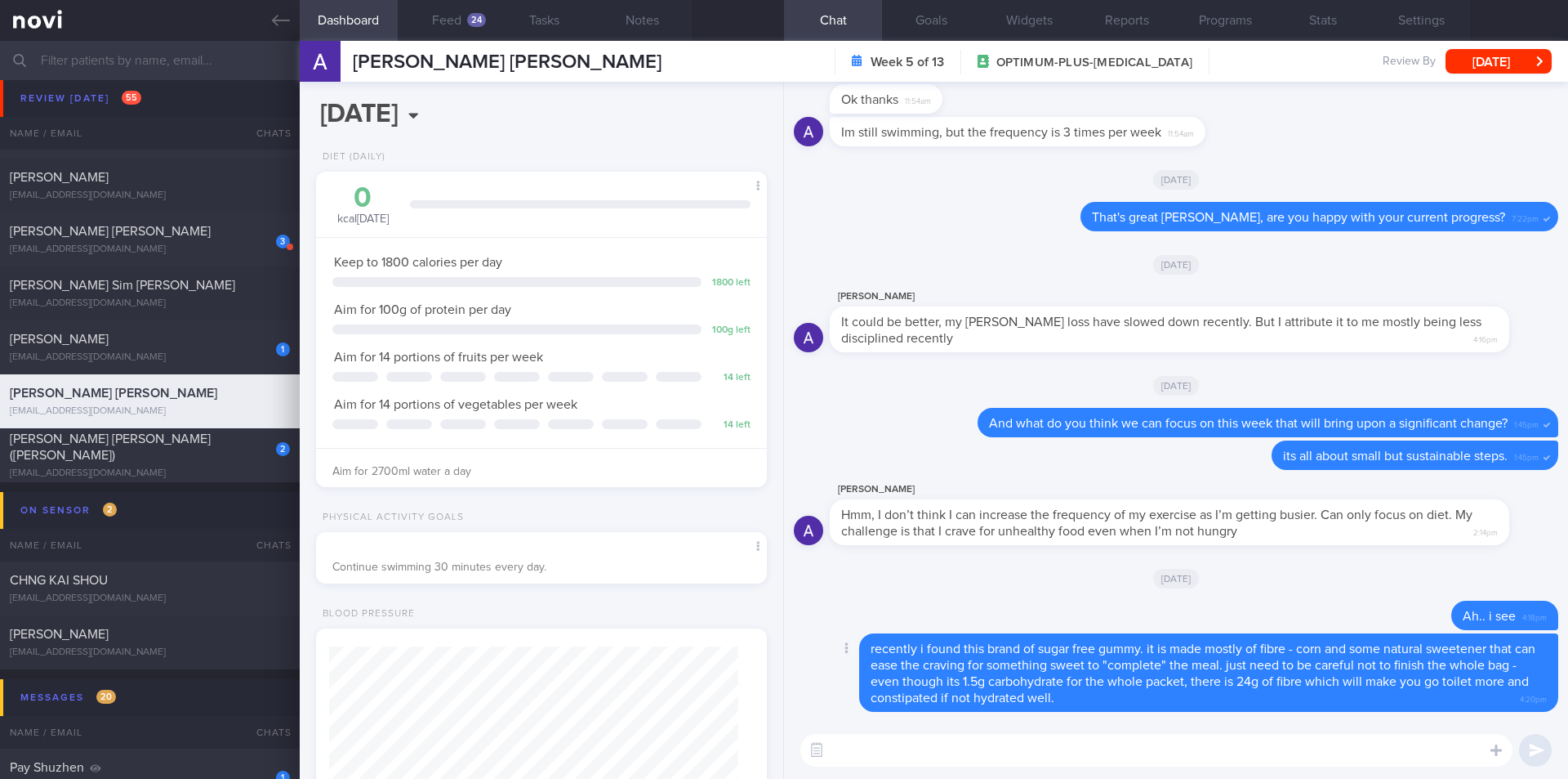
paste textarea "[URL][DOMAIN_NAME]"
type textarea "[URL][DOMAIN_NAME] - its call double d gummy"
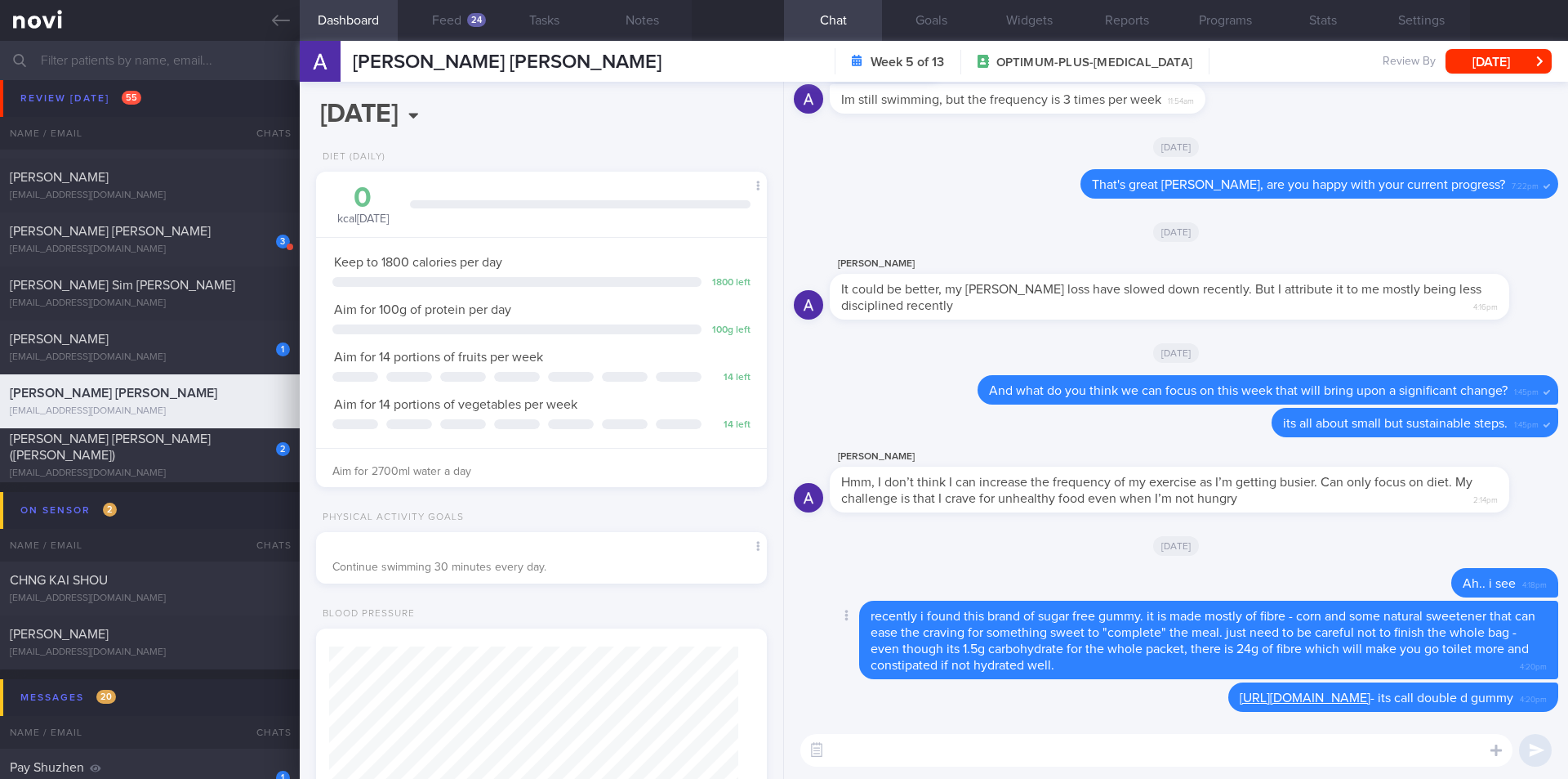
click at [991, 644] on span "recently i found this brand of sugar free gummy. it is made mostly of fibre - c…" at bounding box center [1203, 640] width 665 height 62
click at [991, 648] on span "recently i found this brand of sugar free gummy. it is made mostly of fibre - c…" at bounding box center [1203, 640] width 665 height 62
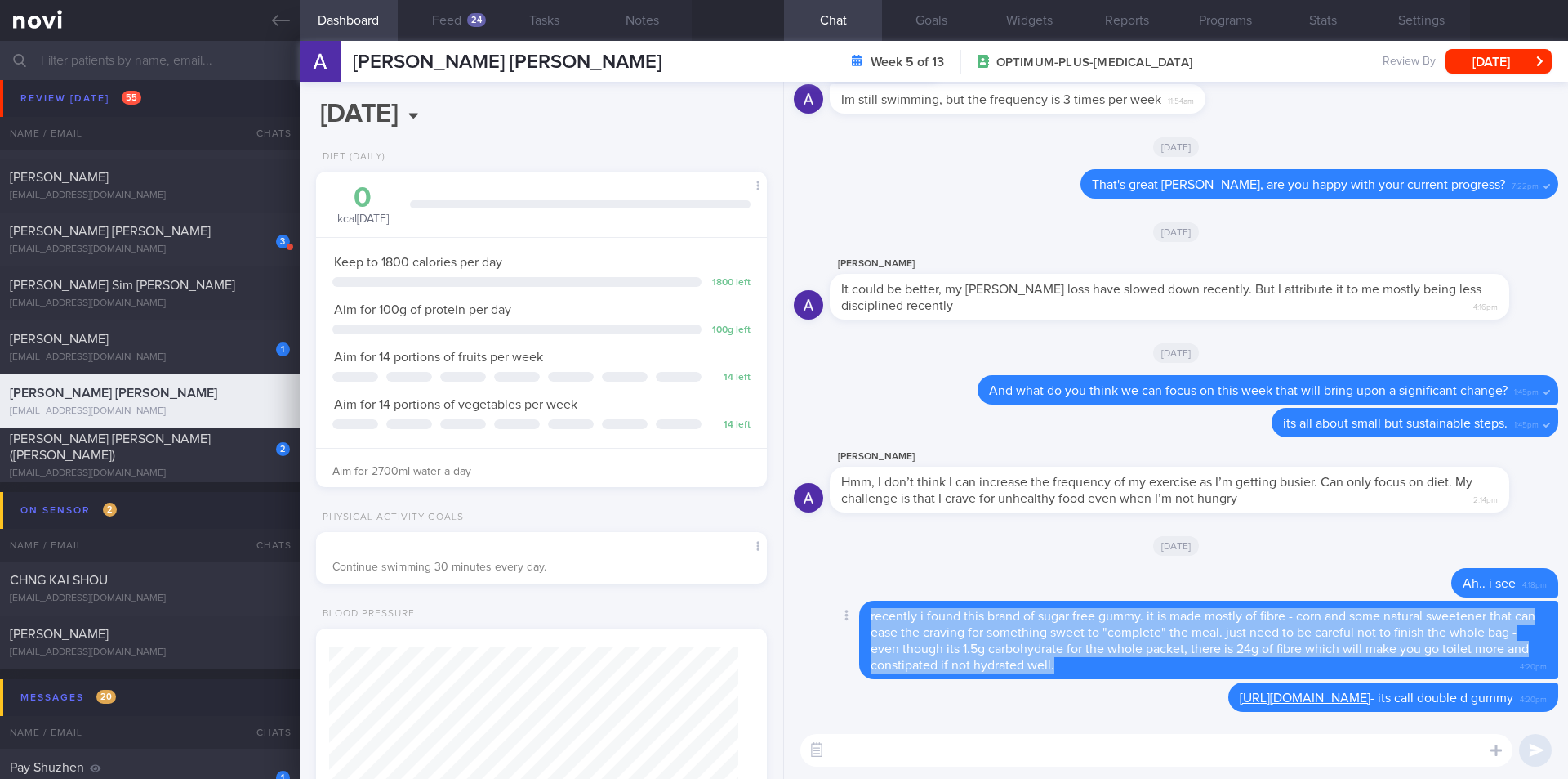
click at [991, 648] on span "recently i found this brand of sugar free gummy. it is made mostly of fibre - c…" at bounding box center [1203, 640] width 665 height 62
copy div "recently i found this brand of sugar free gummy. it is made mostly of fibre - c…"
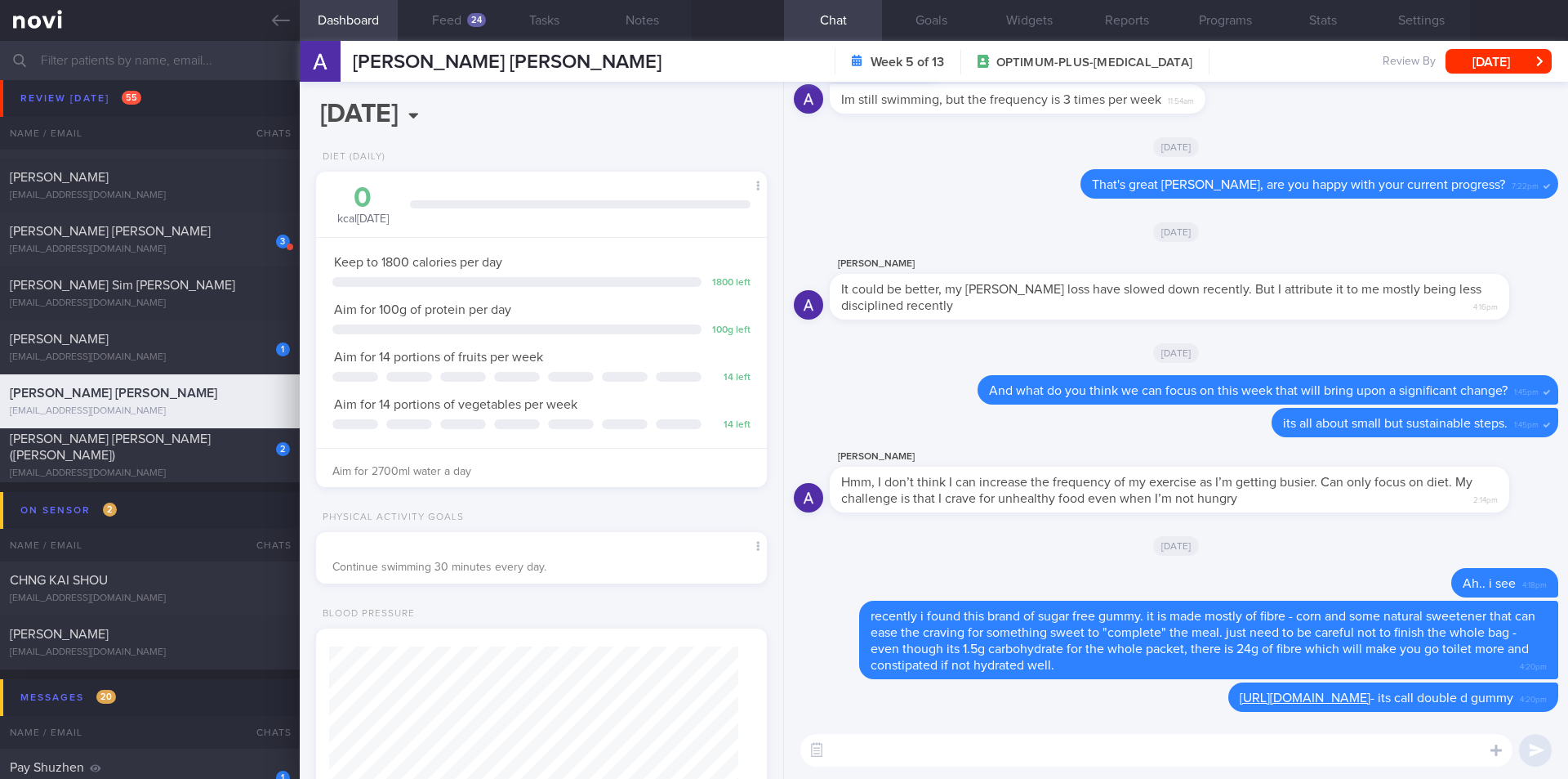
click at [853, 747] on textarea at bounding box center [1156, 749] width 712 height 32
click at [1484, 704] on label at bounding box center [1474, 701] width 32 height 32
click at [0, 0] on input "file" at bounding box center [0, 0] width 0 height 0
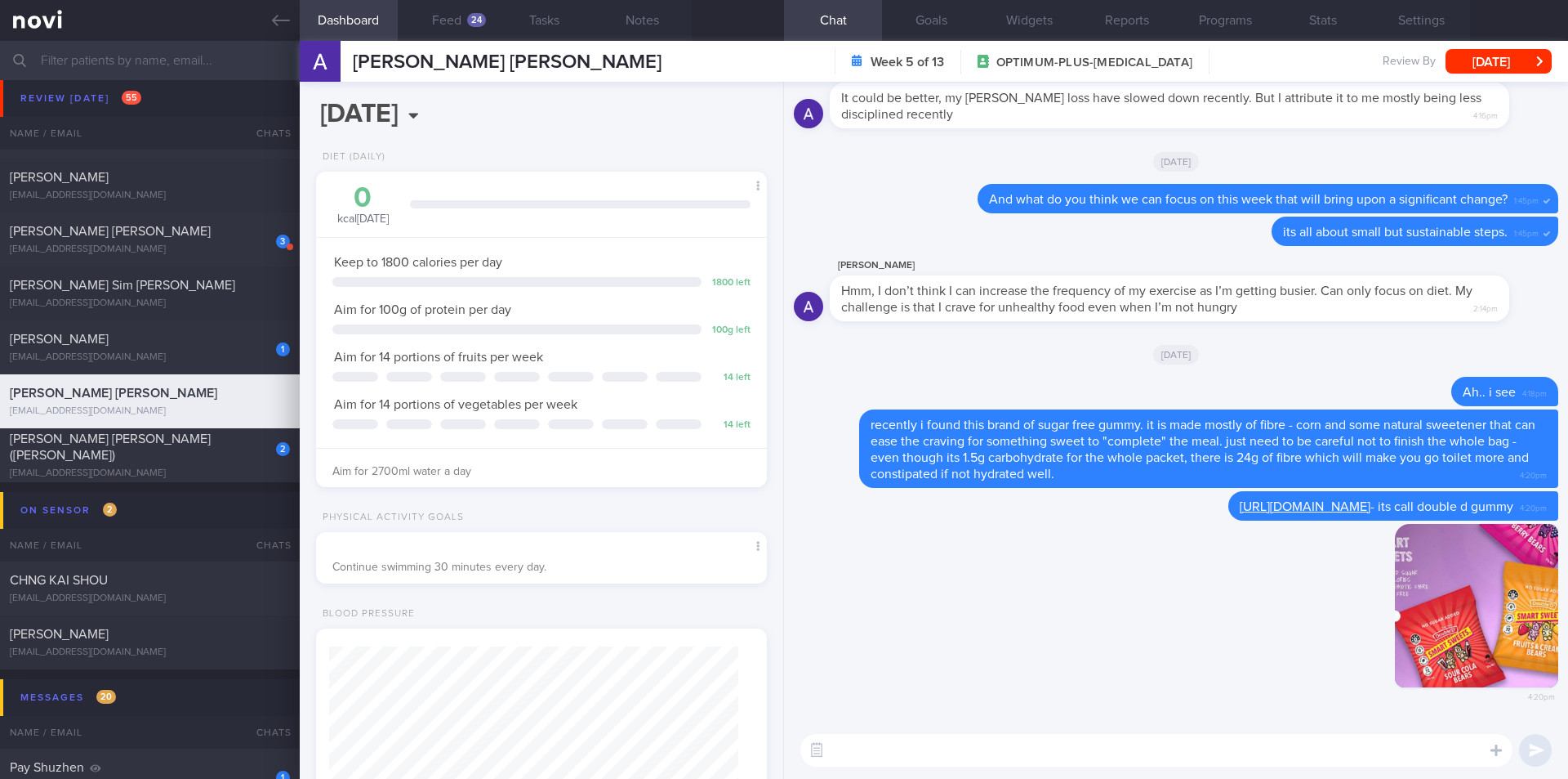
click at [981, 723] on div "​ ​" at bounding box center [1176, 750] width 784 height 57
click at [982, 732] on div "​ ​" at bounding box center [1176, 750] width 784 height 57
click at [980, 747] on textarea at bounding box center [1156, 749] width 712 height 32
type textarea "i saw that they were selling on Shoppee"
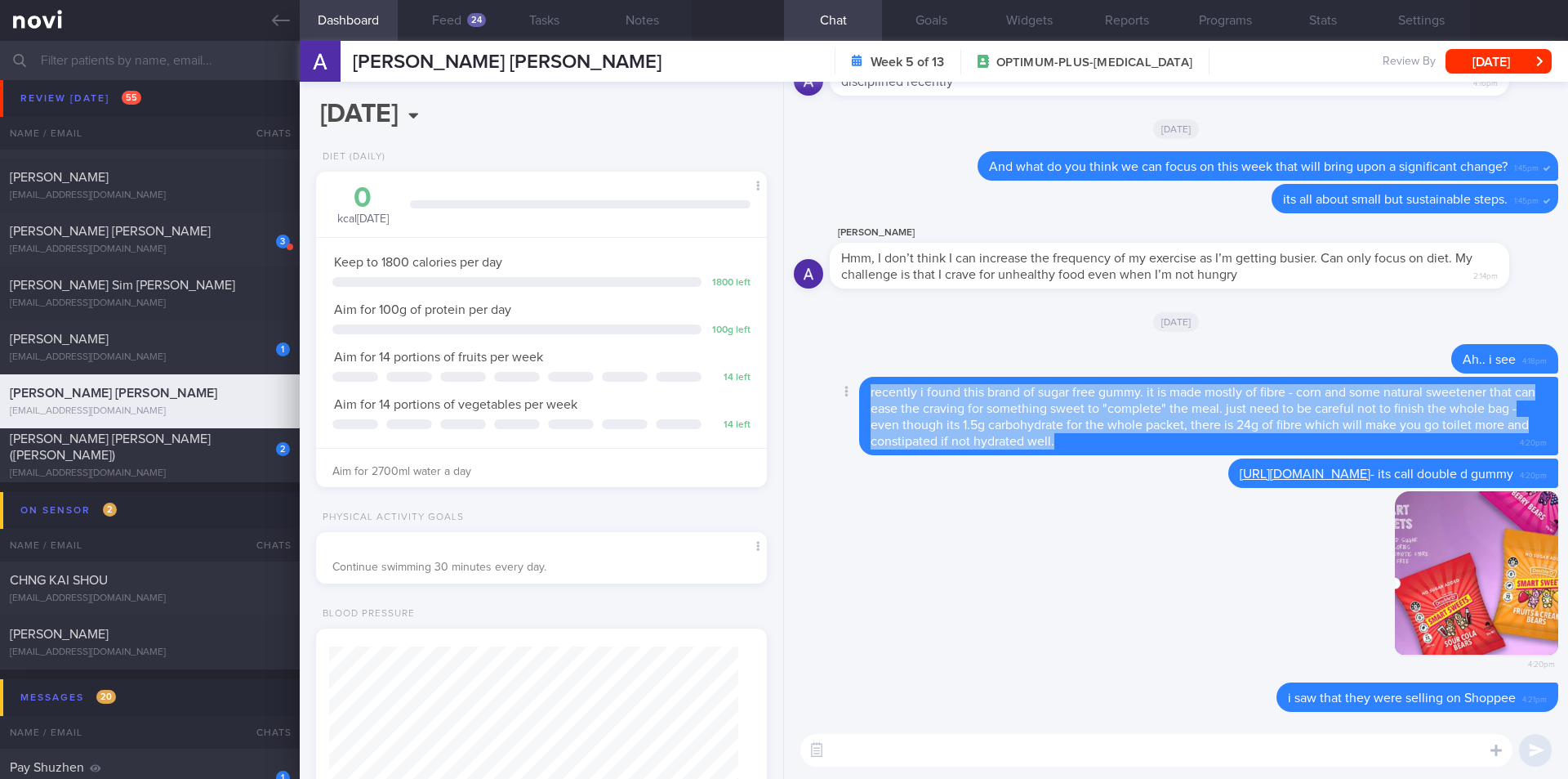
drag, startPoint x: 1078, startPoint y: 445, endPoint x: 864, endPoint y: 383, distance: 222.8
click at [864, 383] on div "recently i found this brand of sugar free gummy. it is made mostly of fibre - c…" at bounding box center [1209, 415] width 699 height 78
copy span "recently i found this brand of sugar free gummy. it is made mostly of fibre - c…"
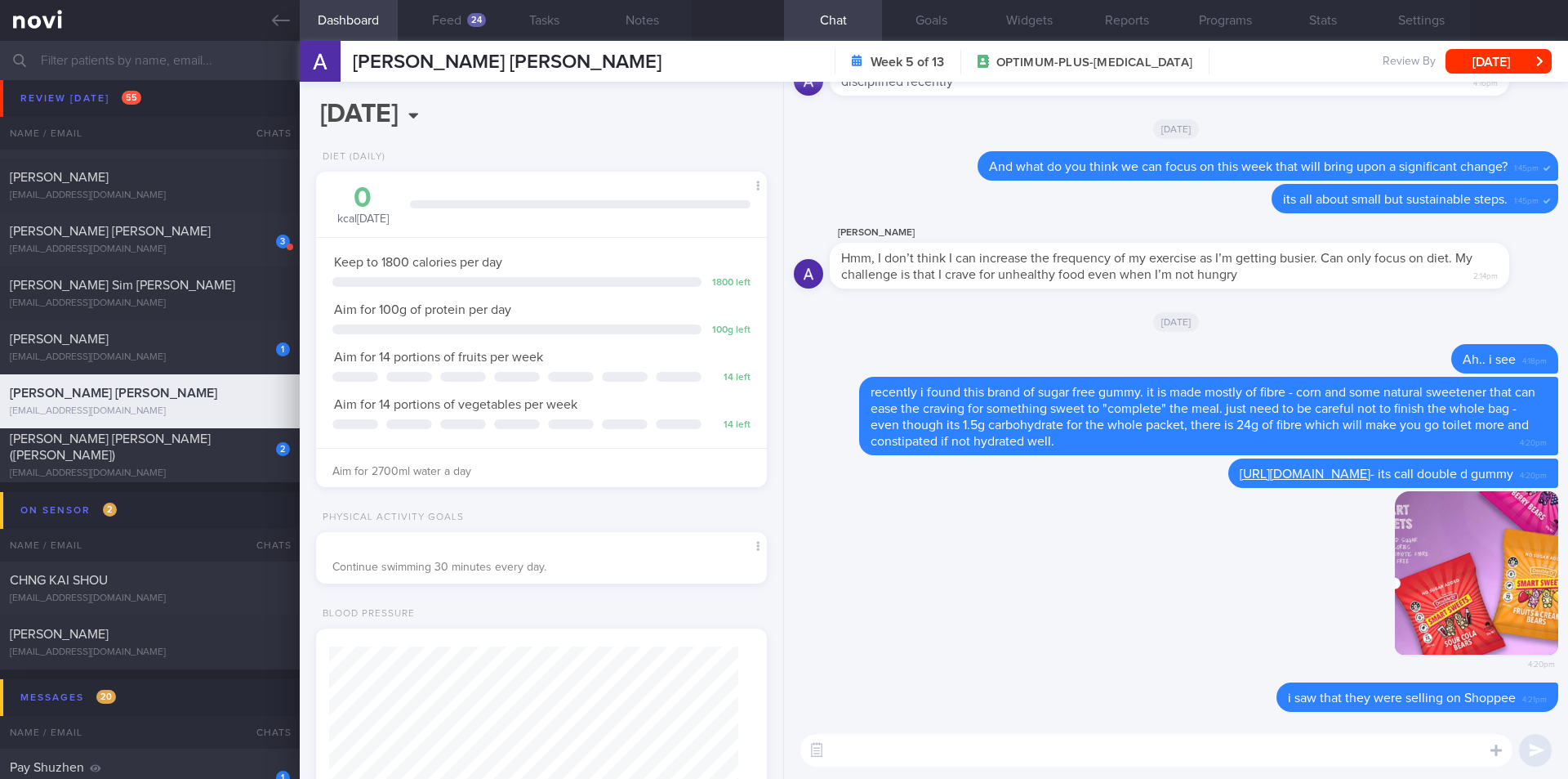
click at [955, 750] on textarea at bounding box center [1156, 749] width 712 height 32
paste textarea "recently i found this brand of sugar free gummy. it is made mostly of fibre - c…"
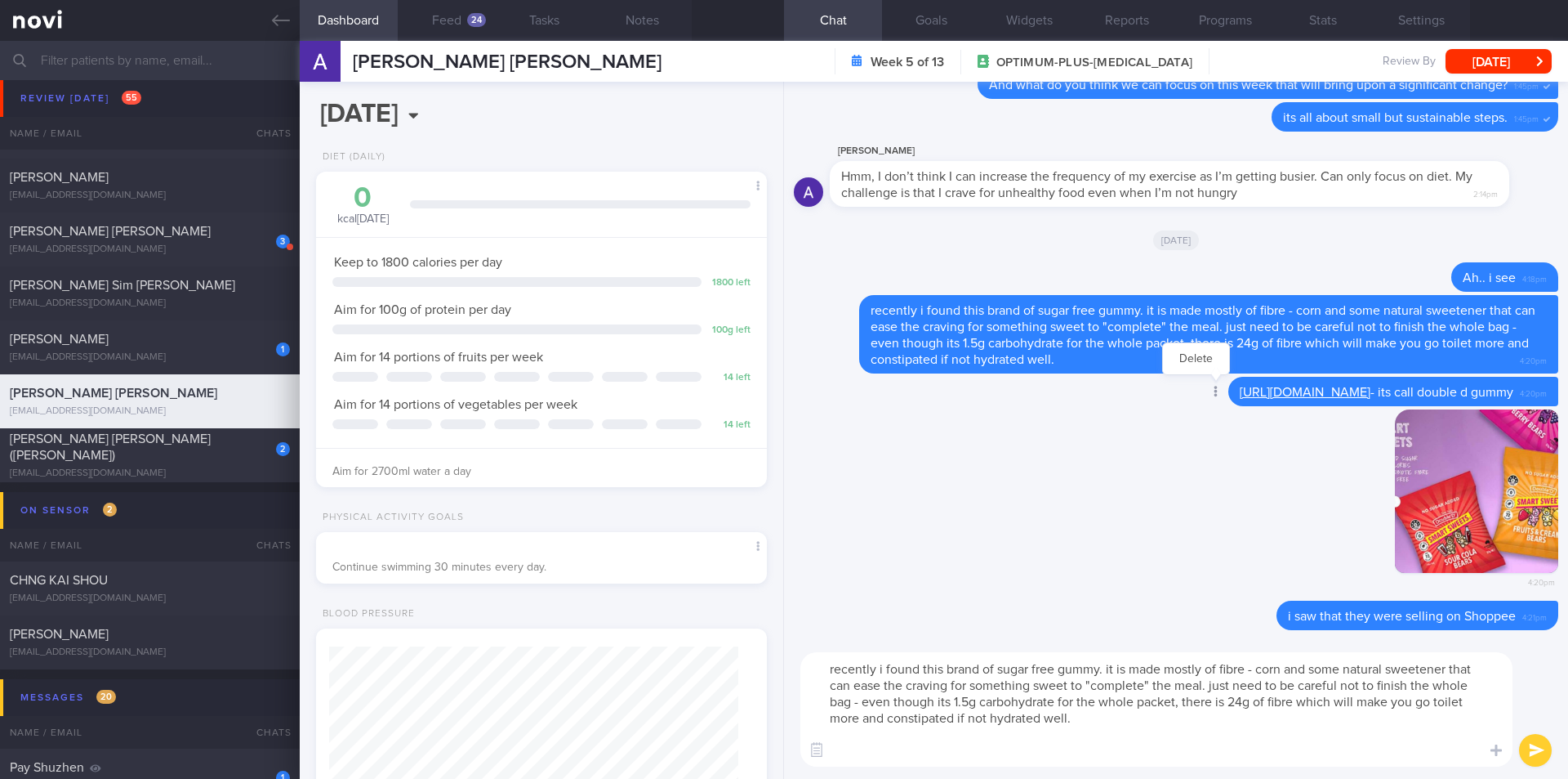
drag, startPoint x: 1500, startPoint y: 396, endPoint x: 1219, endPoint y: 394, distance: 281.0
click at [1220, 394] on div "Delete [URL][DOMAIN_NAME] - its call double d gummy 4:20pm" at bounding box center [1361, 391] width 395 height 29
copy span "- its call double d gummy"
click at [1016, 763] on textarea "recently i found this brand of sugar free gummy. it is made mostly of fibre - c…" at bounding box center [1156, 709] width 712 height 114
paste textarea "- its call double d gummy"
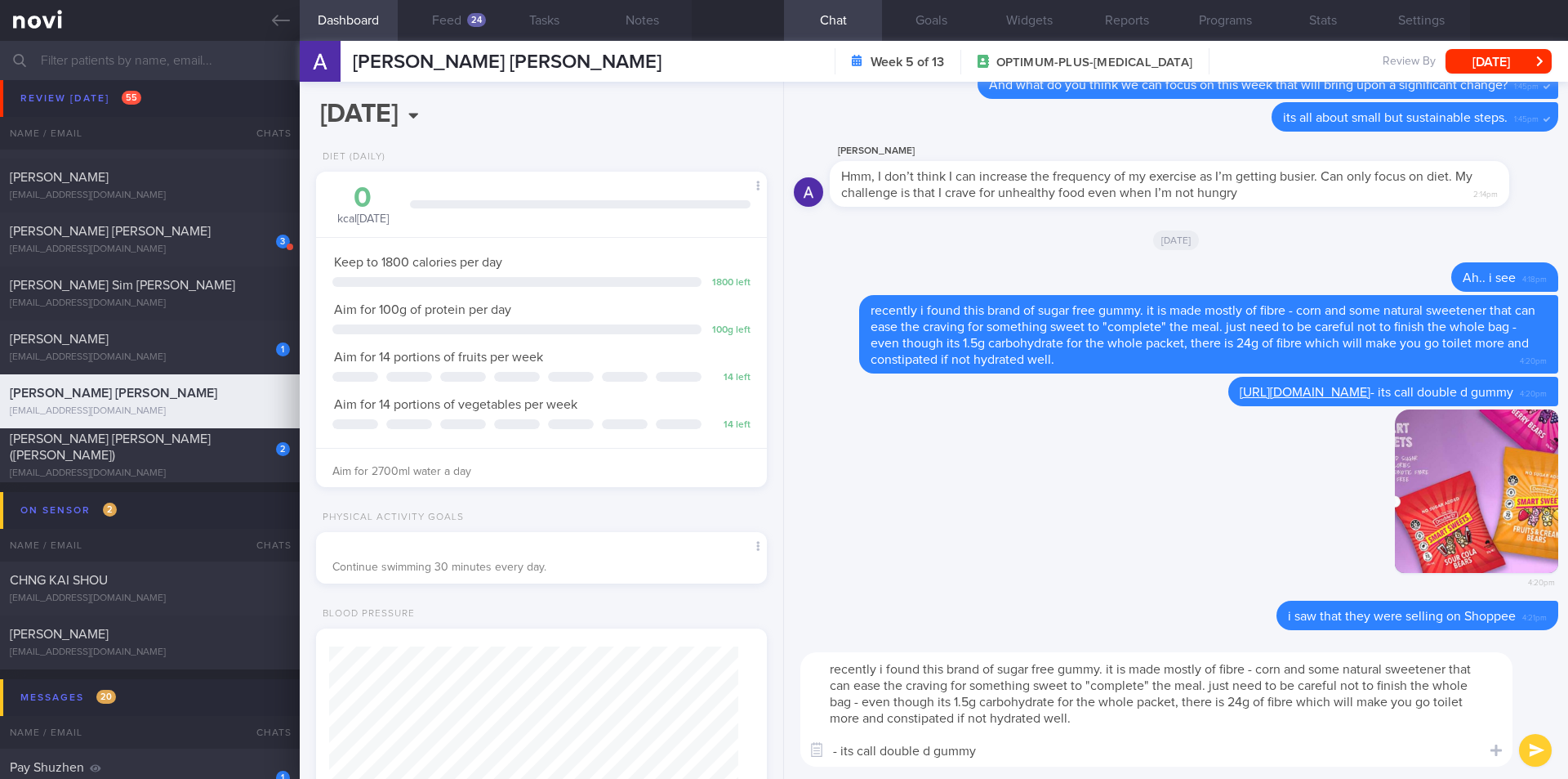
click at [836, 749] on textarea "recently i found this brand of sugar free gummy. it is made mostly of fibre - c…" at bounding box center [1156, 709] width 712 height 114
click at [1208, 754] on textarea "recently i found this brand of sugar free gummy. it is made mostly of fibre - c…" at bounding box center [1156, 709] width 712 height 114
type textarea "recently i found this brand of sugar free gummy. it is made mostly of fibre - c…"
drag, startPoint x: 1386, startPoint y: 759, endPoint x: 783, endPoint y: 653, distance: 612.2
click at [801, 652] on div "recently i found this brand of sugar free gummy. it is made mostly of fibre - c…" at bounding box center [1176, 709] width 784 height 139
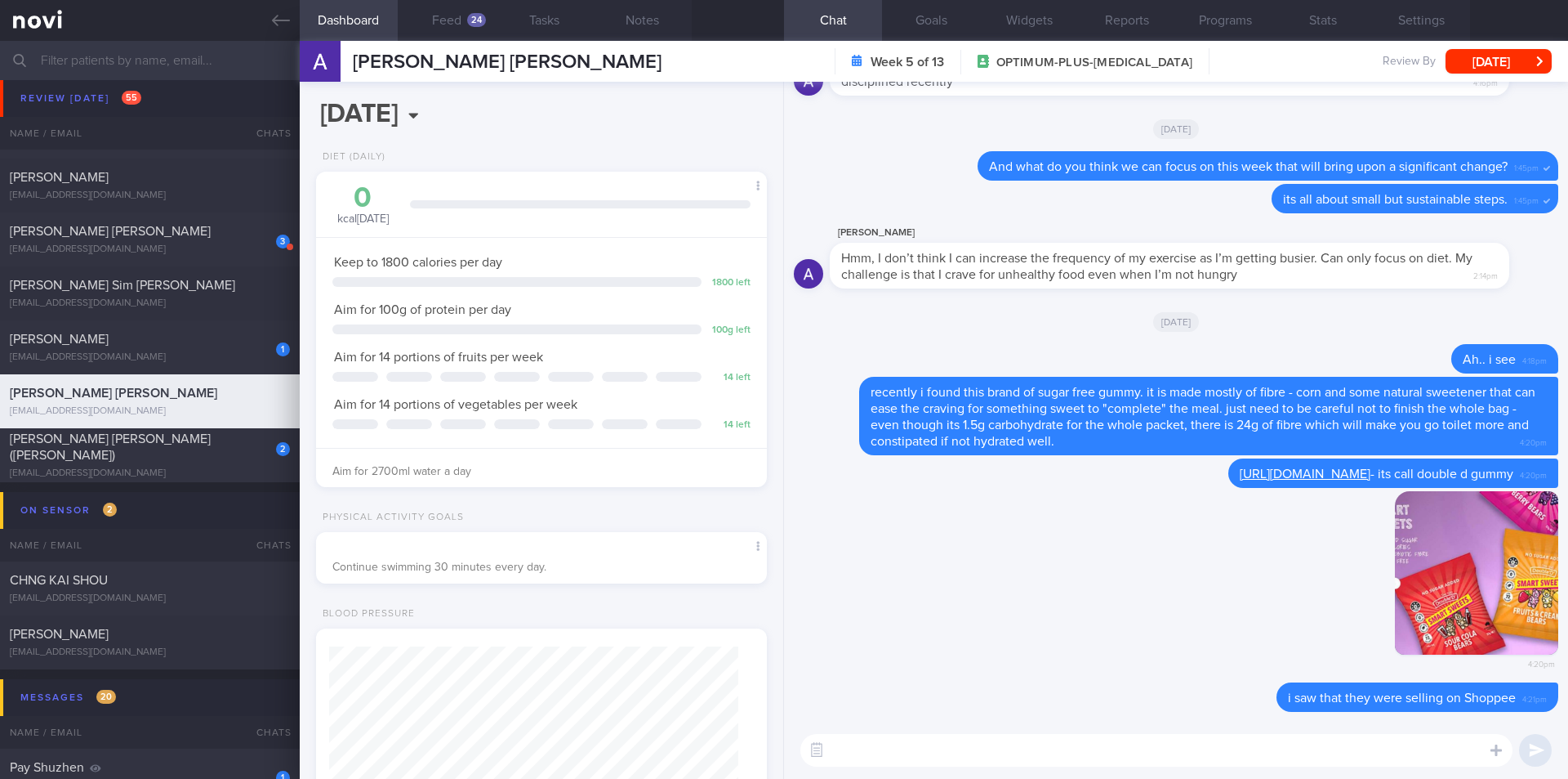
click at [186, 346] on div "[PERSON_NAME]" at bounding box center [147, 339] width 276 height 17
click at [1486, 61] on button "[DATE]" at bounding box center [1499, 61] width 106 height 25
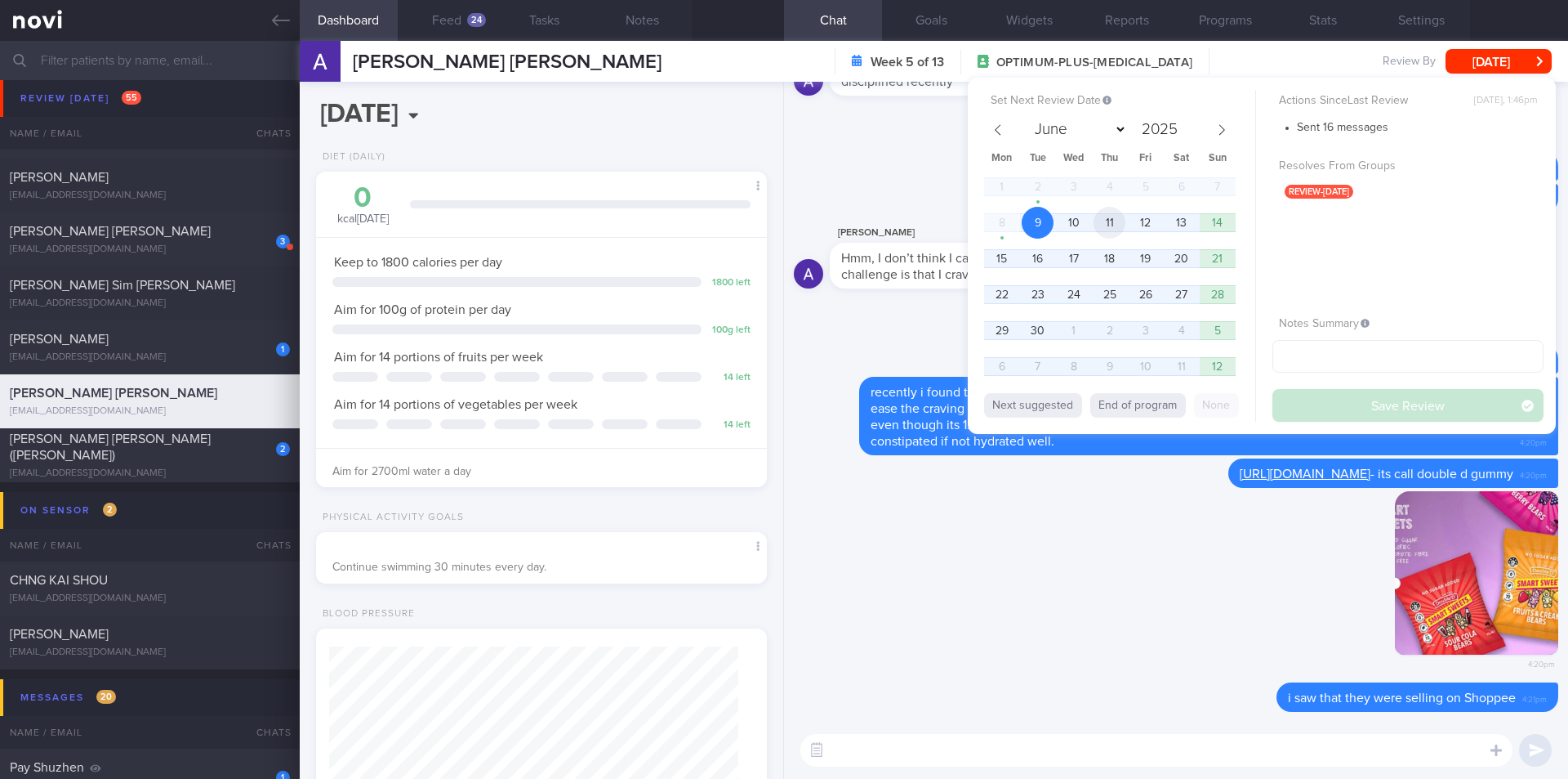
click at [1118, 219] on span "11" at bounding box center [1110, 222] width 32 height 32
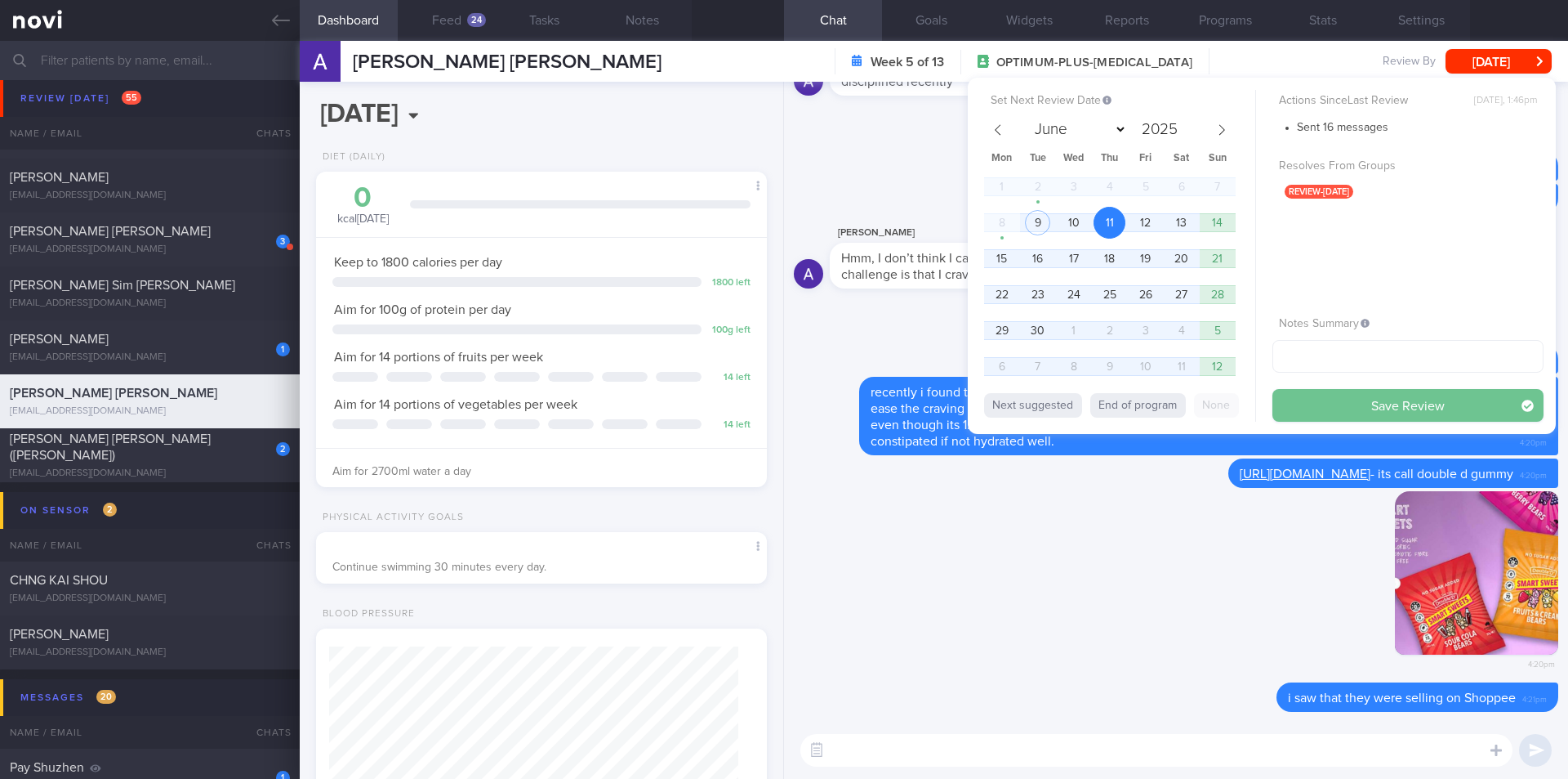
click at [1287, 400] on button "Save Review" at bounding box center [1408, 405] width 271 height 32
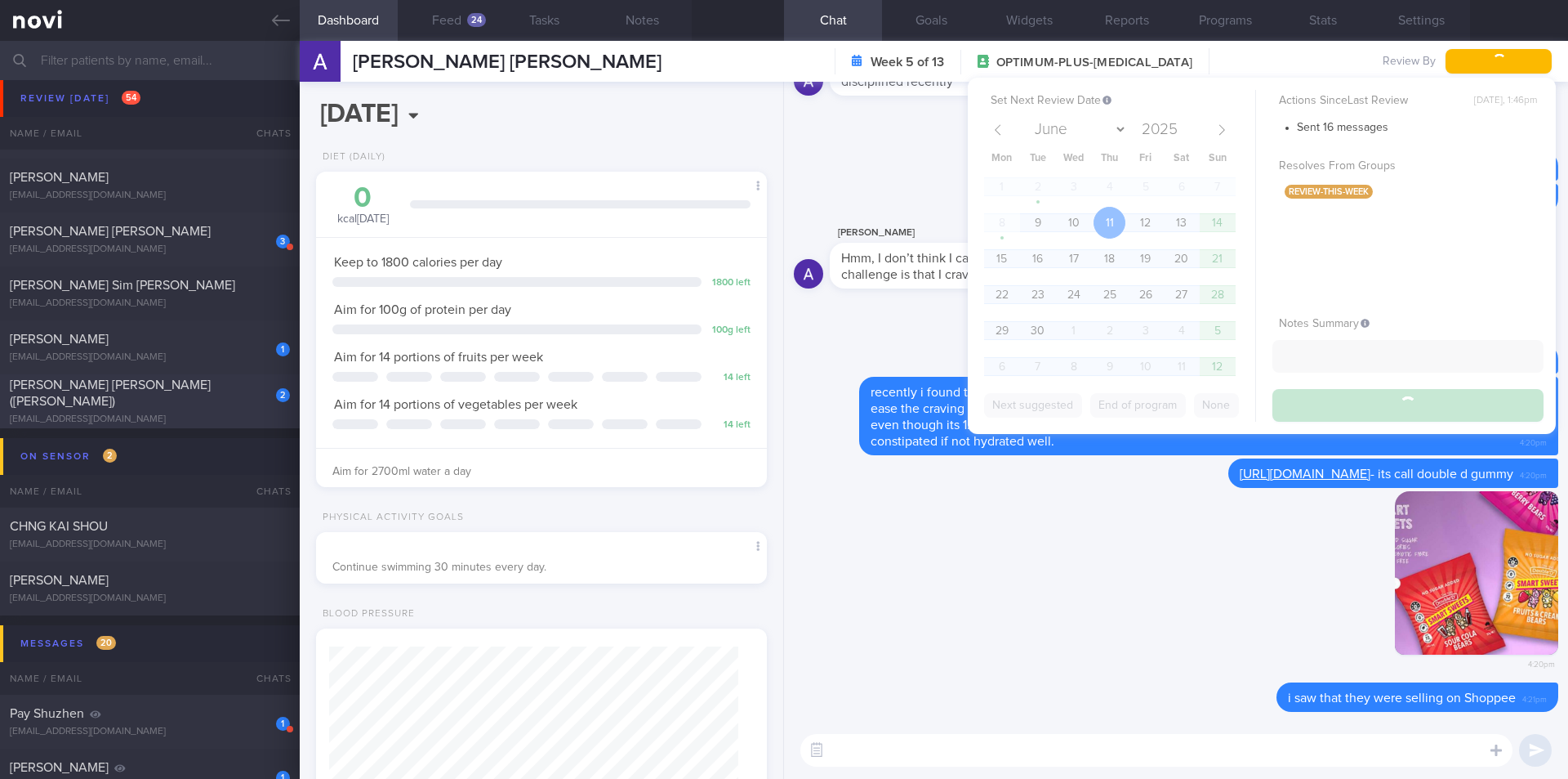
click at [167, 395] on div "[PERSON_NAME] [PERSON_NAME] ([PERSON_NAME])" at bounding box center [147, 393] width 276 height 32
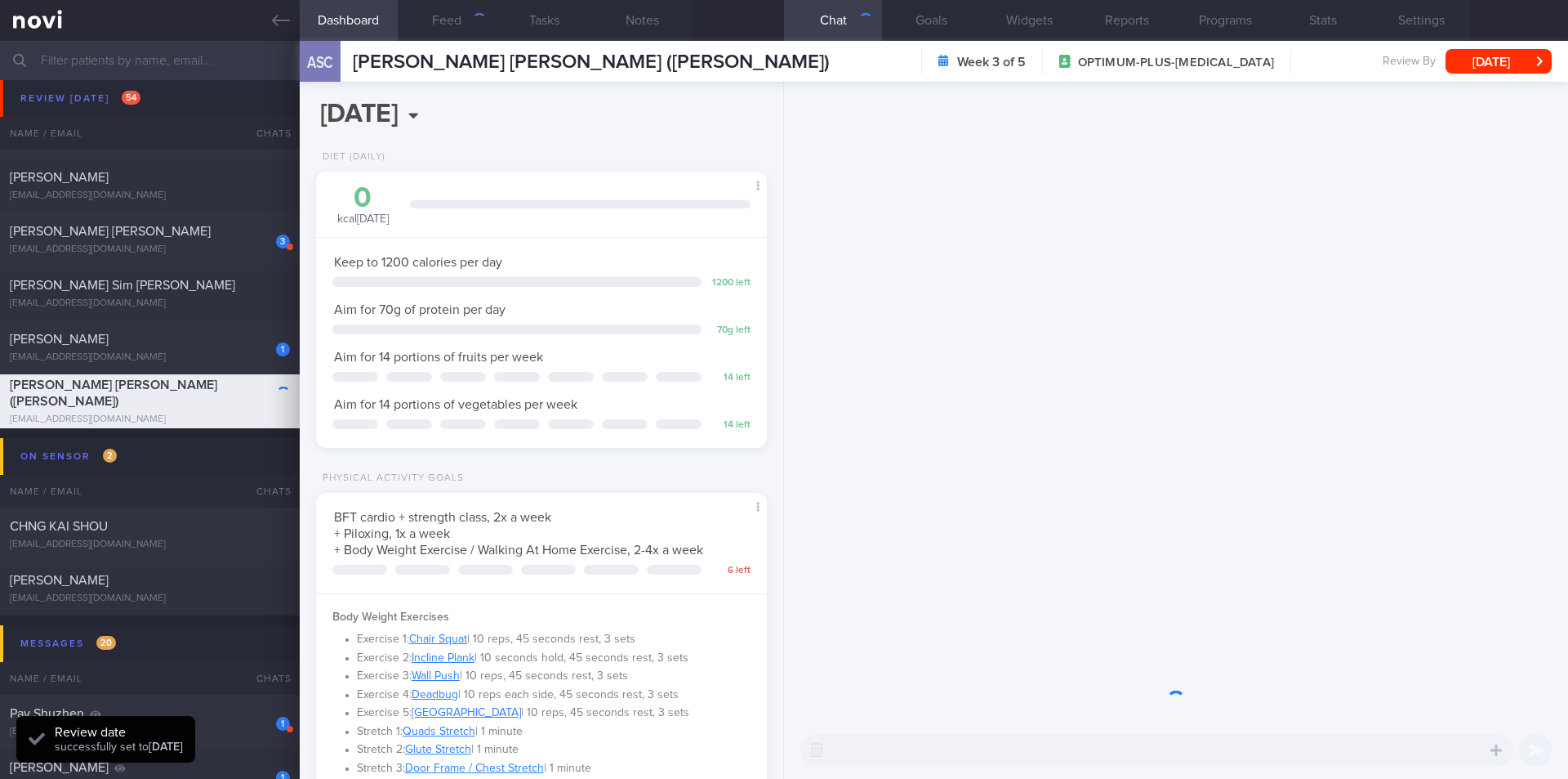
scroll to position [228, 410]
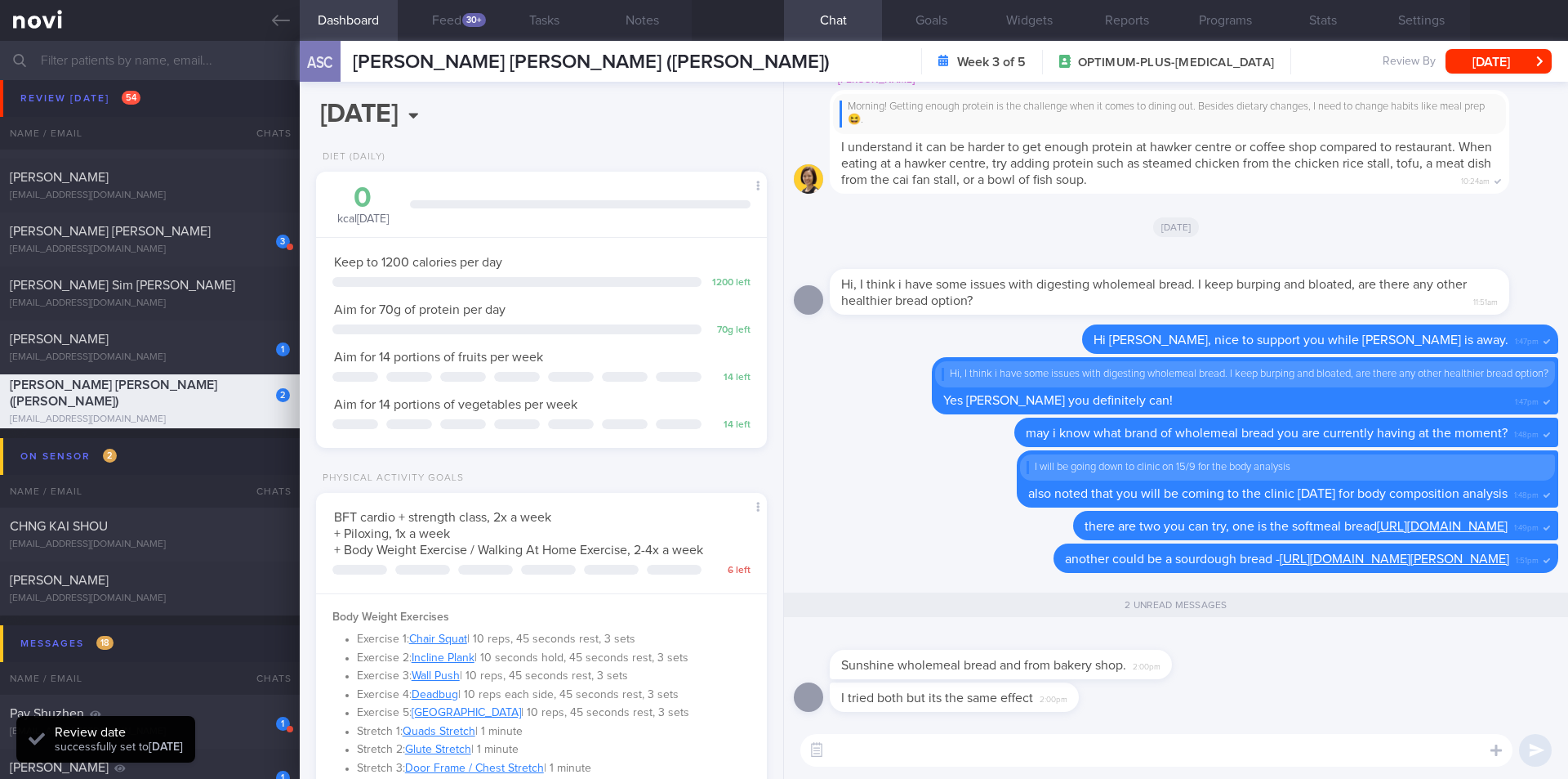
click at [984, 748] on textarea at bounding box center [1156, 749] width 712 height 32
type textarea "I"
type textarea "have you tried the sour dough version?"
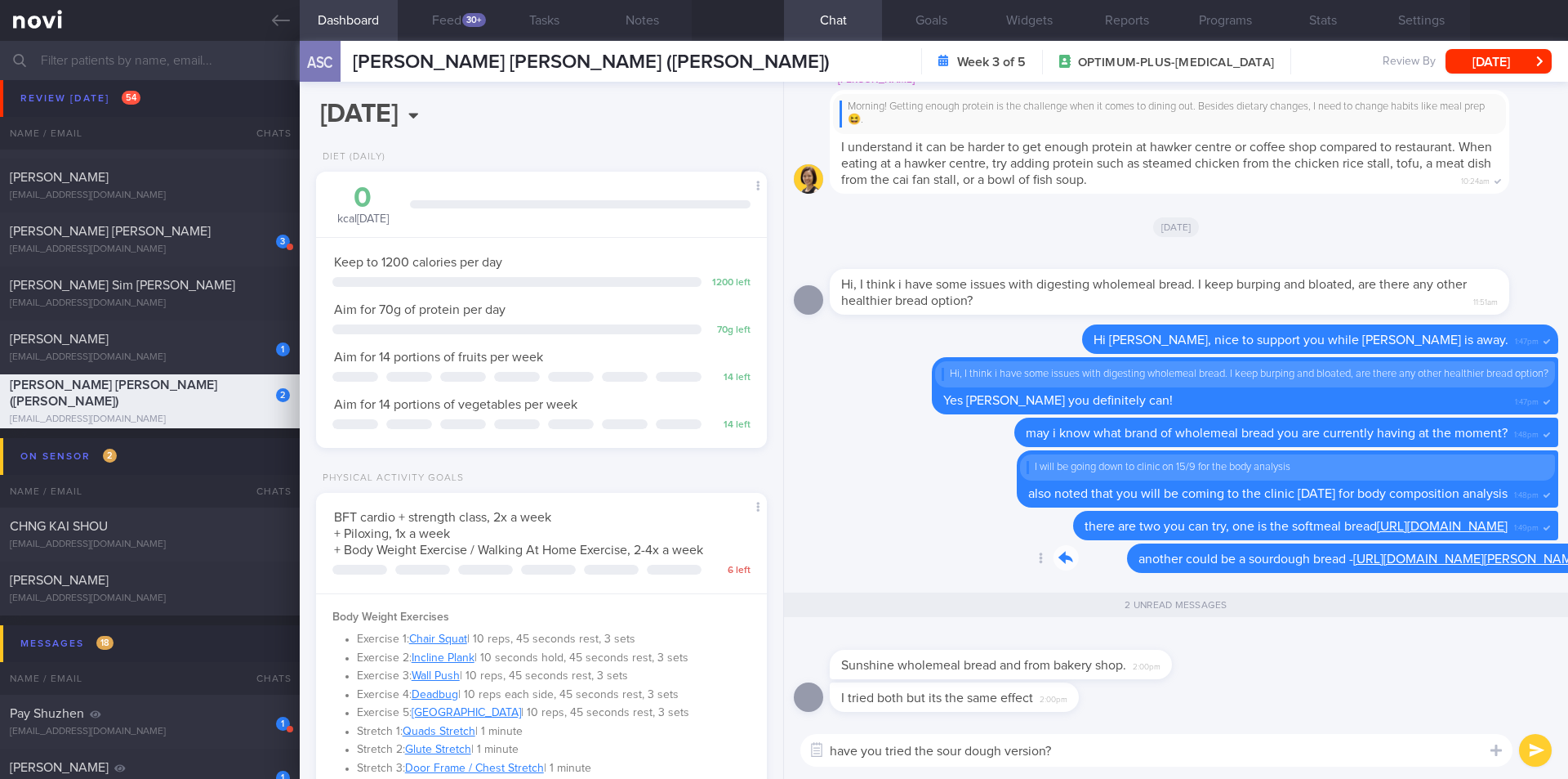
drag, startPoint x: 903, startPoint y: 519, endPoint x: 1157, endPoint y: 530, distance: 254.2
click at [1156, 544] on div "Delete another could be a sourdough bread - [URL][DOMAIN_NAME][PERSON_NAME] 1:5…" at bounding box center [1273, 558] width 570 height 29
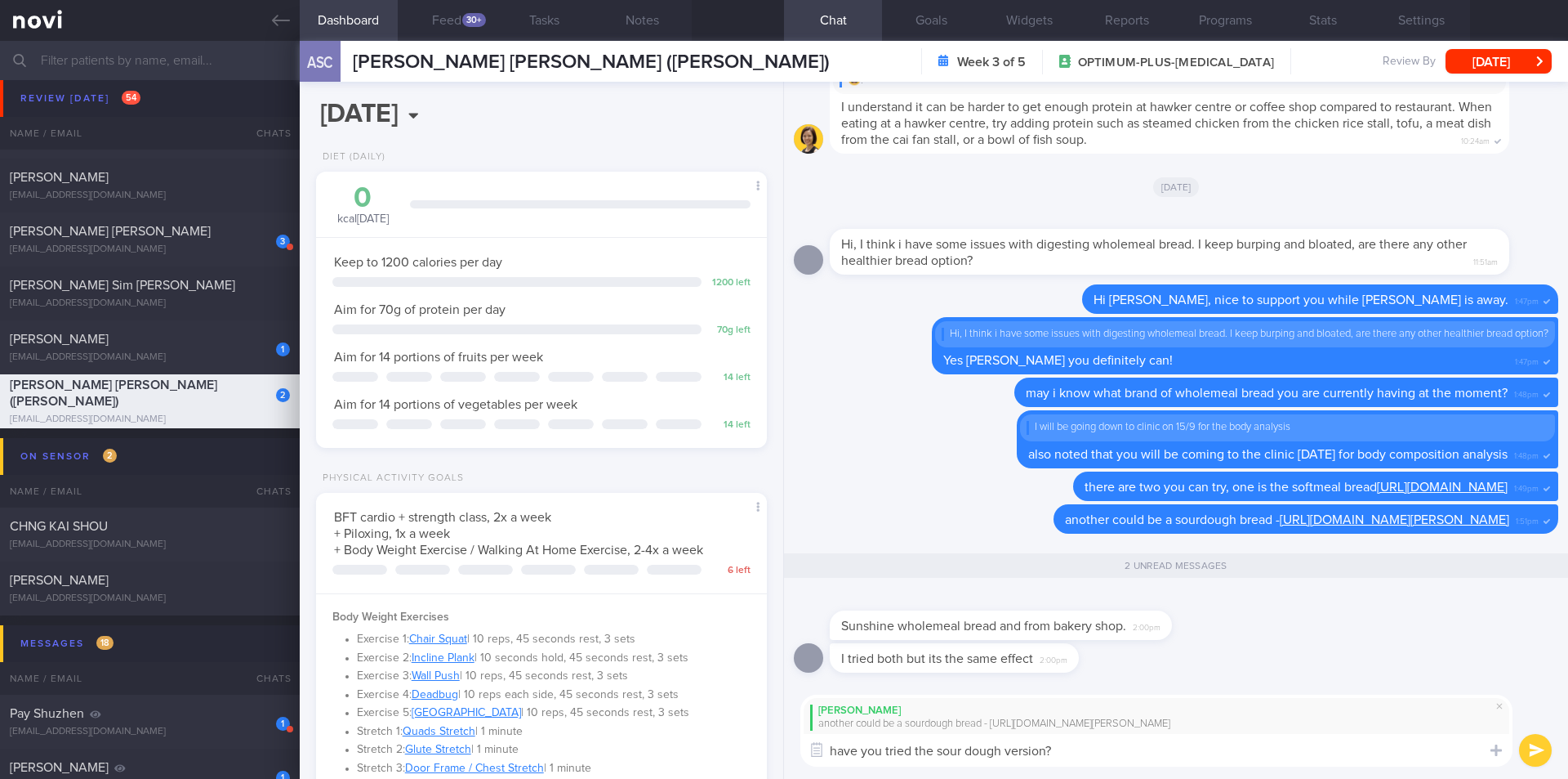
click at [1529, 744] on button "submit" at bounding box center [1536, 749] width 32 height 32
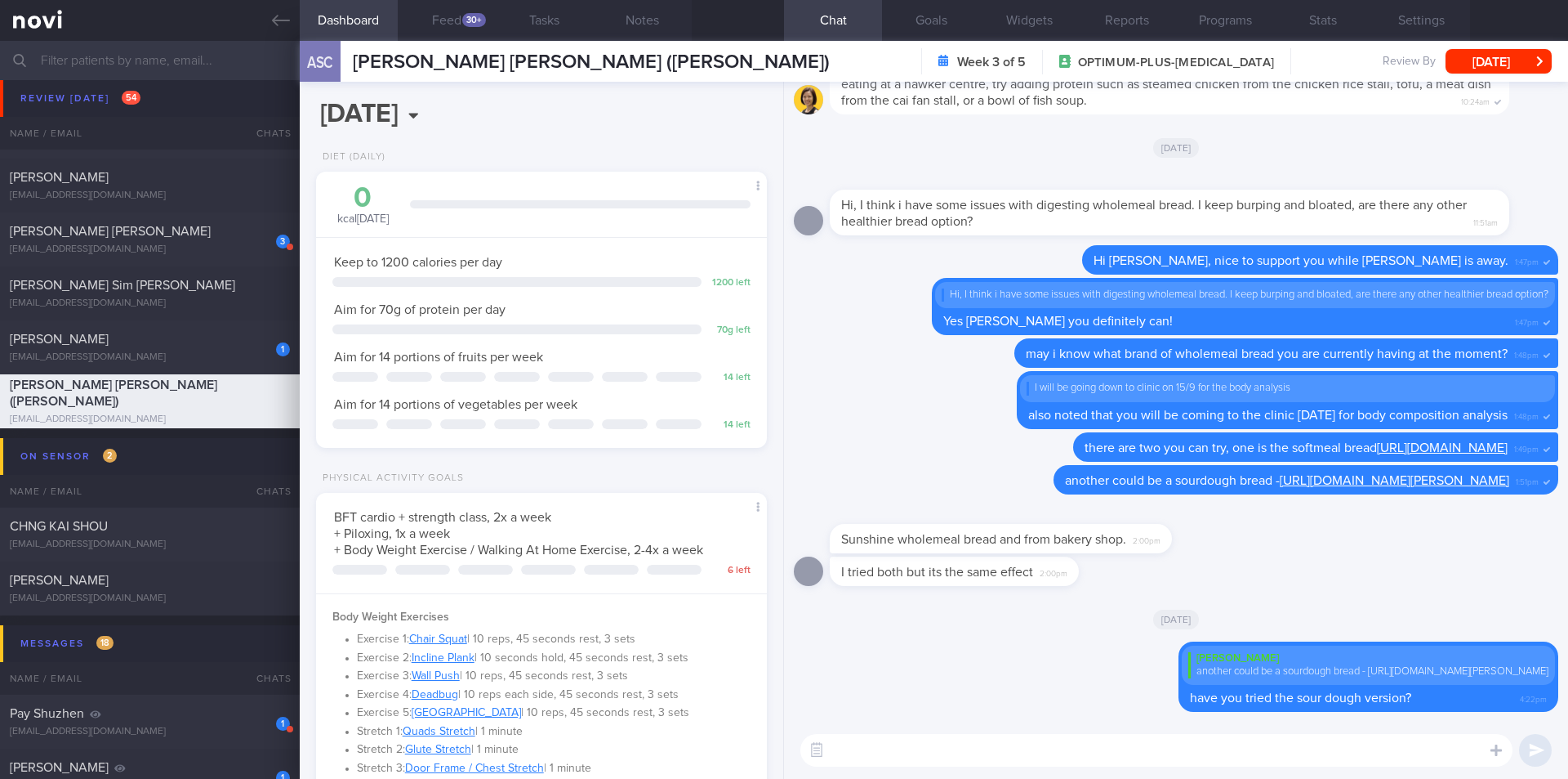
click at [1085, 749] on textarea at bounding box center [1156, 749] width 712 height 32
type textarea "i have clients that told me it works for them and the limit is one slice"
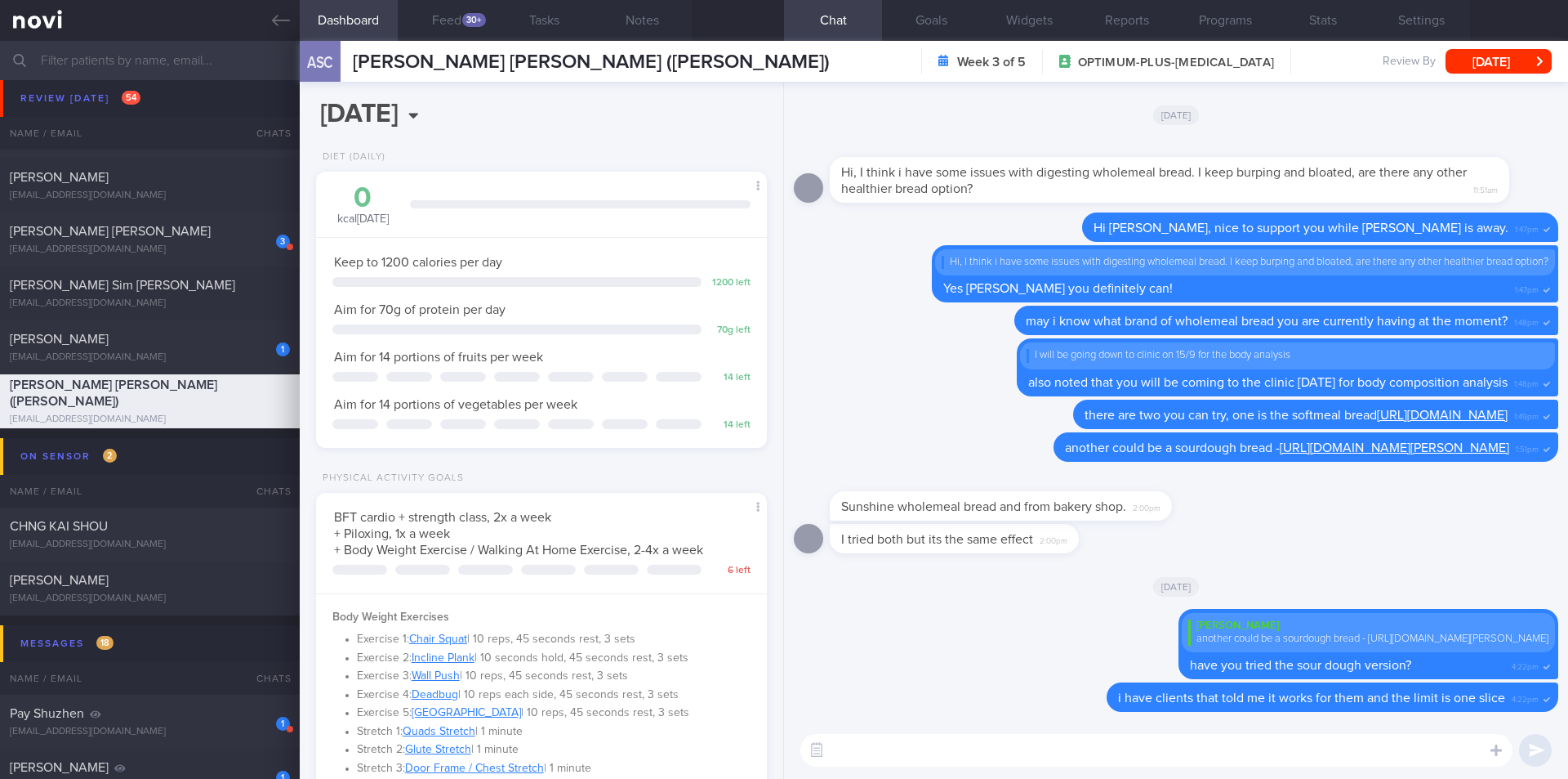
drag, startPoint x: 172, startPoint y: 336, endPoint x: 395, endPoint y: 292, distance: 227.3
click at [173, 336] on div "[PERSON_NAME]" at bounding box center [147, 339] width 276 height 17
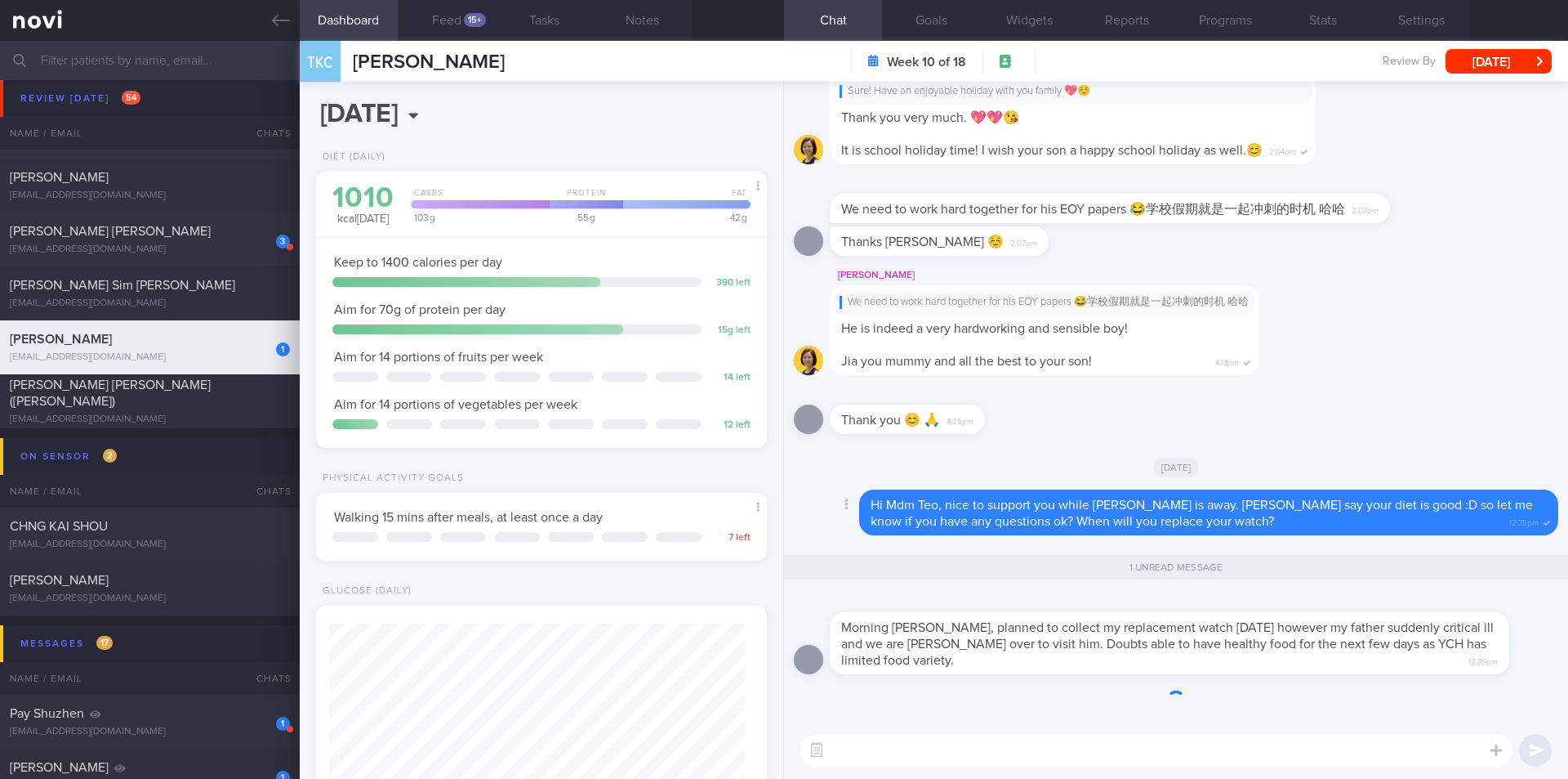
scroll to position [1, 0]
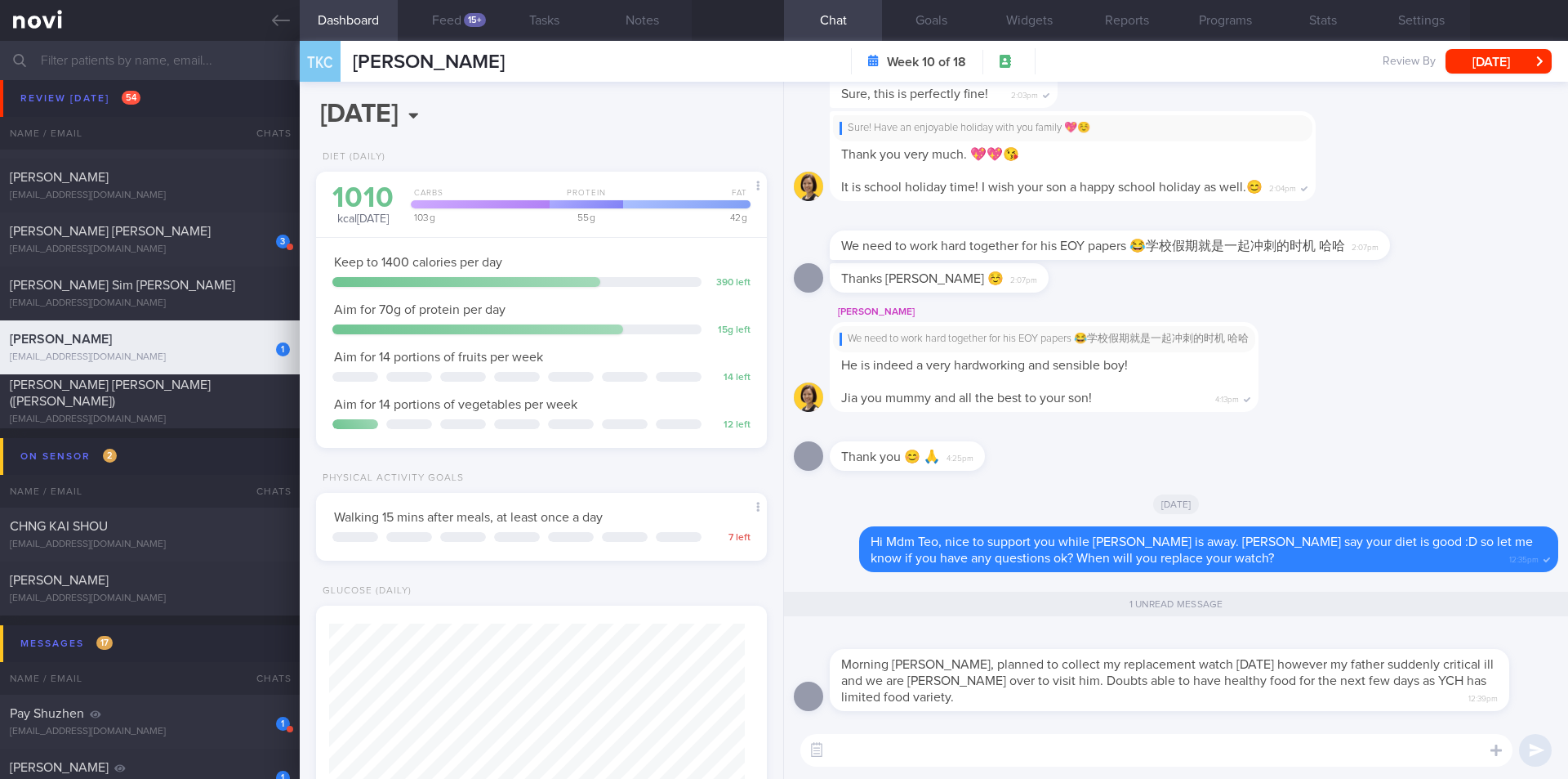
click at [1176, 751] on textarea at bounding box center [1156, 749] width 712 height 32
type textarea "I see.. no worries Mdm [PERSON_NAME], you prioritise him first."
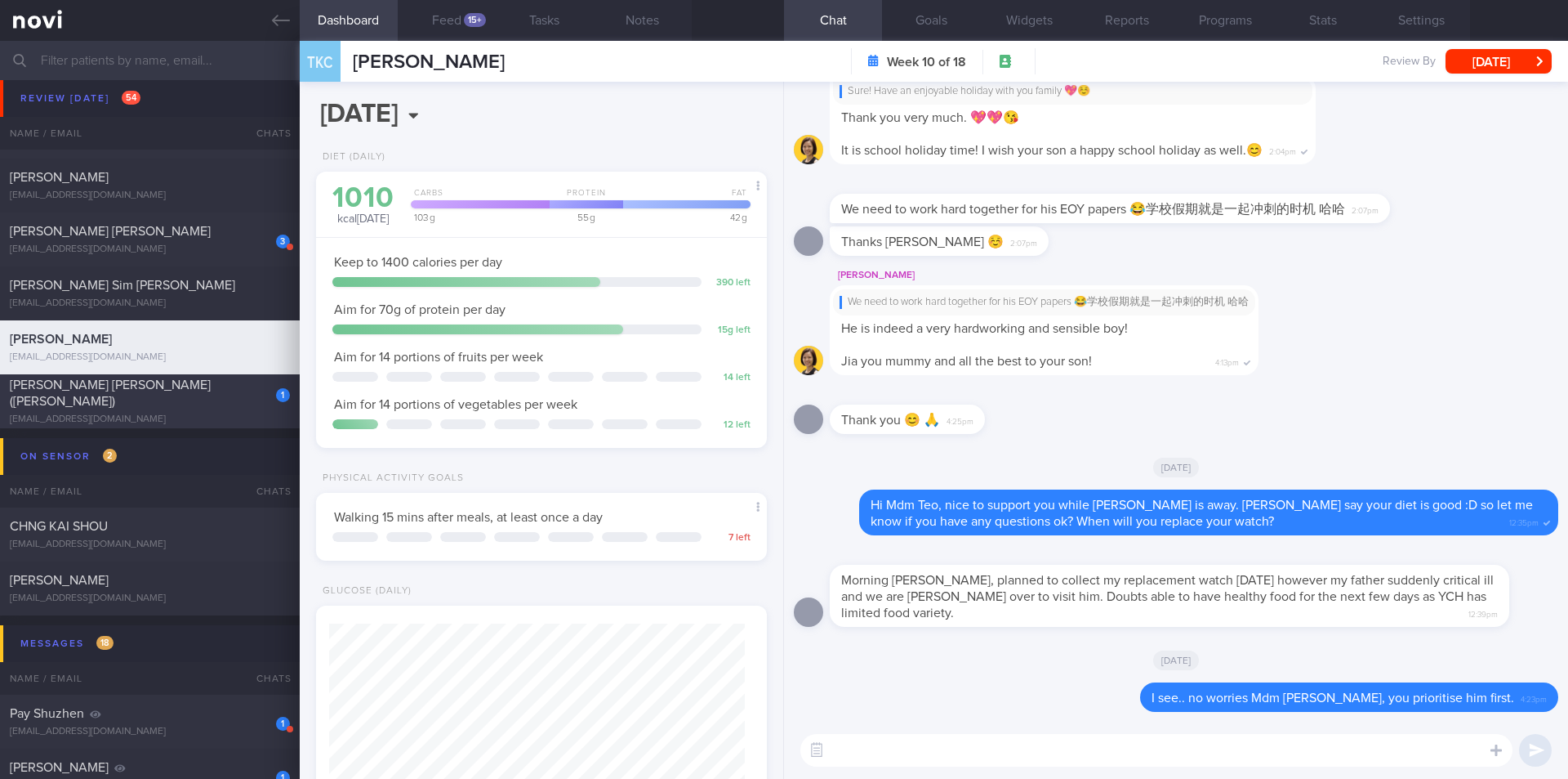
click at [186, 414] on div "[EMAIL_ADDRESS][DOMAIN_NAME]" at bounding box center [149, 420] width 280 height 12
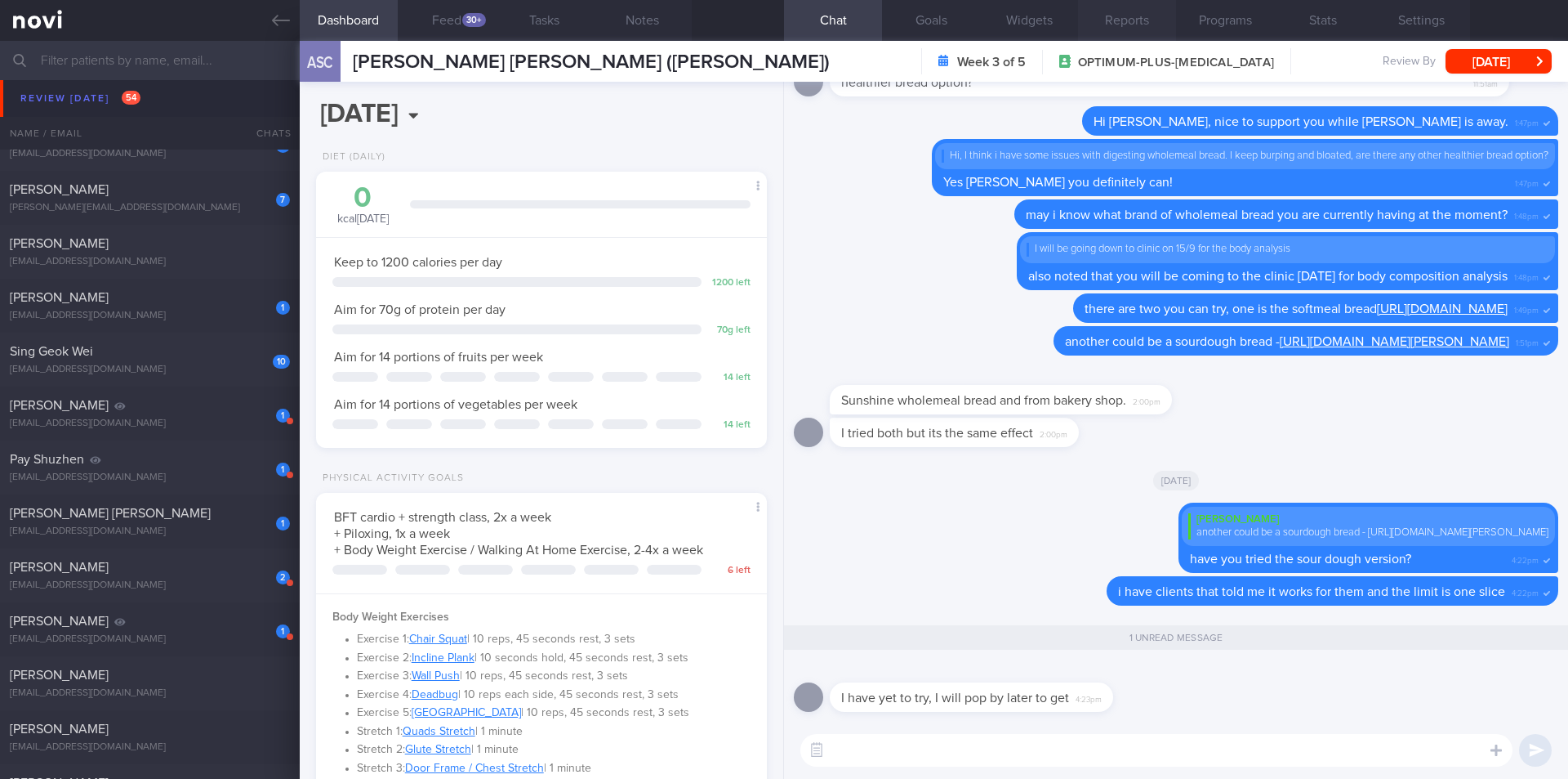
scroll to position [7137, 0]
